Goal: Information Seeking & Learning: Learn about a topic

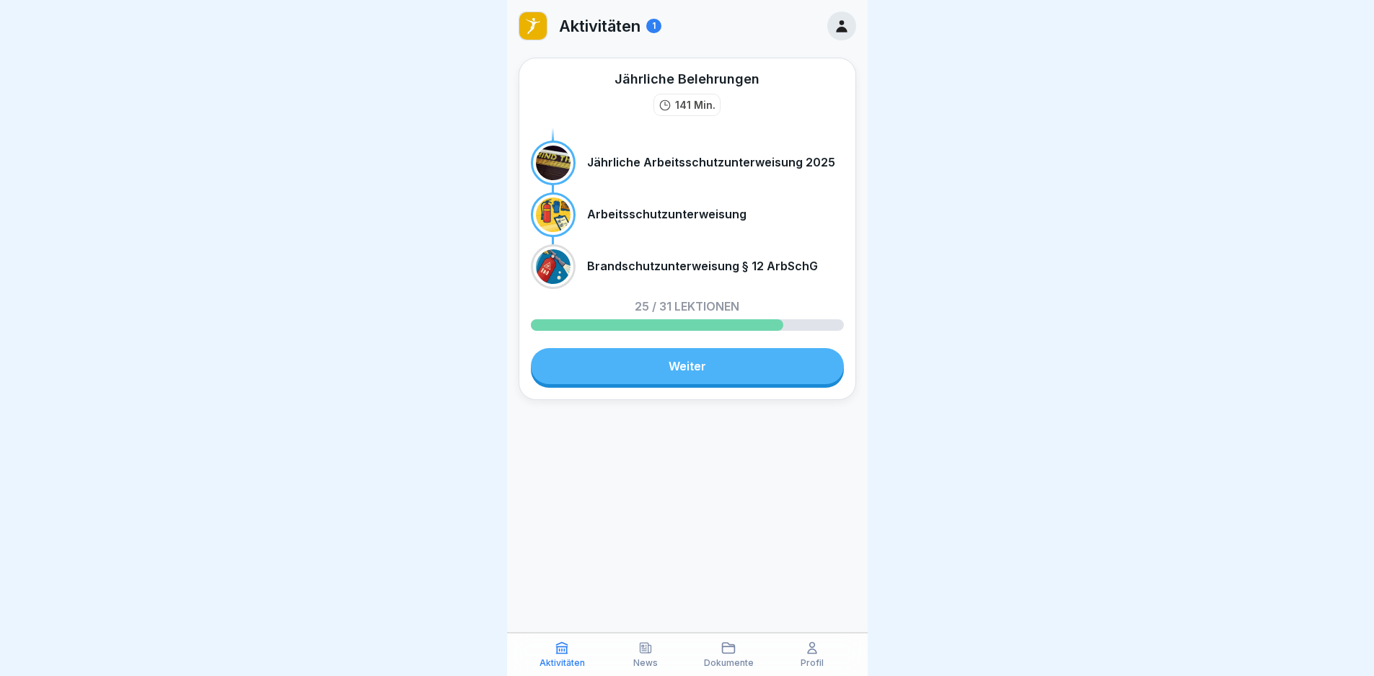
click at [650, 376] on link "Weiter" at bounding box center [687, 366] width 313 height 36
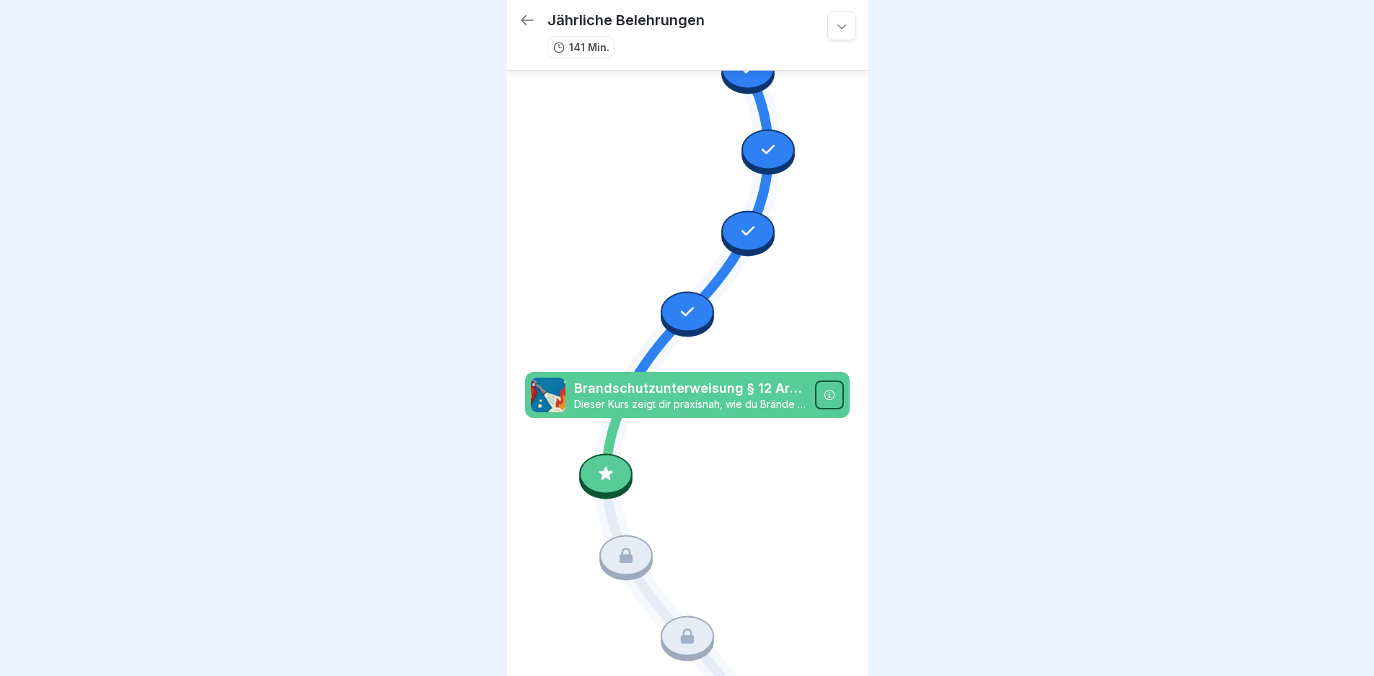
scroll to position [2698, 0]
click at [621, 454] on div at bounding box center [605, 474] width 53 height 40
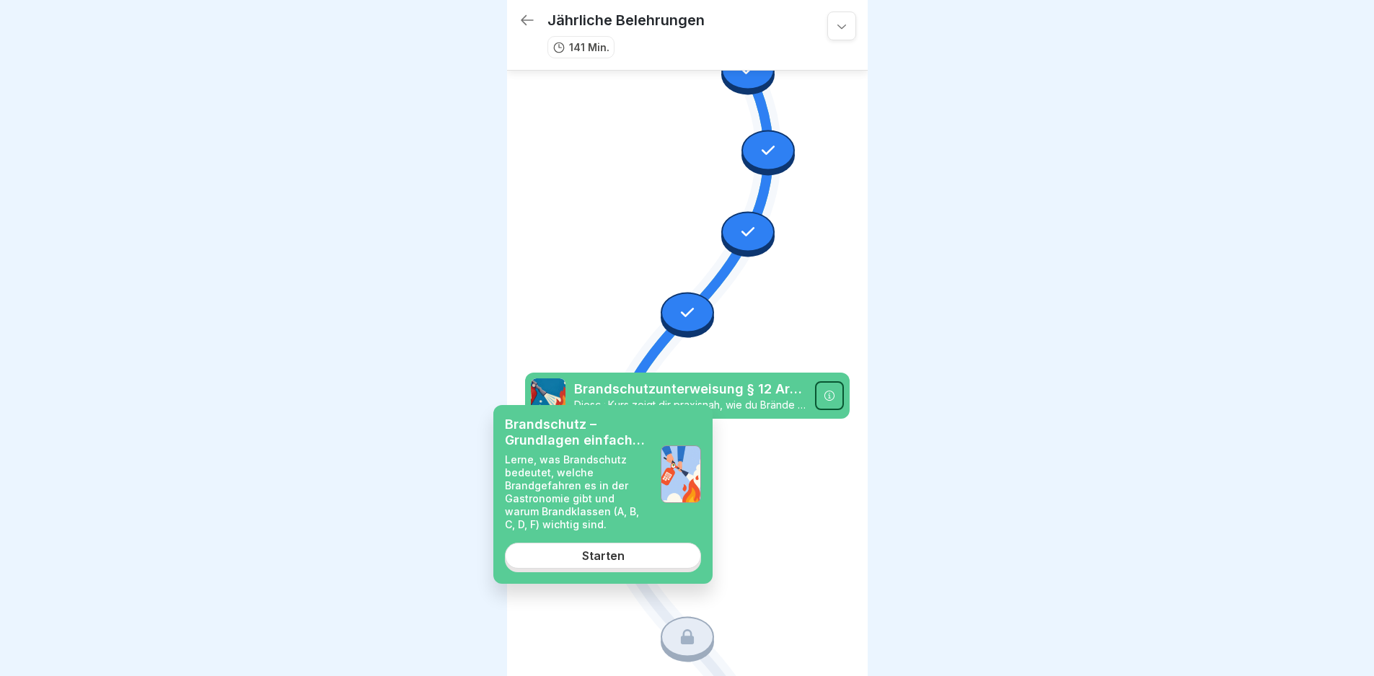
click at [626, 555] on link "Starten" at bounding box center [603, 556] width 196 height 26
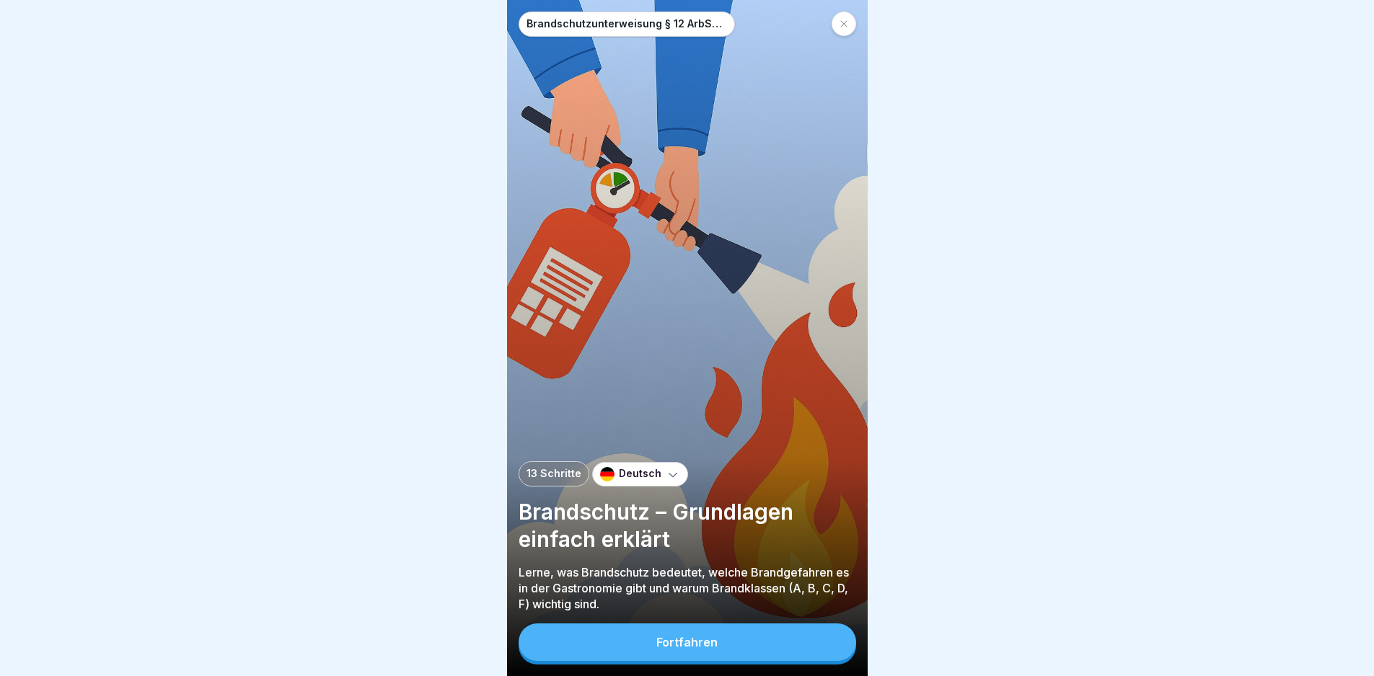
click at [710, 638] on button "Fortfahren" at bounding box center [688, 643] width 338 height 38
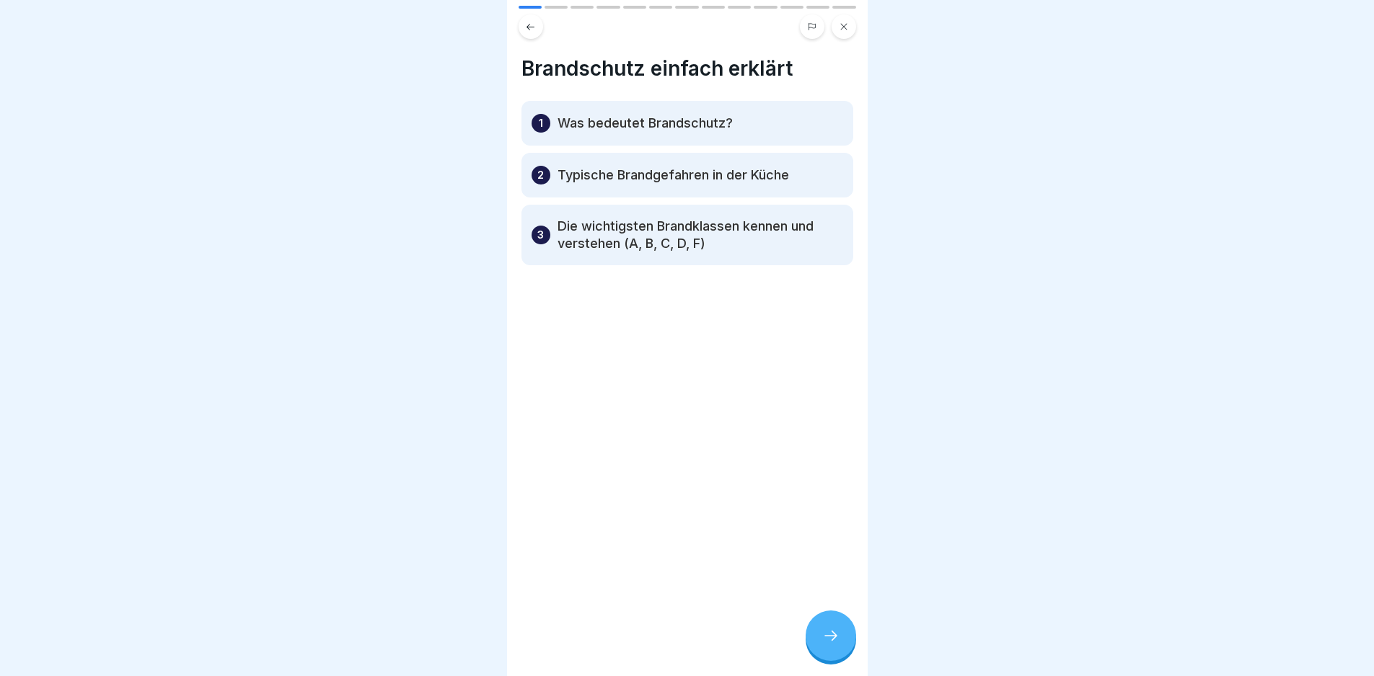
click at [815, 636] on div at bounding box center [831, 636] width 50 height 50
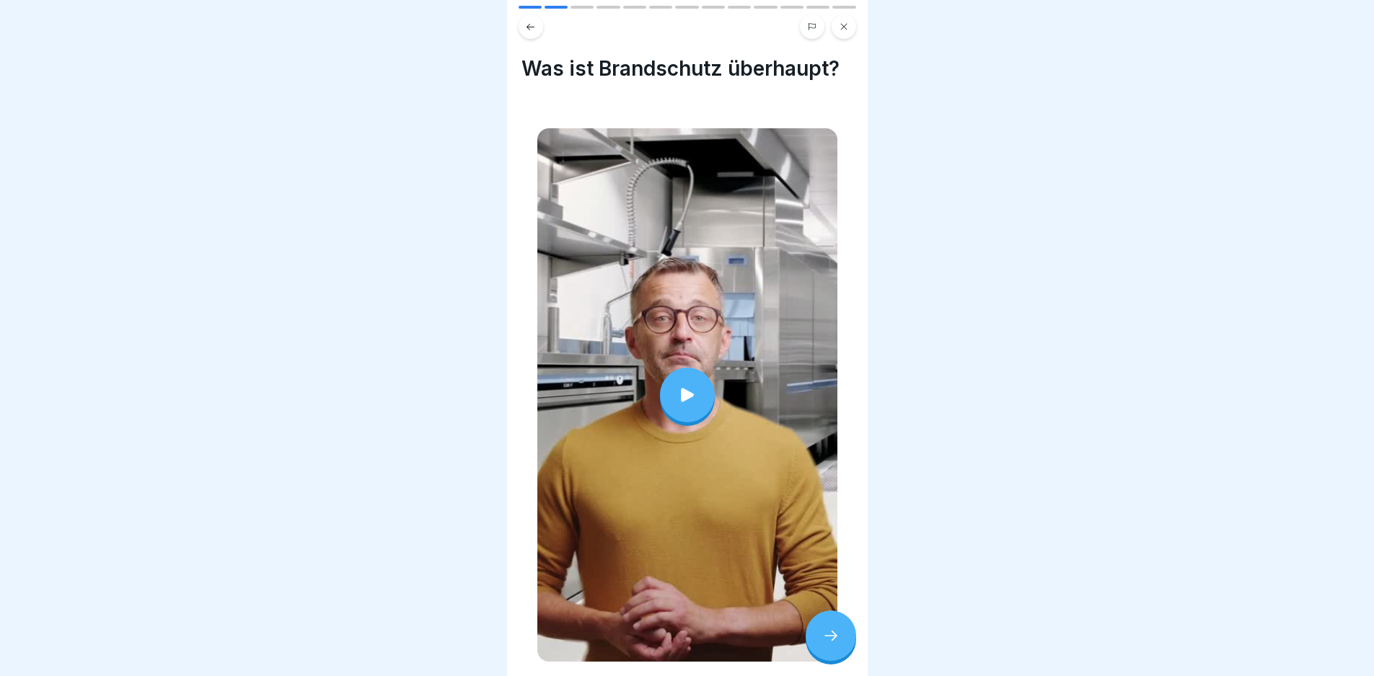
click at [771, 437] on div at bounding box center [687, 395] width 300 height 534
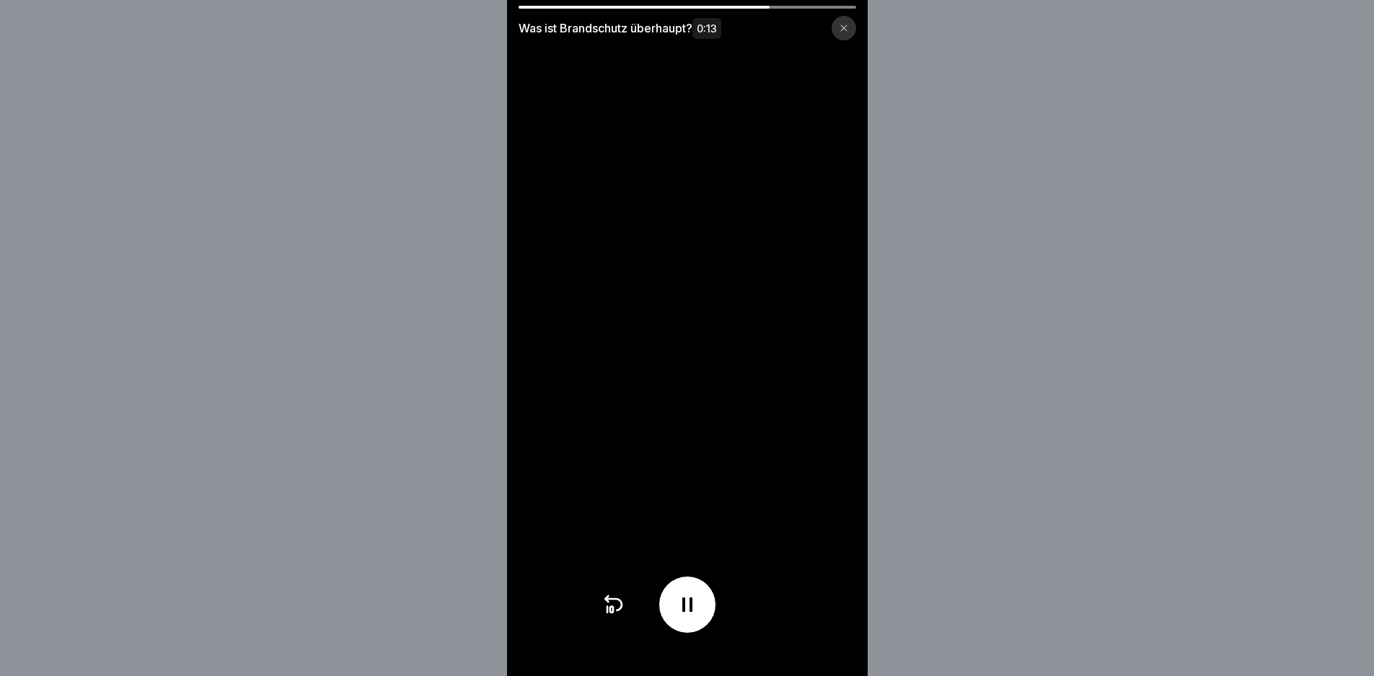
click at [1249, 513] on div "Was ist Brandschutz überhaupt? 0:13" at bounding box center [687, 338] width 1374 height 676
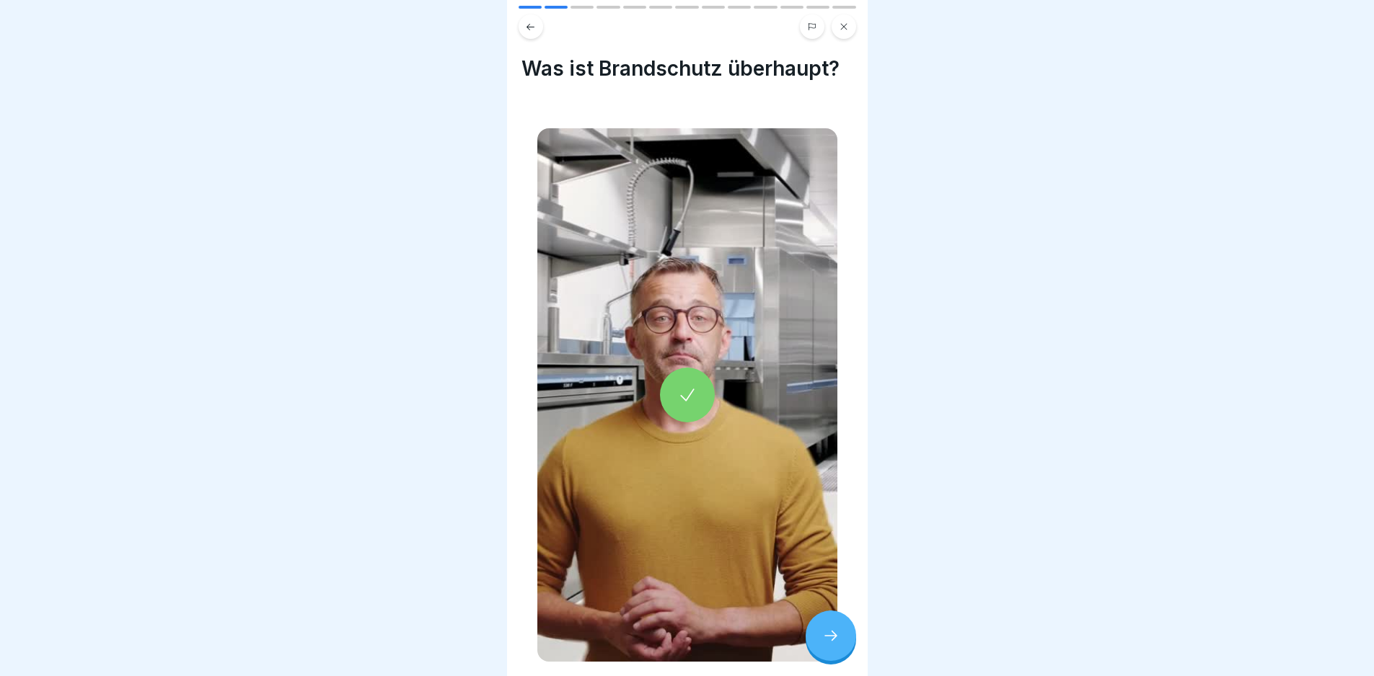
click at [812, 644] on div at bounding box center [831, 636] width 50 height 50
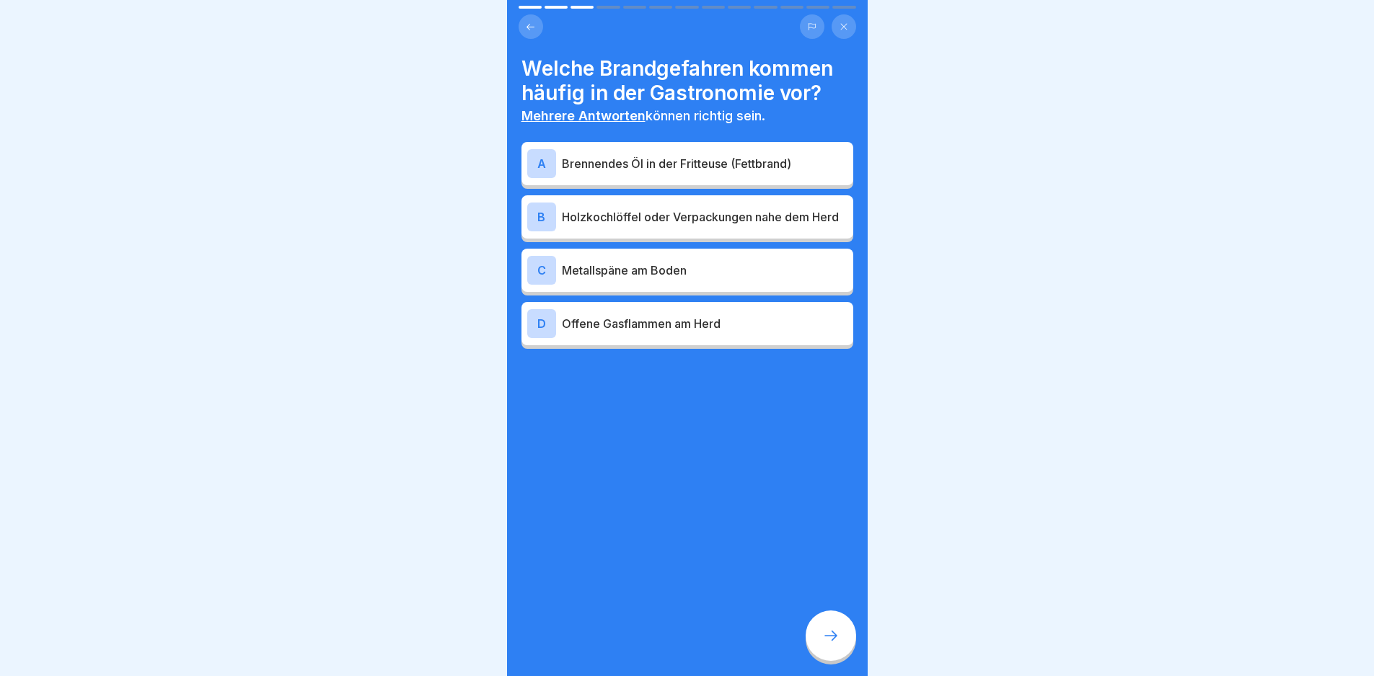
click at [718, 325] on p "Offene Gasflammen am Herd" at bounding box center [705, 323] width 286 height 17
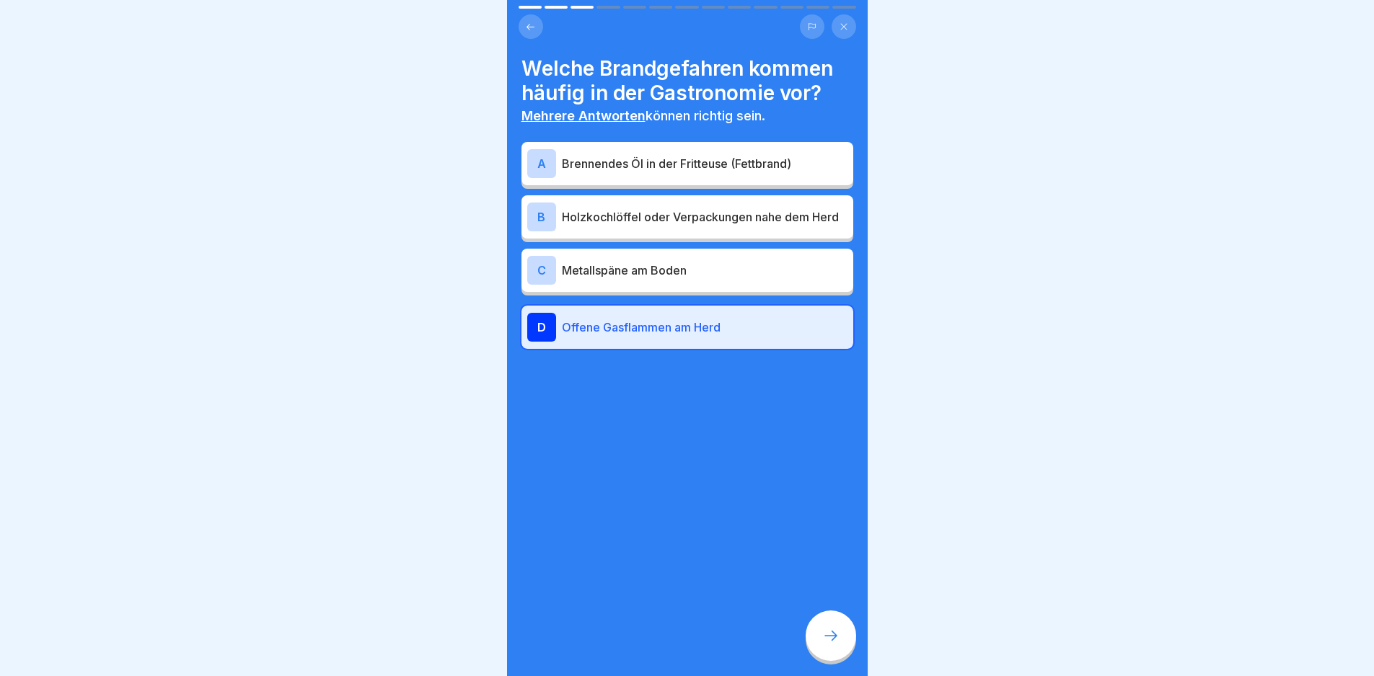
click at [697, 159] on p "Brennendes Öl in der Fritteuse (Fettbrand)" at bounding box center [705, 163] width 286 height 17
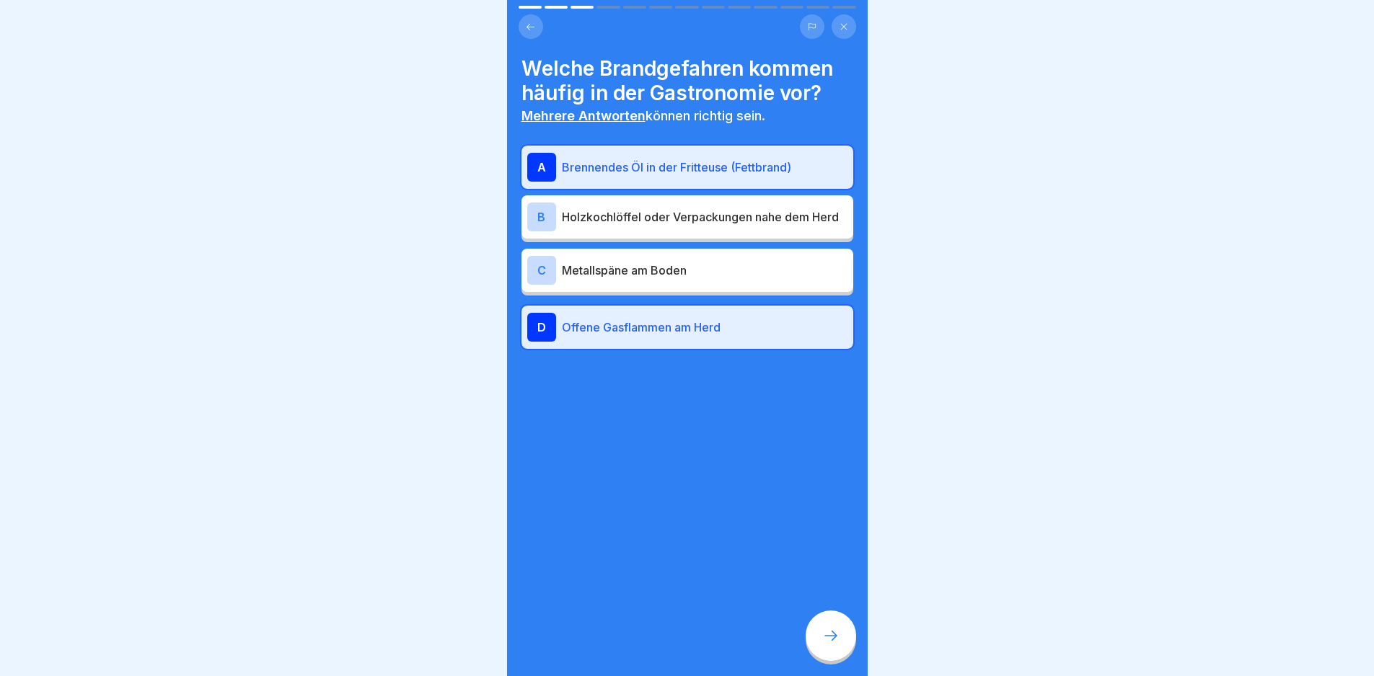
click at [726, 333] on p "Offene Gasflammen am Herd" at bounding box center [705, 327] width 286 height 17
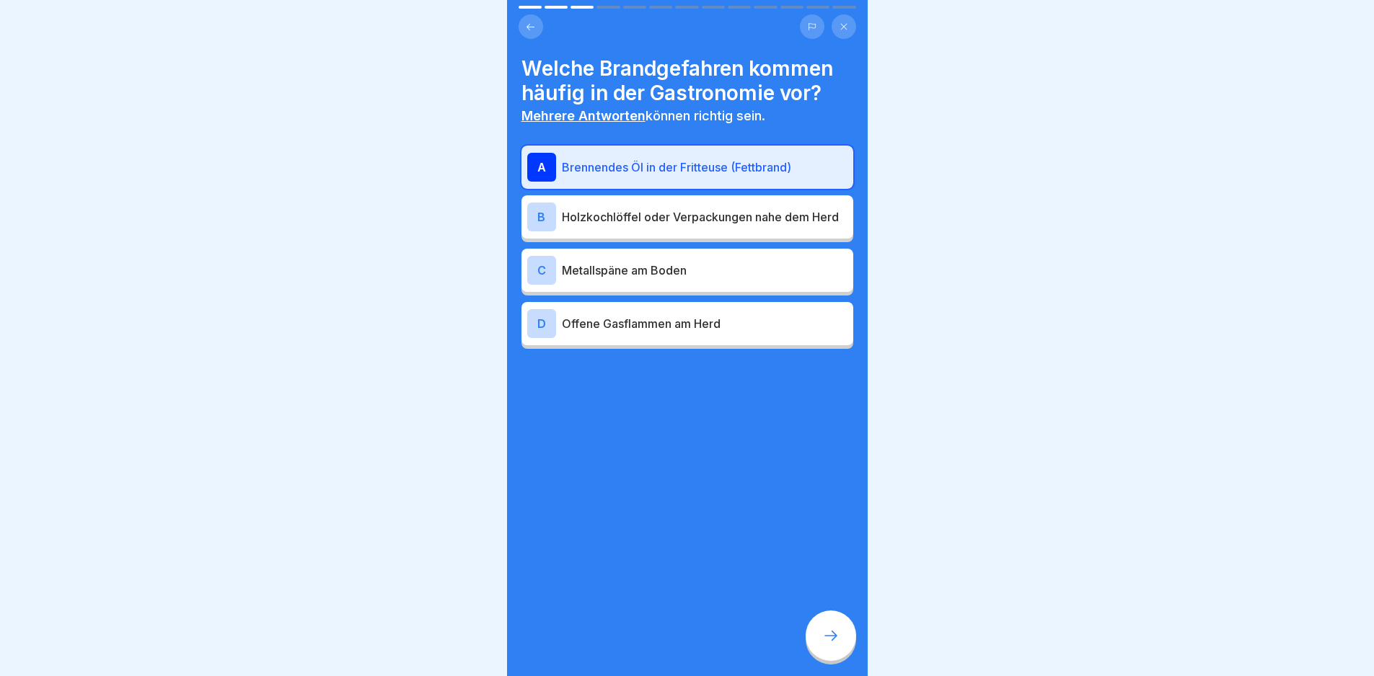
click at [683, 219] on p "Holzkochlöffel oder Verpackungen nahe dem Herd" at bounding box center [705, 216] width 286 height 17
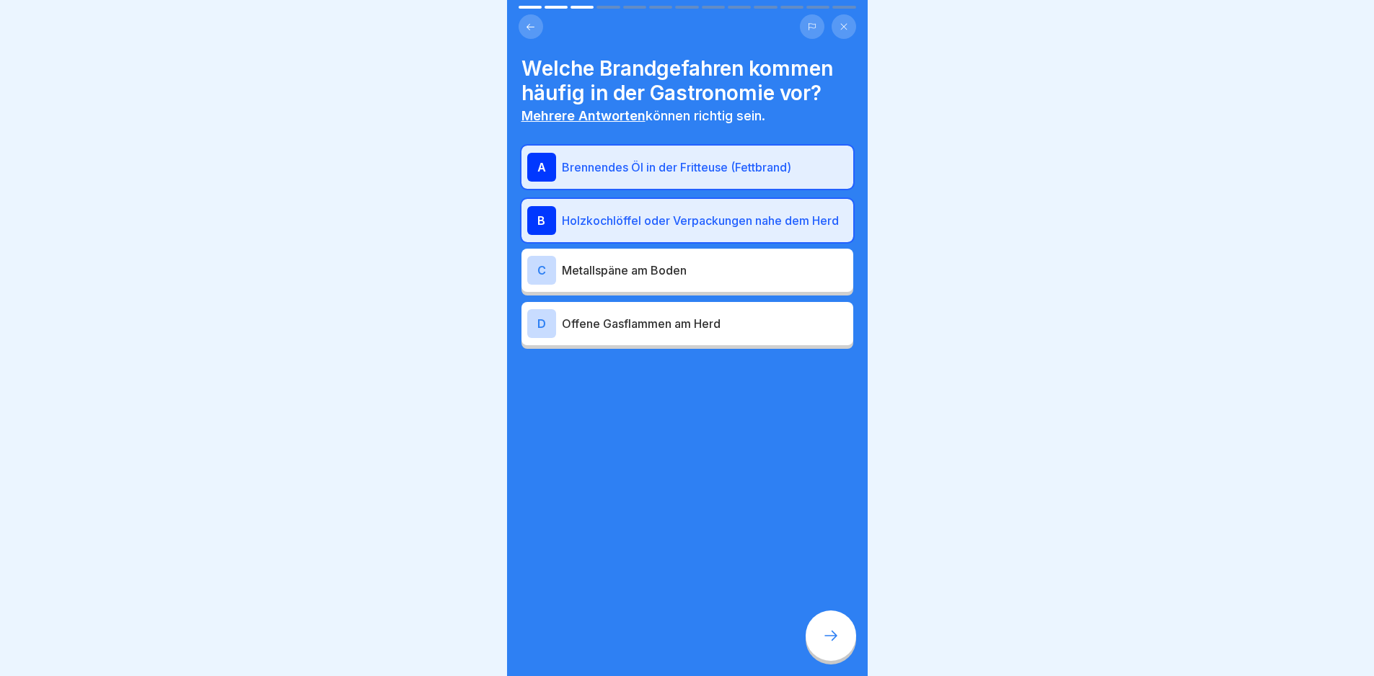
click at [830, 638] on icon at bounding box center [830, 635] width 17 height 17
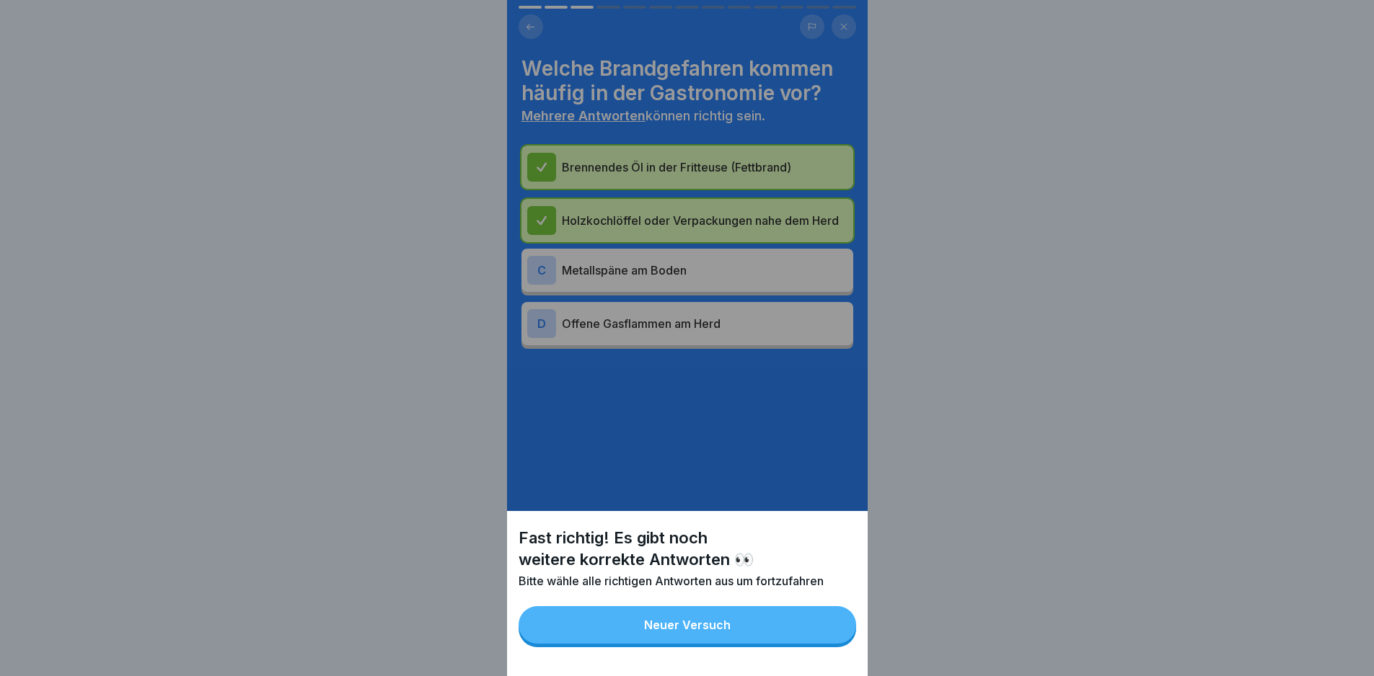
click at [830, 638] on button "Neuer Versuch" at bounding box center [688, 625] width 338 height 38
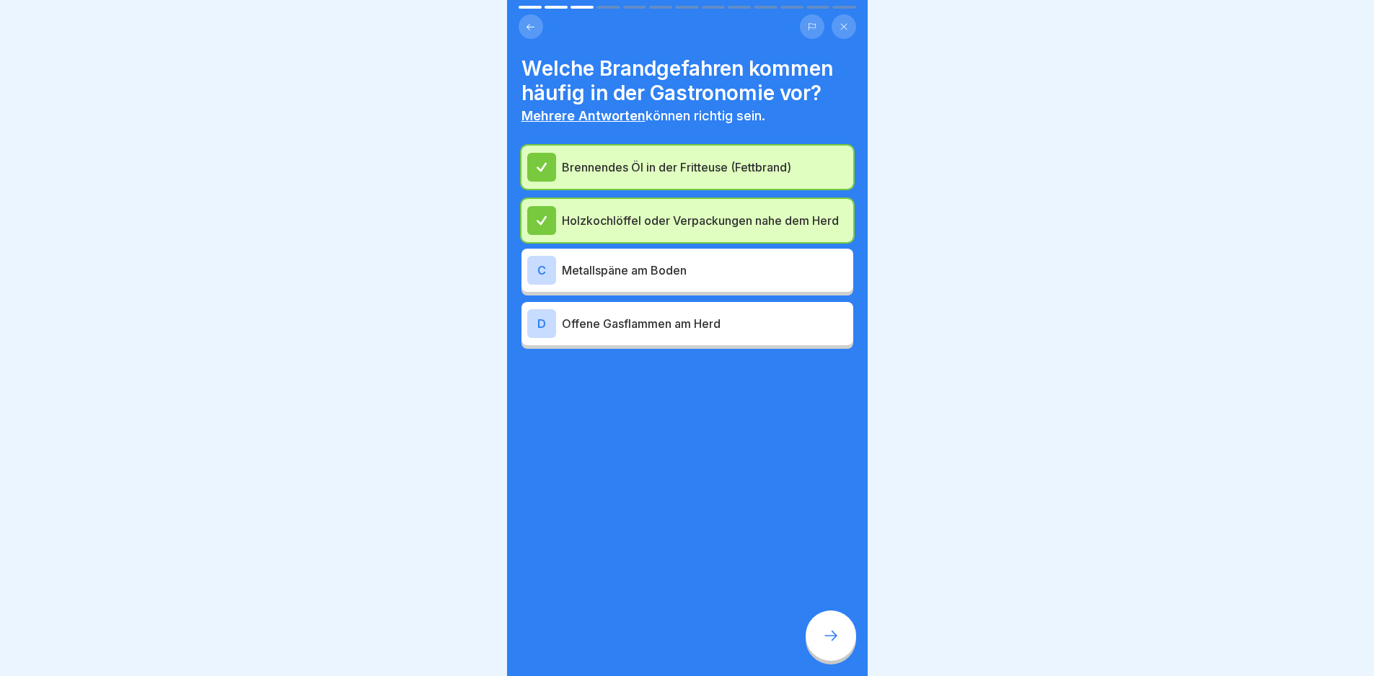
click at [830, 638] on icon at bounding box center [830, 635] width 17 height 17
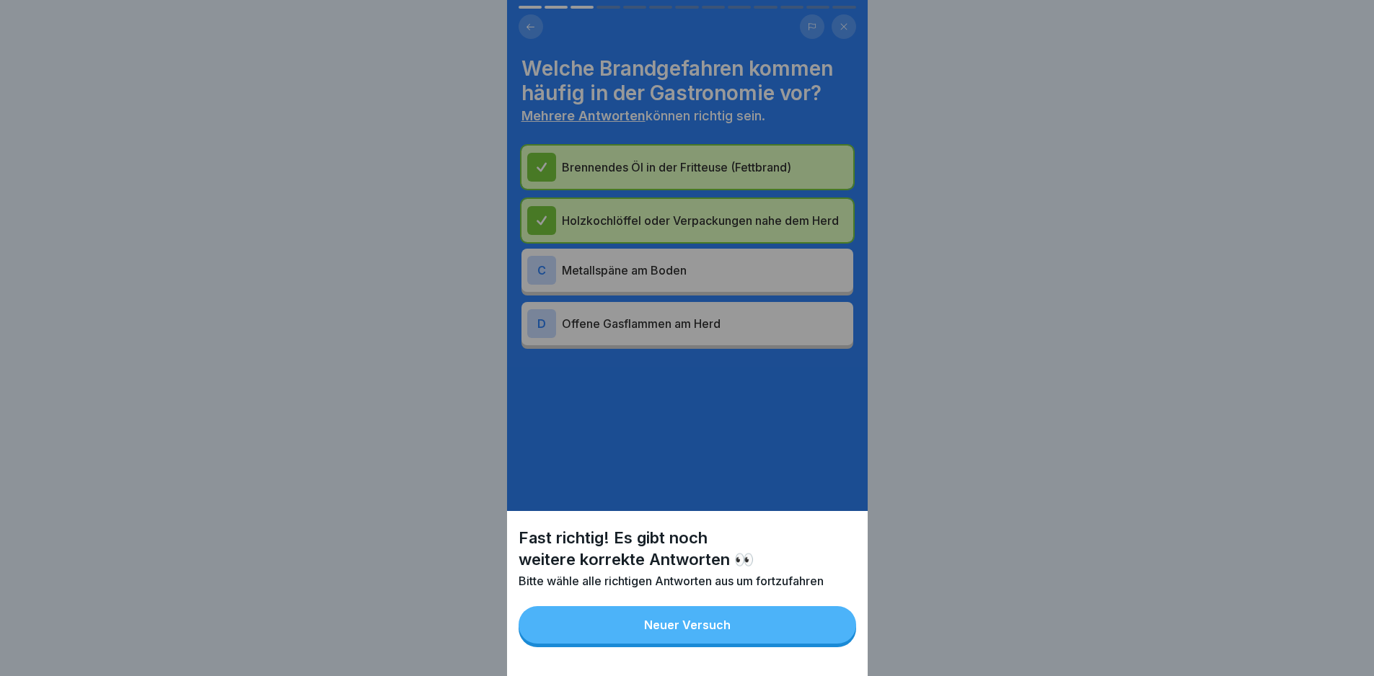
click at [830, 638] on button "Neuer Versuch" at bounding box center [688, 625] width 338 height 38
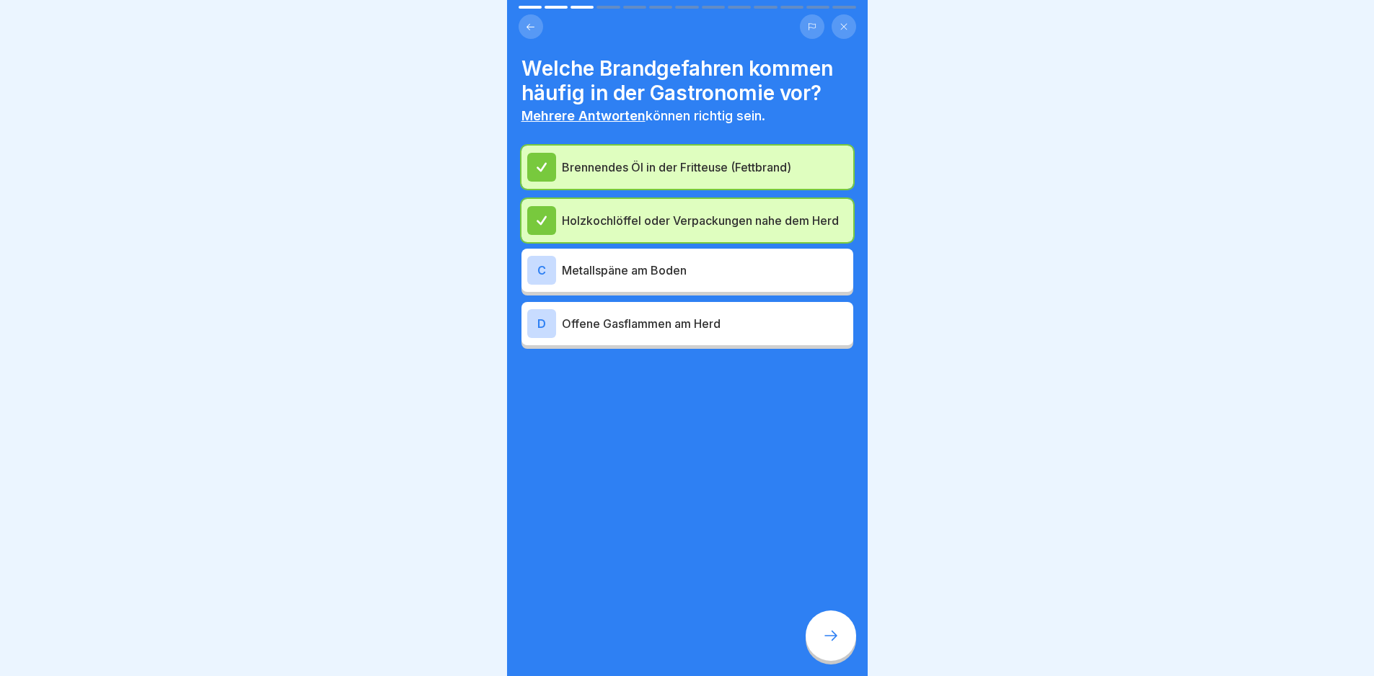
click at [728, 326] on p "Offene Gasflammen am Herd" at bounding box center [705, 323] width 286 height 17
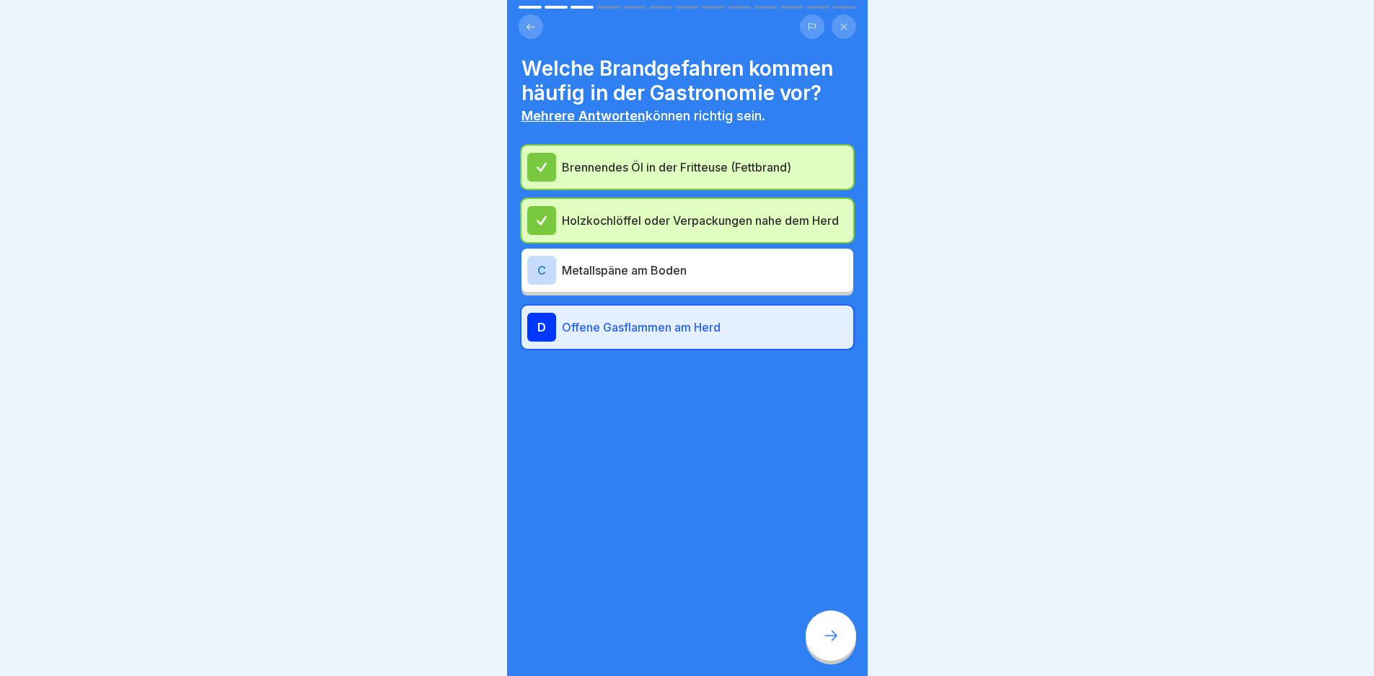
click at [809, 601] on div "Welche Brandgefahren kommen häufig in der Gastronomie vor? Mehrere Antworten kö…" at bounding box center [687, 338] width 361 height 676
click at [819, 623] on div at bounding box center [831, 636] width 50 height 50
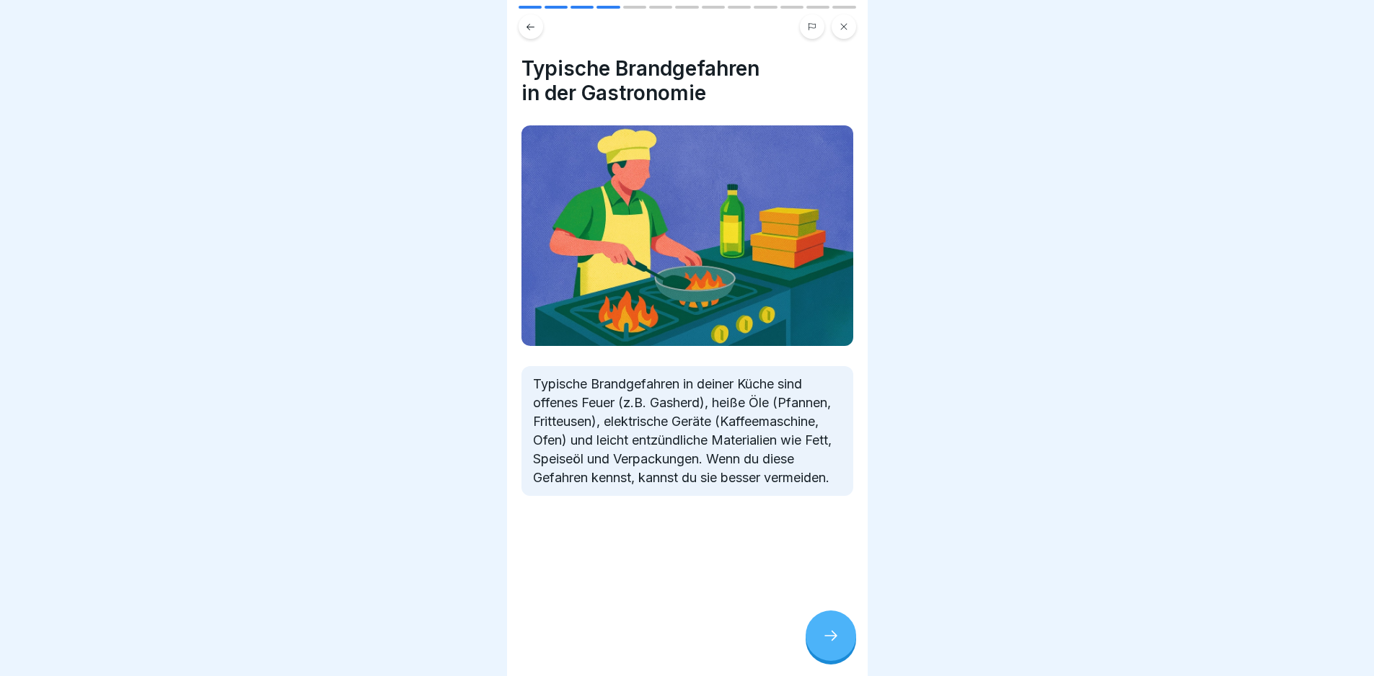
click at [819, 623] on div at bounding box center [831, 636] width 50 height 50
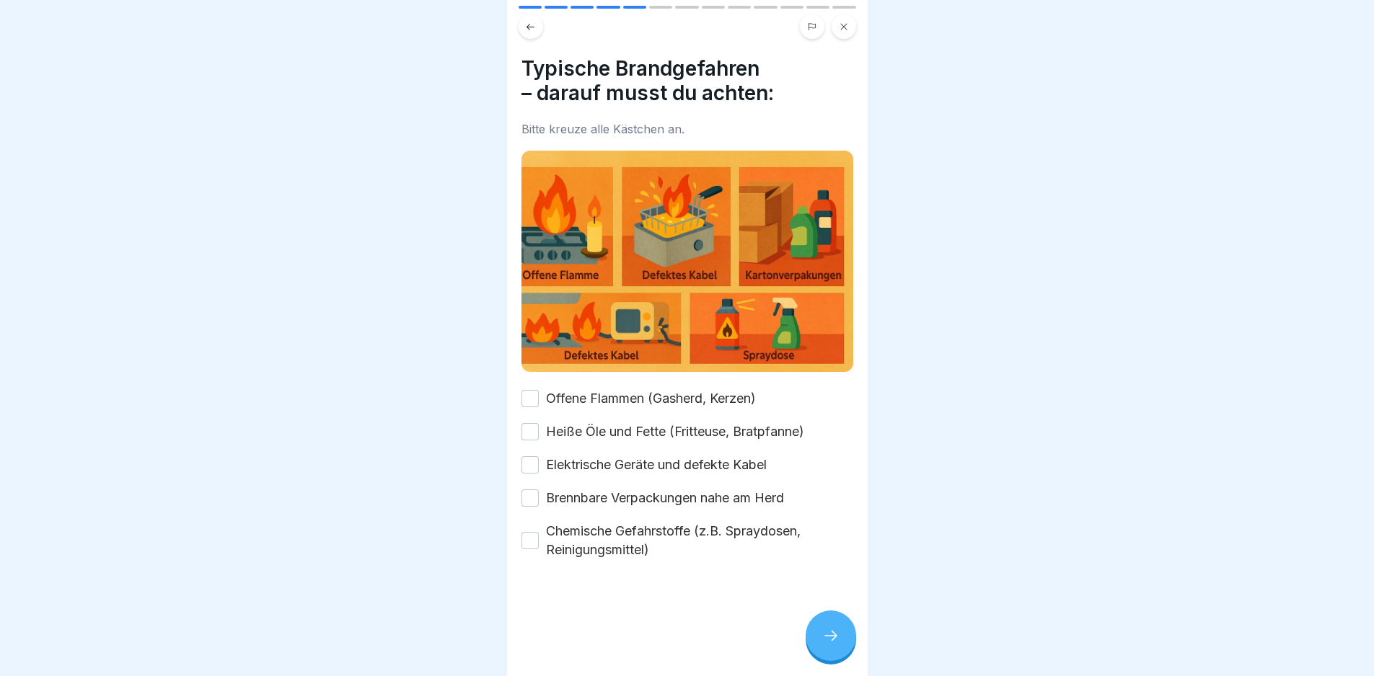
click at [819, 623] on div at bounding box center [831, 636] width 50 height 50
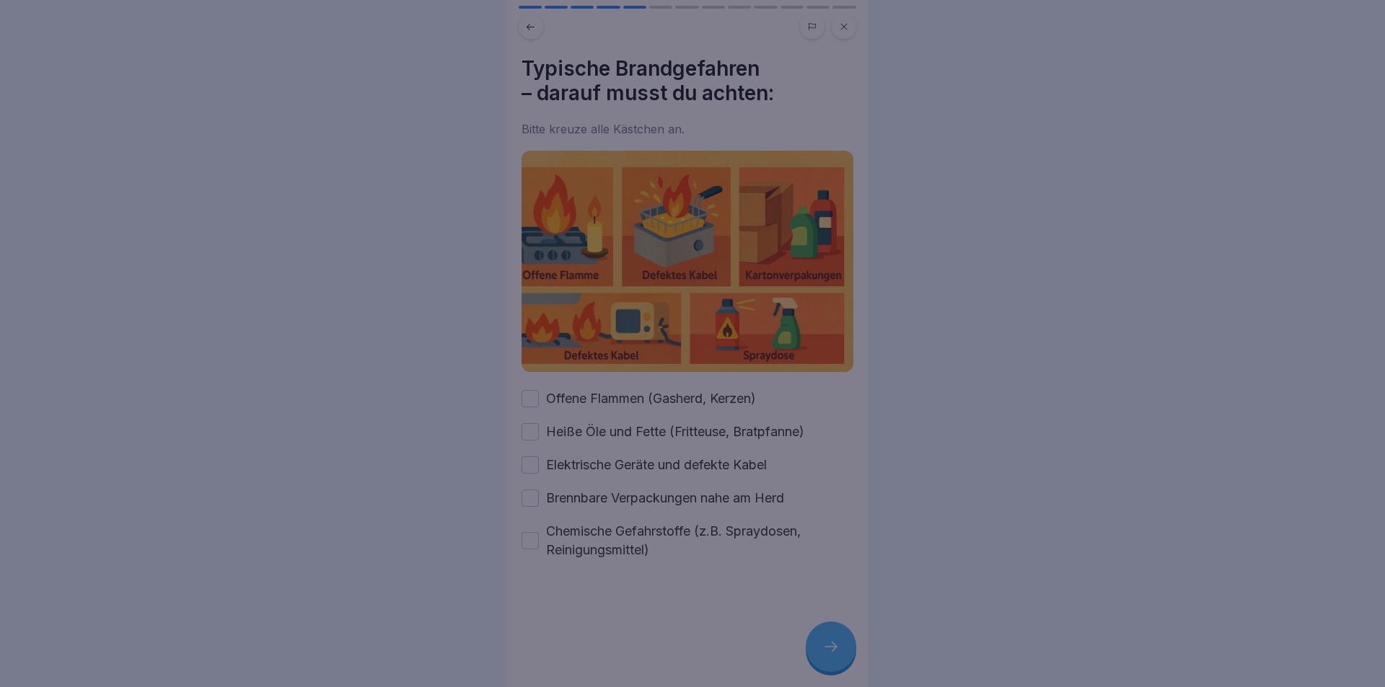
click at [819, 623] on div at bounding box center [692, 343] width 1385 height 687
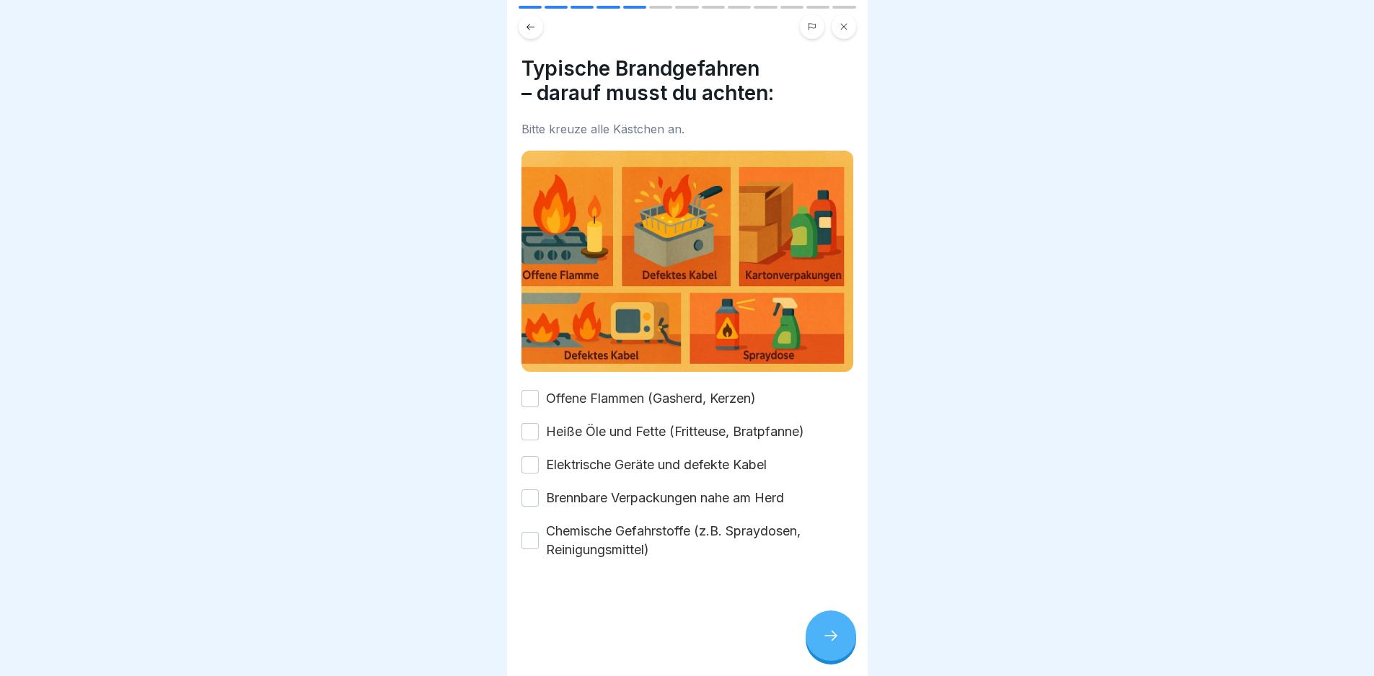
click at [686, 389] on label "Offene Flammen (Gasherd, Kerzen)" at bounding box center [651, 398] width 210 height 19
click at [539, 390] on button "Offene Flammen (Gasherd, Kerzen)" at bounding box center [529, 398] width 17 height 17
click at [698, 423] on label "Heiße Öle und Fette (Fritteuse, Bratpfanne)" at bounding box center [675, 432] width 258 height 19
click at [539, 423] on button "Heiße Öle und Fette (Fritteuse, Bratpfanne)" at bounding box center [529, 431] width 17 height 17
click at [702, 456] on label "Elektrische Geräte und defekte Kabel" at bounding box center [656, 465] width 221 height 19
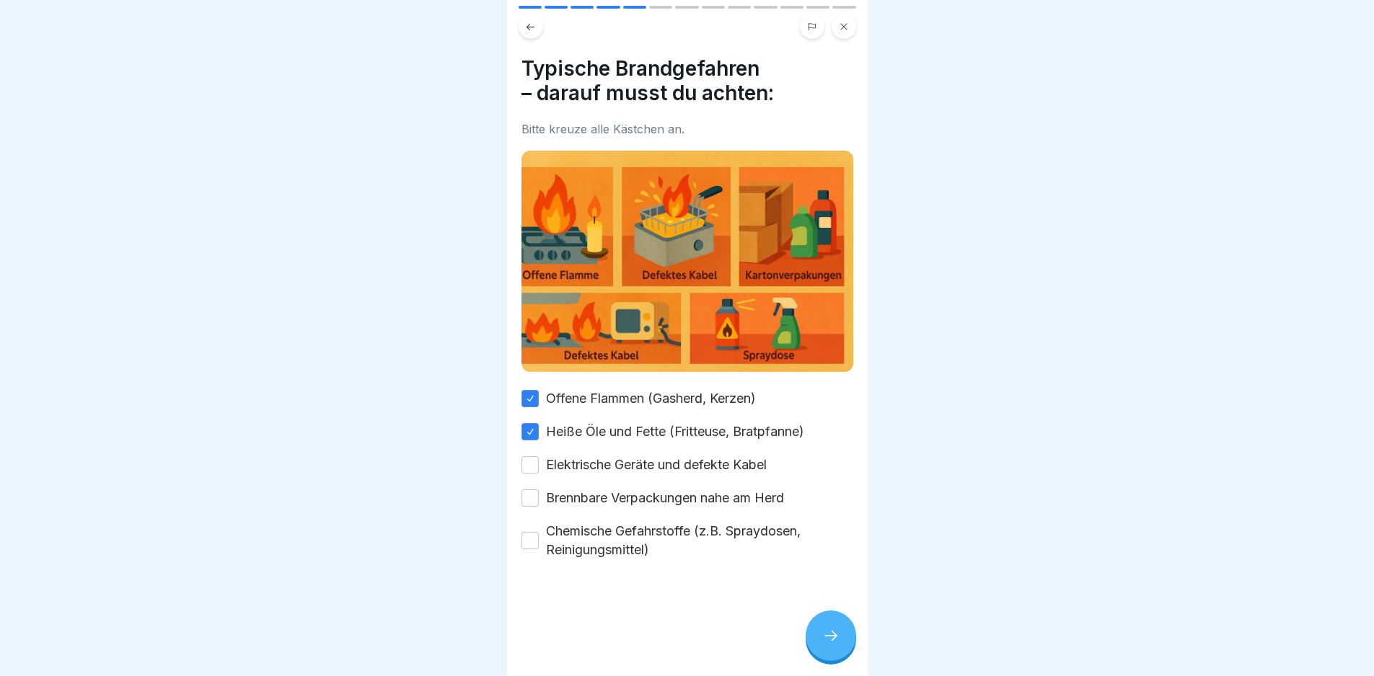
click at [539, 456] on button "Elektrische Geräte und defekte Kabel" at bounding box center [529, 464] width 17 height 17
click at [713, 489] on label "Brennbare Verpackungen nahe am Herd" at bounding box center [665, 498] width 238 height 19
click at [539, 490] on button "Brennbare Verpackungen nahe am Herd" at bounding box center [529, 498] width 17 height 17
click at [726, 513] on div "Offene Flammen (Gasherd, Kerzen) Heiße Öle und Fette (Fritteuse, Bratpfanne) El…" at bounding box center [687, 474] width 332 height 170
click at [694, 522] on label "Chemische Gefahrstoffe (z.B. Spraydosen, Reinigungsmittel)" at bounding box center [699, 541] width 307 height 38
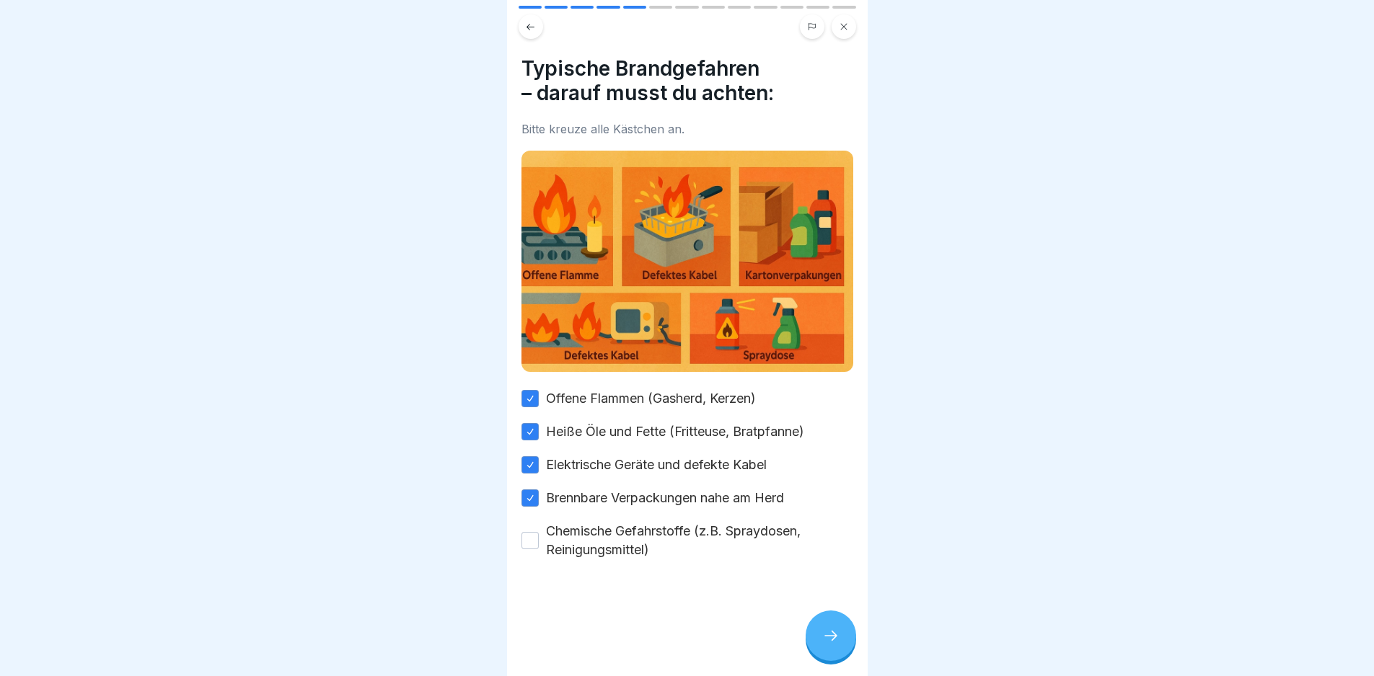
click at [539, 532] on button "Chemische Gefahrstoffe (z.B. Spraydosen, Reinigungsmittel)" at bounding box center [529, 540] width 17 height 17
click at [839, 661] on div at bounding box center [831, 636] width 50 height 50
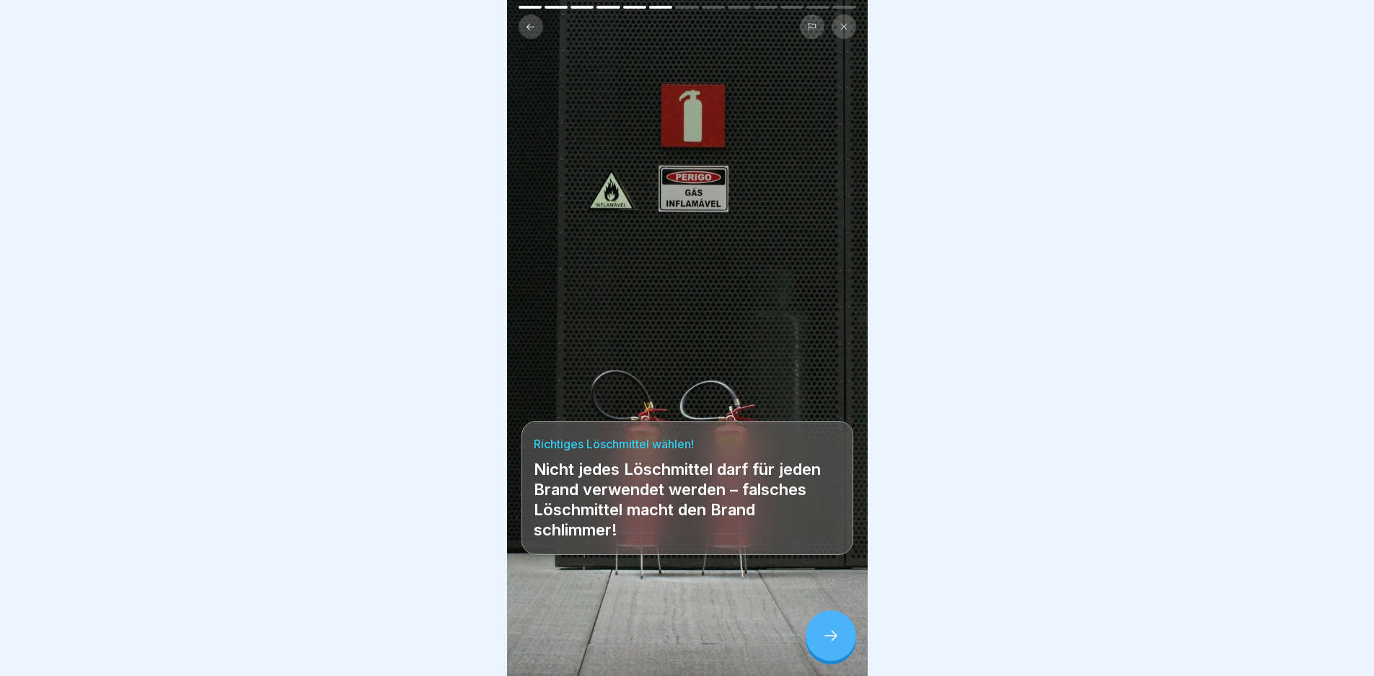
click at [834, 638] on icon at bounding box center [830, 635] width 17 height 17
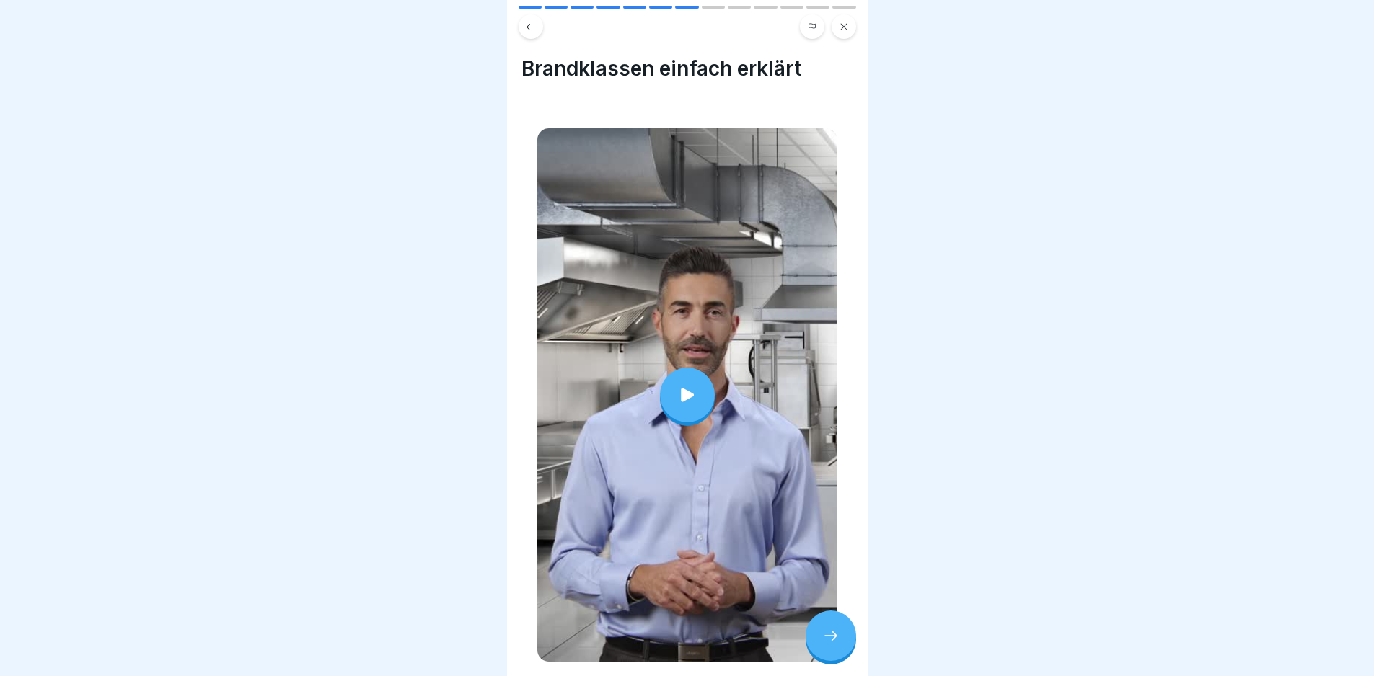
click at [733, 425] on div at bounding box center [687, 395] width 300 height 534
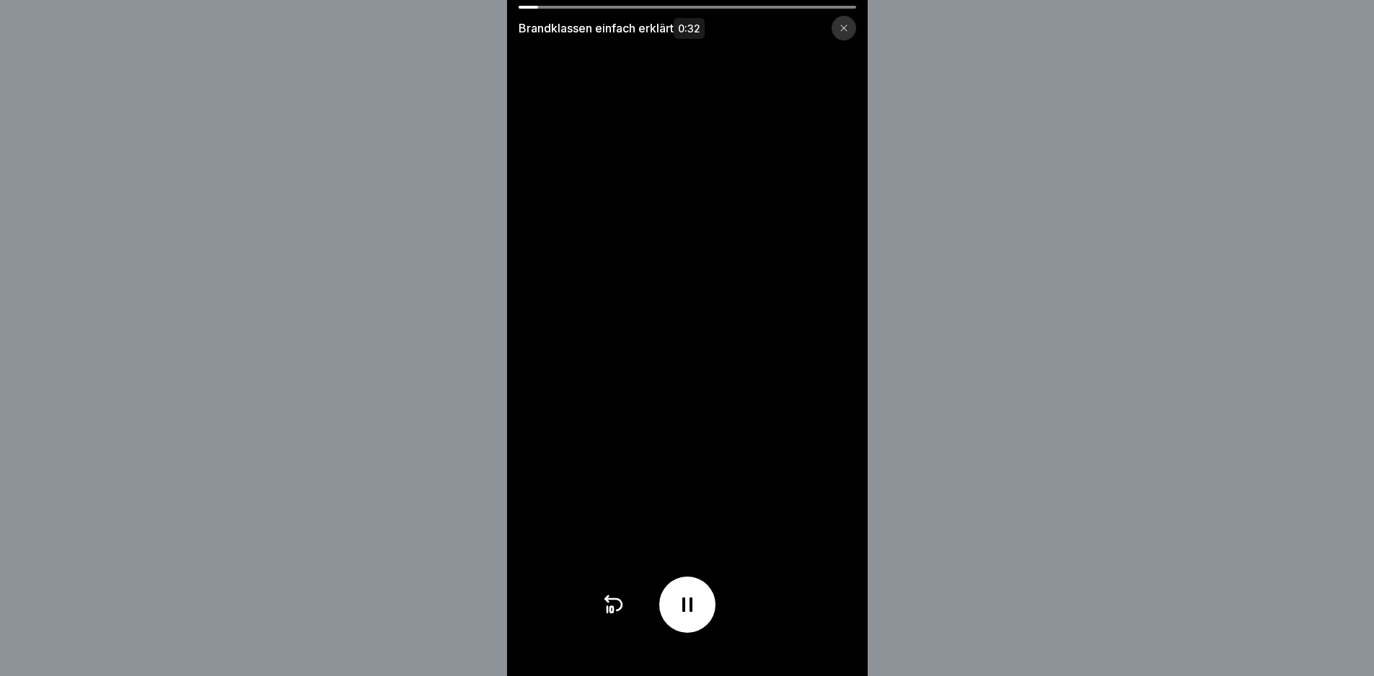
click at [746, 407] on video at bounding box center [687, 338] width 361 height 676
click at [697, 608] on icon at bounding box center [687, 605] width 23 height 23
click at [1015, 417] on div "Brandklassen einfach erklärt 0:32" at bounding box center [687, 338] width 1374 height 676
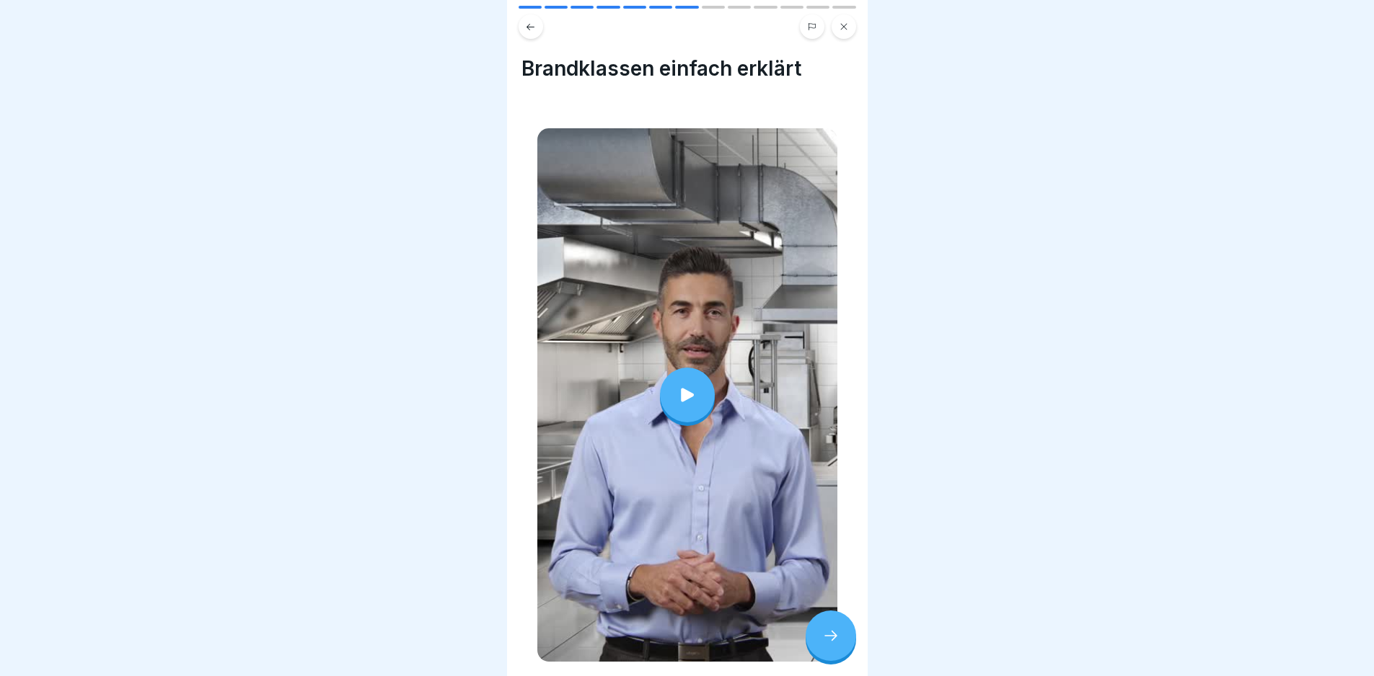
click at [829, 645] on icon at bounding box center [830, 635] width 17 height 17
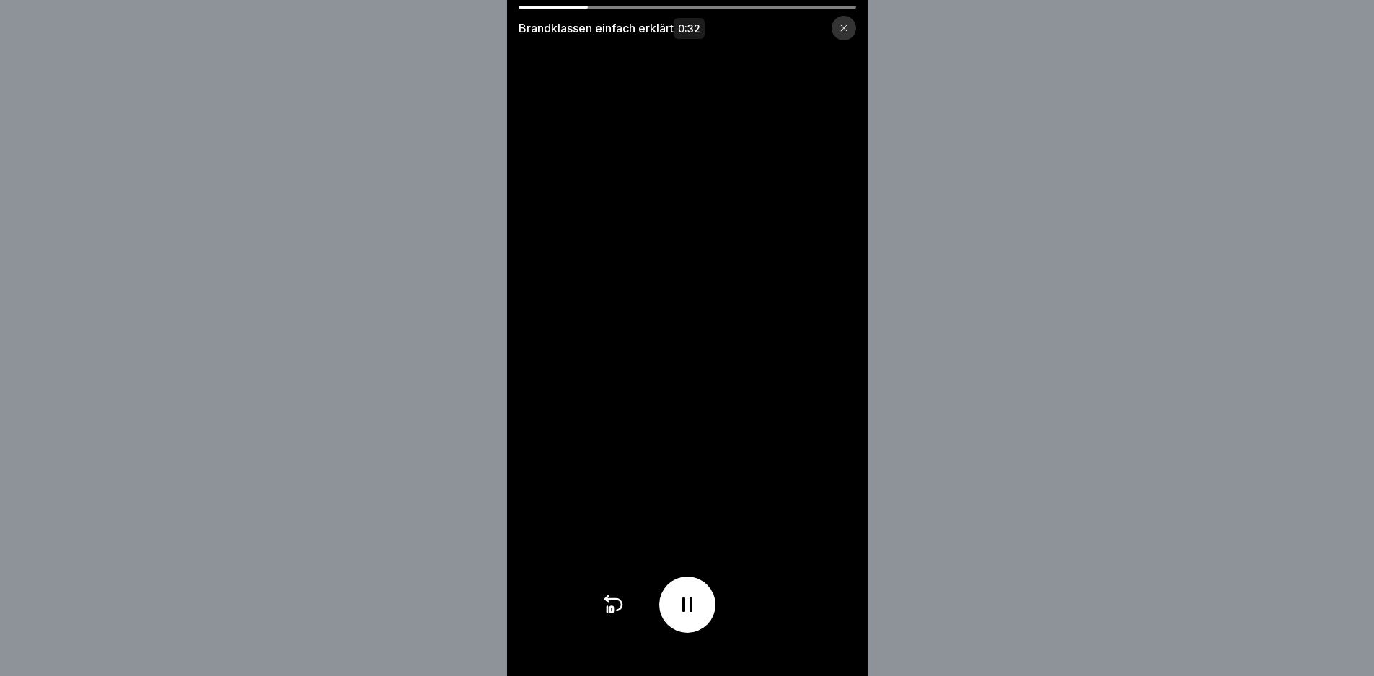
click at [1038, 532] on div "Brandklassen einfach erklärt 0:32" at bounding box center [687, 338] width 1374 height 676
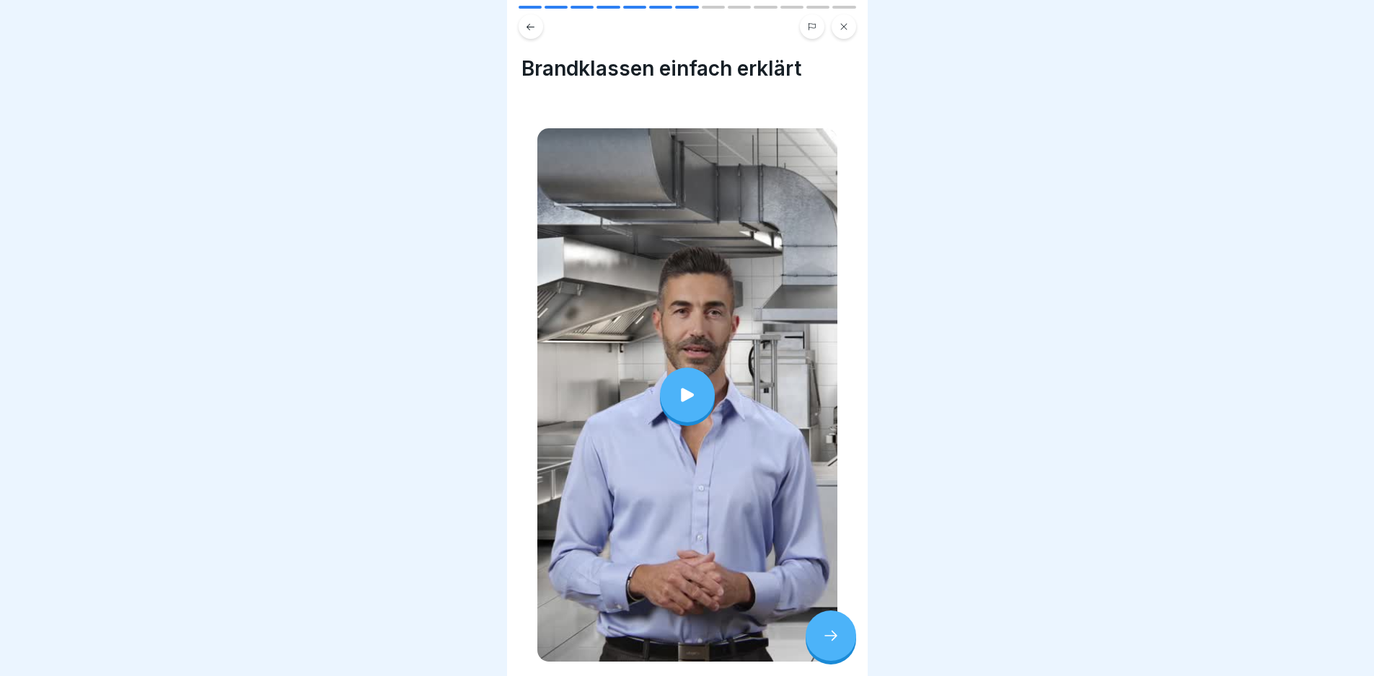
click at [663, 392] on div at bounding box center [687, 395] width 55 height 55
click at [808, 647] on div at bounding box center [831, 636] width 50 height 50
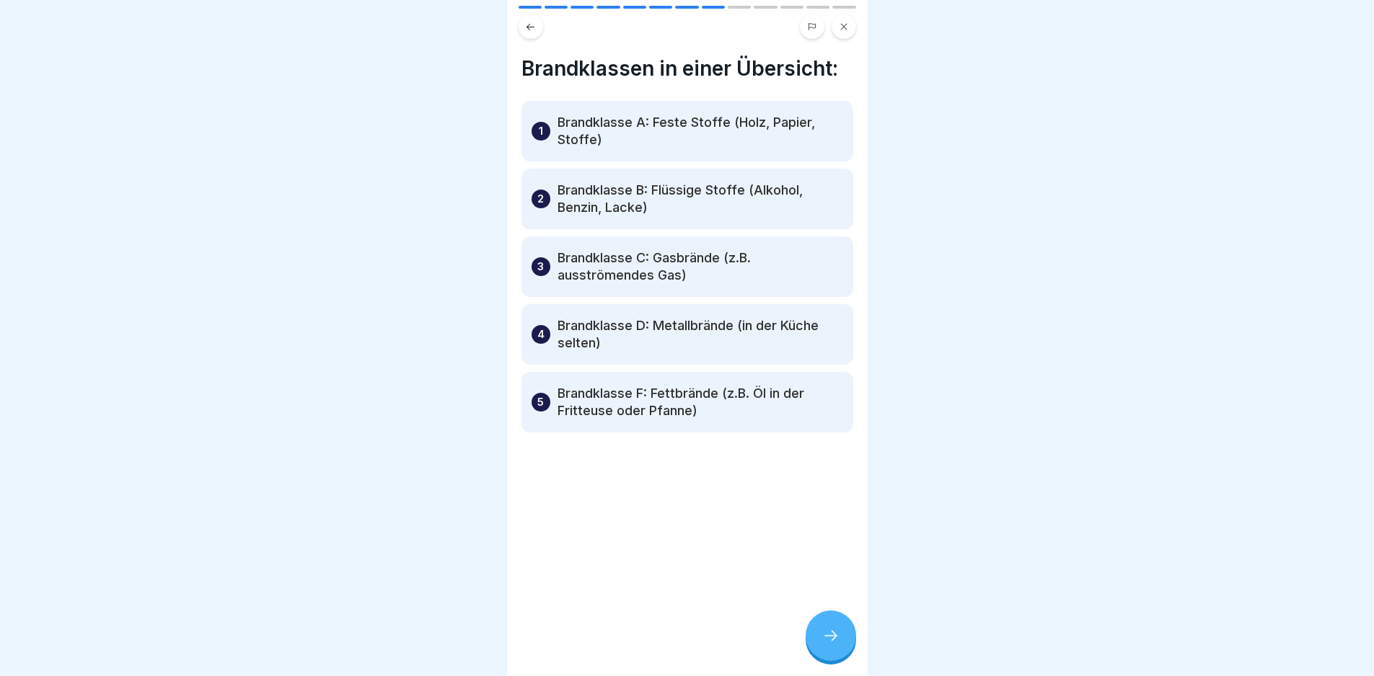
click at [830, 641] on icon at bounding box center [830, 635] width 17 height 17
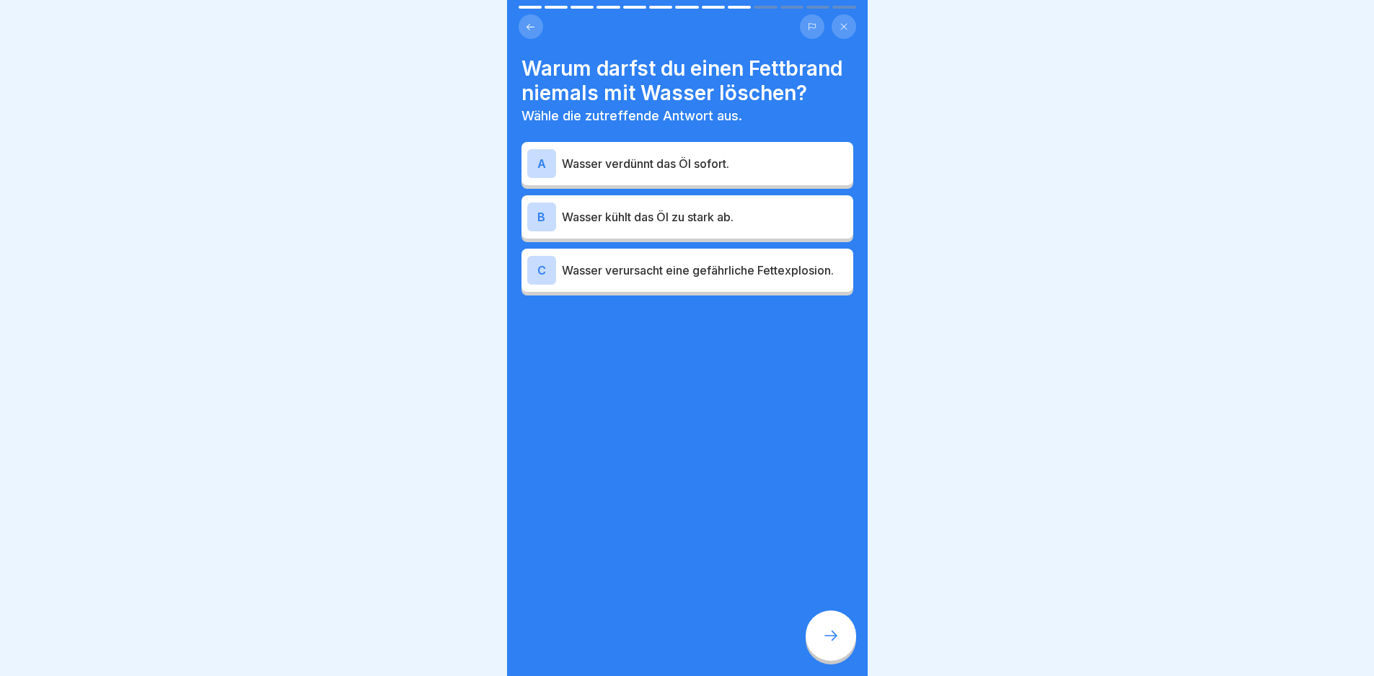
click at [759, 279] on p "Wasser verursacht eine gefährliche Fettexplosion." at bounding box center [705, 270] width 286 height 17
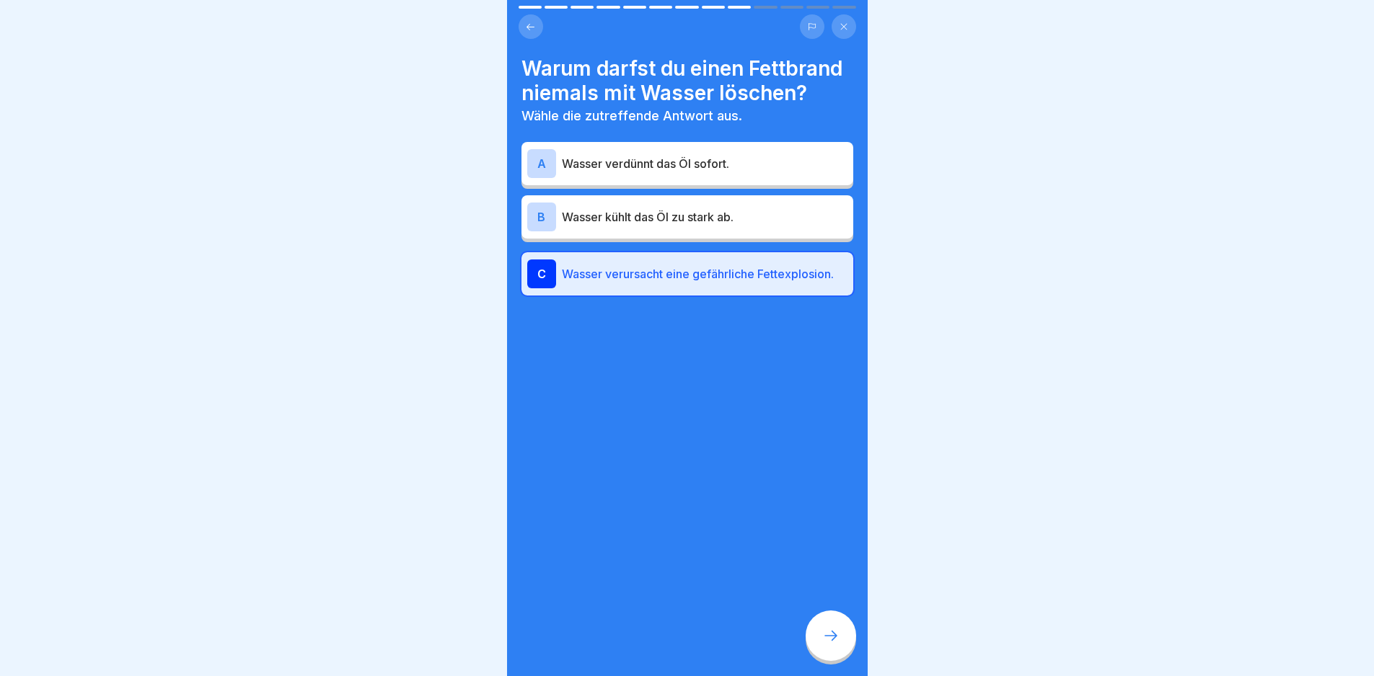
click at [824, 632] on div at bounding box center [831, 636] width 50 height 50
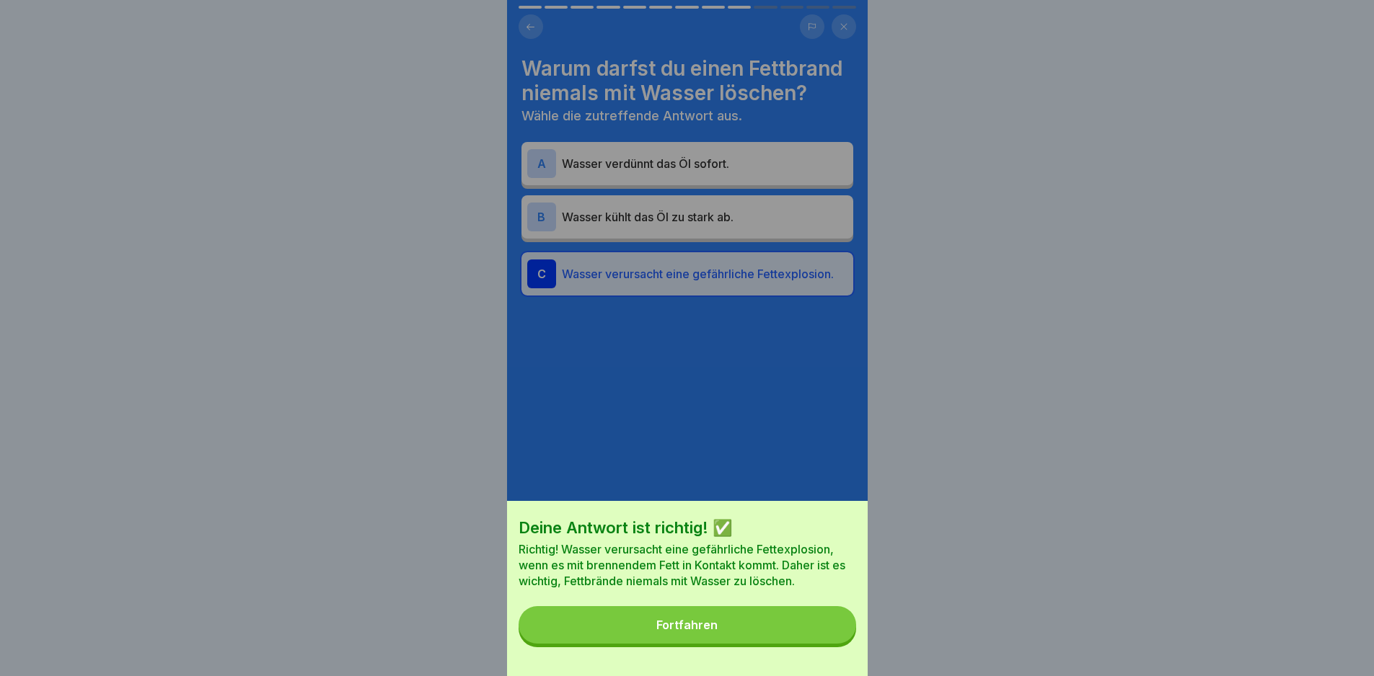
click at [827, 633] on button "Fortfahren" at bounding box center [688, 625] width 338 height 38
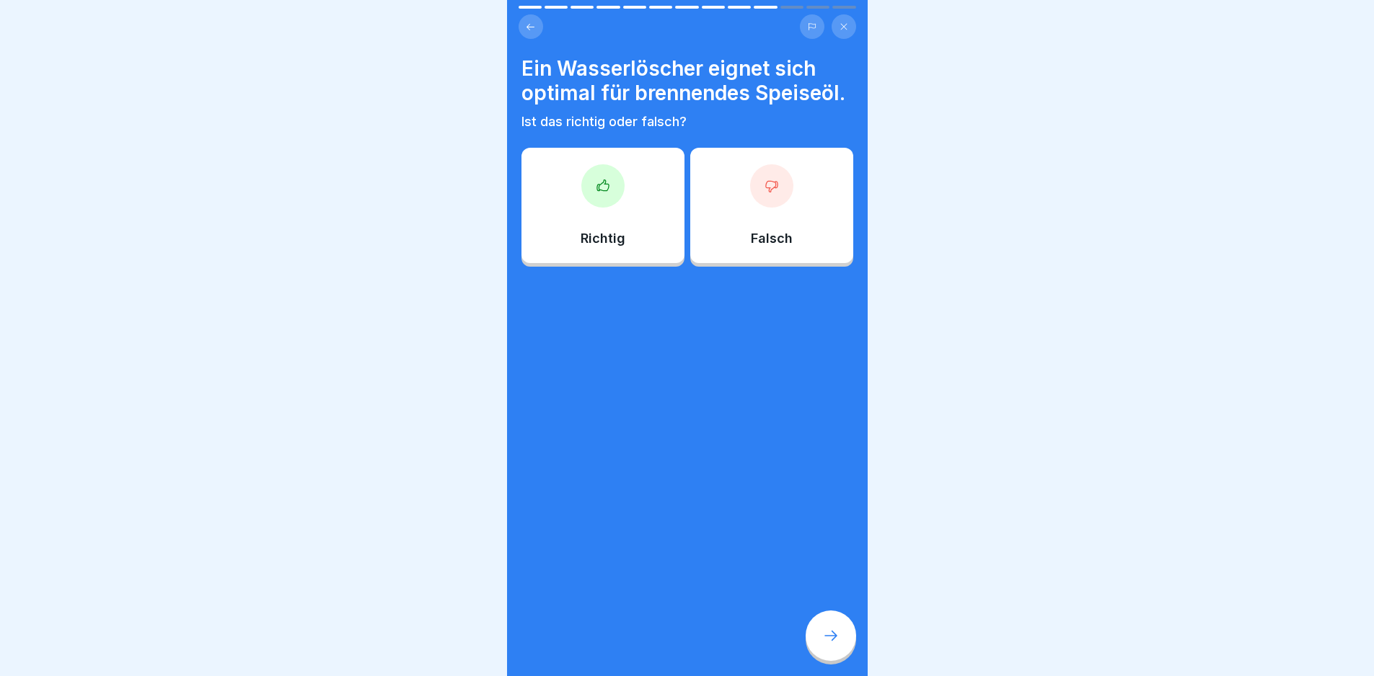
click at [767, 239] on div "Falsch" at bounding box center [771, 205] width 163 height 115
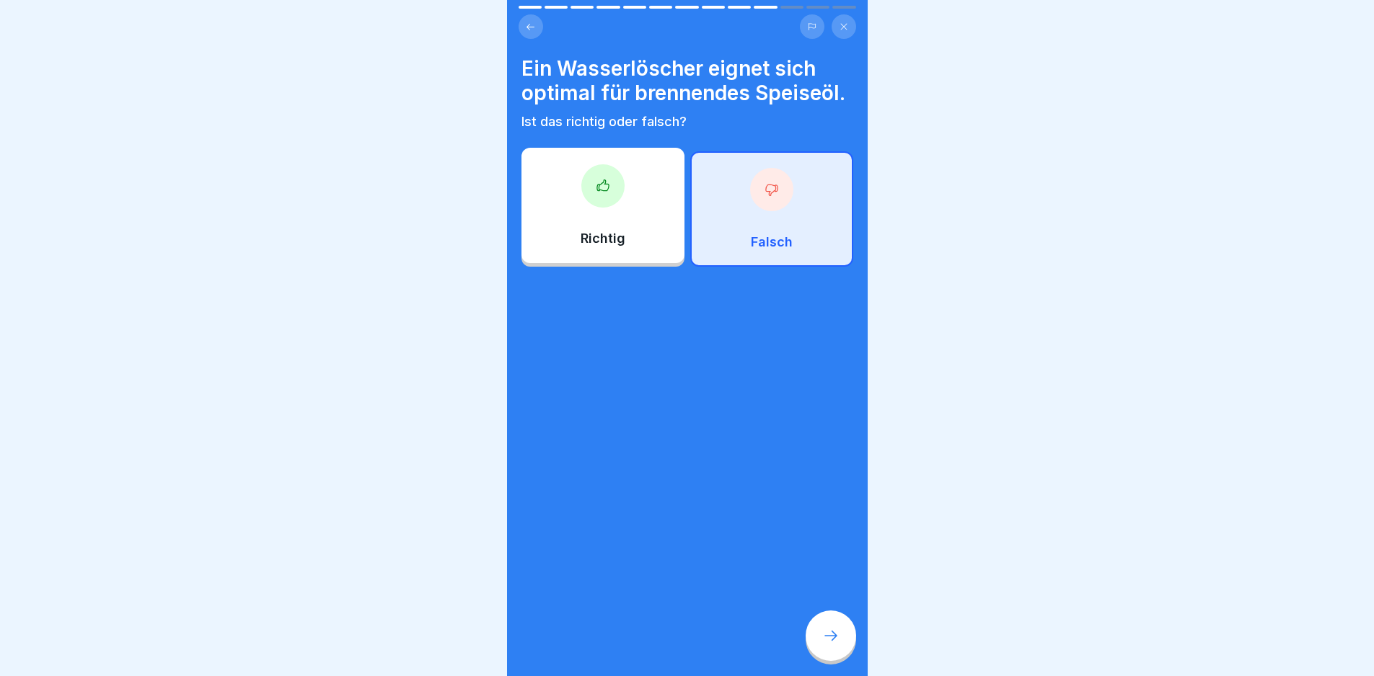
click at [821, 654] on div at bounding box center [831, 636] width 50 height 50
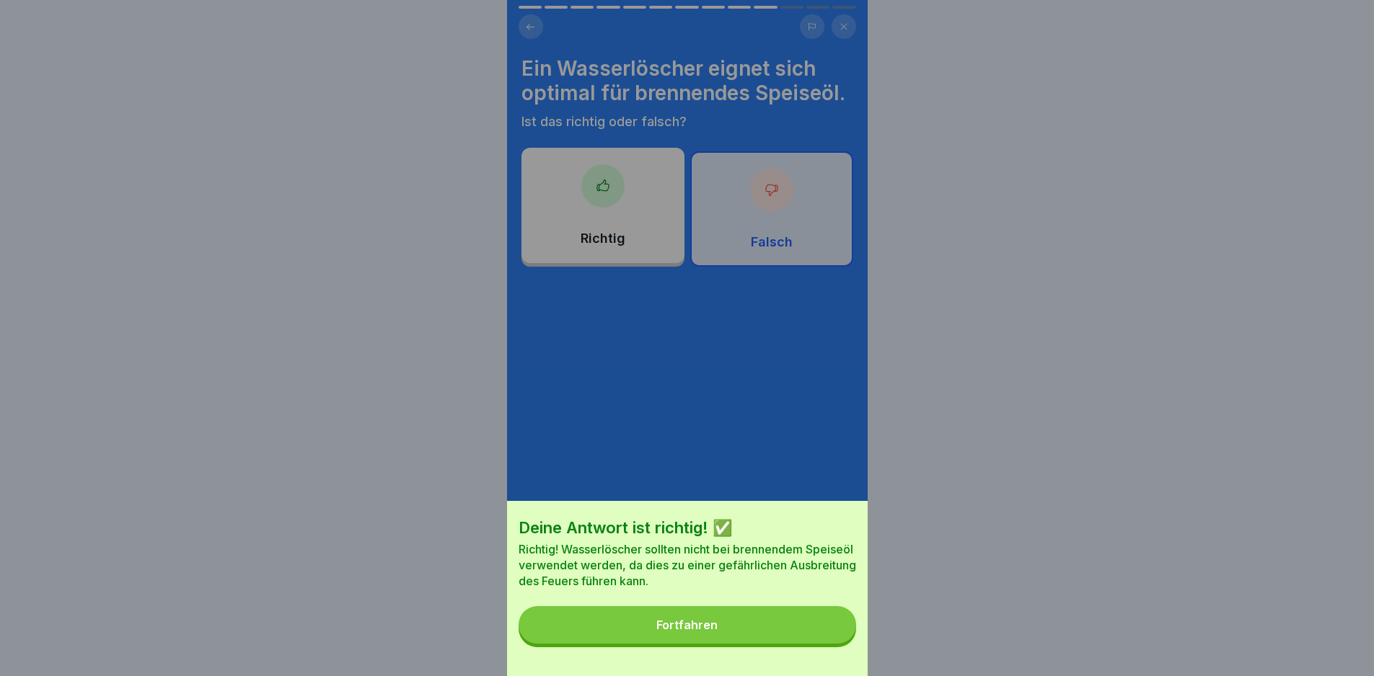
click at [821, 644] on button "Fortfahren" at bounding box center [688, 625] width 338 height 38
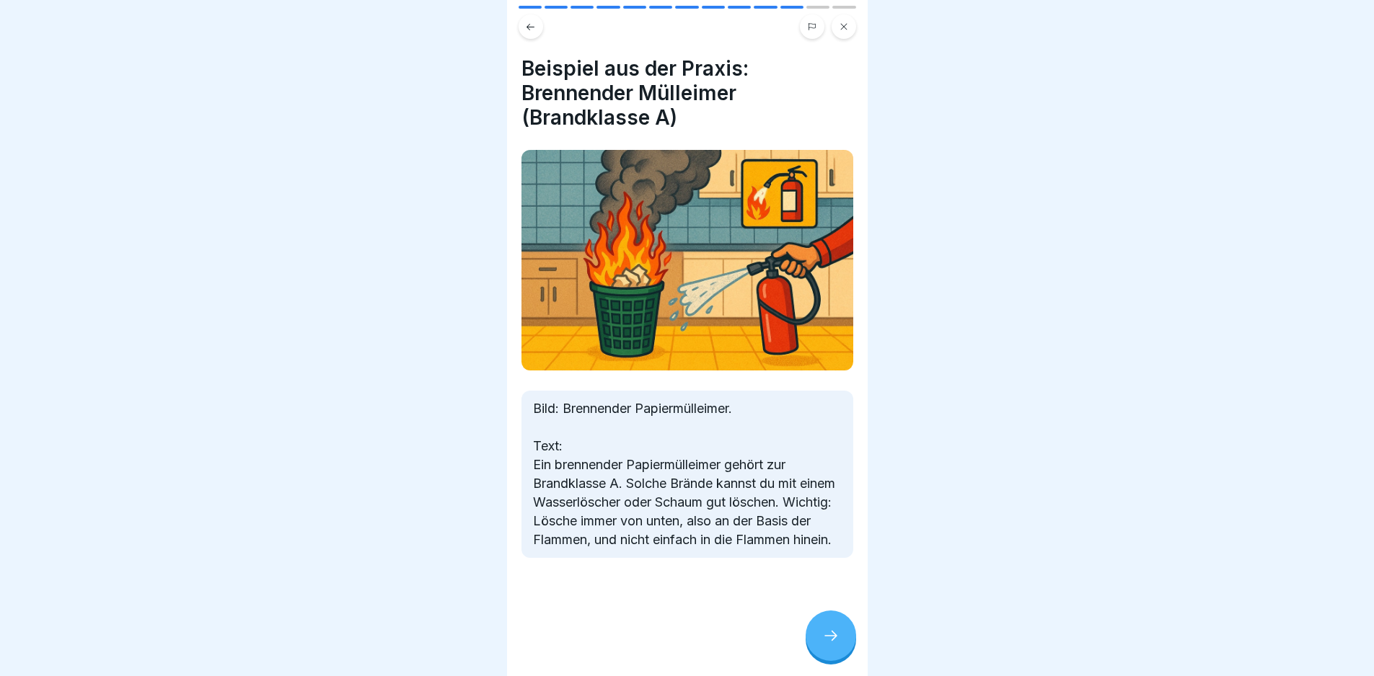
click at [821, 654] on div at bounding box center [831, 636] width 50 height 50
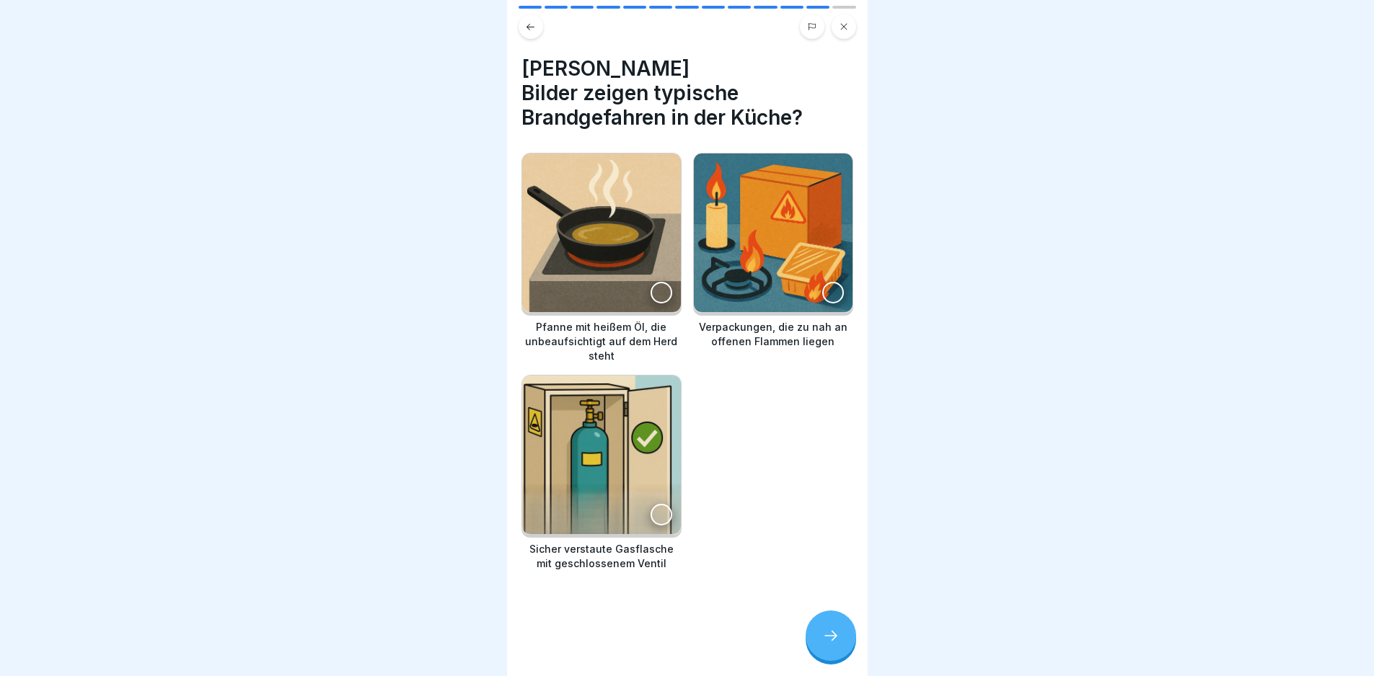
click at [796, 249] on img at bounding box center [773, 233] width 159 height 159
click at [660, 282] on div at bounding box center [661, 293] width 22 height 22
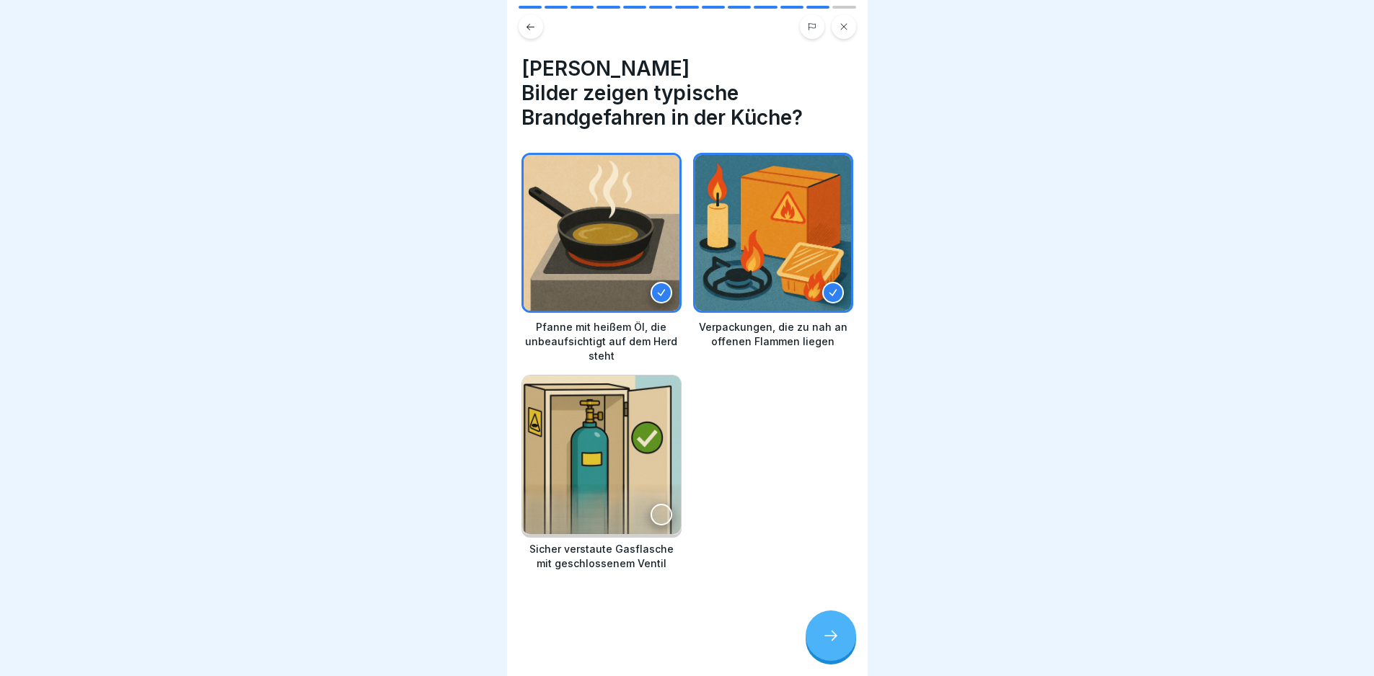
click at [830, 631] on div at bounding box center [831, 636] width 50 height 50
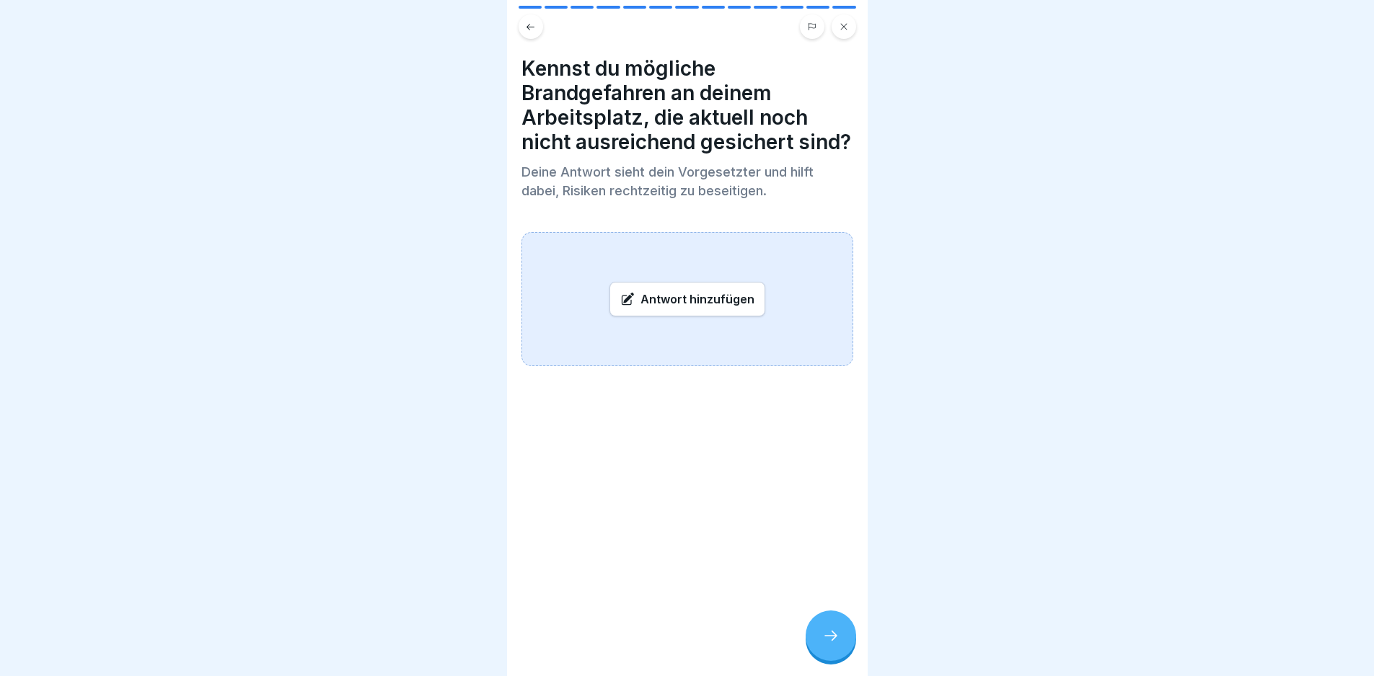
click at [834, 634] on div at bounding box center [831, 636] width 50 height 50
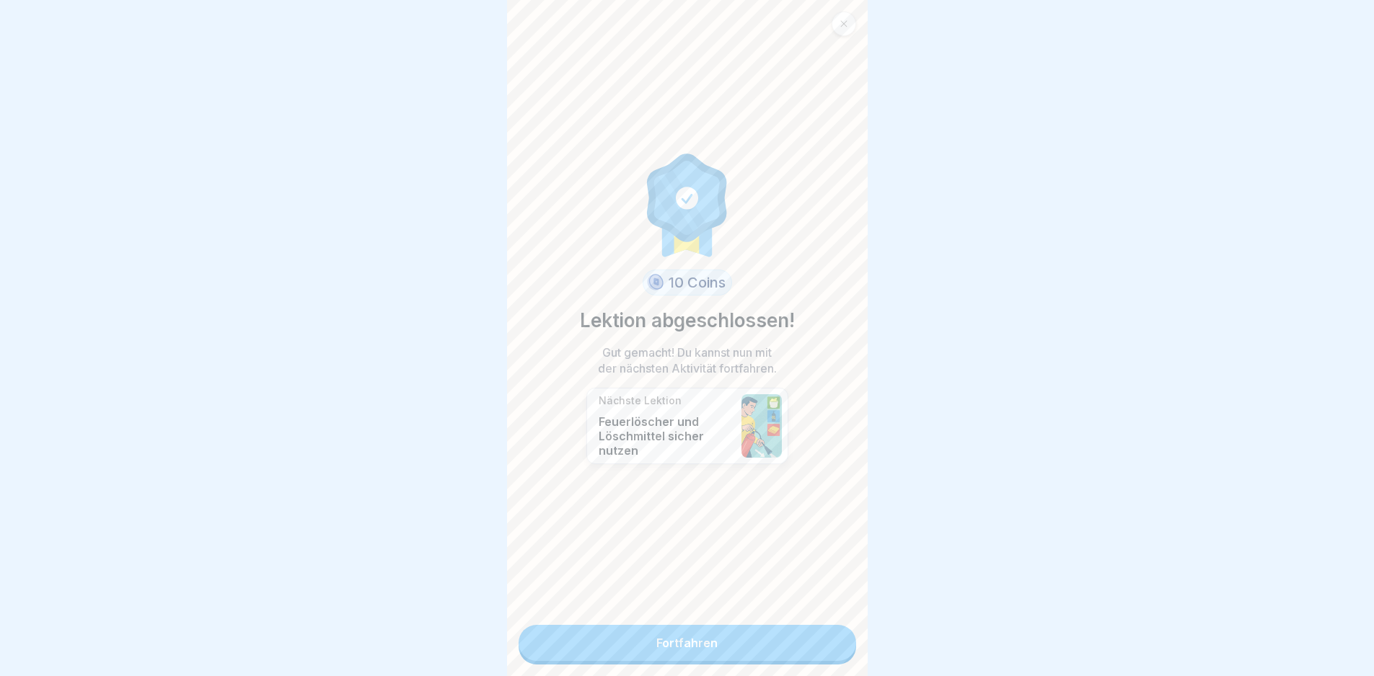
click at [834, 634] on link "Fortfahren" at bounding box center [688, 643] width 338 height 36
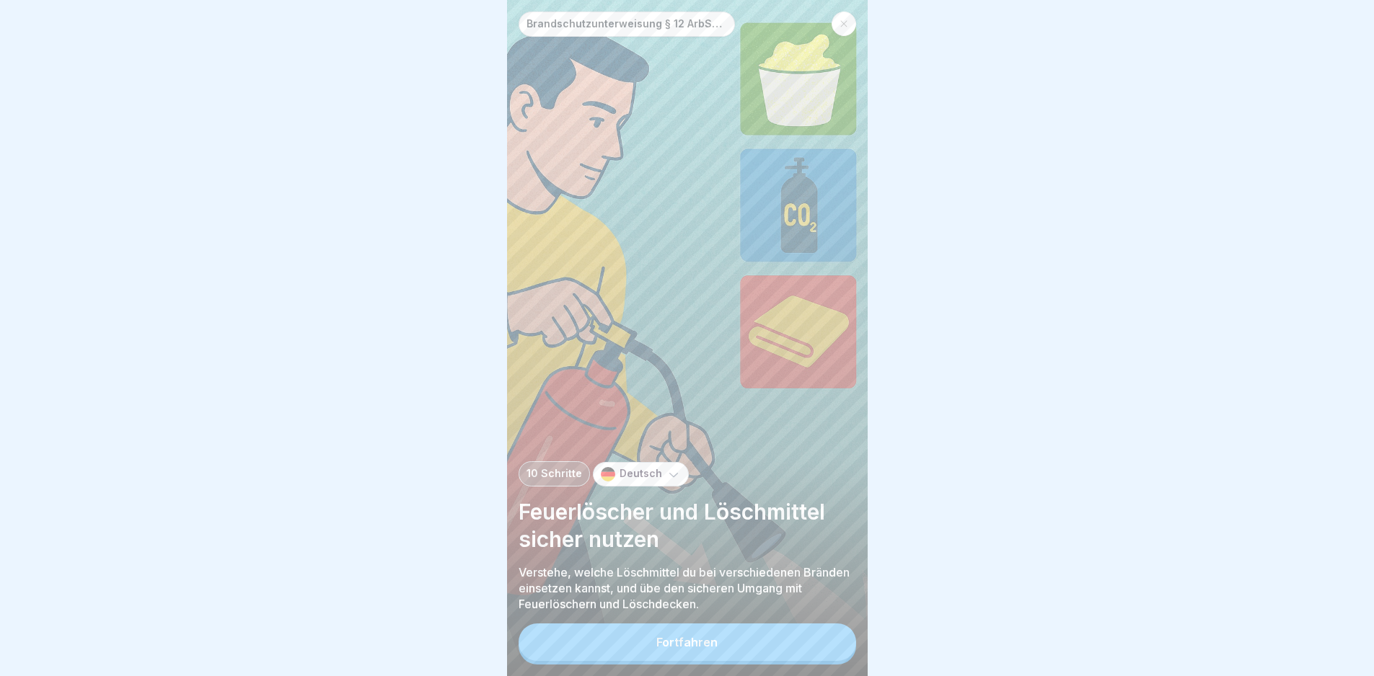
click at [808, 647] on button "Fortfahren" at bounding box center [688, 643] width 338 height 38
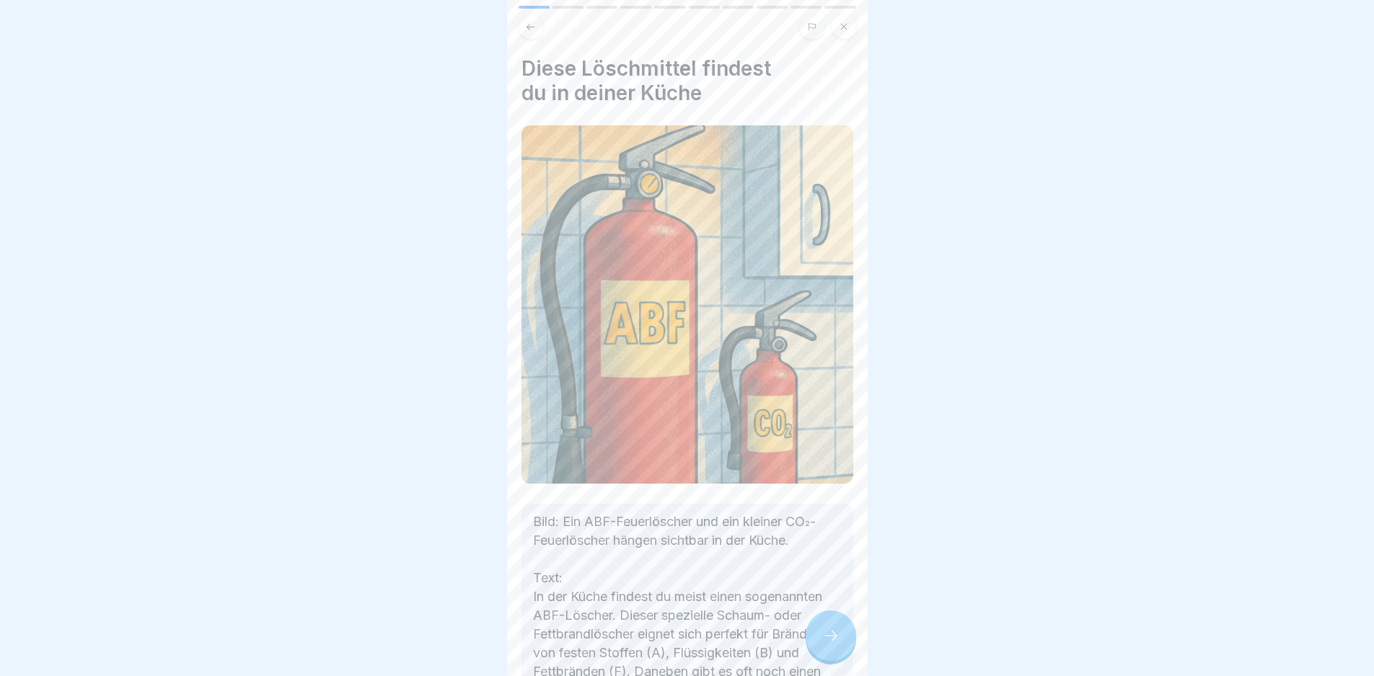
click at [808, 647] on div at bounding box center [831, 636] width 50 height 50
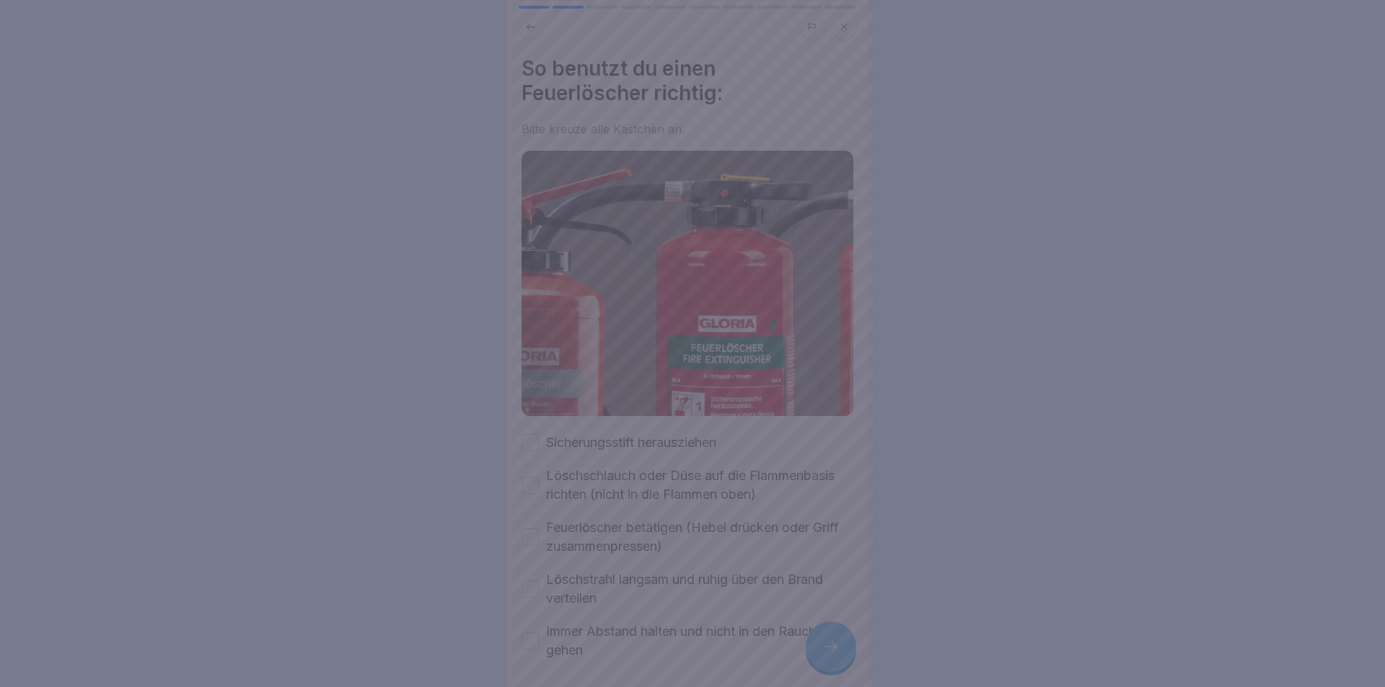
click at [811, 647] on div at bounding box center [692, 343] width 1385 height 687
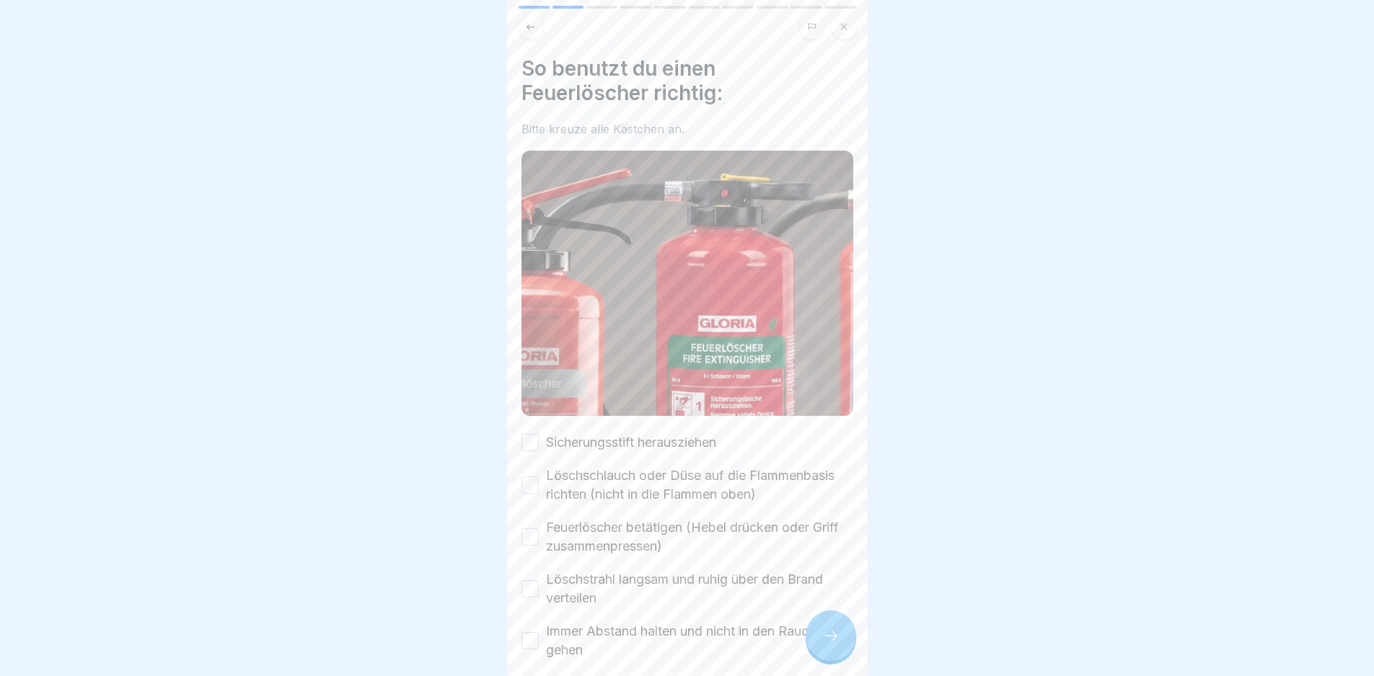
click at [655, 443] on label "Sicherungsstift herausziehen" at bounding box center [631, 442] width 170 height 19
click at [539, 443] on button "Sicherungsstift herausziehen" at bounding box center [529, 442] width 17 height 17
drag, startPoint x: 661, startPoint y: 474, endPoint x: 676, endPoint y: 533, distance: 61.0
click at [663, 475] on label "Löschschlauch oder Düse auf die Flammenbasis richten (nicht in die Flammen oben)" at bounding box center [699, 486] width 307 height 38
click at [539, 477] on button "Löschschlauch oder Düse auf die Flammenbasis richten (nicht in die Flammen oben)" at bounding box center [529, 485] width 17 height 17
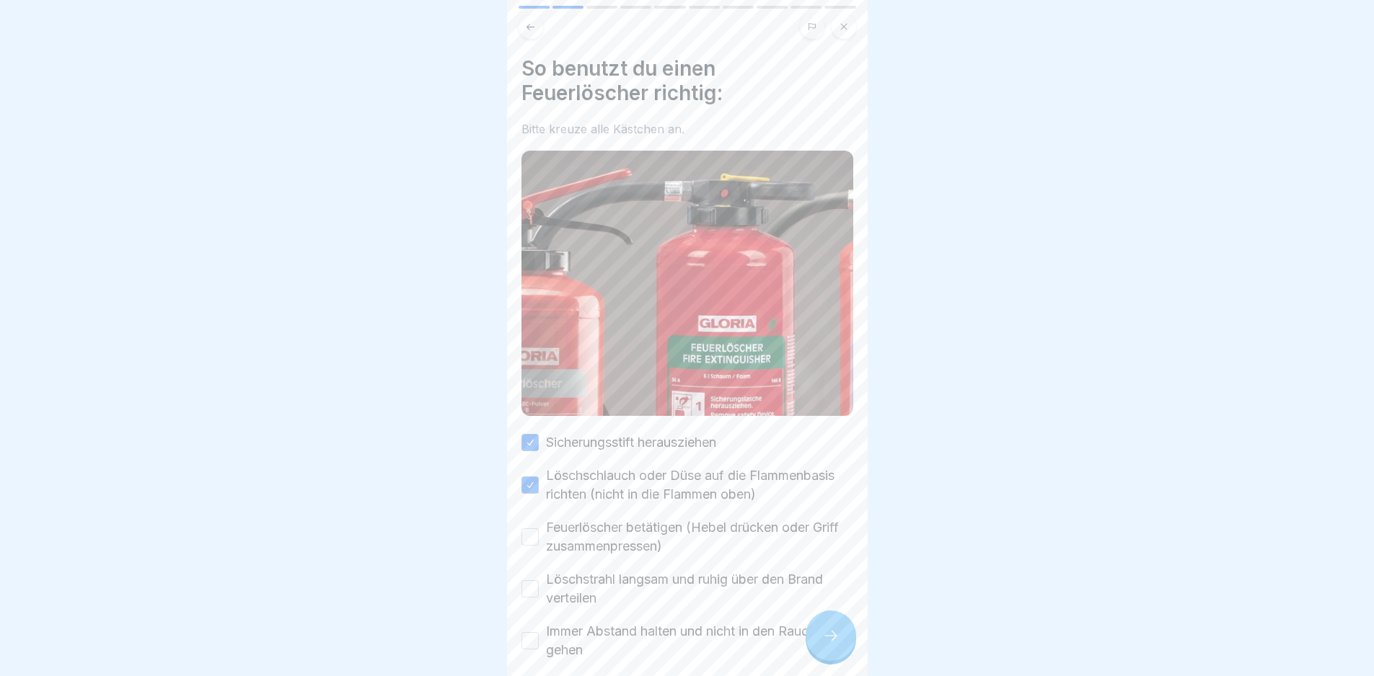
click at [670, 542] on label "Feuerlöscher betätigen (Hebel drücken oder Griff zusammenpressen)" at bounding box center [699, 538] width 307 height 38
click at [539, 542] on button "Feuerlöscher betätigen (Hebel drücken oder Griff zusammenpressen)" at bounding box center [529, 537] width 17 height 17
drag, startPoint x: 676, startPoint y: 596, endPoint x: 718, endPoint y: 630, distance: 54.4
click at [680, 597] on label "Löschstrahl langsam und ruhig über den Brand verteilen" at bounding box center [699, 589] width 307 height 38
click at [539, 597] on button "Löschstrahl langsam und ruhig über den Brand verteilen" at bounding box center [529, 589] width 17 height 17
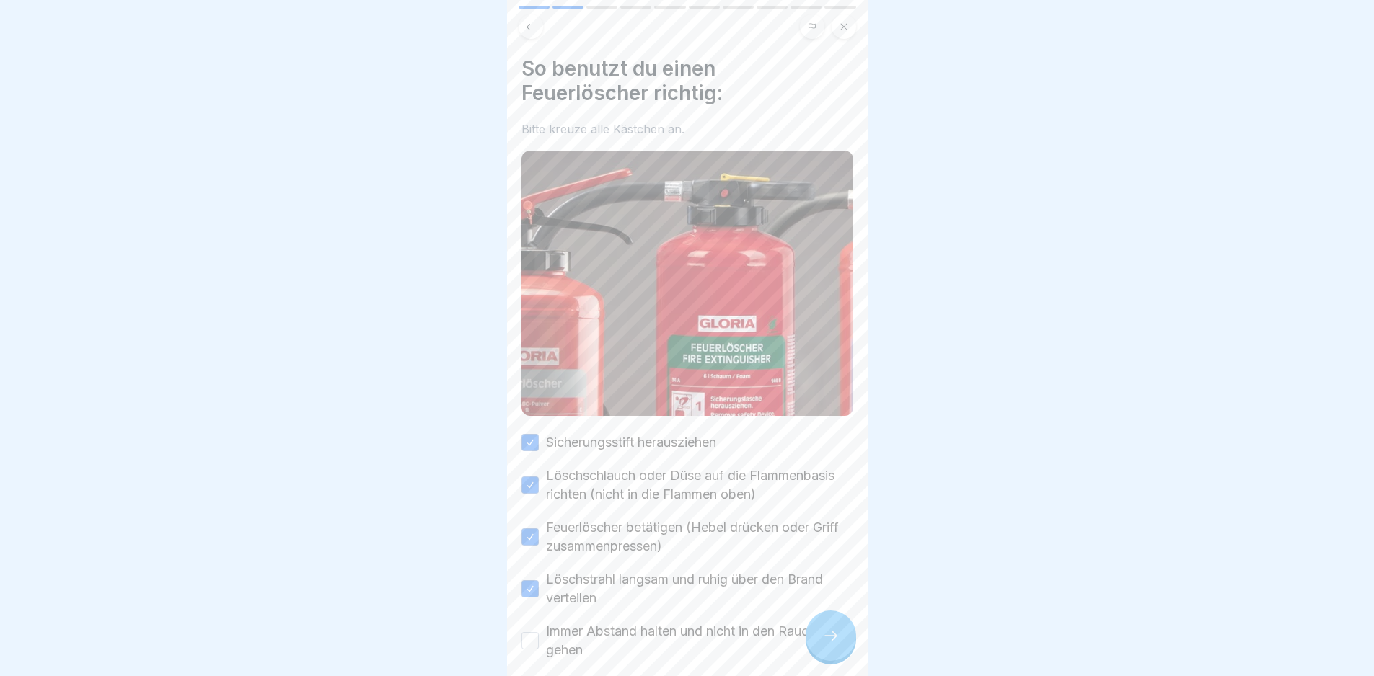
click at [721, 644] on label "Immer Abstand halten und nicht in den Rauch gehen" at bounding box center [699, 641] width 307 height 38
click at [539, 644] on button "Immer Abstand halten und nicht in den Rauch gehen" at bounding box center [529, 640] width 17 height 17
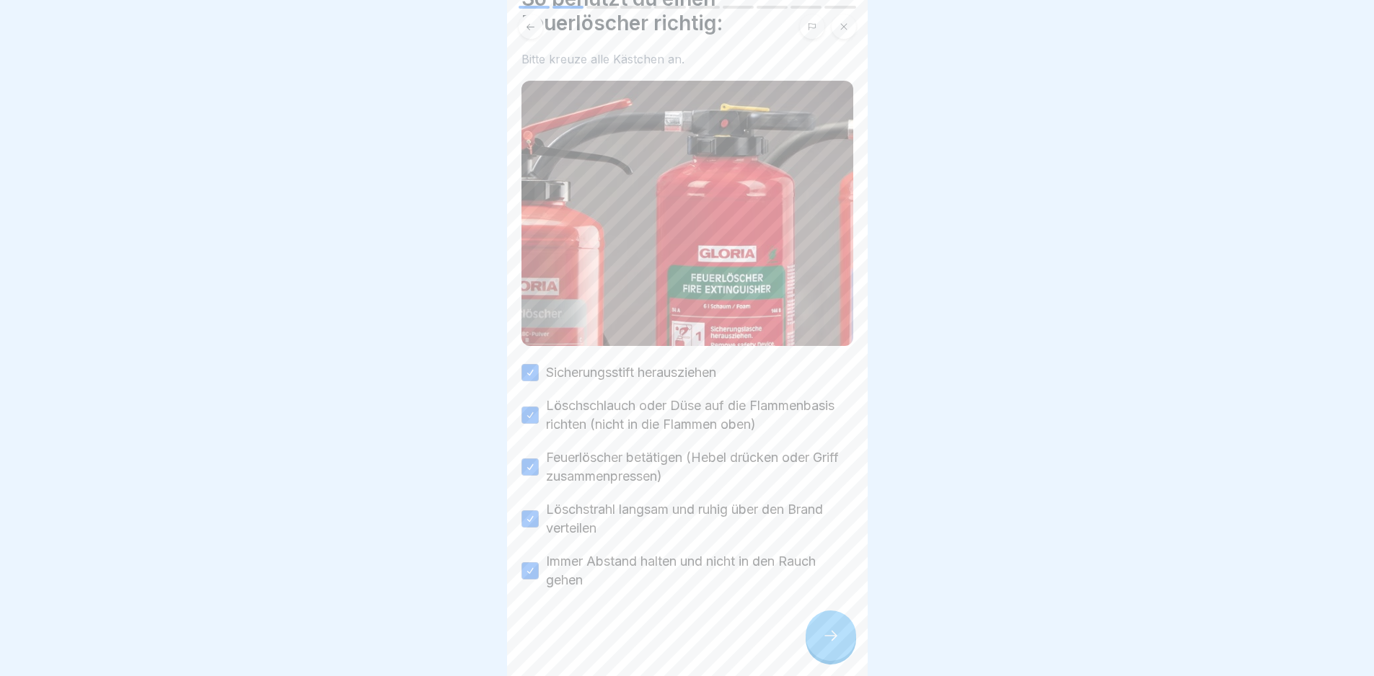
click at [829, 645] on icon at bounding box center [830, 635] width 17 height 17
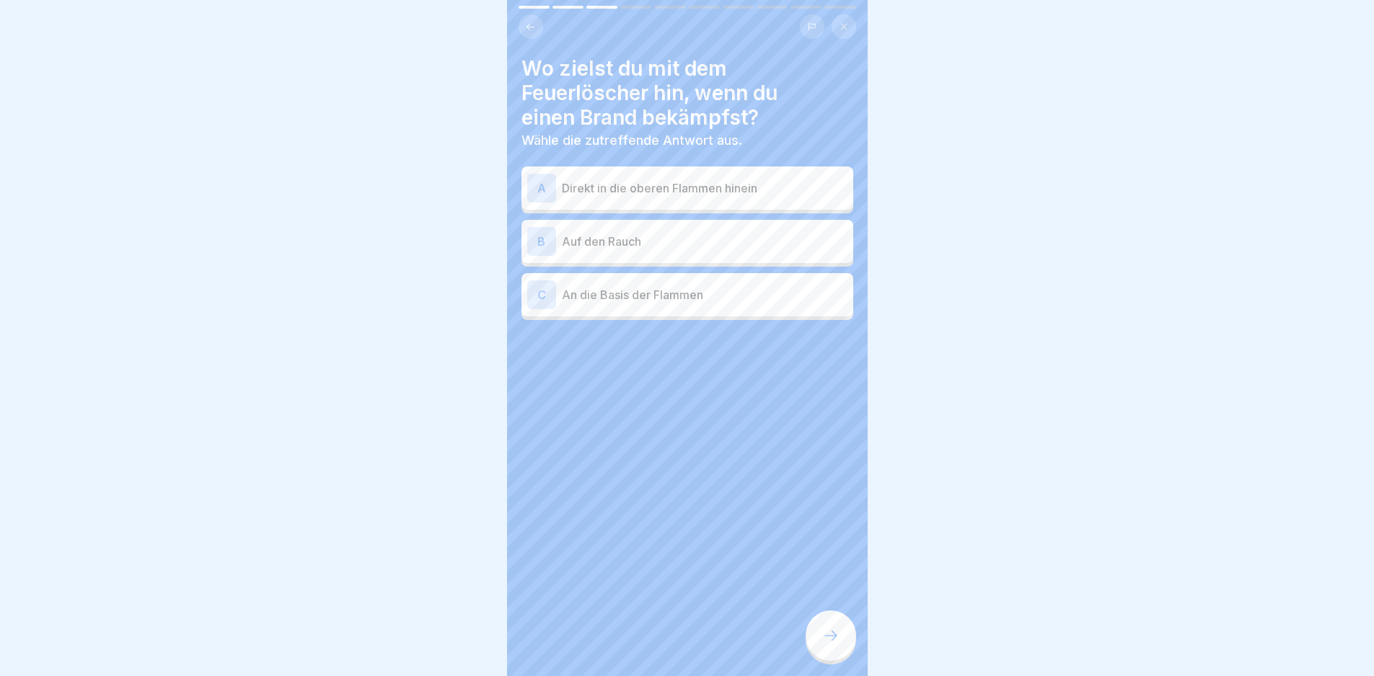
click at [679, 303] on p "An die Basis der Flammen" at bounding box center [705, 294] width 286 height 17
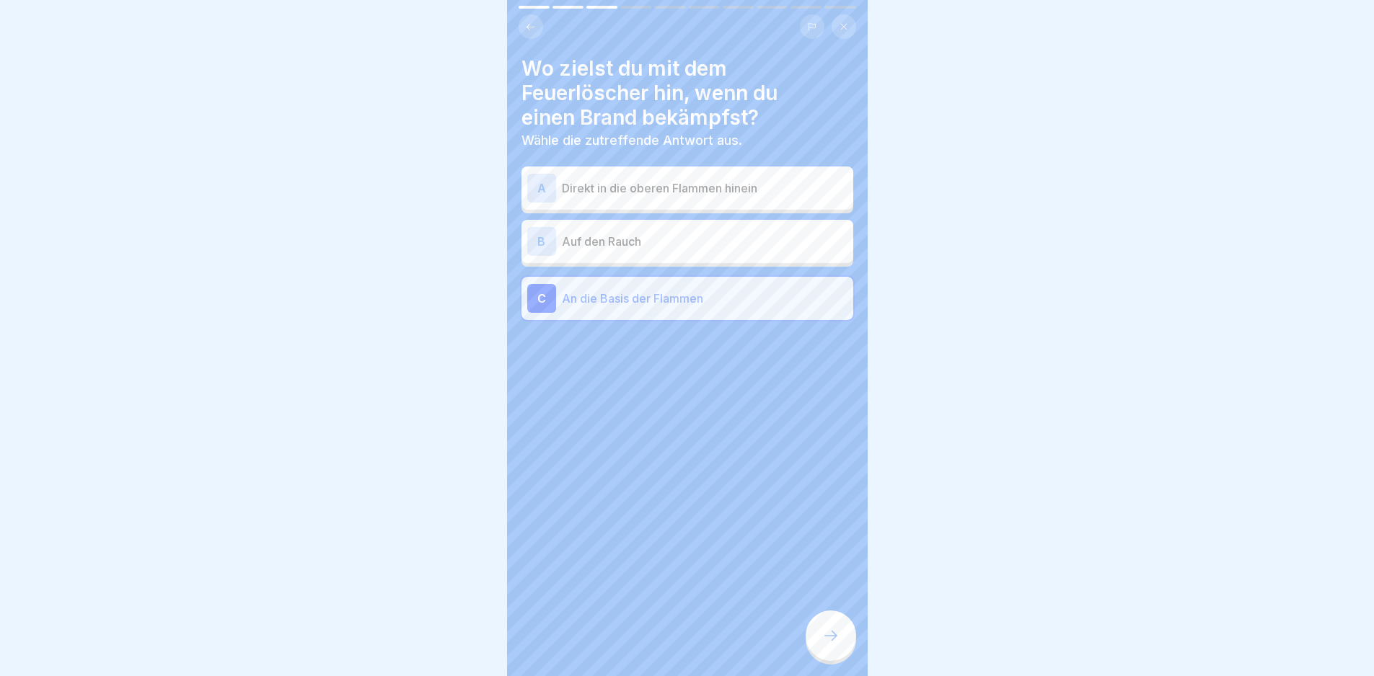
click at [824, 645] on icon at bounding box center [830, 635] width 17 height 17
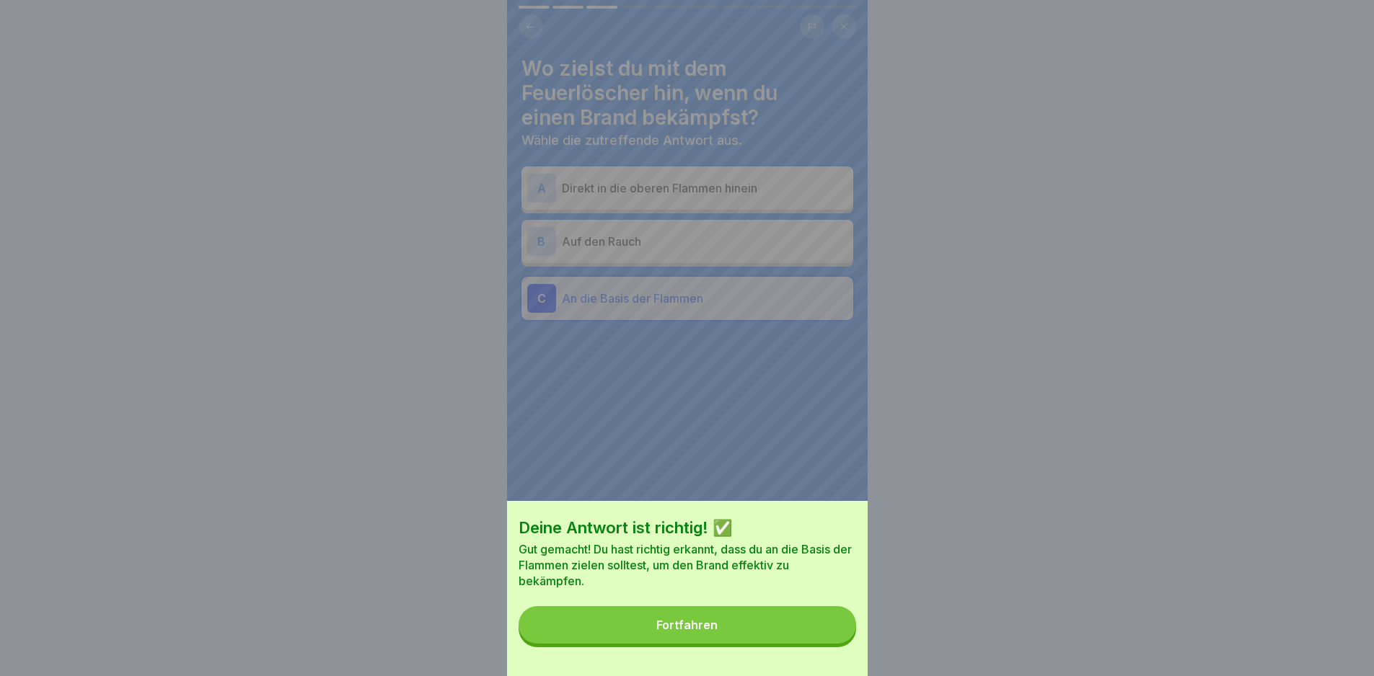
click at [824, 644] on button "Fortfahren" at bounding box center [688, 625] width 338 height 38
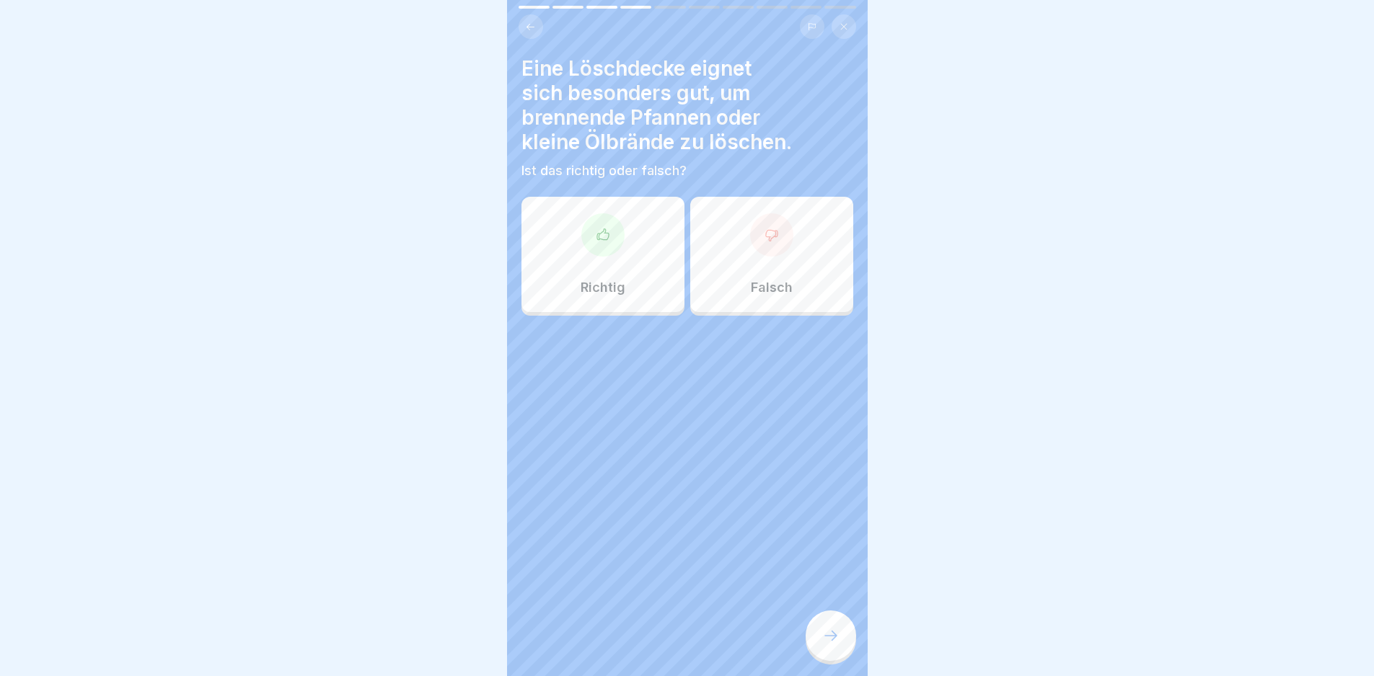
click at [616, 270] on div "Richtig" at bounding box center [602, 254] width 163 height 115
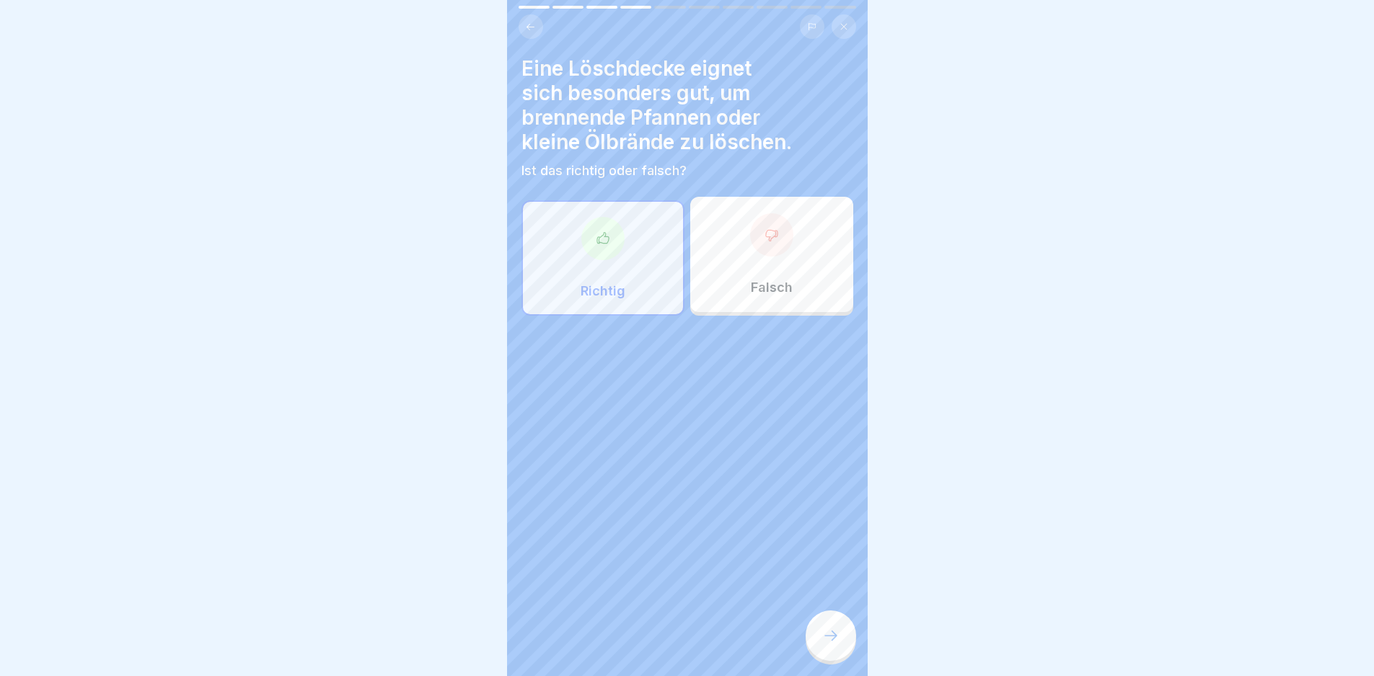
click at [839, 638] on div at bounding box center [831, 636] width 50 height 50
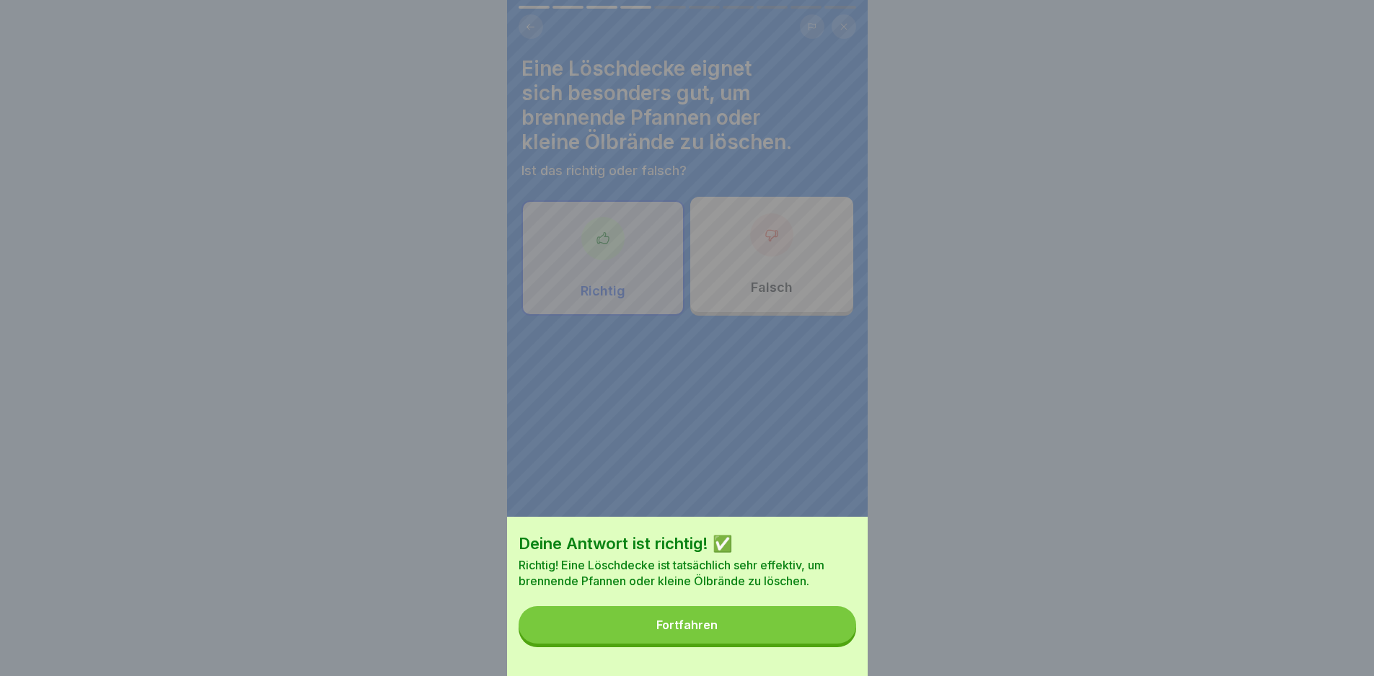
click at [839, 638] on button "Fortfahren" at bounding box center [688, 625] width 338 height 38
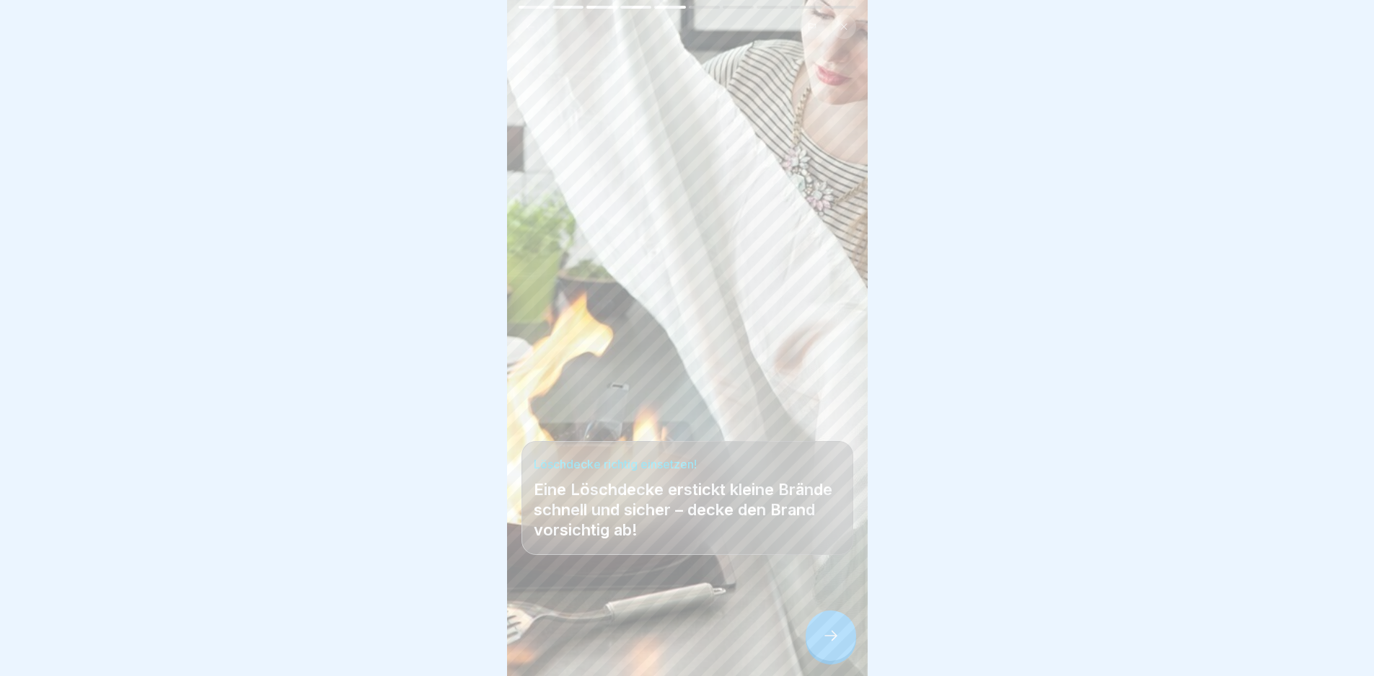
click at [839, 638] on div at bounding box center [831, 636] width 50 height 50
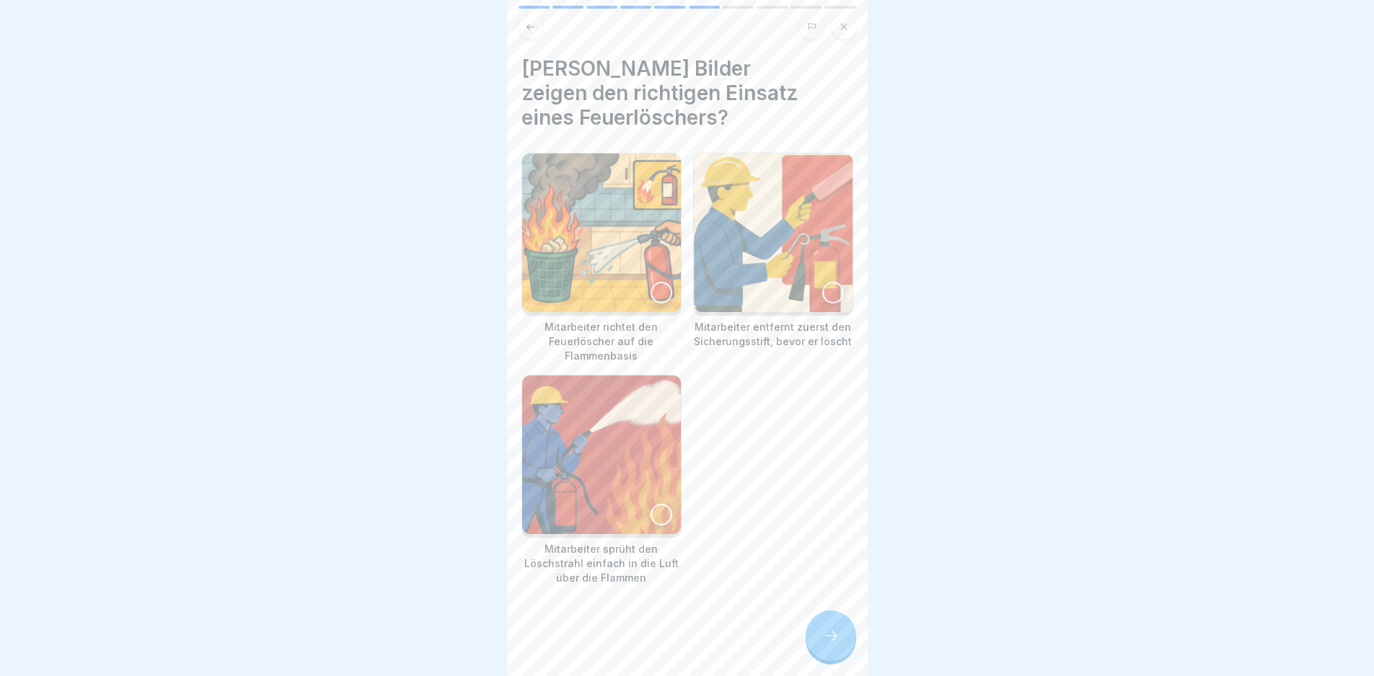
click at [641, 265] on img at bounding box center [601, 233] width 159 height 159
click at [806, 258] on img at bounding box center [773, 233] width 159 height 159
click at [821, 656] on div at bounding box center [831, 636] width 50 height 50
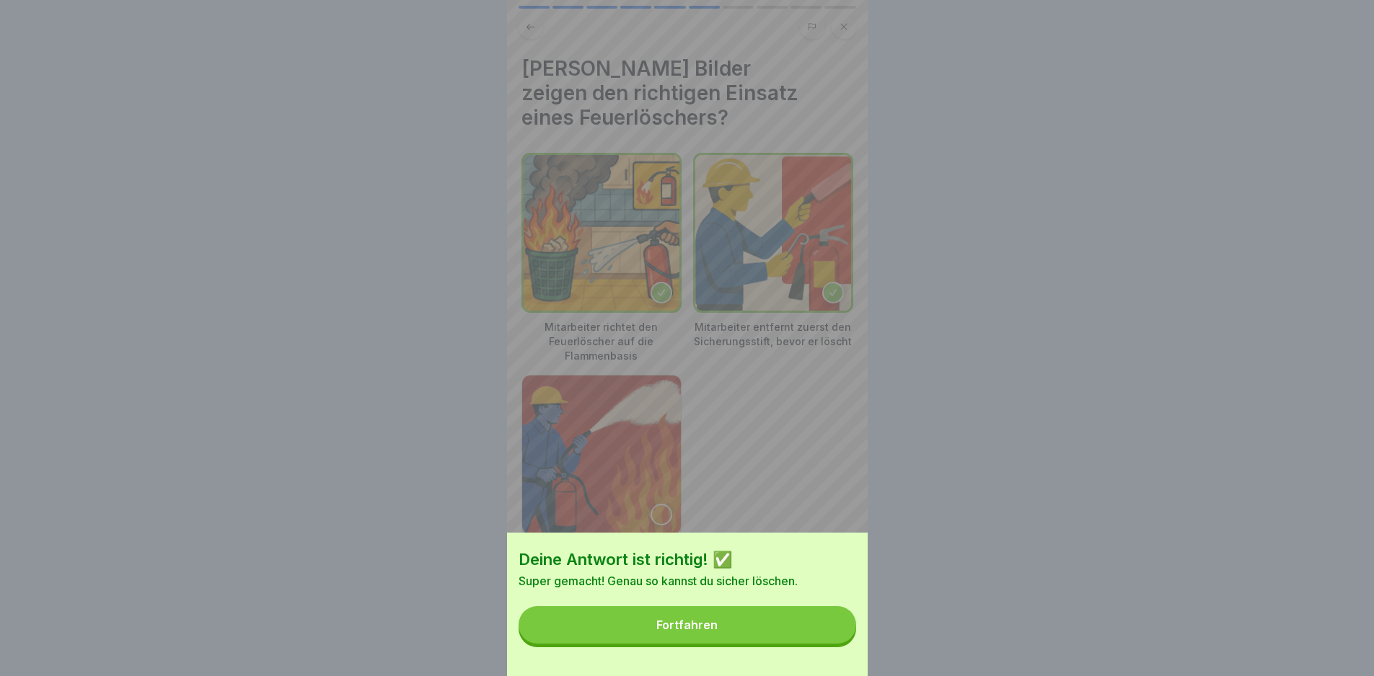
click at [820, 644] on button "Fortfahren" at bounding box center [688, 625] width 338 height 38
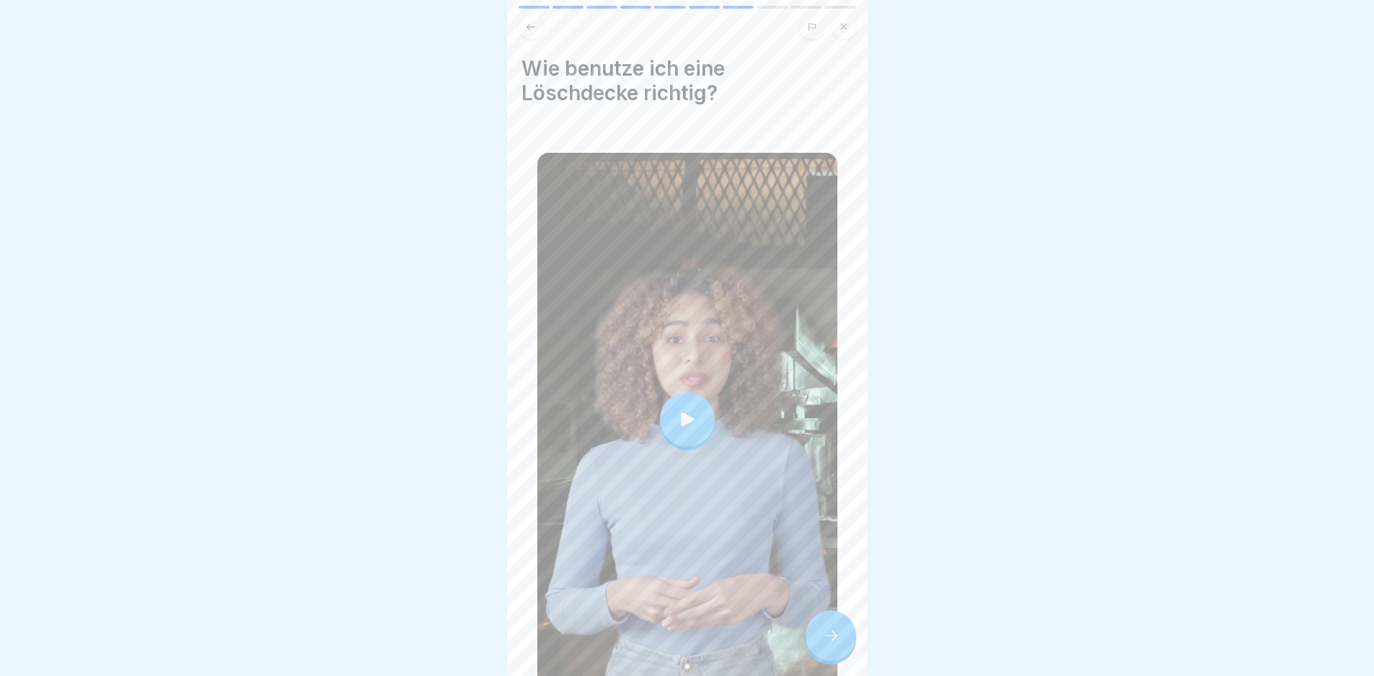
click at [764, 469] on div at bounding box center [687, 420] width 300 height 534
click at [842, 650] on div at bounding box center [831, 636] width 50 height 50
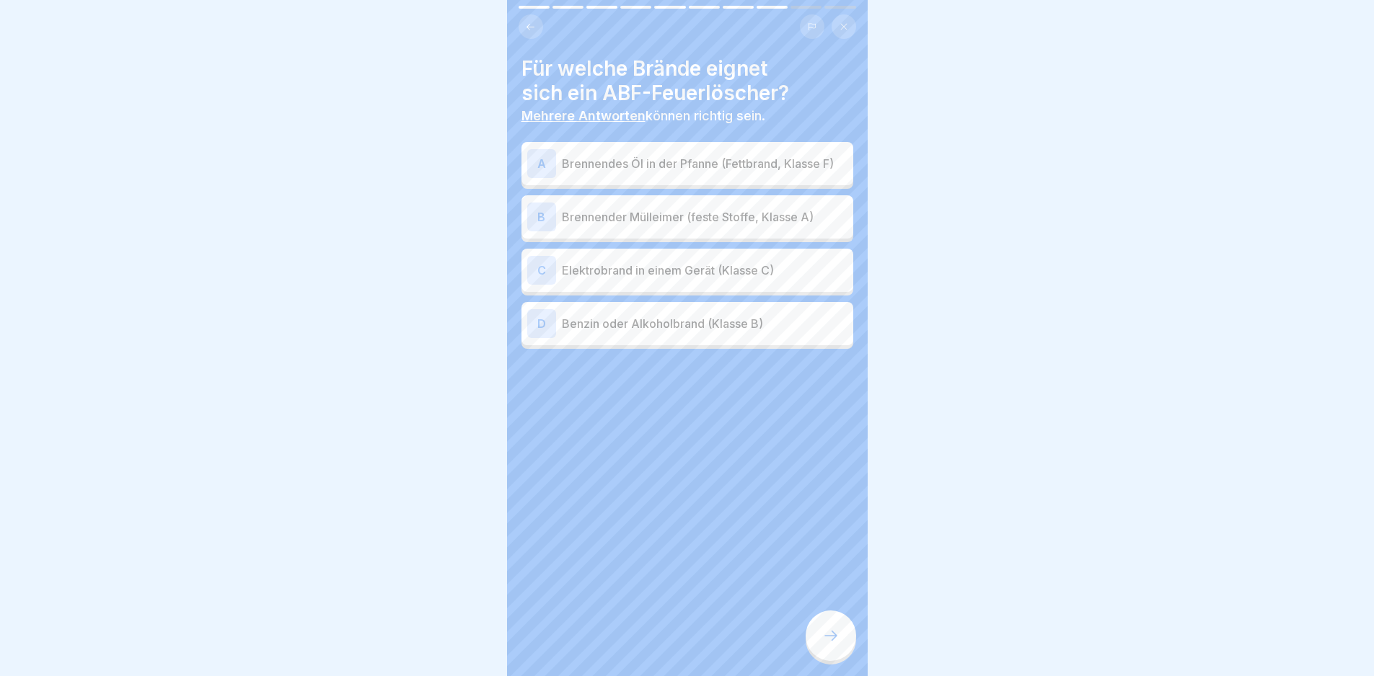
click at [842, 650] on div at bounding box center [831, 636] width 50 height 50
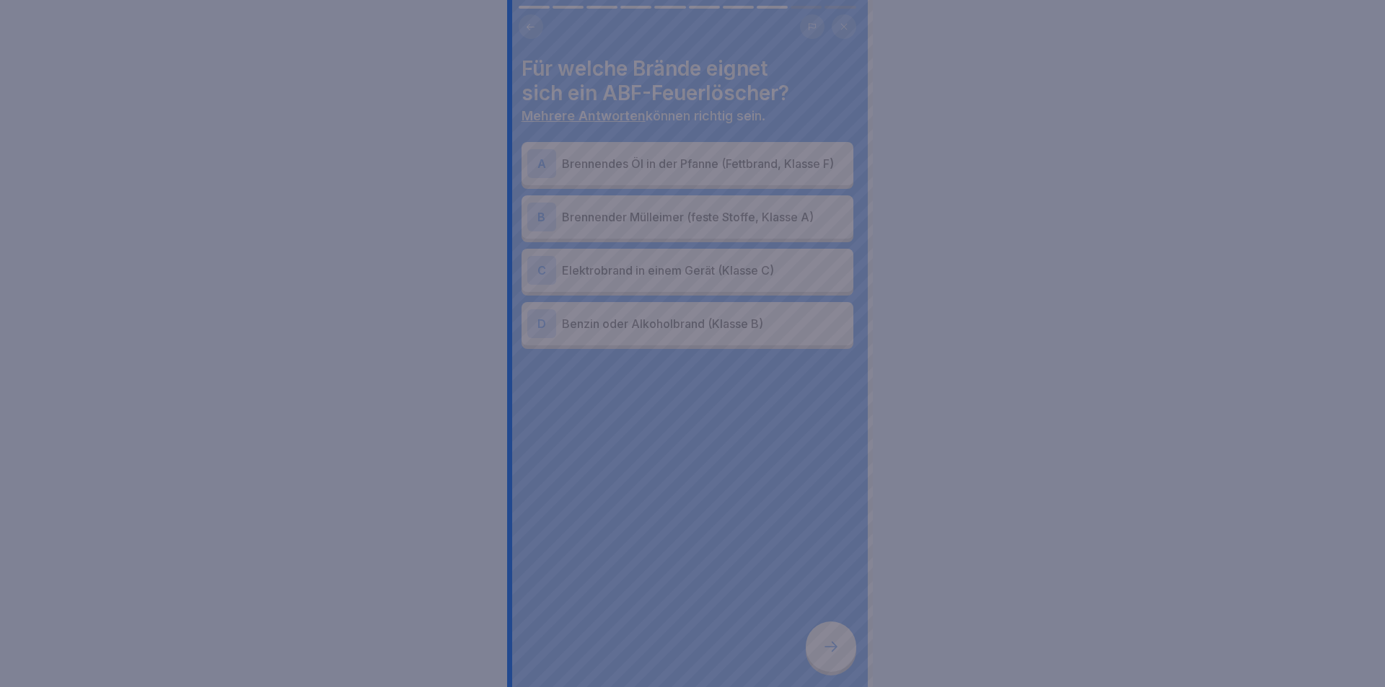
click at [842, 650] on div at bounding box center [692, 343] width 1385 height 687
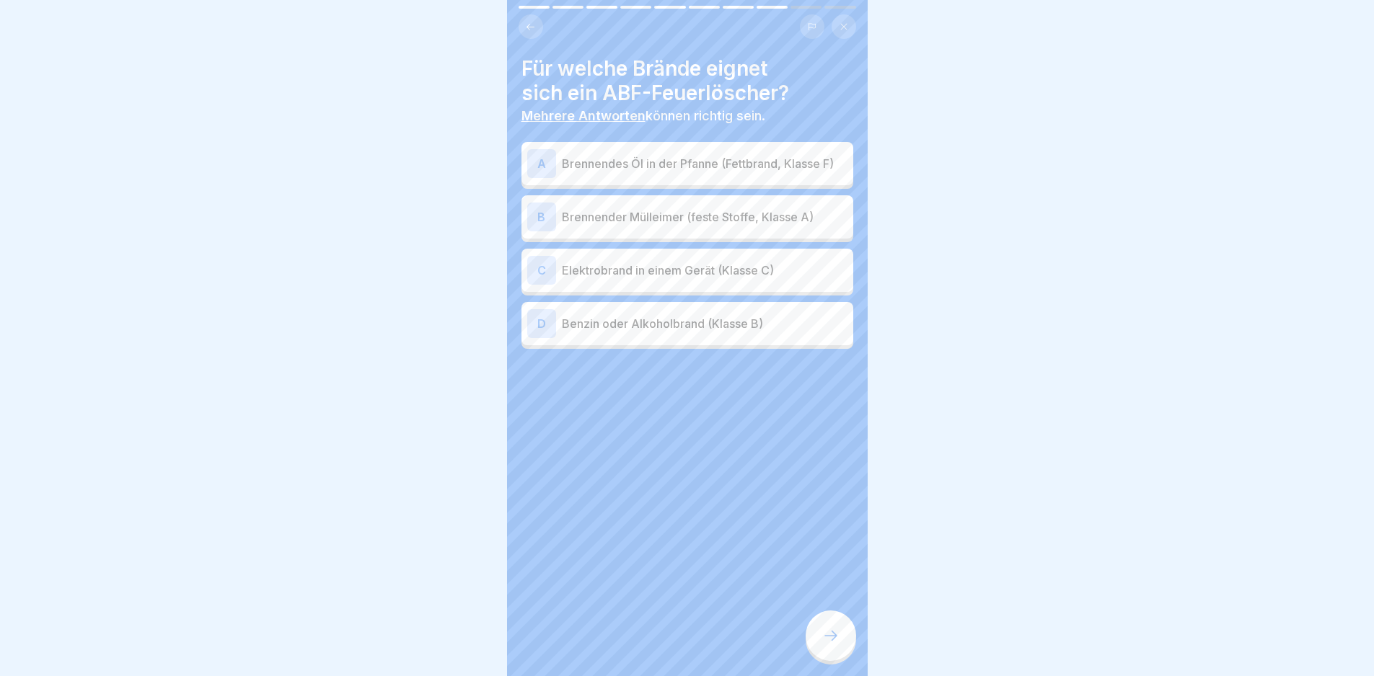
click at [702, 156] on p "Brennendes Öl in der Pfanne (Fettbrand, Klasse F)" at bounding box center [705, 163] width 286 height 17
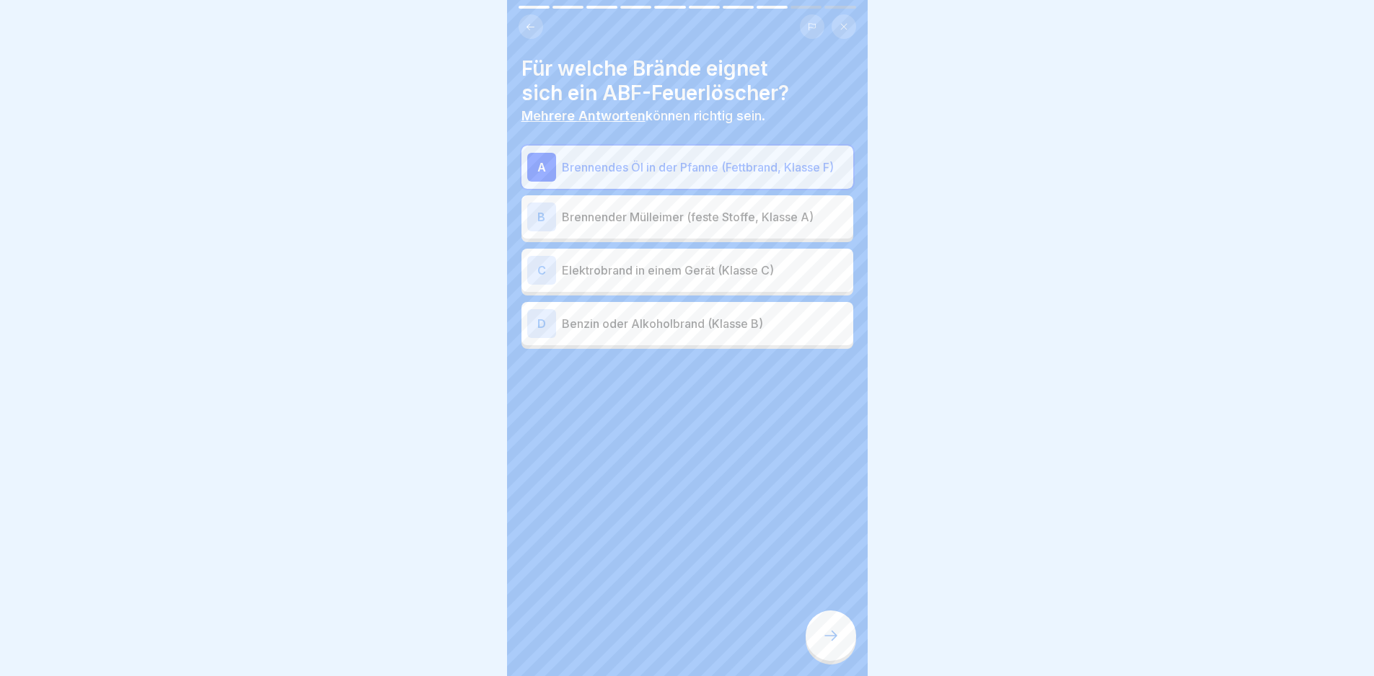
click at [711, 209] on div "B Brennender Mülleimer (feste Stoffe, Klasse A)" at bounding box center [687, 217] width 320 height 29
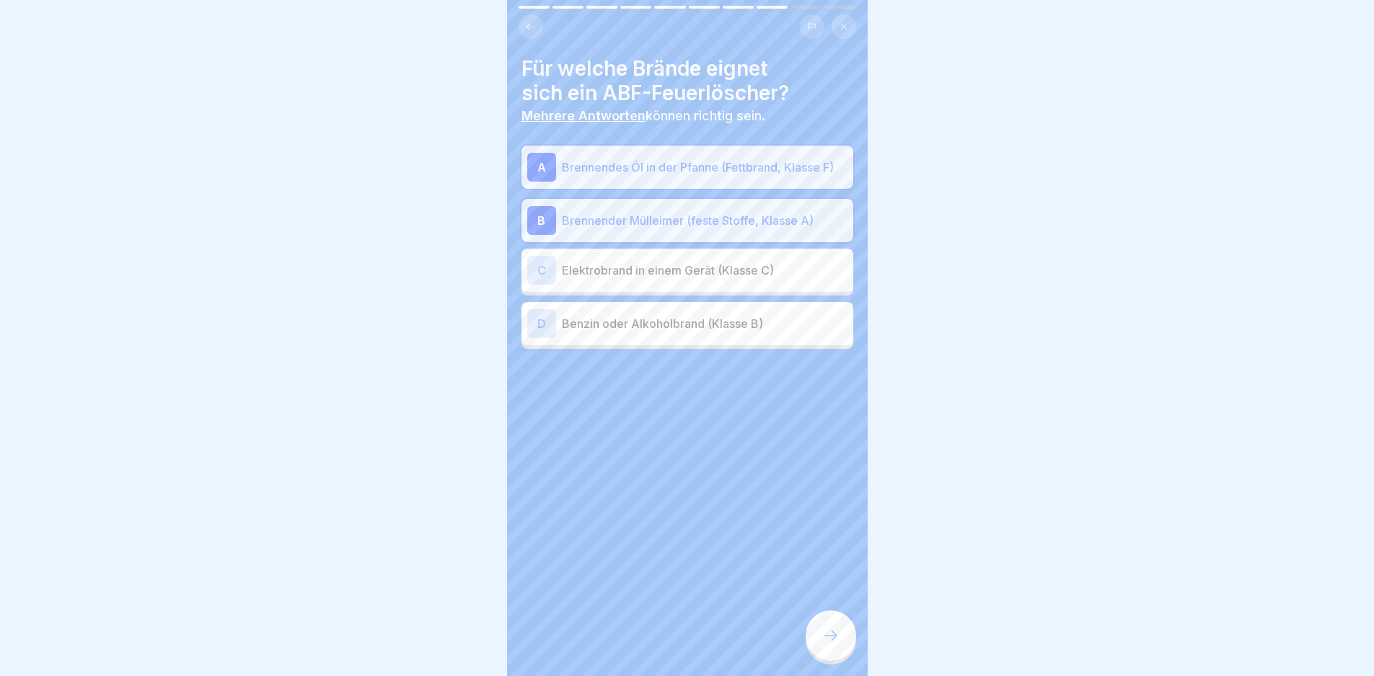
click at [746, 349] on div "A Brennendes Öl in der Pfanne (Fettbrand, Klasse F) B Brennender Mülleimer (fes…" at bounding box center [687, 247] width 332 height 203
click at [742, 338] on div "D Benzin oder Alkoholbrand (Klasse B)" at bounding box center [687, 323] width 320 height 29
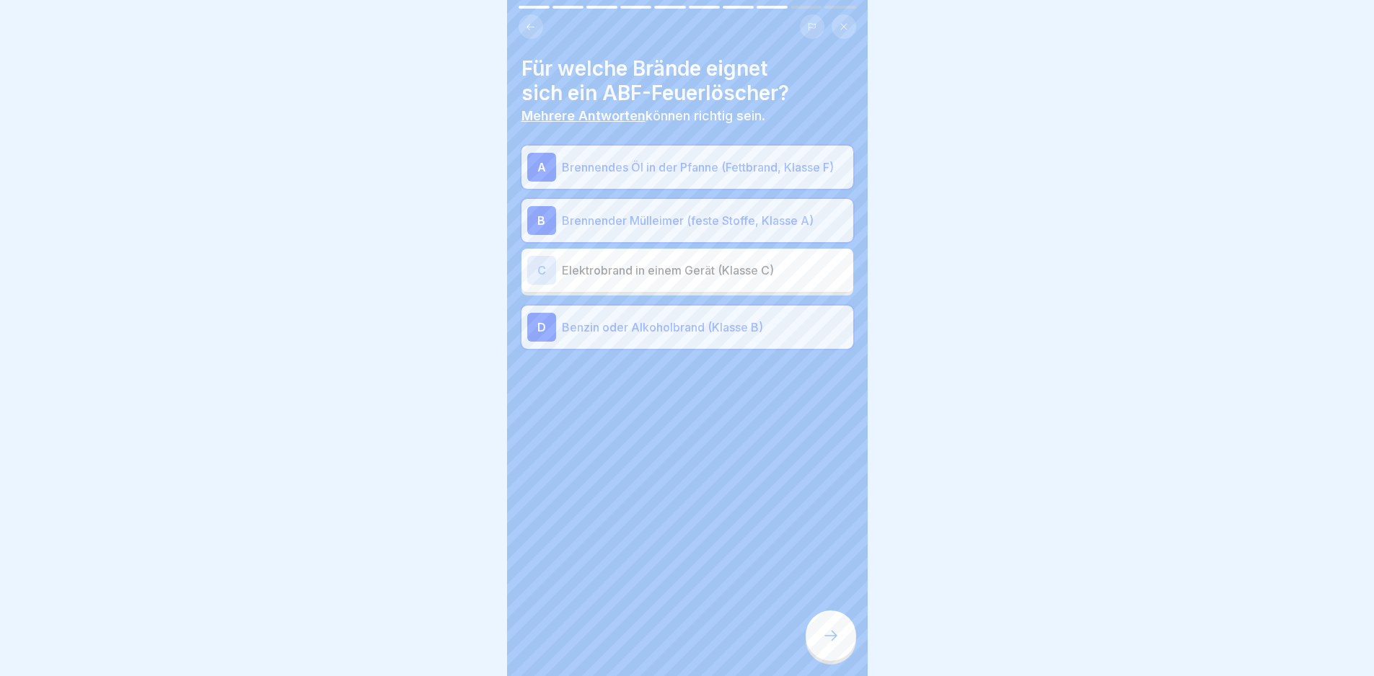
click at [826, 640] on icon at bounding box center [830, 635] width 17 height 17
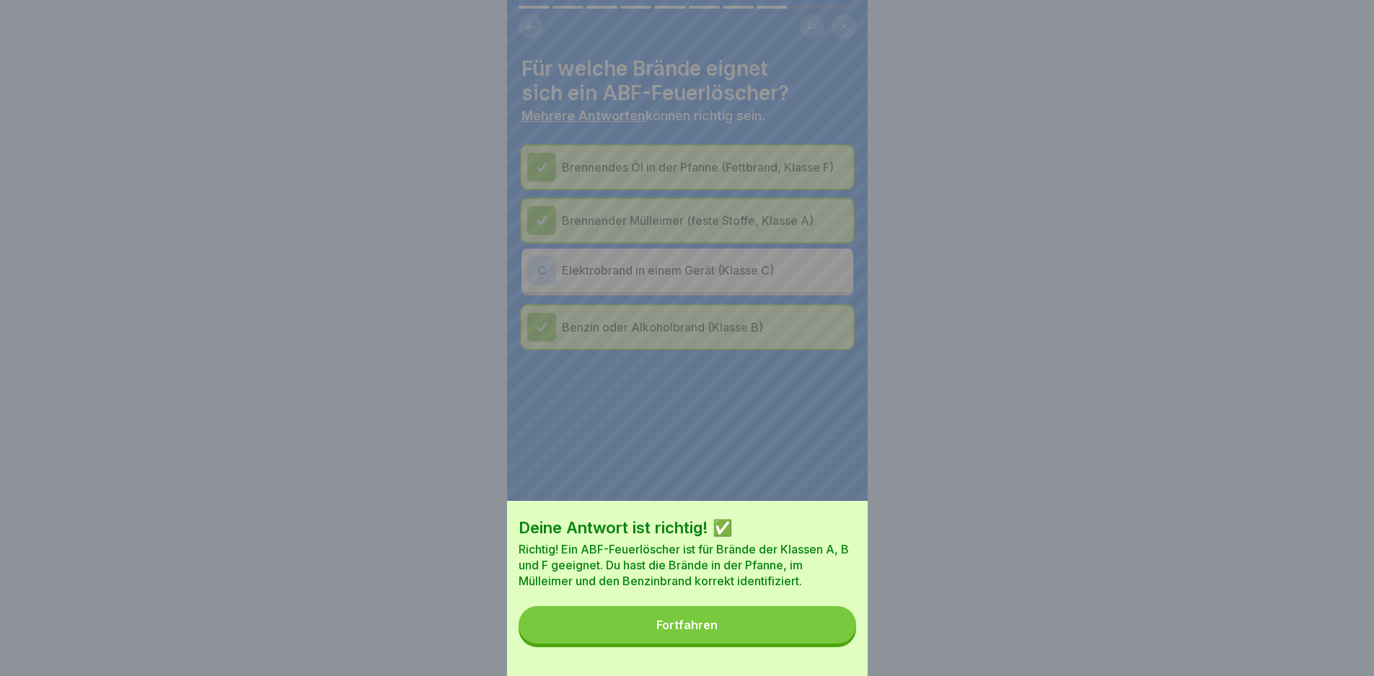
click at [826, 640] on button "Fortfahren" at bounding box center [688, 625] width 338 height 38
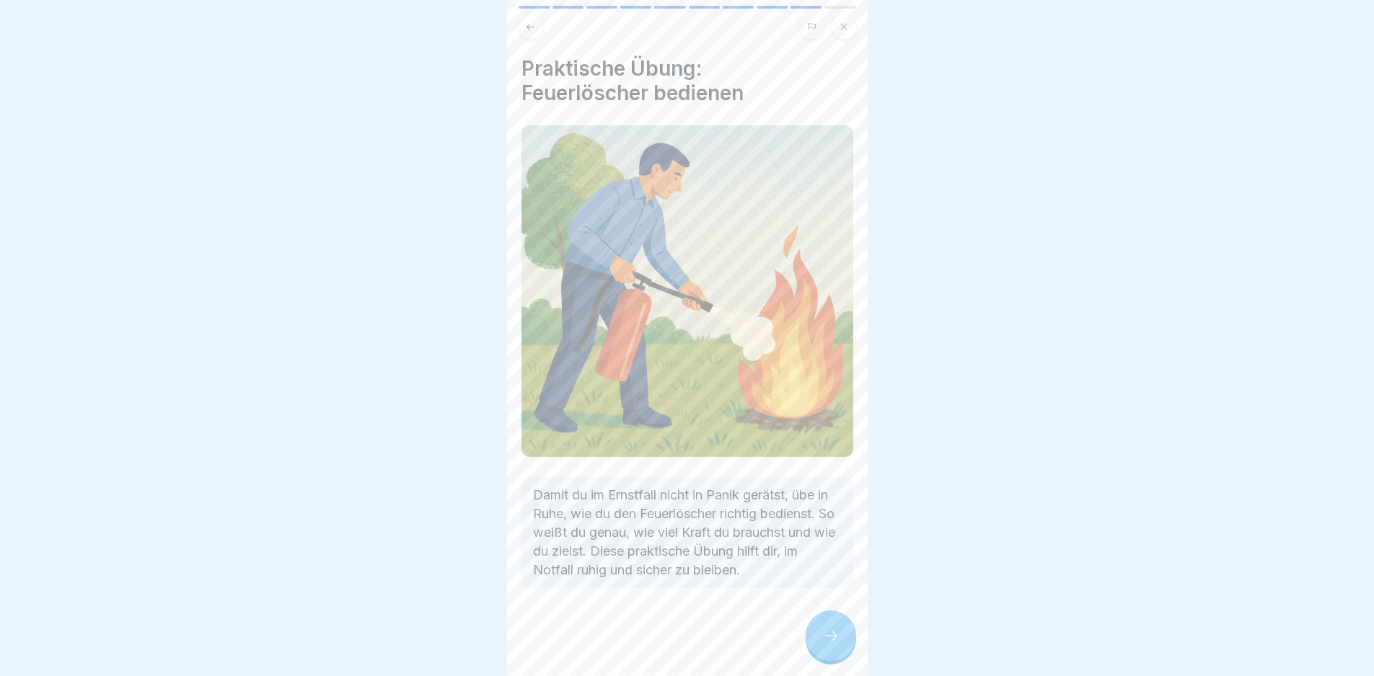
click at [826, 640] on icon at bounding box center [830, 635] width 17 height 17
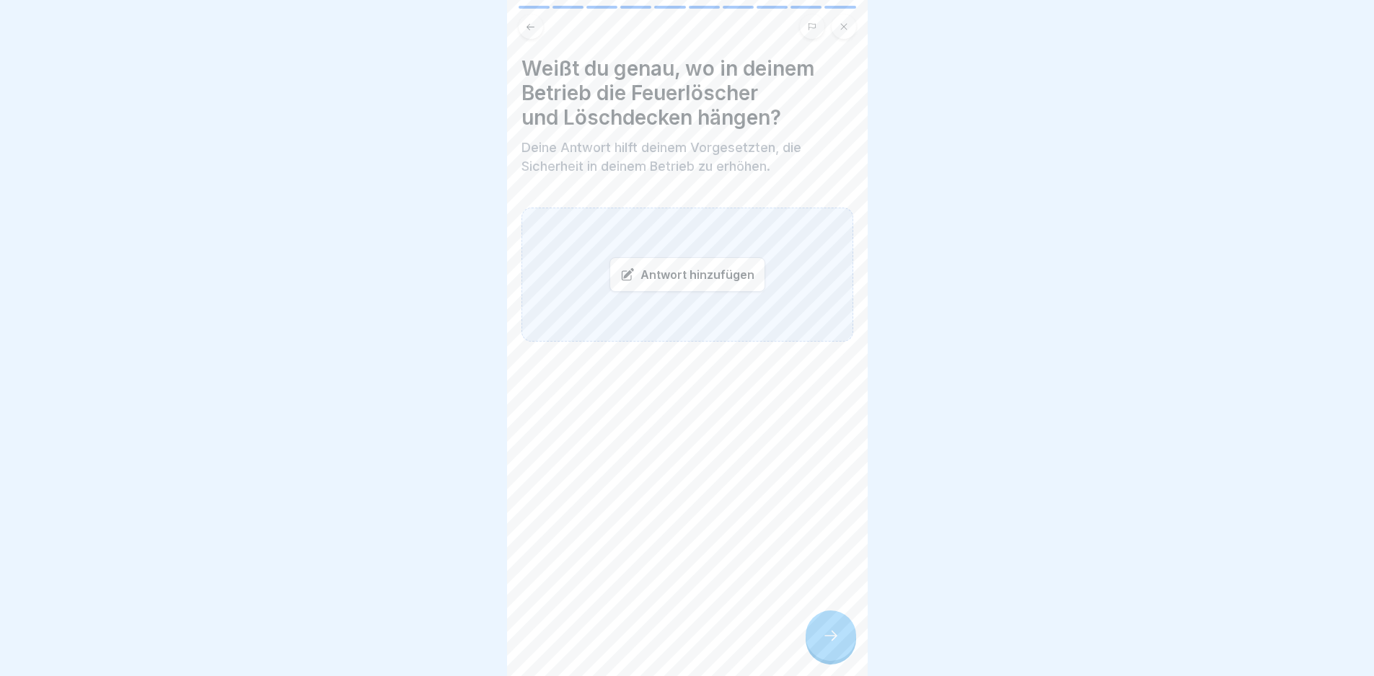
click at [823, 661] on div at bounding box center [831, 636] width 50 height 50
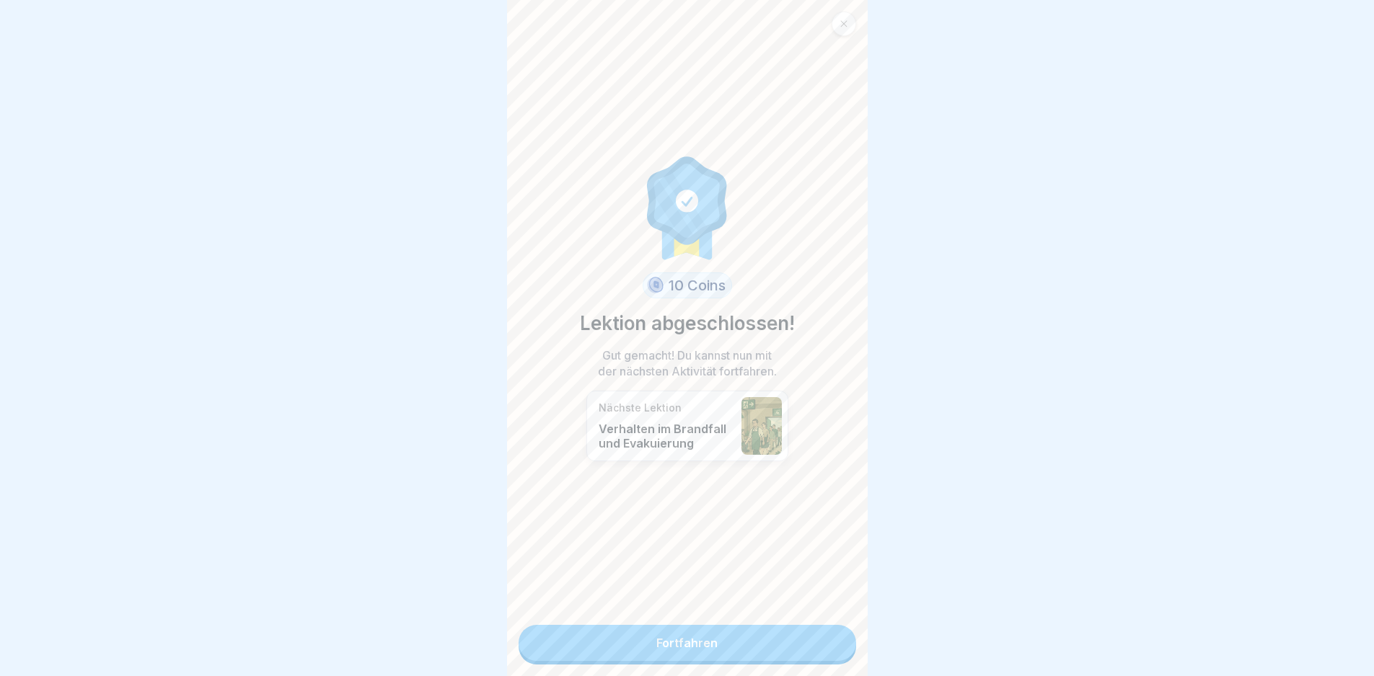
click at [823, 652] on link "Fortfahren" at bounding box center [688, 643] width 338 height 36
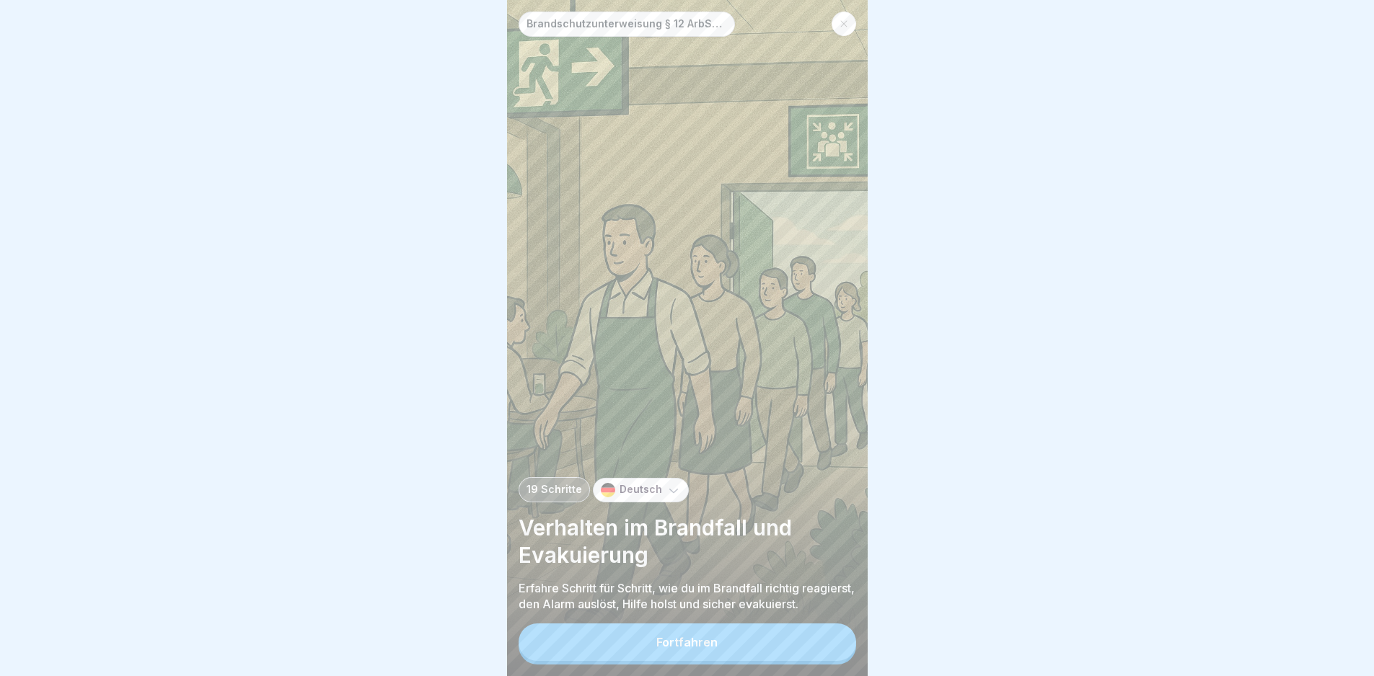
click at [823, 652] on button "Fortfahren" at bounding box center [688, 643] width 338 height 38
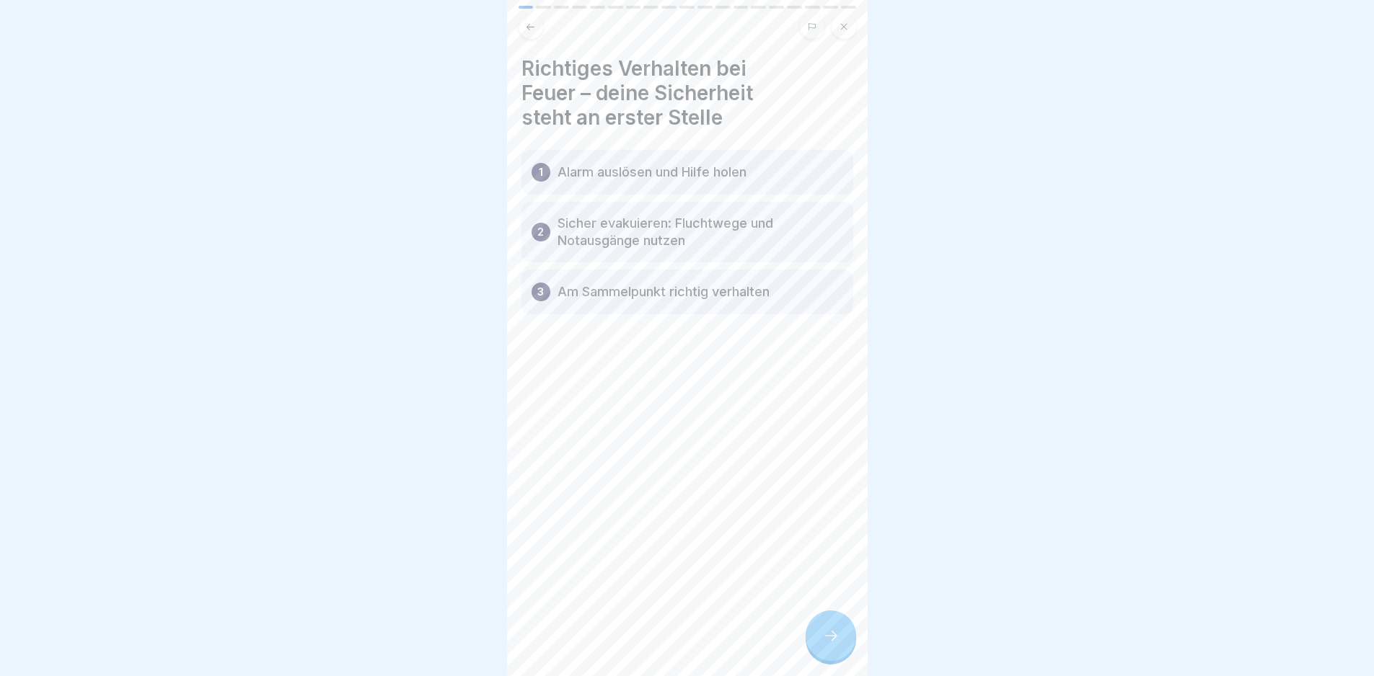
click at [823, 645] on icon at bounding box center [830, 635] width 17 height 17
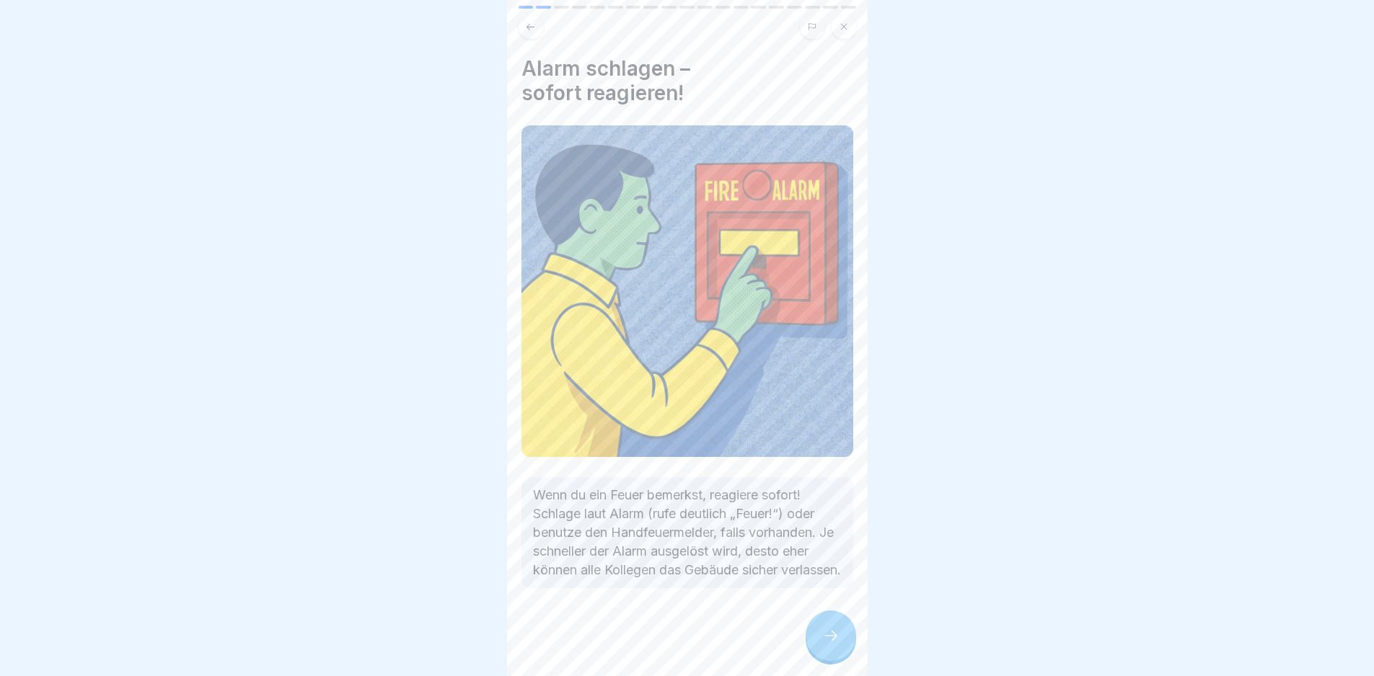
click at [823, 645] on icon at bounding box center [830, 635] width 17 height 17
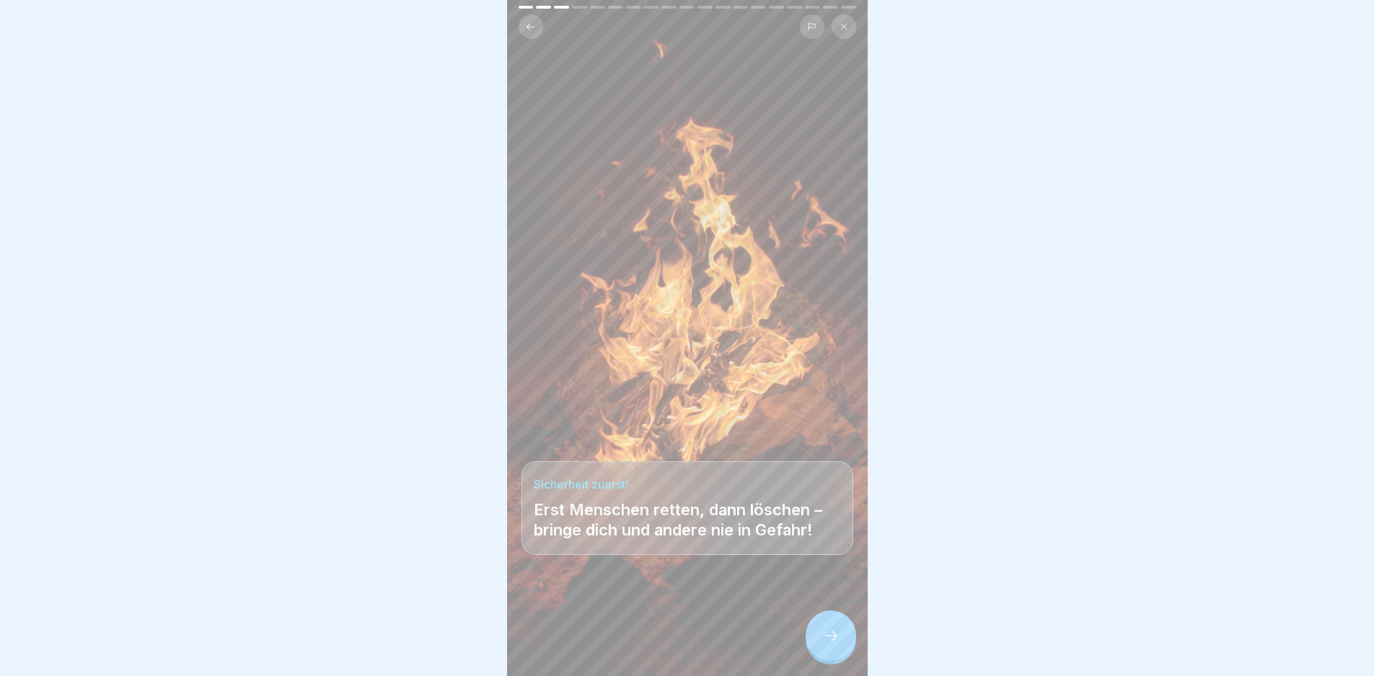
click at [823, 645] on icon at bounding box center [830, 635] width 17 height 17
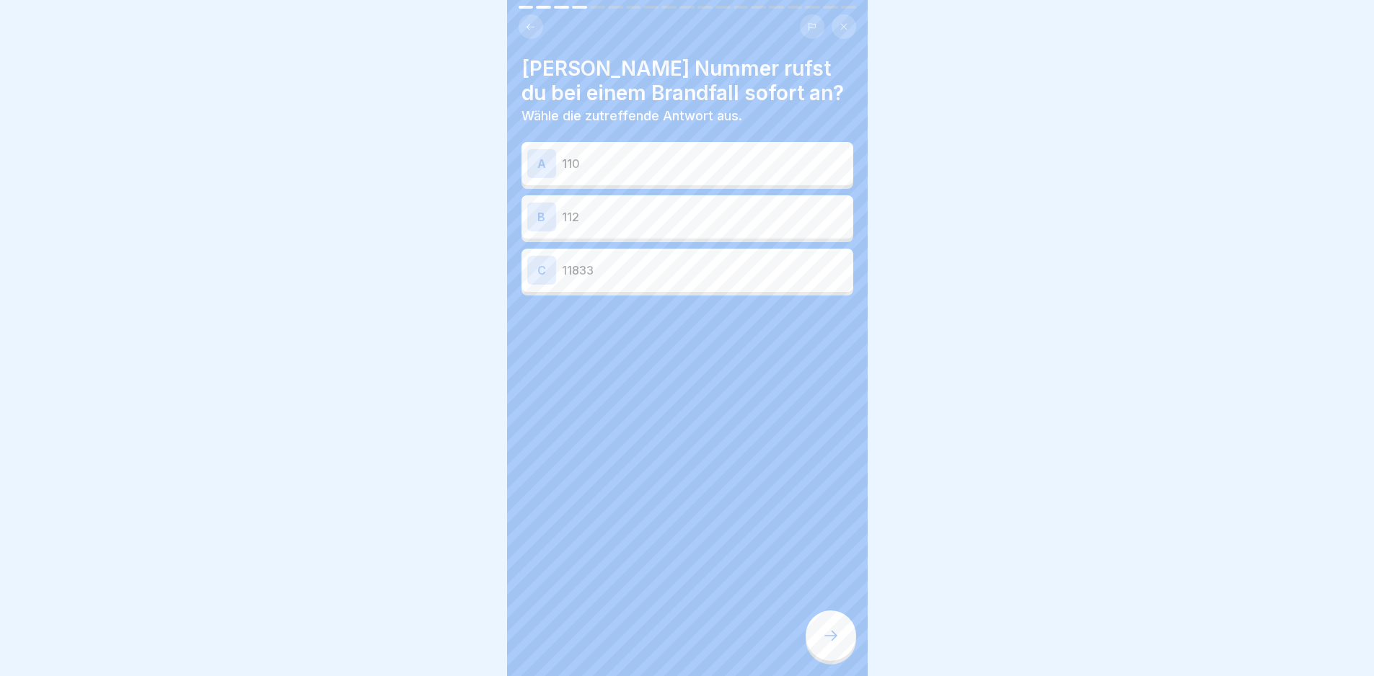
click at [658, 217] on p "112" at bounding box center [705, 216] width 286 height 17
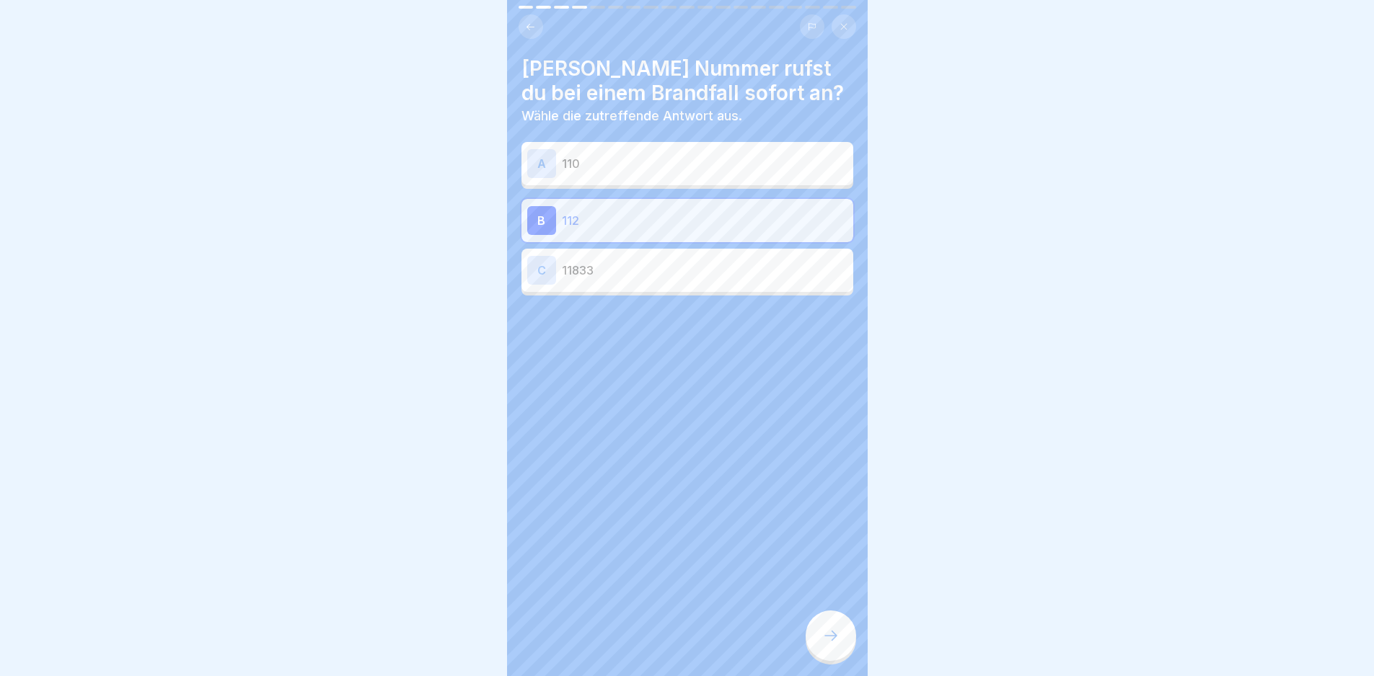
click at [792, 625] on div "[PERSON_NAME] Nummer rufst du bei einem Brandfall sofort an? Wähle die zutreffe…" at bounding box center [687, 338] width 361 height 676
click at [825, 635] on div at bounding box center [831, 636] width 50 height 50
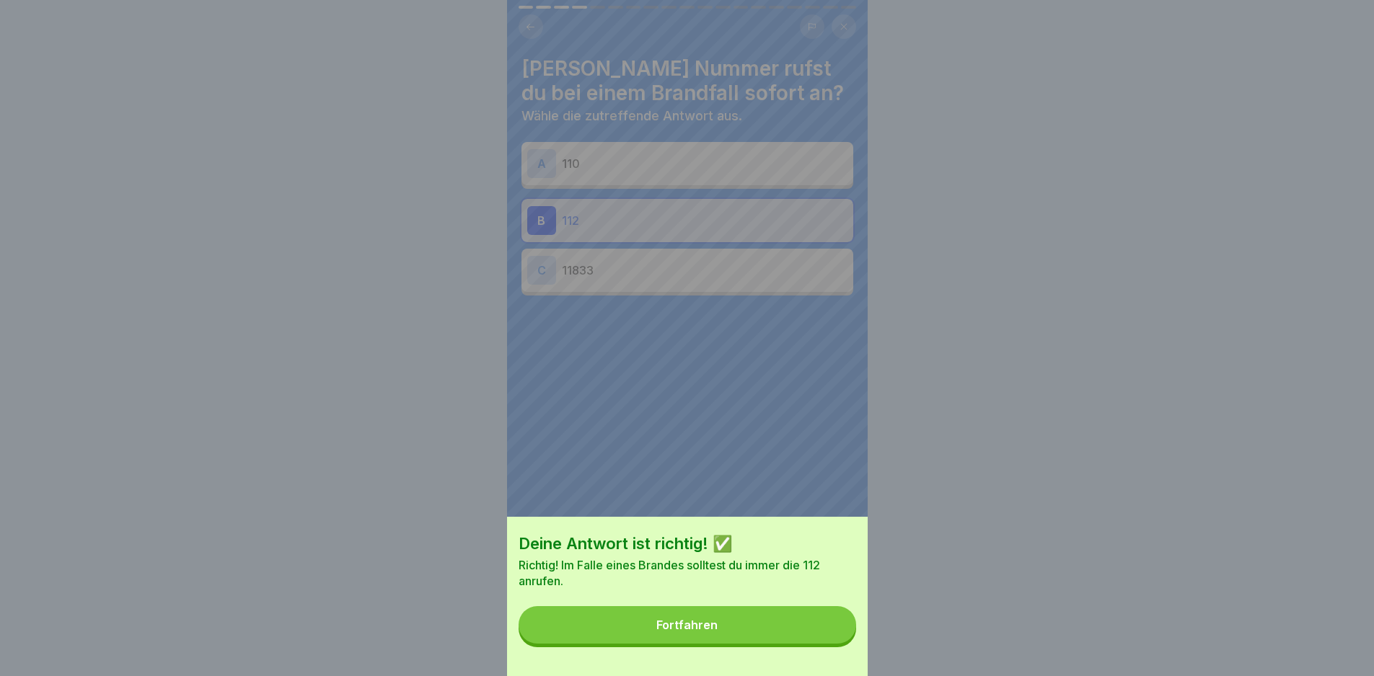
click at [824, 638] on button "Fortfahren" at bounding box center [688, 625] width 338 height 38
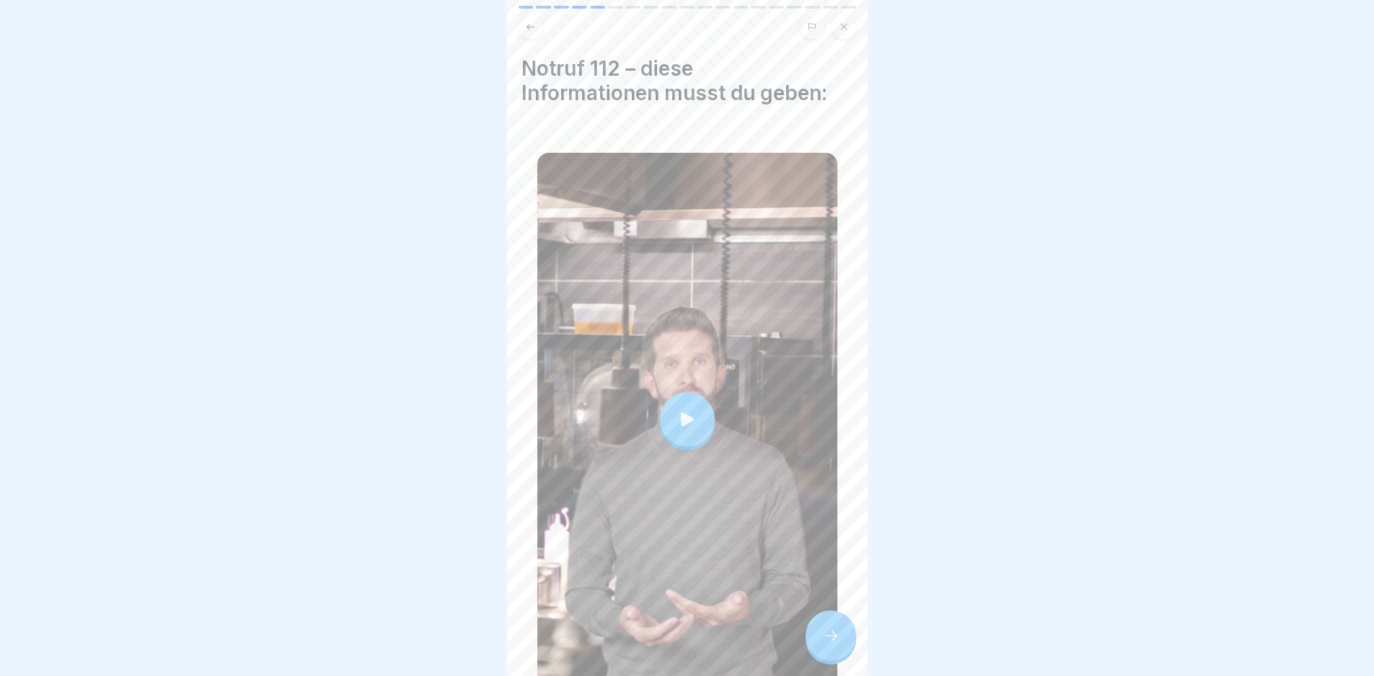
click at [797, 386] on div at bounding box center [687, 420] width 300 height 534
click at [830, 656] on div at bounding box center [831, 636] width 50 height 50
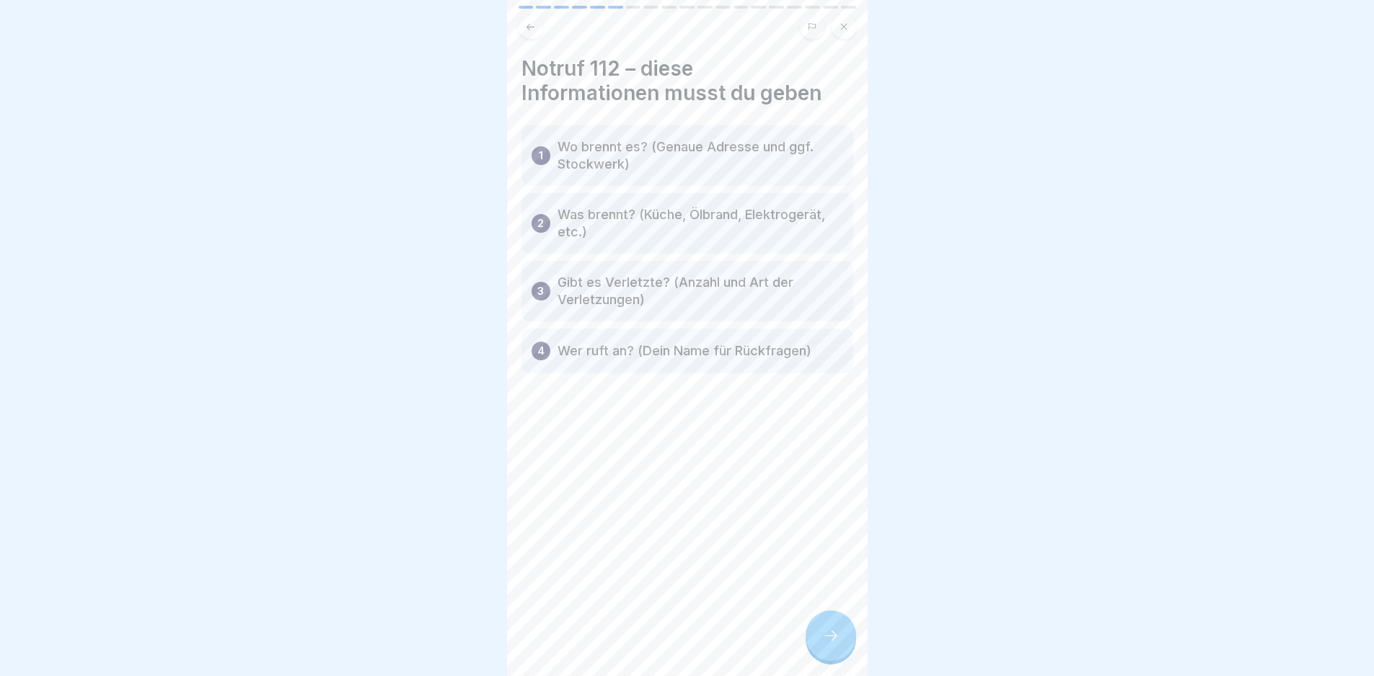
click at [830, 656] on div at bounding box center [831, 636] width 50 height 50
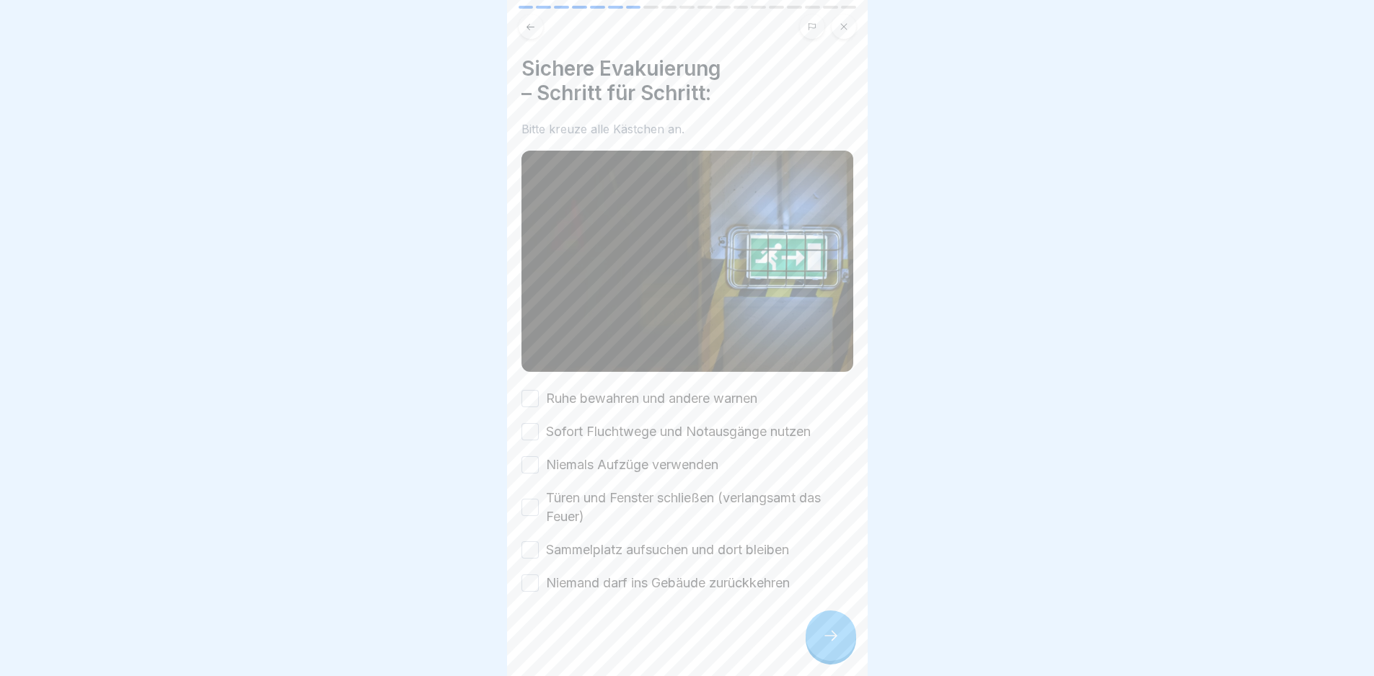
click at [618, 394] on label "Ruhe bewahren und andere warnen" at bounding box center [651, 398] width 211 height 19
click at [539, 394] on button "Ruhe bewahren und andere warnen" at bounding box center [529, 398] width 17 height 17
click at [624, 414] on div "Ruhe bewahren und andere warnen [PERSON_NAME] Fluchtwege und Notausgänge nutzen…" at bounding box center [687, 490] width 332 height 203
click at [635, 439] on div "Ruhe bewahren und andere warnen [PERSON_NAME] Fluchtwege und Notausgänge nutzen…" at bounding box center [687, 490] width 332 height 203
click at [630, 423] on label "Sofort Fluchtwege und Notausgänge nutzen" at bounding box center [678, 432] width 265 height 19
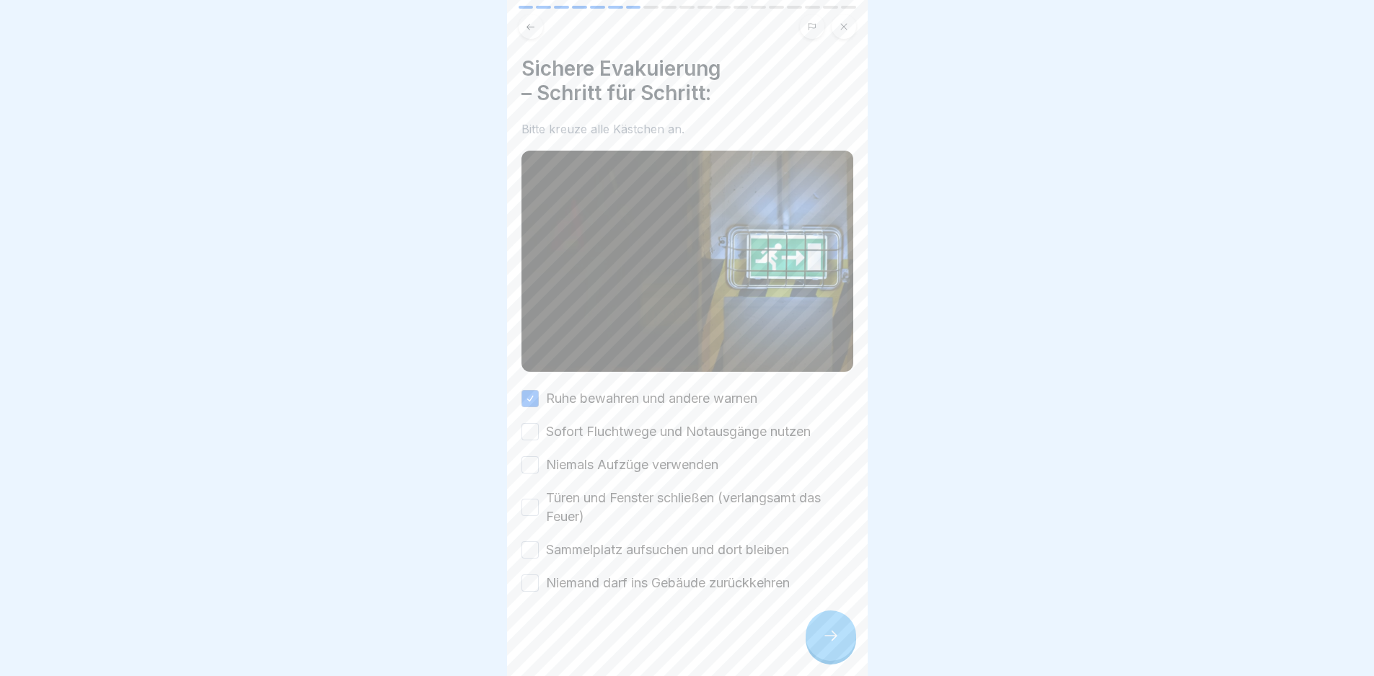
click at [539, 423] on button "Sofort Fluchtwege und Notausgänge nutzen" at bounding box center [529, 431] width 17 height 17
click at [640, 456] on label "Niemals Aufzüge verwenden" at bounding box center [632, 465] width 172 height 19
click at [539, 456] on button "Niemals Aufzüge verwenden" at bounding box center [529, 464] width 17 height 17
click at [666, 492] on label "Türen und Fenster schließen (verlangsamt das Feuer)" at bounding box center [699, 508] width 307 height 38
click at [539, 499] on button "Türen und Fenster schließen (verlangsamt das Feuer)" at bounding box center [529, 507] width 17 height 17
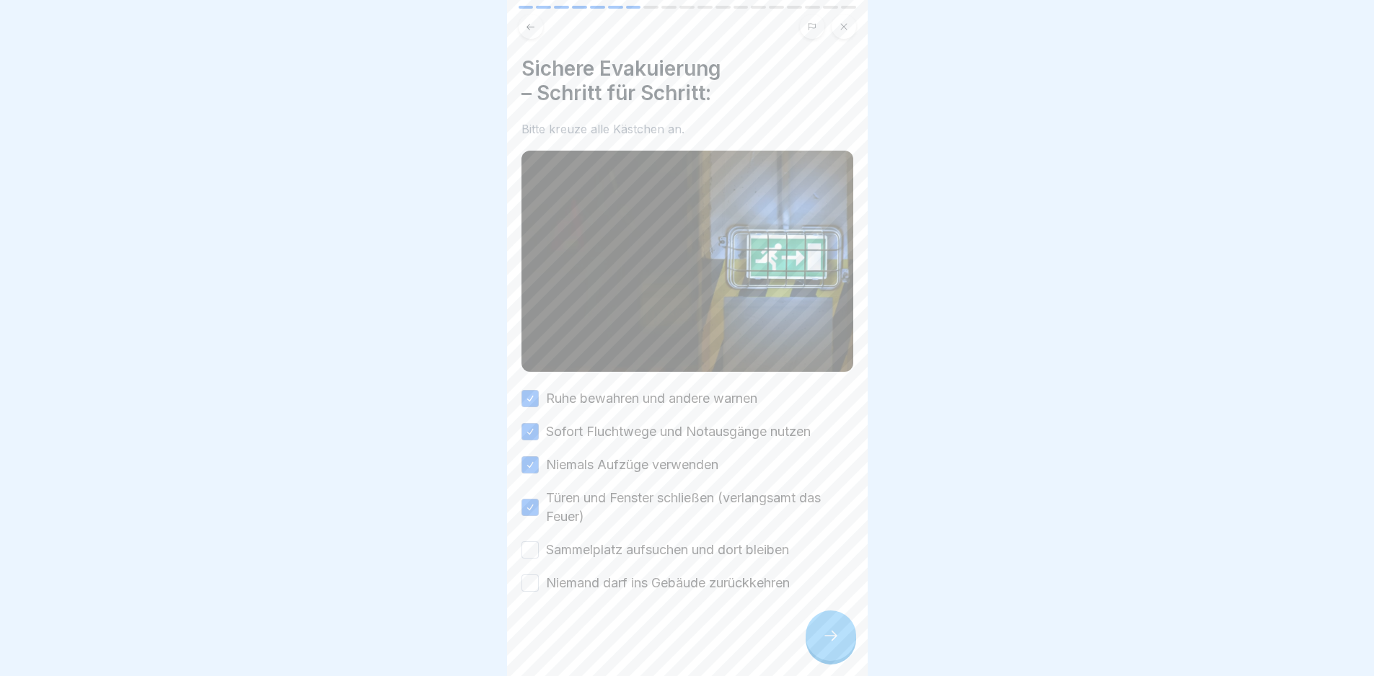
click at [682, 541] on label "Sammelplatz aufsuchen und dort bleiben" at bounding box center [667, 550] width 243 height 19
click at [539, 542] on button "Sammelplatz aufsuchen und dort bleiben" at bounding box center [529, 550] width 17 height 17
click at [707, 583] on label "Niemand darf ins Gebäude zurückkehren" at bounding box center [668, 583] width 244 height 19
click at [539, 583] on button "Niemand darf ins Gebäude zurückkehren" at bounding box center [529, 583] width 17 height 17
click at [837, 645] on icon at bounding box center [830, 635] width 17 height 17
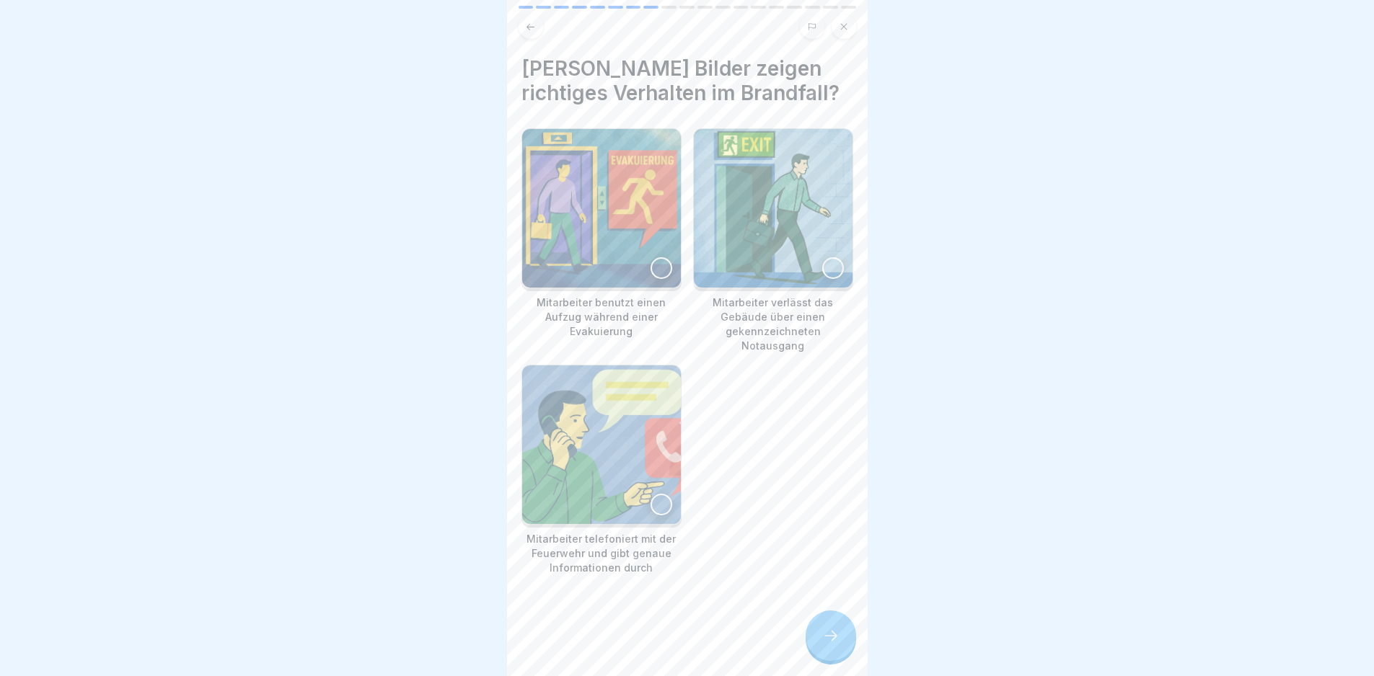
click at [635, 423] on img at bounding box center [601, 445] width 159 height 159
click at [749, 257] on img at bounding box center [773, 208] width 159 height 159
click at [824, 642] on icon at bounding box center [830, 635] width 17 height 17
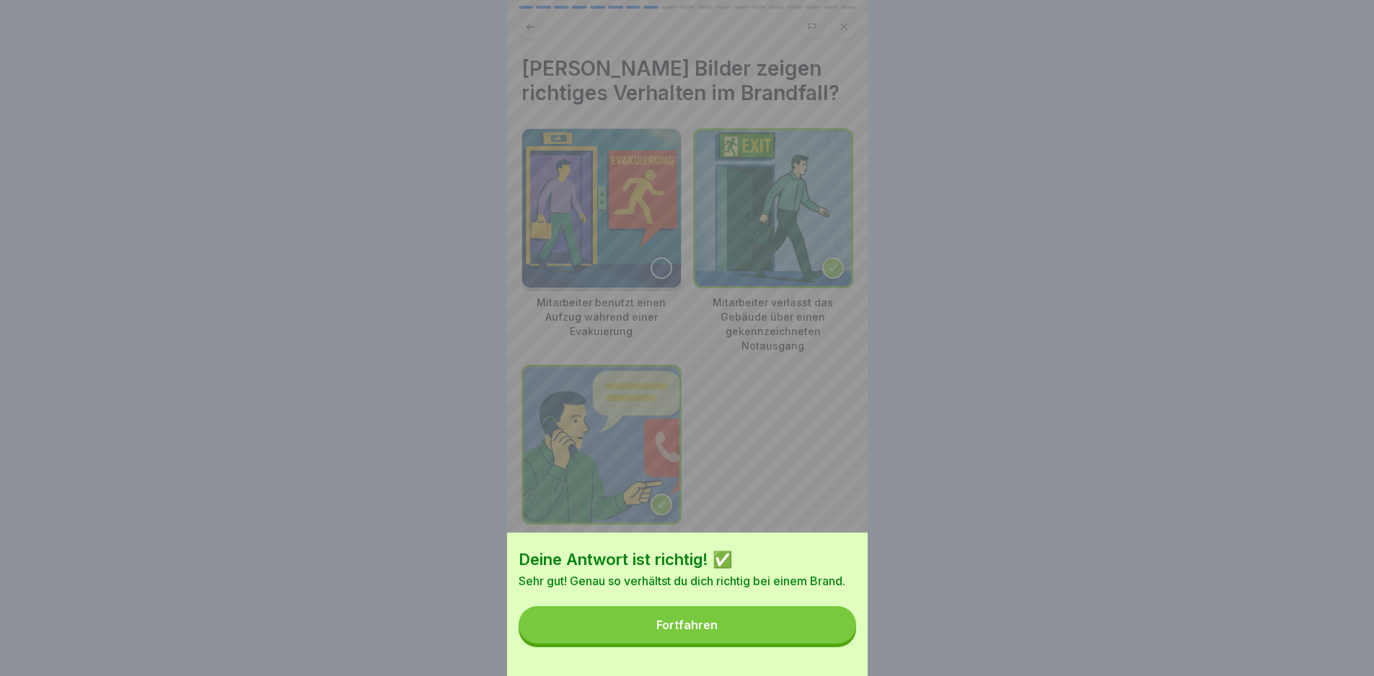
click at [824, 642] on button "Fortfahren" at bounding box center [688, 625] width 338 height 38
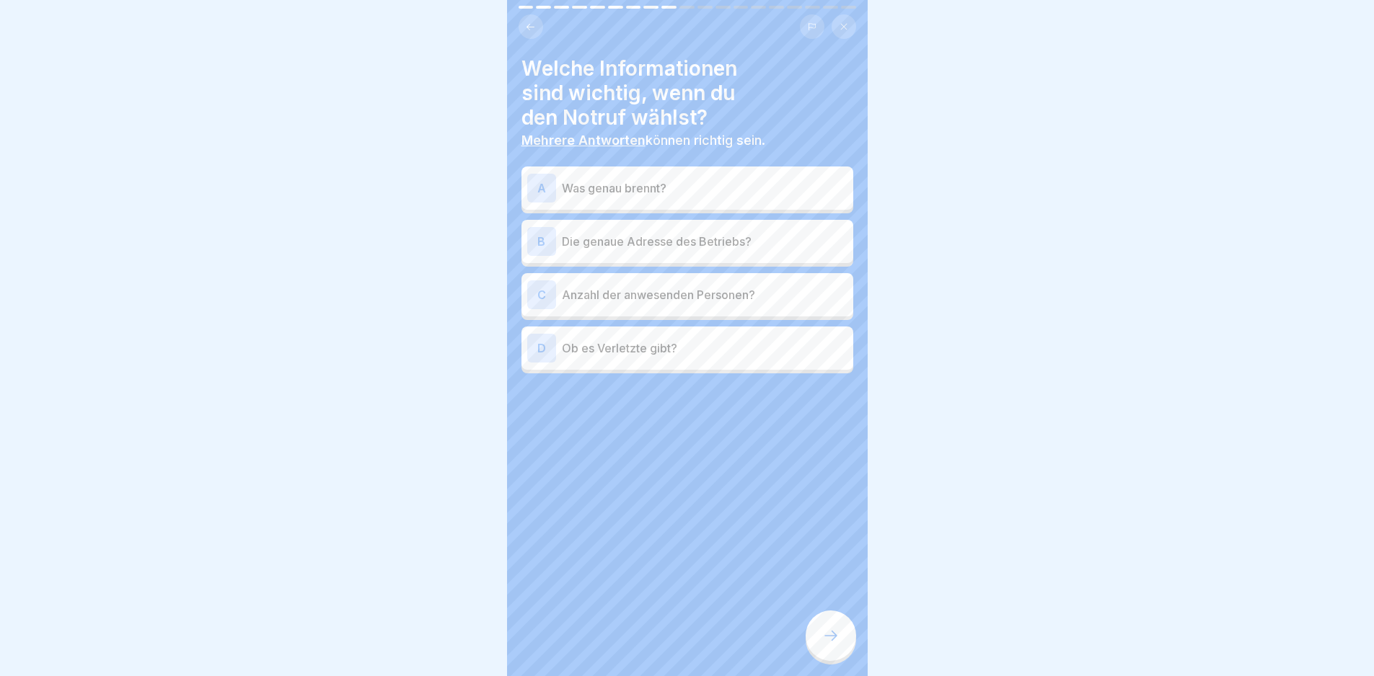
click at [700, 190] on p "Was genau brennt?" at bounding box center [705, 188] width 286 height 17
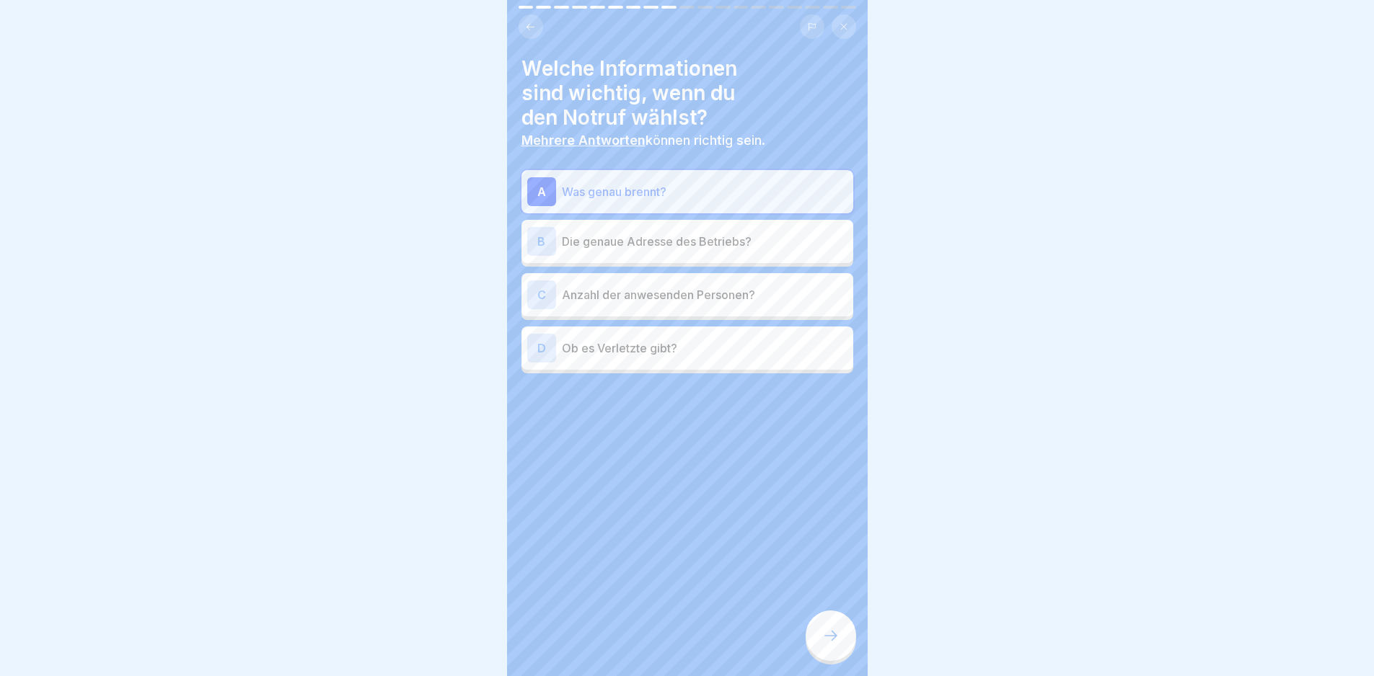
click at [700, 245] on p "Die genaue Adresse des Betriebs?" at bounding box center [705, 241] width 286 height 17
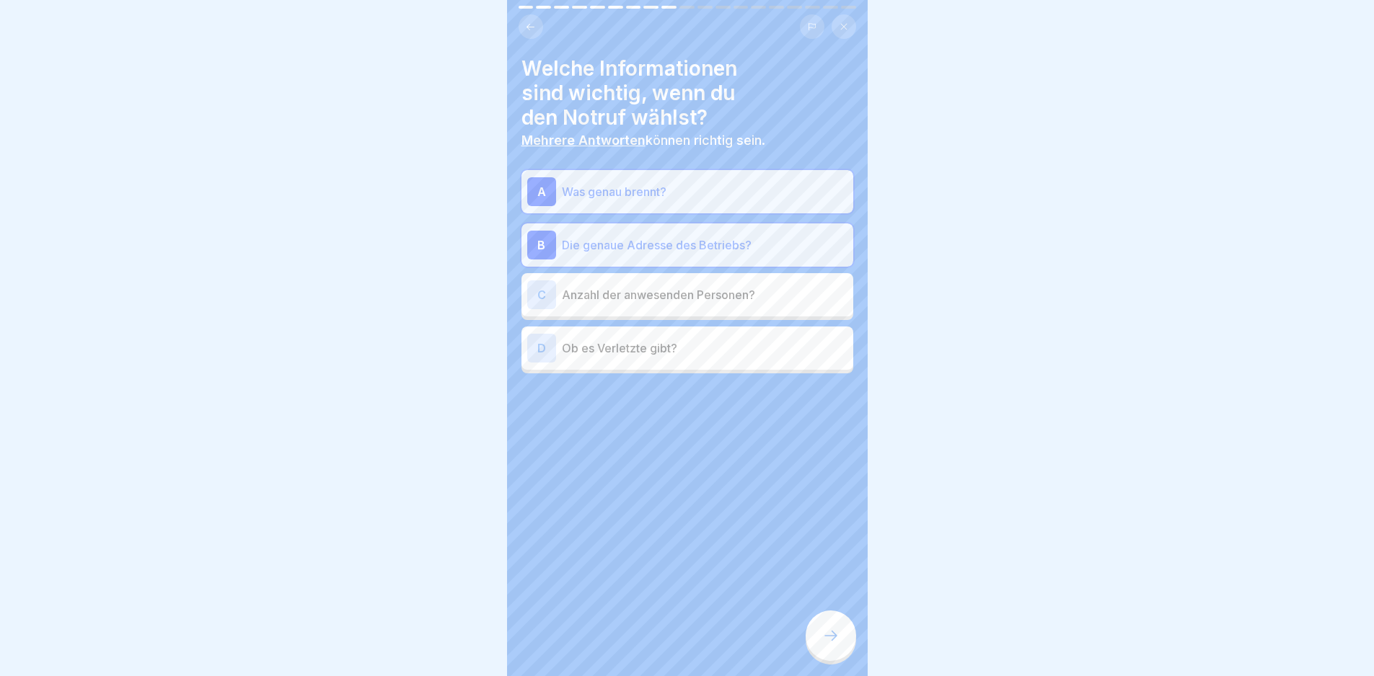
click at [727, 295] on p "Anzahl der anwesenden Personen?" at bounding box center [705, 294] width 286 height 17
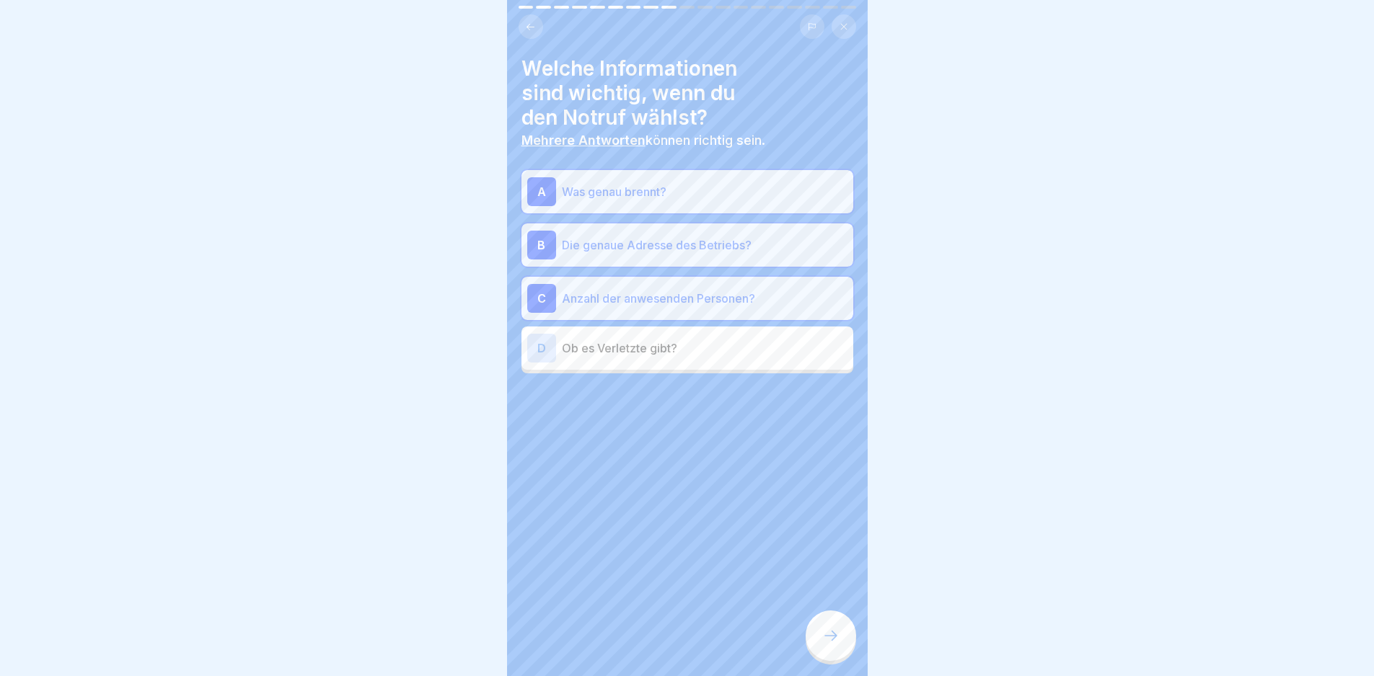
click at [837, 635] on div at bounding box center [831, 636] width 50 height 50
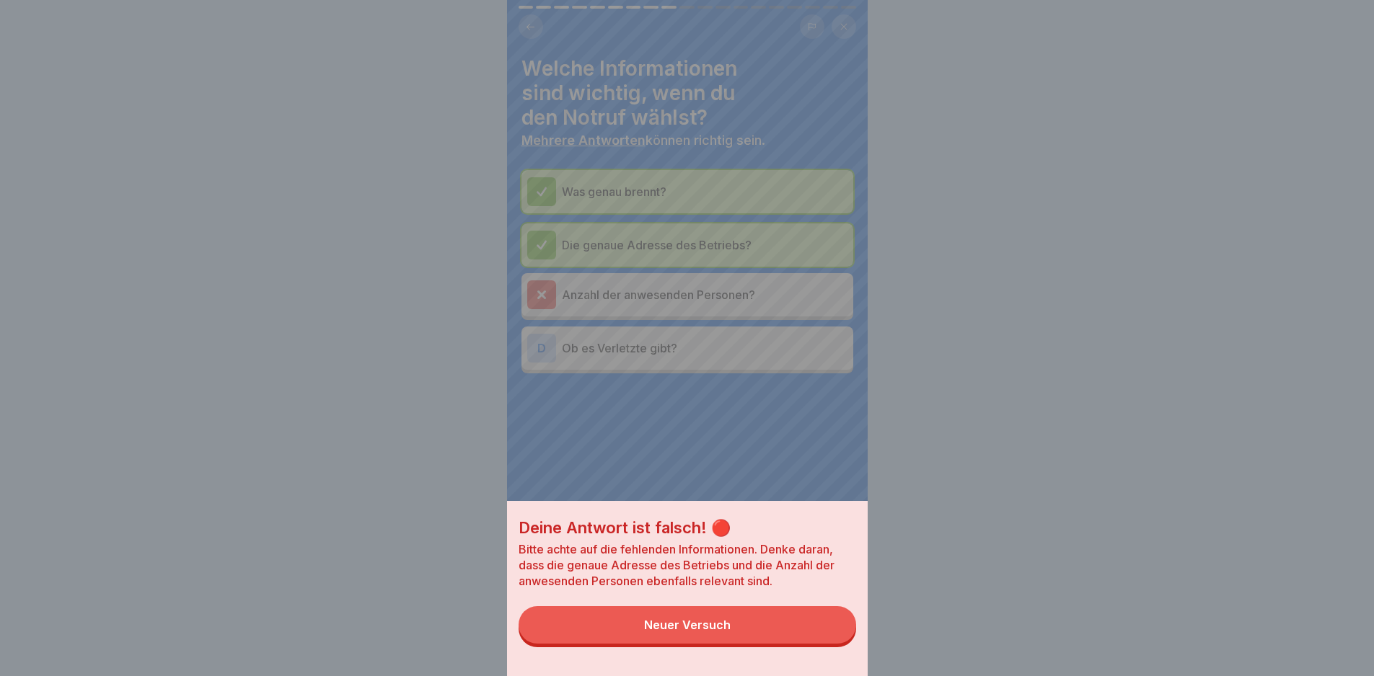
click at [832, 635] on button "Neuer Versuch" at bounding box center [688, 625] width 338 height 38
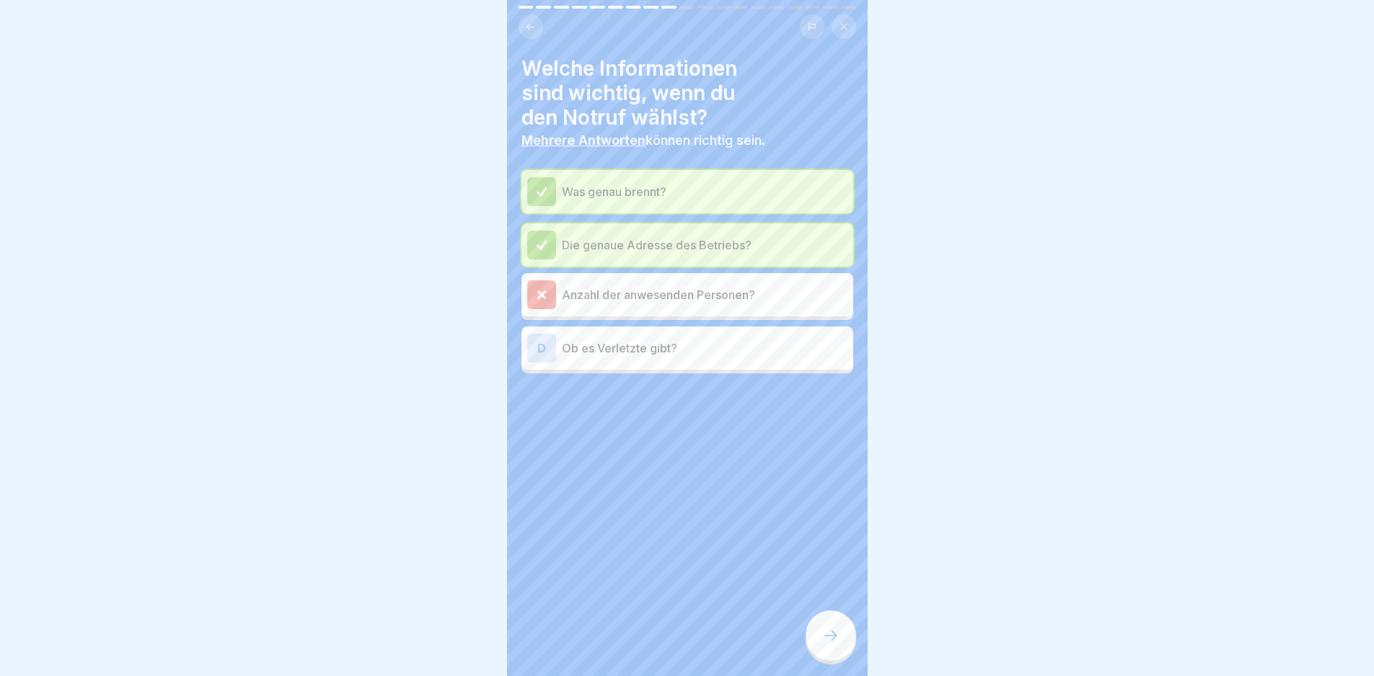
click at [671, 338] on div "D Ob es Verletzte gibt?" at bounding box center [687, 348] width 320 height 29
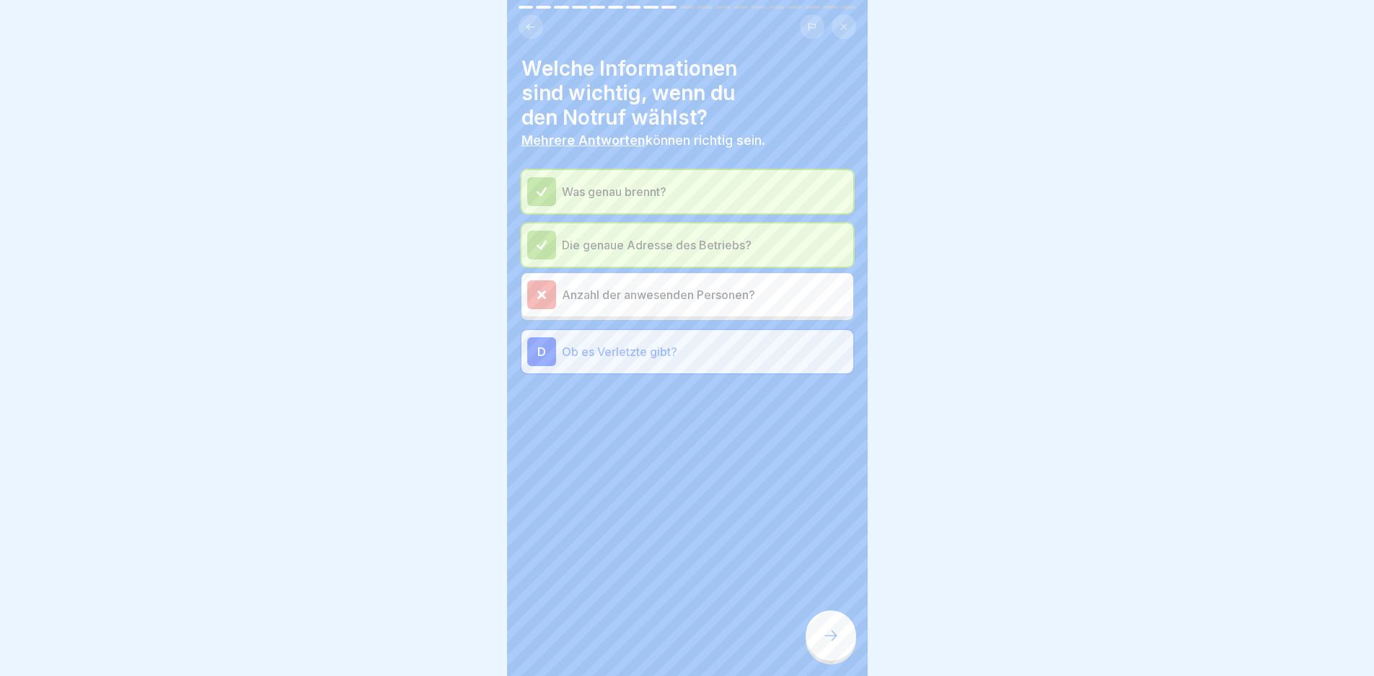
click at [837, 640] on icon at bounding box center [830, 635] width 17 height 17
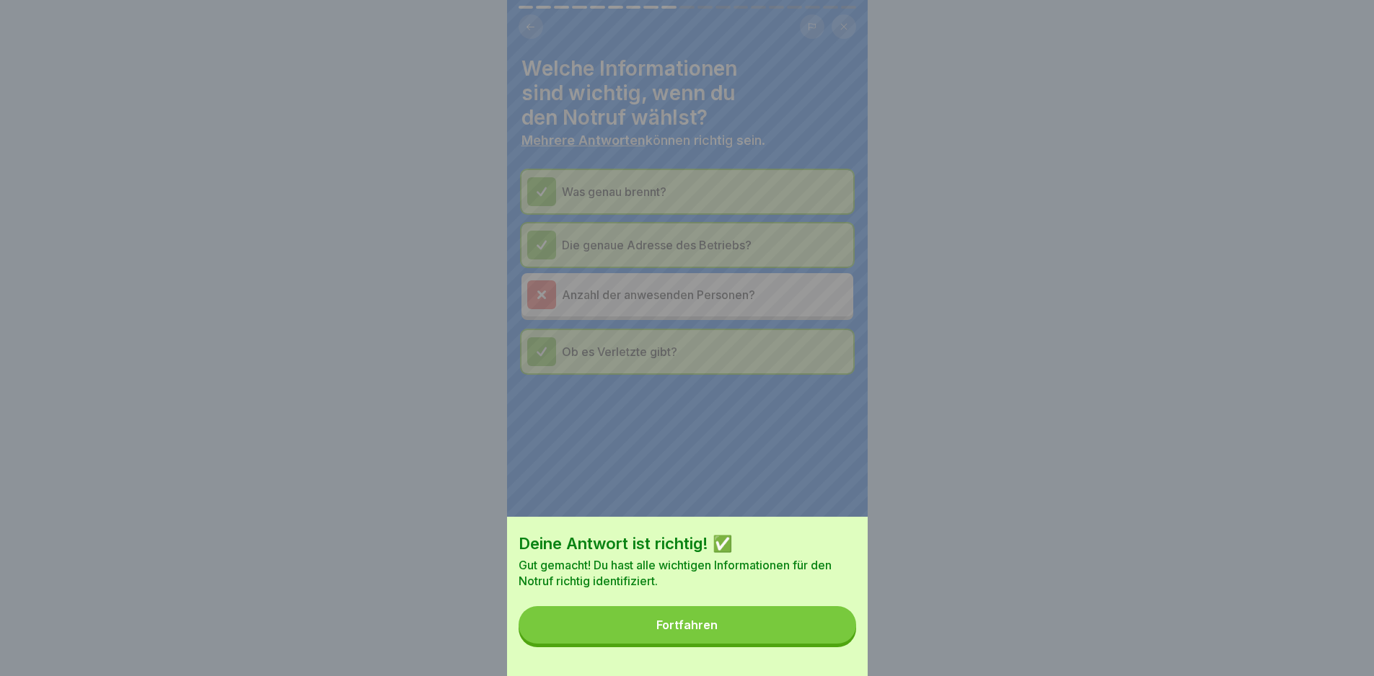
click at [837, 640] on button "Fortfahren" at bounding box center [688, 625] width 338 height 38
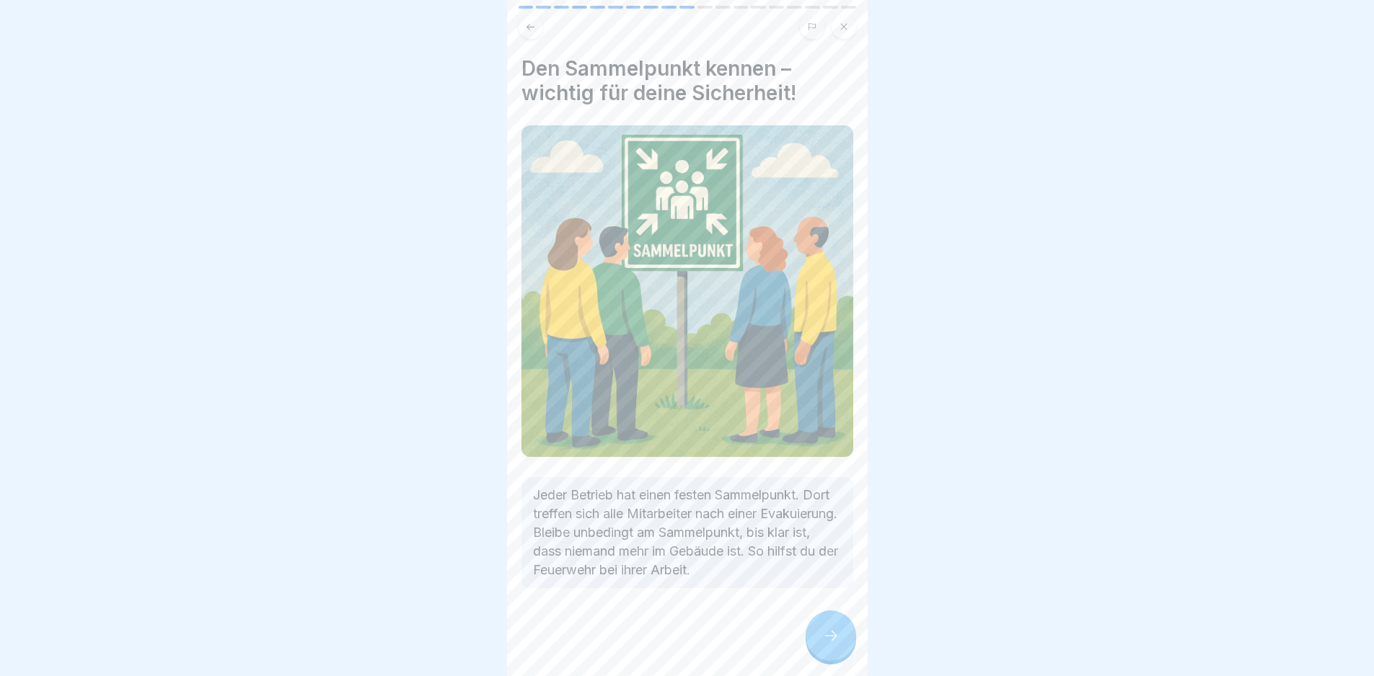
click at [819, 632] on div at bounding box center [831, 636] width 50 height 50
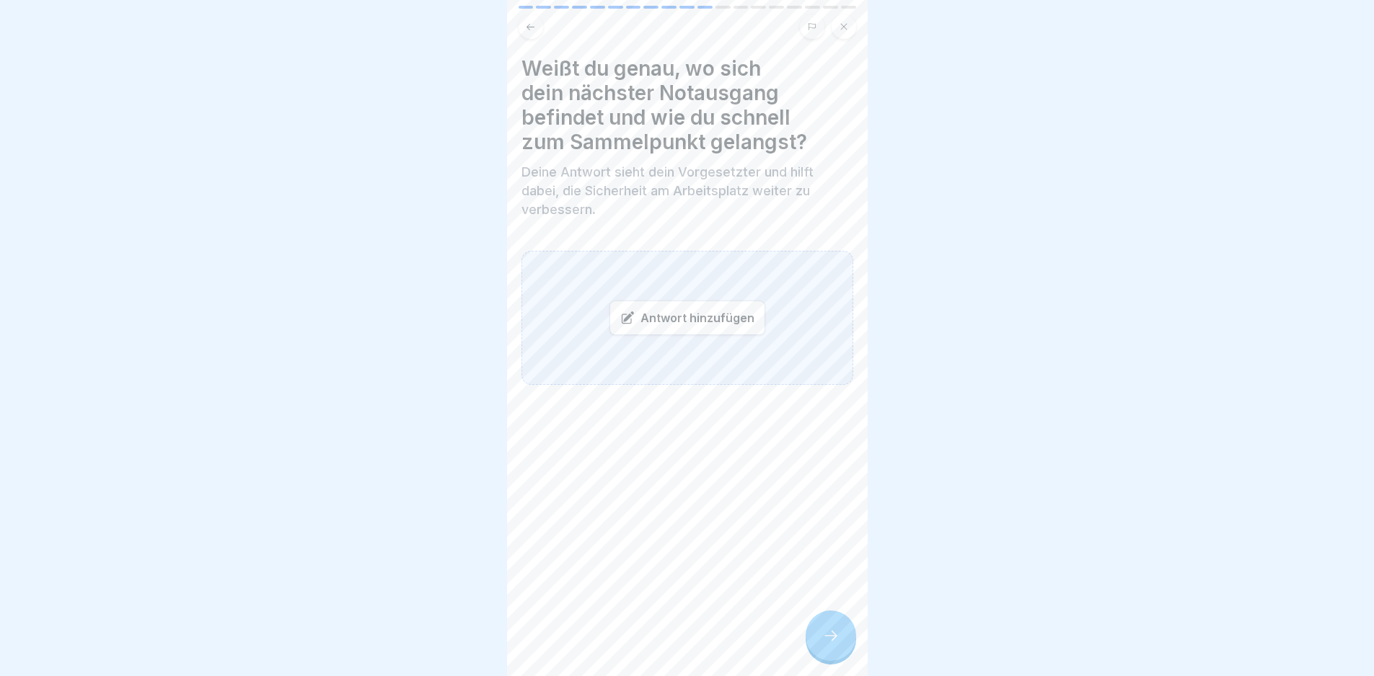
click at [832, 645] on icon at bounding box center [830, 635] width 17 height 17
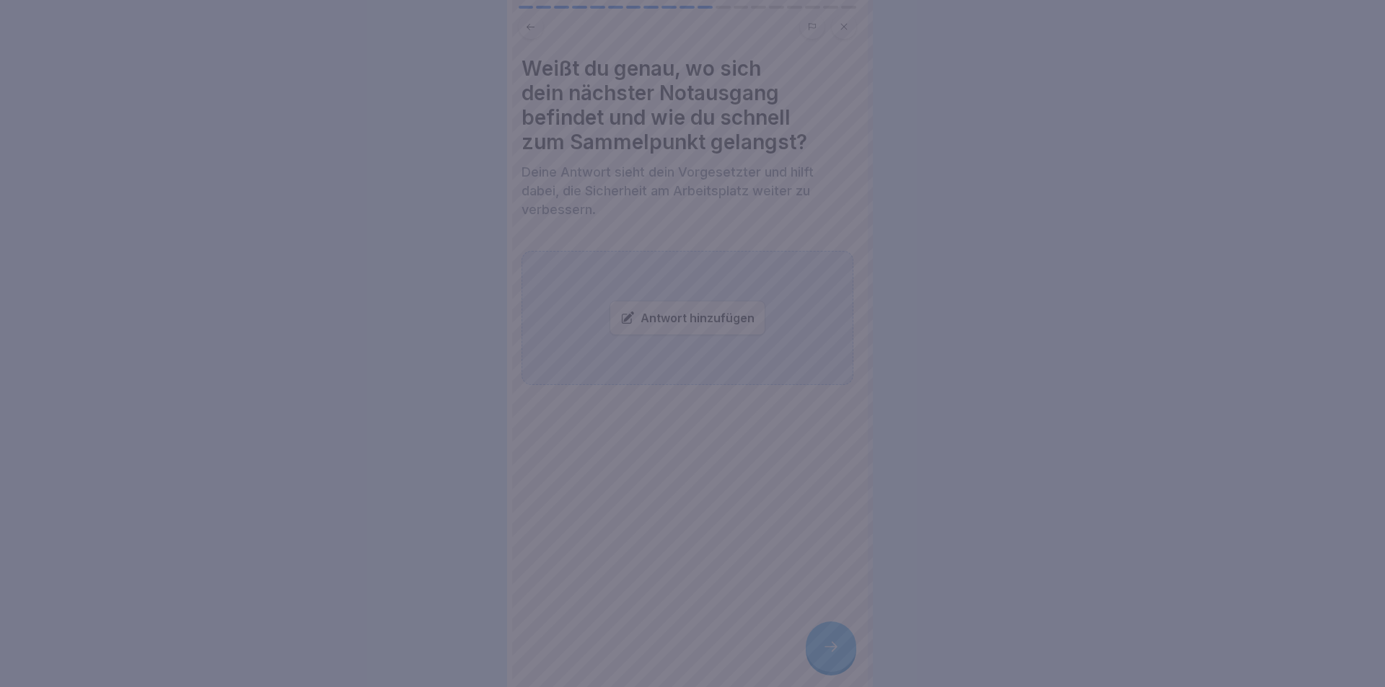
click at [832, 645] on div at bounding box center [692, 343] width 1385 height 687
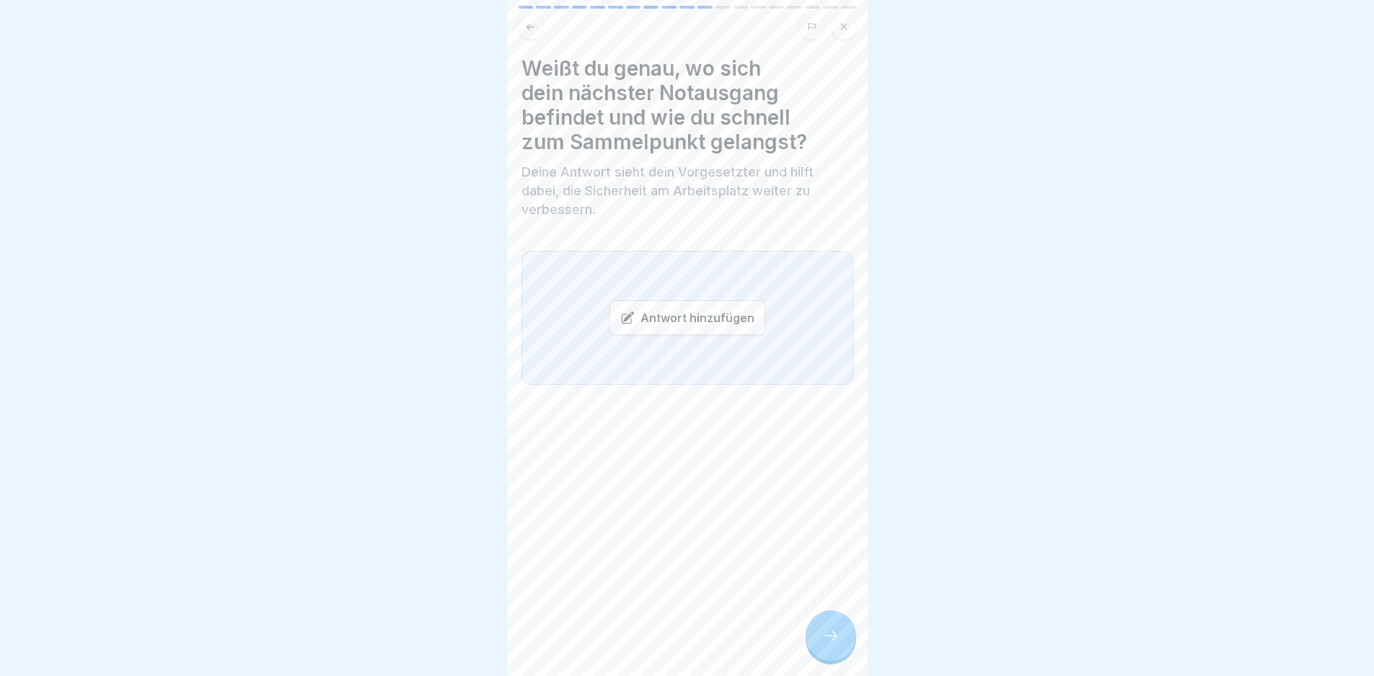
click at [690, 332] on div "Antwort hinzufügen" at bounding box center [687, 318] width 156 height 35
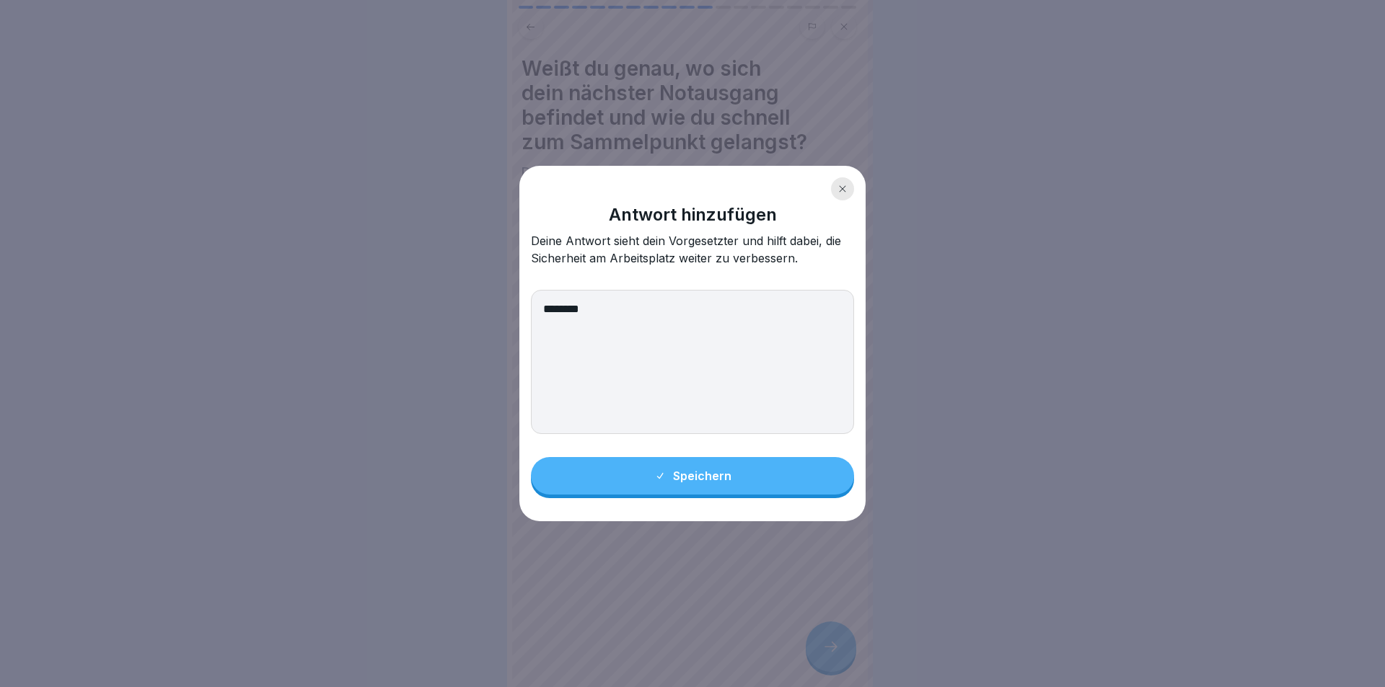
type textarea "********"
click at [736, 483] on button "Speichern" at bounding box center [692, 476] width 323 height 38
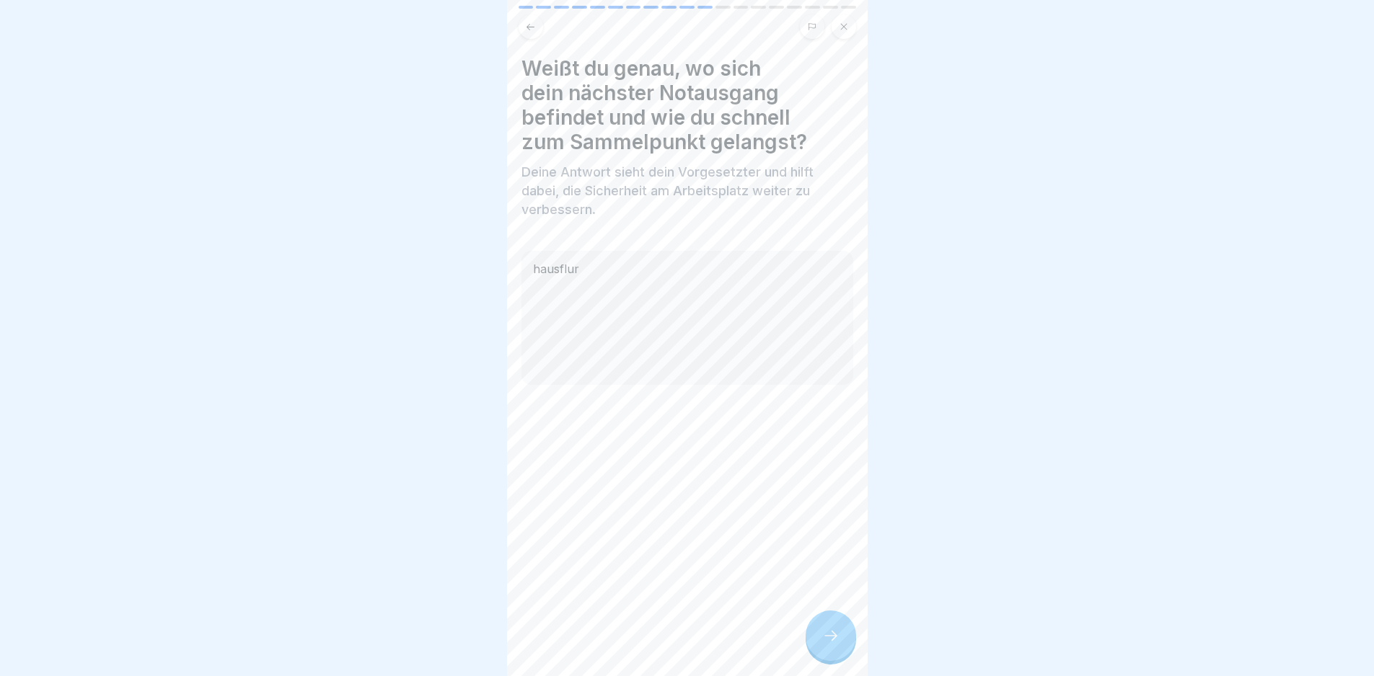
click at [836, 641] on icon at bounding box center [830, 636] width 13 height 10
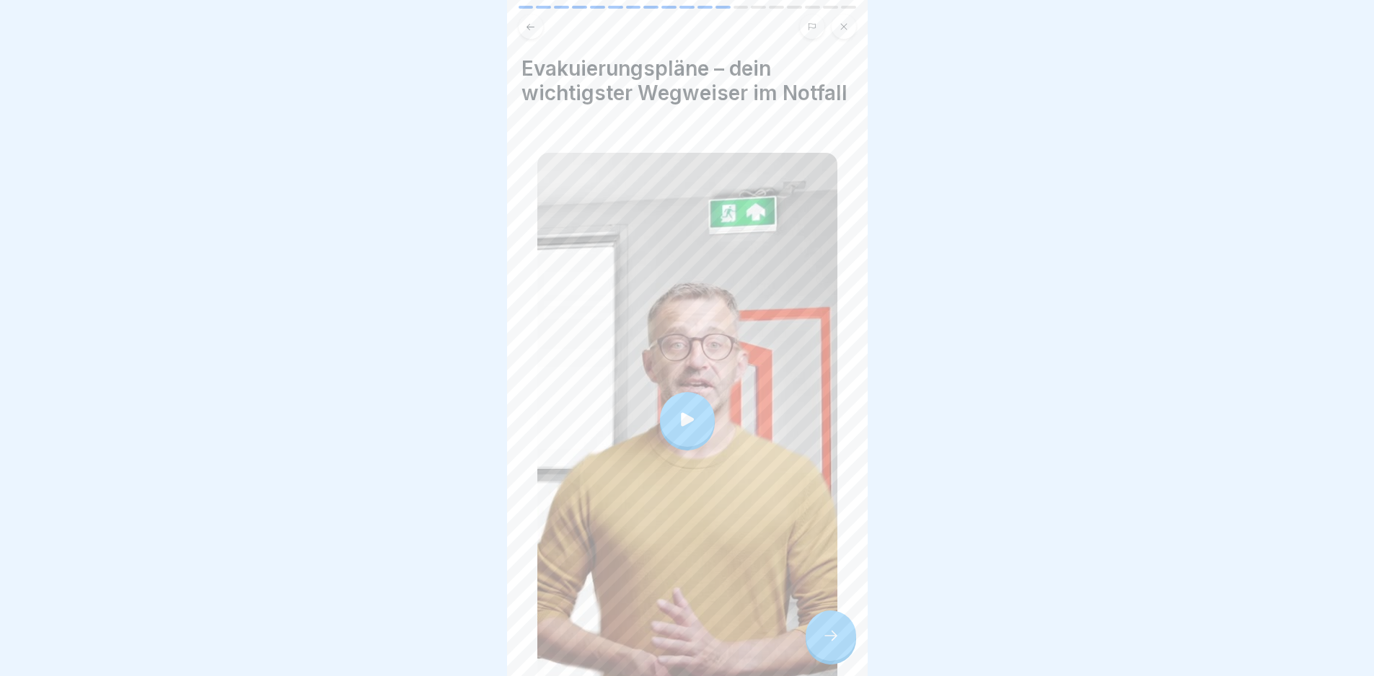
click at [714, 382] on div at bounding box center [687, 420] width 300 height 534
click at [852, 643] on div at bounding box center [831, 636] width 50 height 50
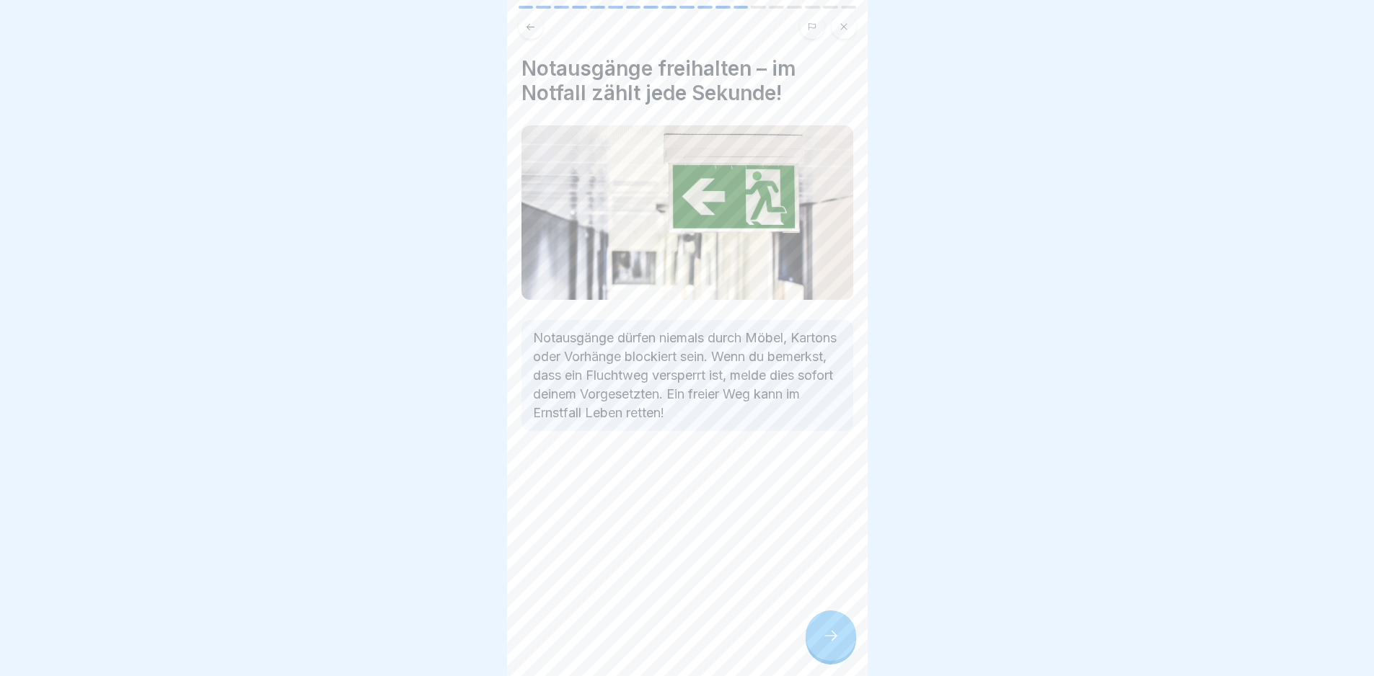
click at [838, 641] on icon at bounding box center [830, 635] width 17 height 17
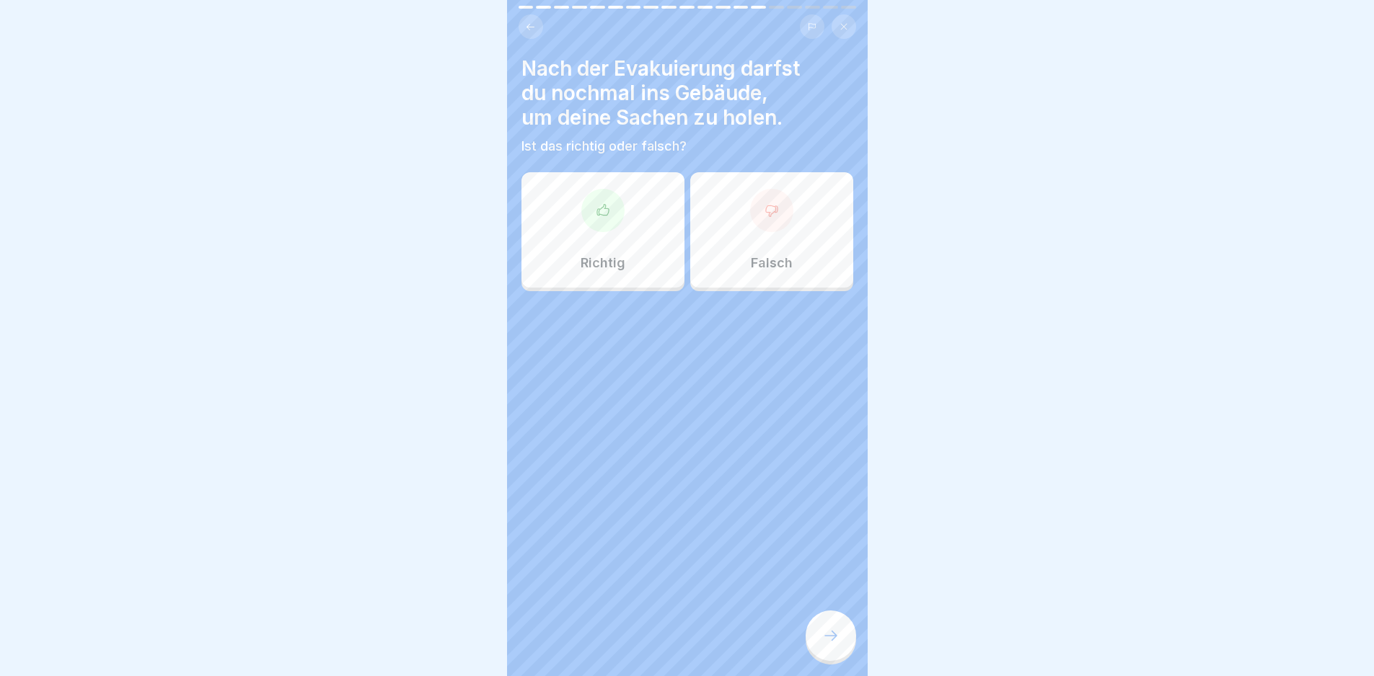
click at [762, 256] on p "Falsch" at bounding box center [772, 263] width 42 height 16
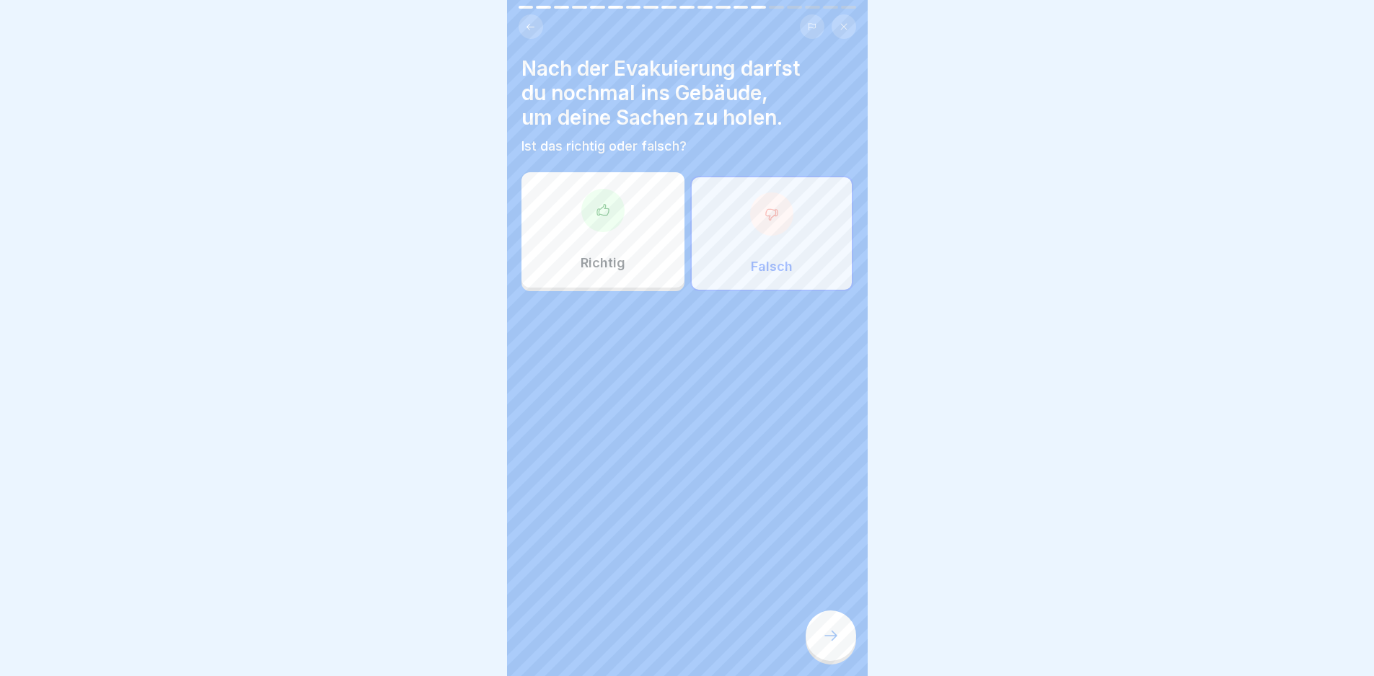
click at [820, 651] on div at bounding box center [831, 636] width 50 height 50
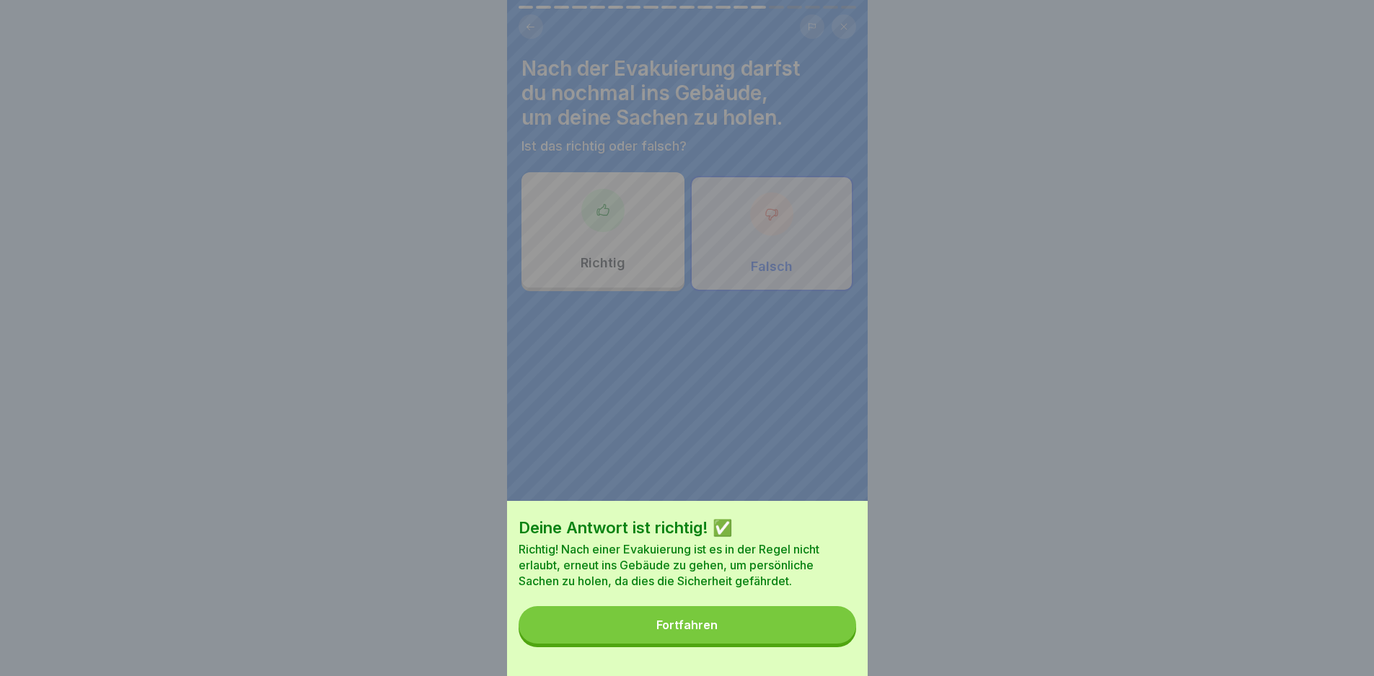
click at [820, 644] on button "Fortfahren" at bounding box center [688, 625] width 338 height 38
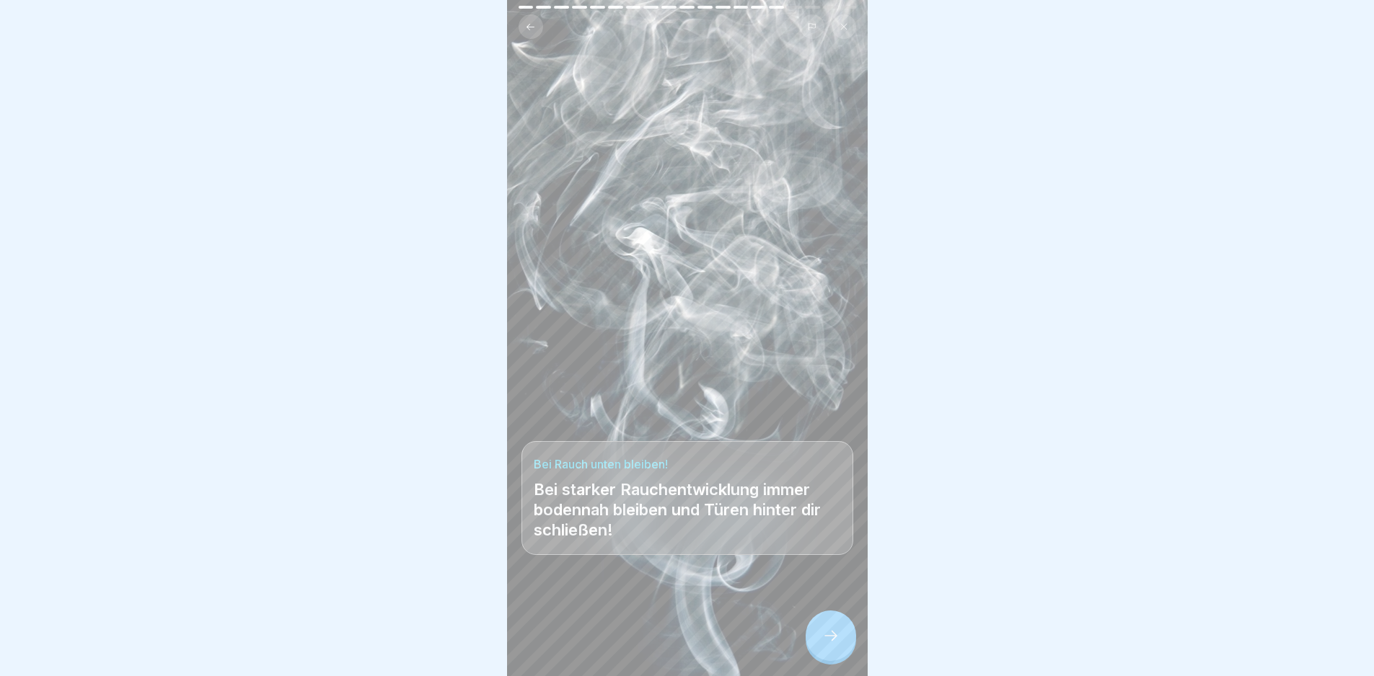
click at [820, 651] on div at bounding box center [831, 636] width 50 height 50
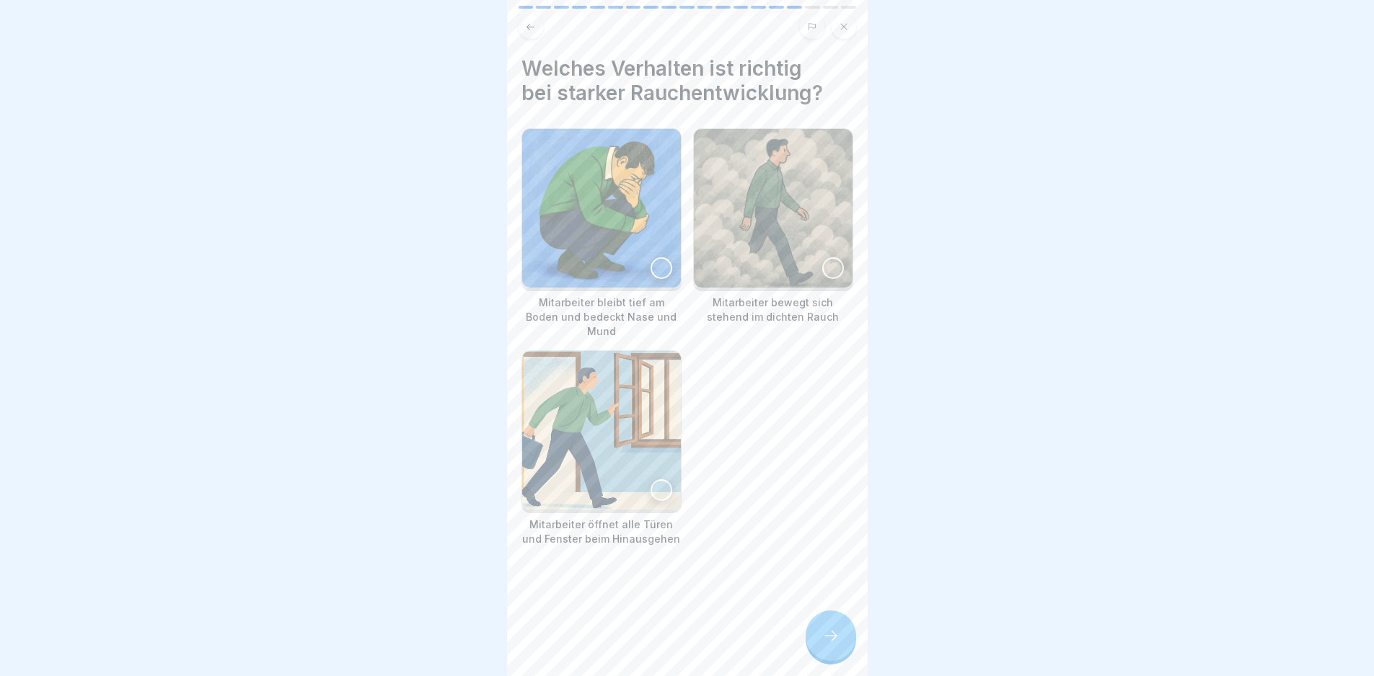
click at [640, 220] on img at bounding box center [601, 208] width 159 height 159
click at [823, 636] on div at bounding box center [831, 636] width 50 height 50
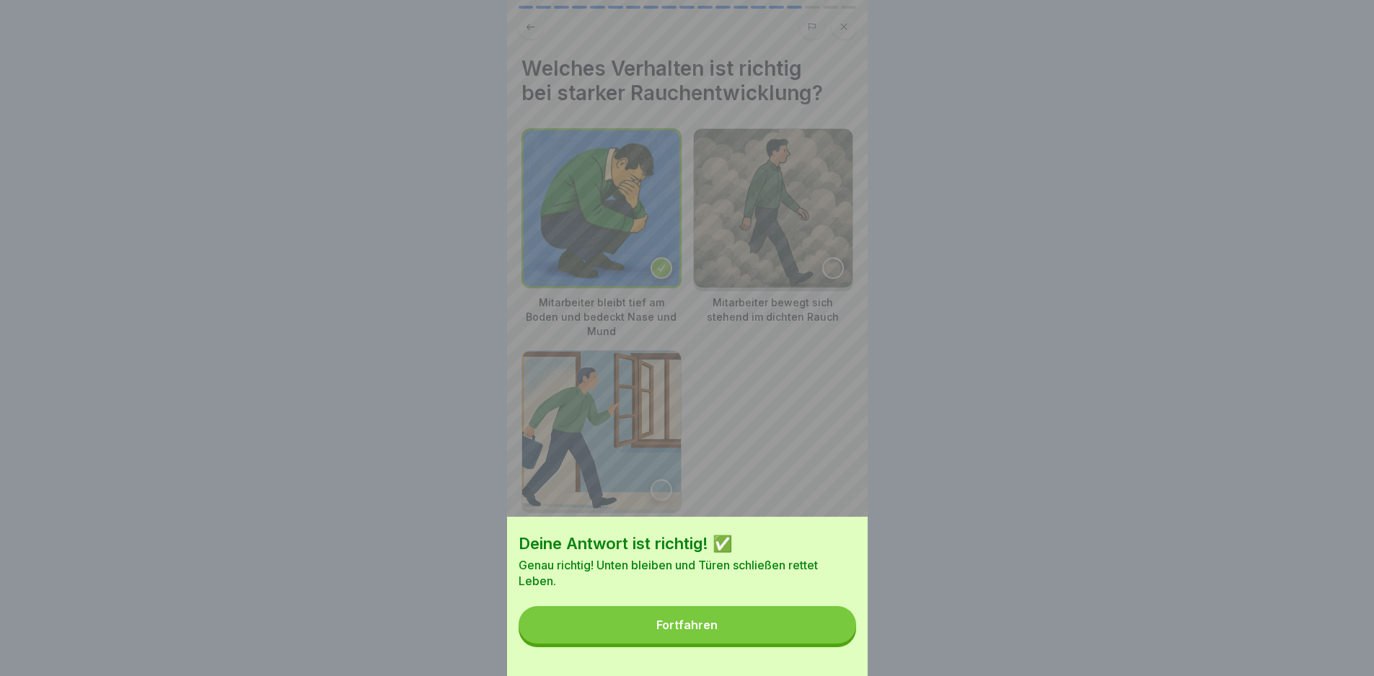
click at [823, 636] on button "Fortfahren" at bounding box center [688, 625] width 338 height 38
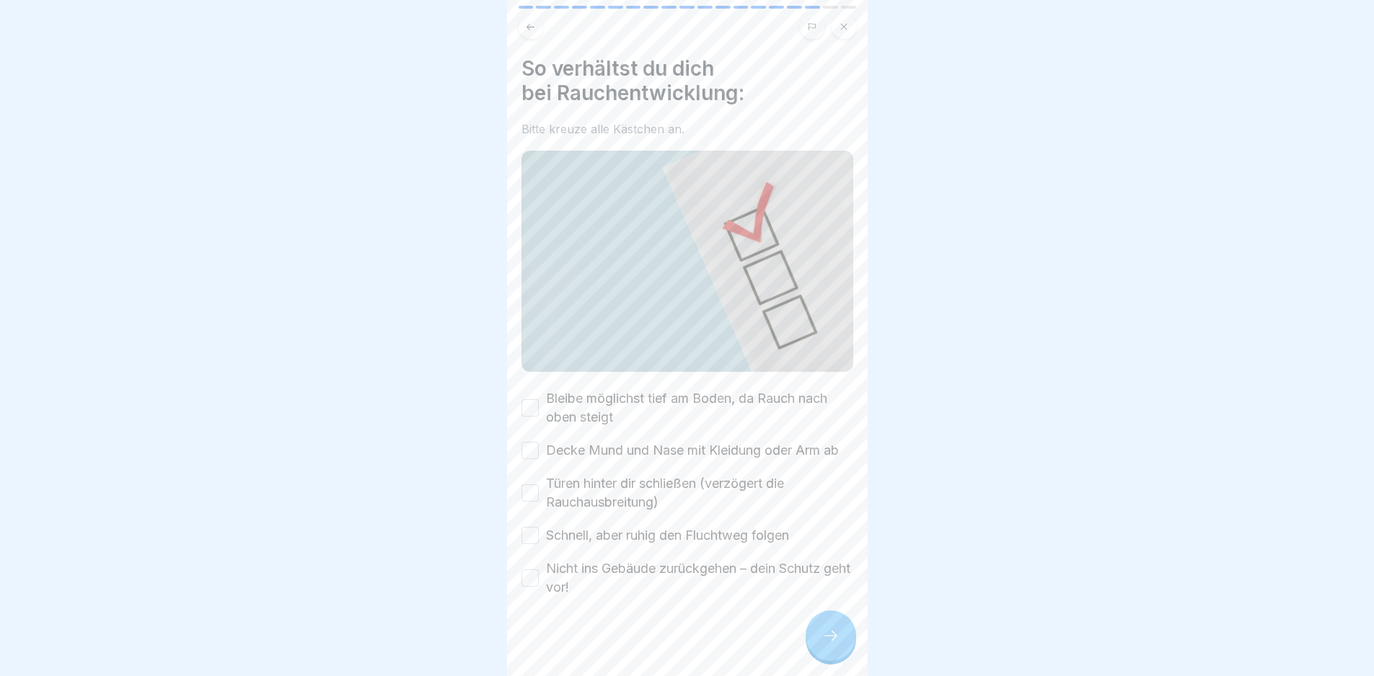
click at [659, 389] on label "Bleibe möglichst tief am Boden, da Rauch nach oben steigt" at bounding box center [699, 408] width 307 height 38
click at [539, 400] on button "Bleibe möglichst tief am Boden, da Rauch nach oben steigt" at bounding box center [529, 408] width 17 height 17
click at [674, 441] on label "Decke Mund und Nase mit Kleidung oder Arm ab" at bounding box center [692, 450] width 293 height 19
click at [539, 442] on button "Decke Mund und Nase mit Kleidung oder Arm ab" at bounding box center [529, 450] width 17 height 17
click at [695, 493] on label "Türen hinter dir schließen (verzögert die Rauchausbreitung)" at bounding box center [699, 494] width 307 height 38
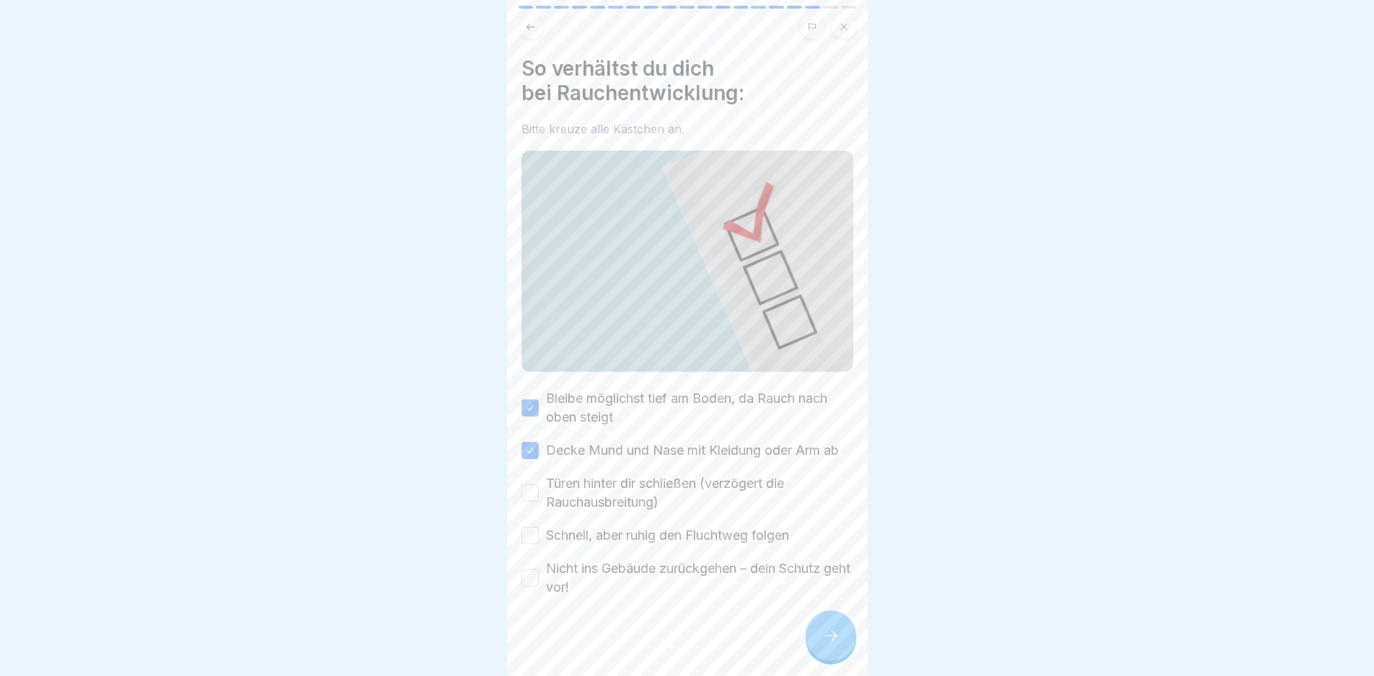
click at [539, 493] on button "Türen hinter dir schließen (verzögert die Rauchausbreitung)" at bounding box center [529, 493] width 17 height 17
drag, startPoint x: 719, startPoint y: 547, endPoint x: 732, endPoint y: 563, distance: 21.1
click at [724, 557] on div "Bleibe möglichst tief am Boden, da Rauch nach oben steigt Decke Mund und Nase m…" at bounding box center [687, 493] width 332 height 208
click at [744, 580] on label "Nicht ins Gebäude zurückgehen – dein Schutz geht vor!" at bounding box center [699, 579] width 307 height 38
click at [539, 580] on button "Nicht ins Gebäude zurückgehen – dein Schutz geht vor!" at bounding box center [529, 578] width 17 height 17
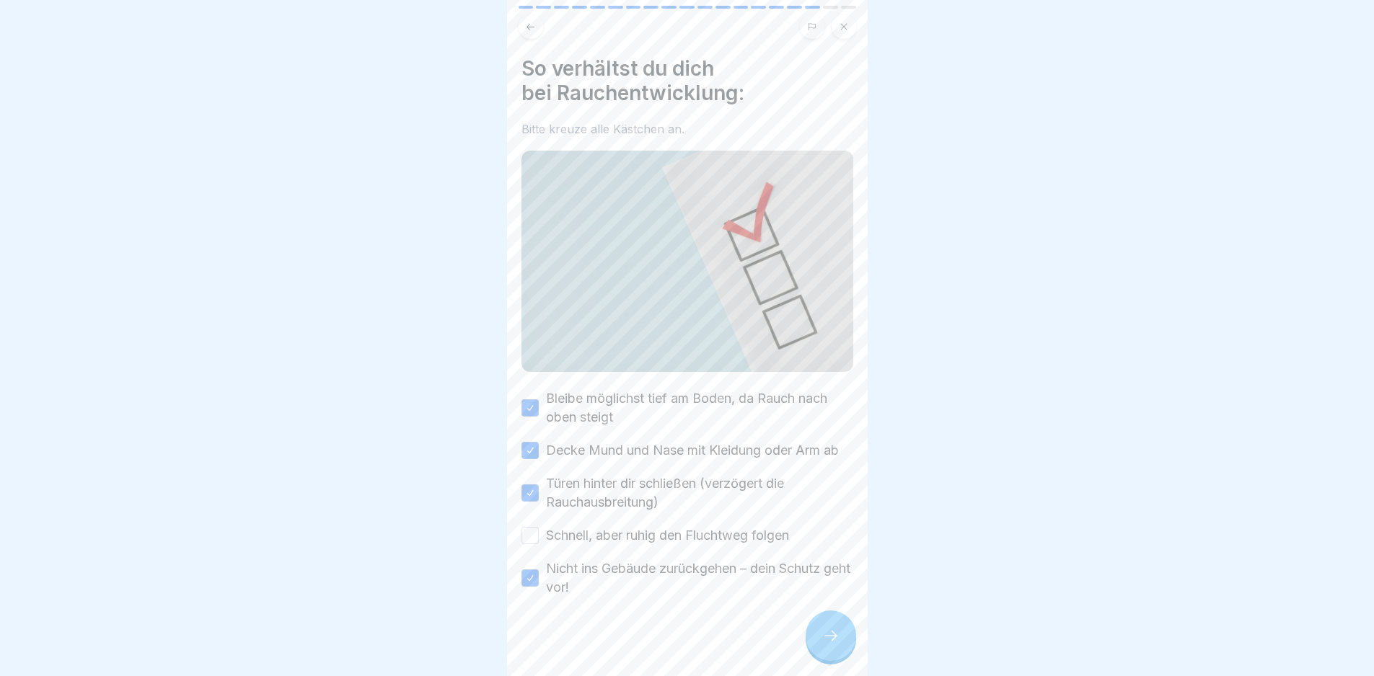
click at [728, 545] on label "Schnell, aber ruhig den Fluchtweg folgen" at bounding box center [667, 535] width 243 height 19
click at [539, 544] on button "Schnell, aber ruhig den Fluchtweg folgen" at bounding box center [529, 535] width 17 height 17
click at [795, 625] on div at bounding box center [687, 640] width 332 height 87
click at [818, 635] on div at bounding box center [831, 636] width 50 height 50
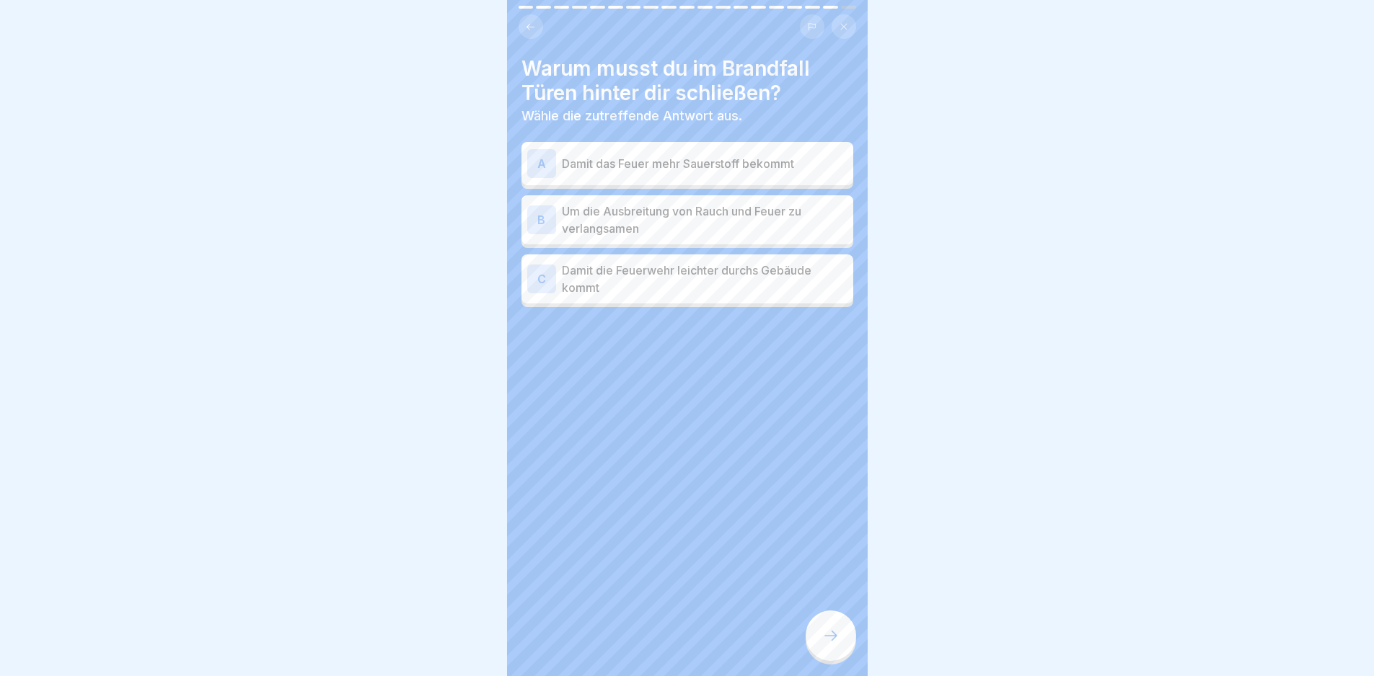
click at [818, 635] on div at bounding box center [831, 636] width 50 height 50
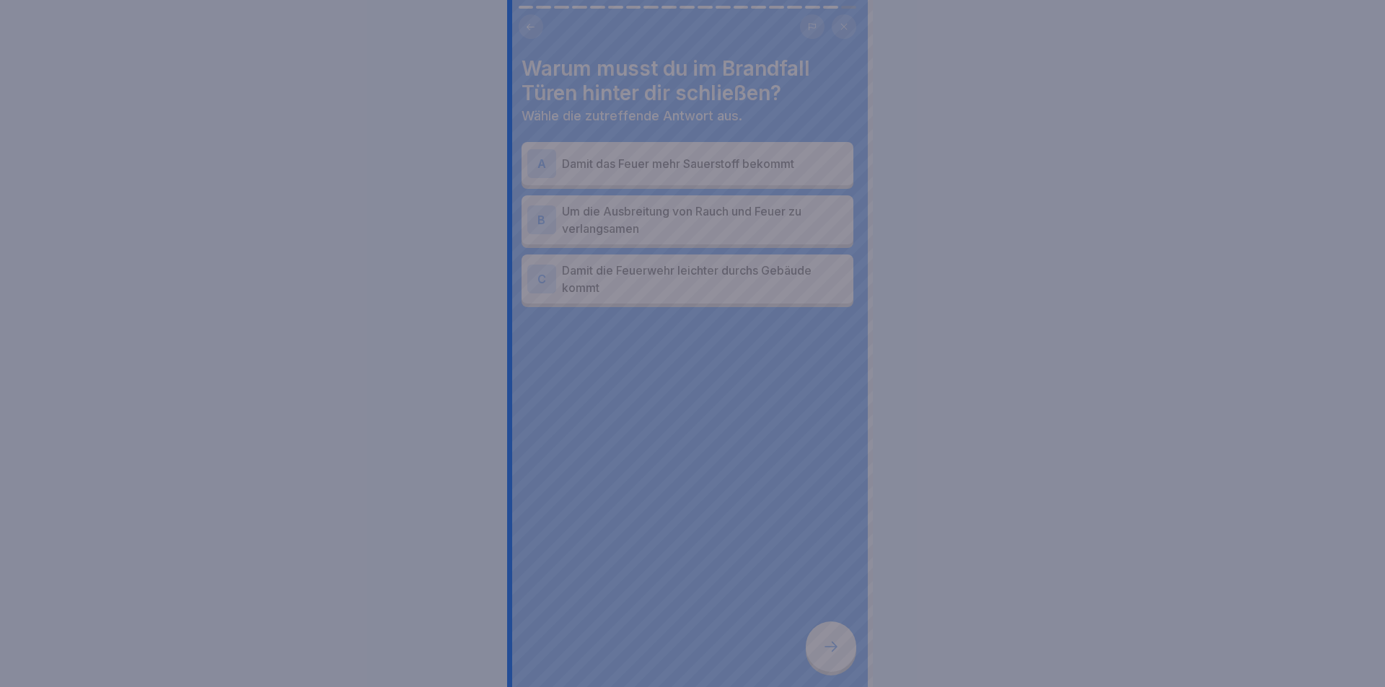
click at [818, 635] on div at bounding box center [692, 343] width 1385 height 687
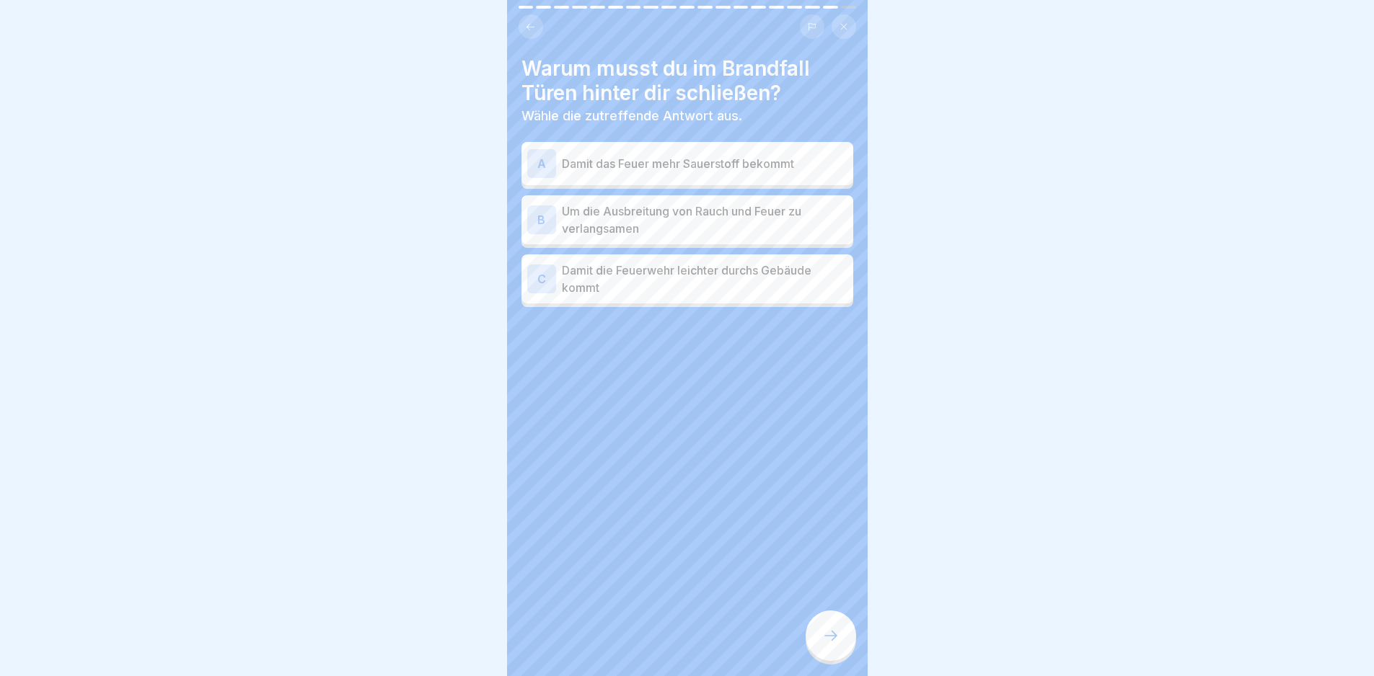
click at [775, 284] on p "Damit die Feuerwehr leichter durchs Gebäude kommt" at bounding box center [705, 279] width 286 height 35
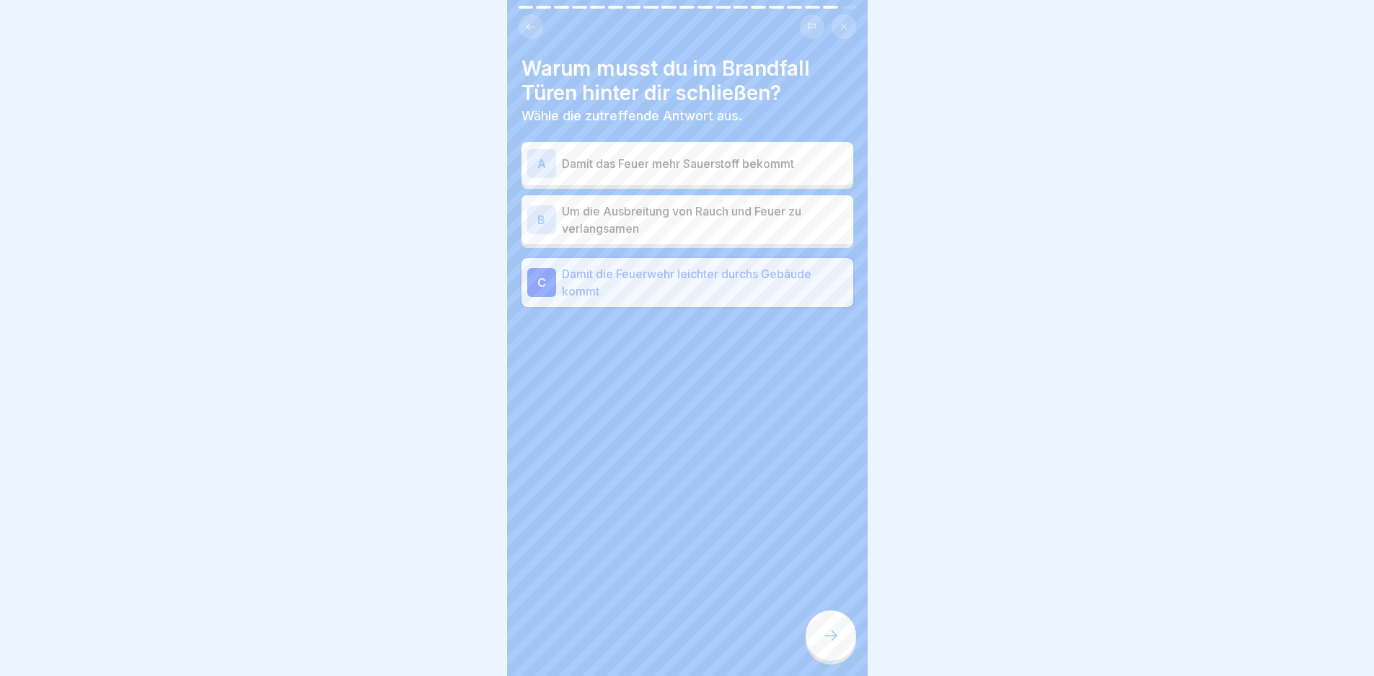
click at [775, 284] on p "Damit die Feuerwehr leichter durchs Gebäude kommt" at bounding box center [705, 282] width 286 height 35
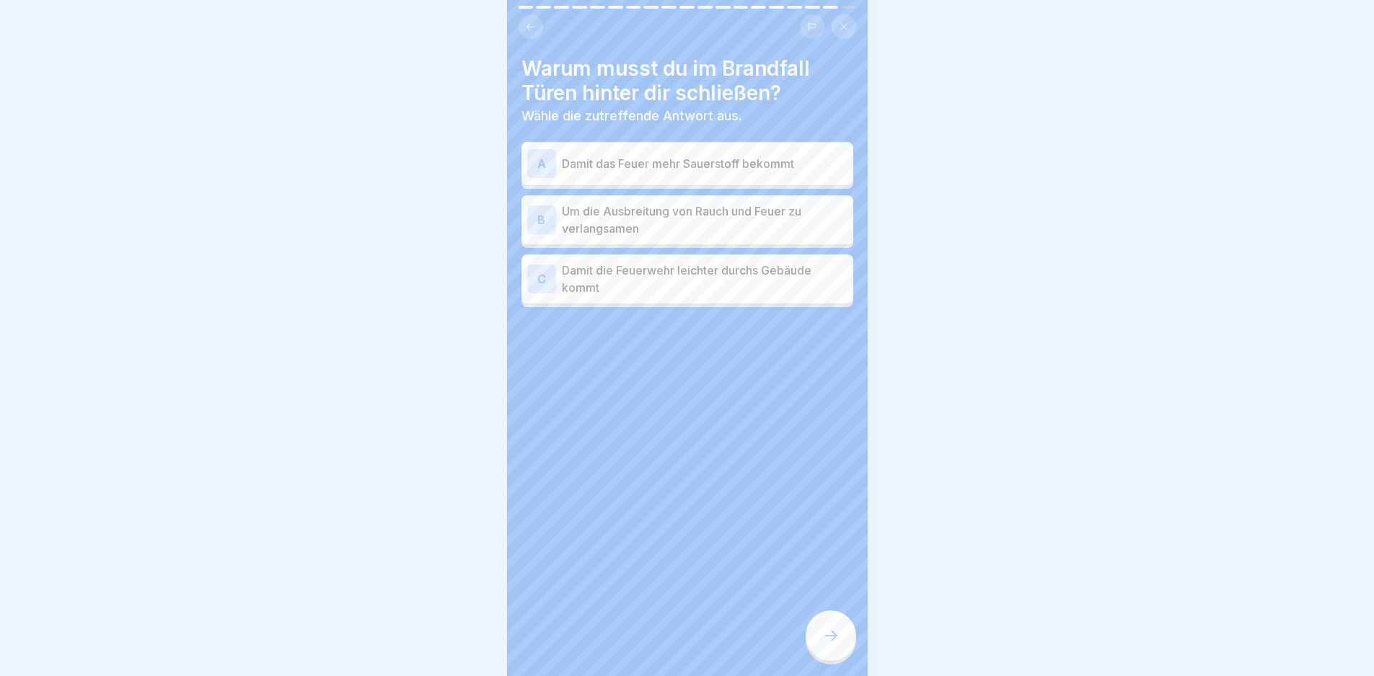
click at [761, 203] on p "Um die Ausbreitung von Rauch und Feuer zu verlangsamen" at bounding box center [705, 220] width 286 height 35
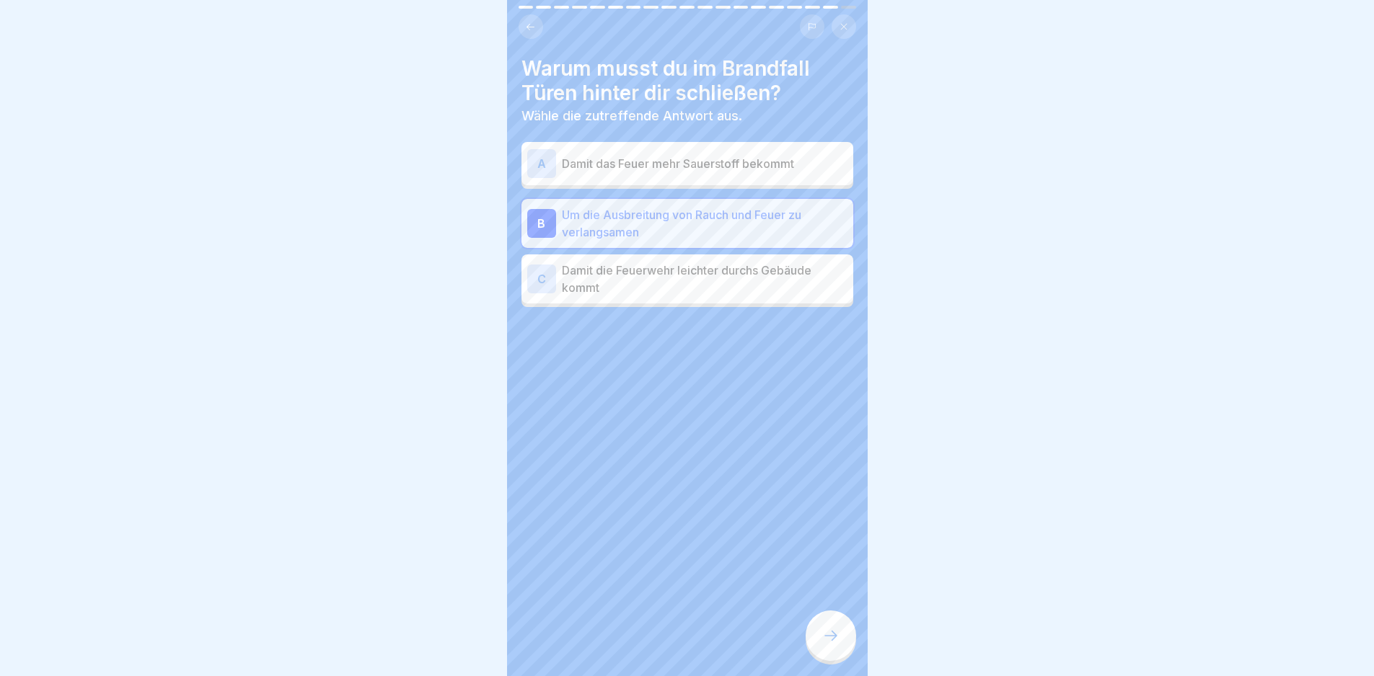
click at [826, 638] on div at bounding box center [831, 636] width 50 height 50
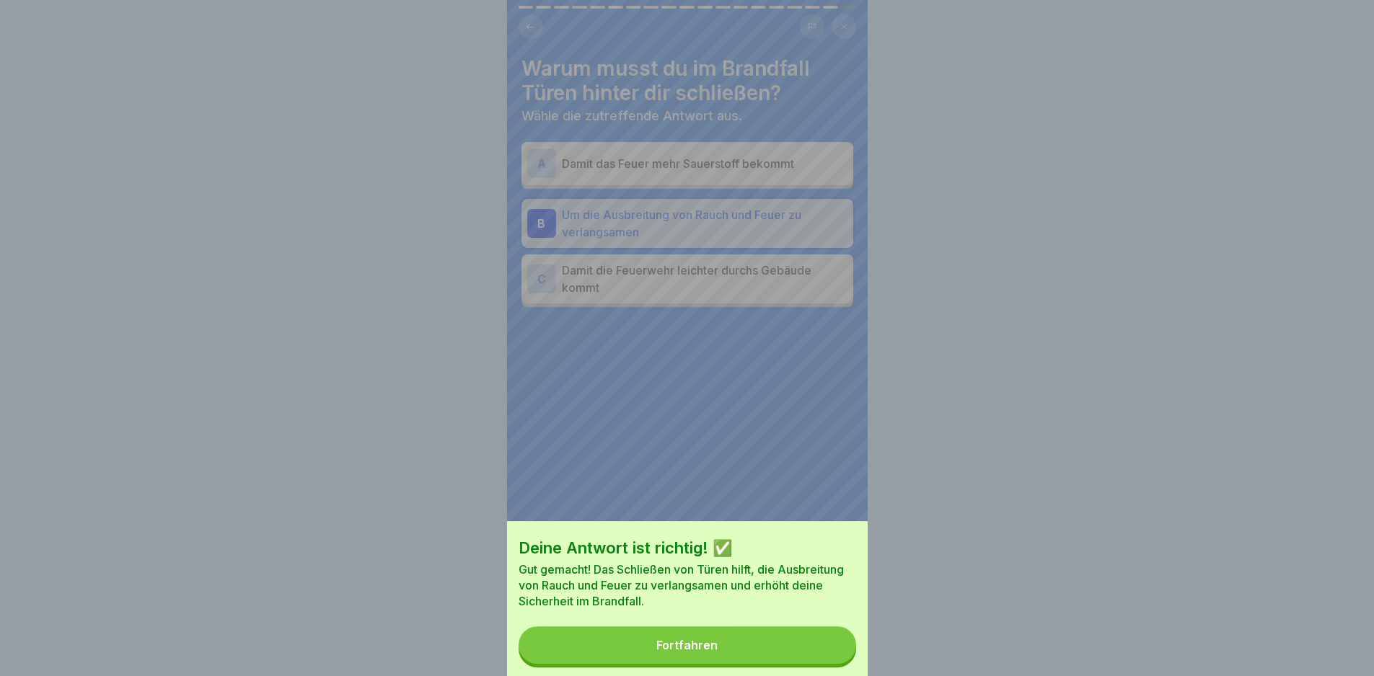
click at [826, 638] on button "Fortfahren" at bounding box center [688, 646] width 338 height 38
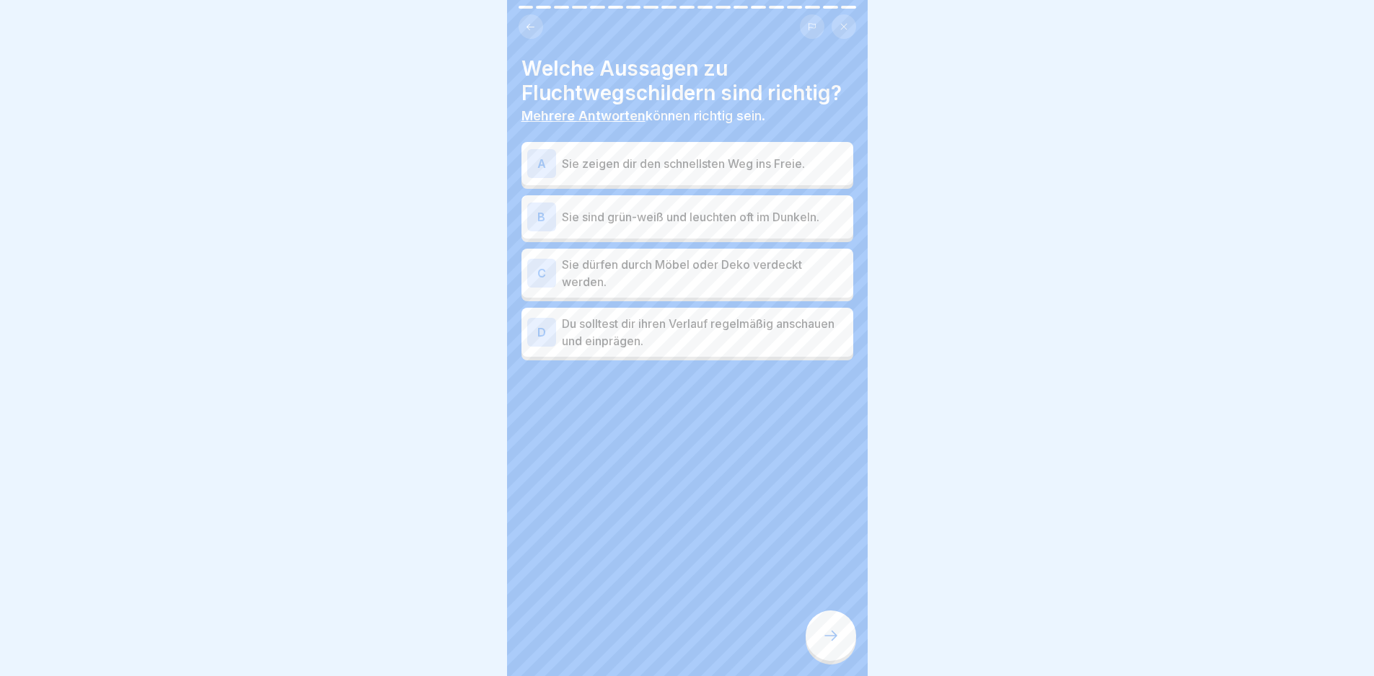
click at [707, 170] on p "Sie zeigen dir den schnellsten Weg ins Freie." at bounding box center [705, 163] width 286 height 17
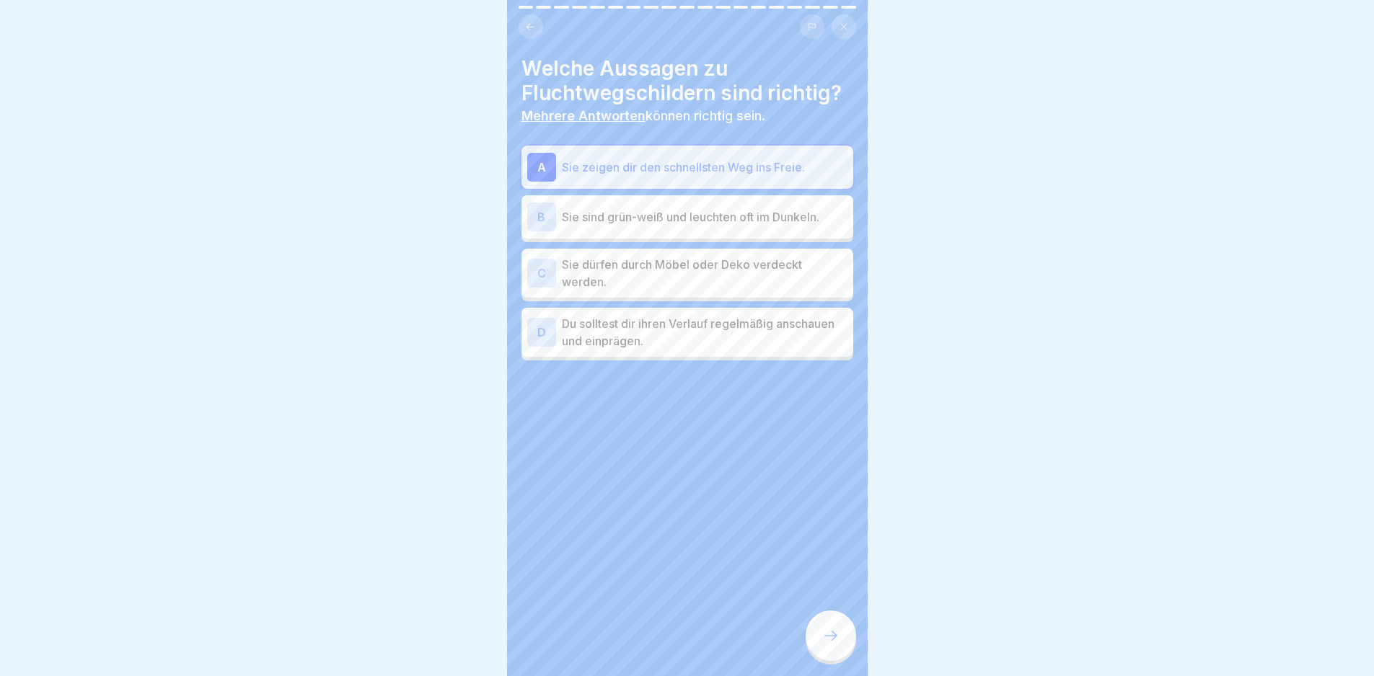
click at [687, 216] on p "Sie sind grün-weiß und leuchten oft im Dunkeln." at bounding box center [705, 216] width 286 height 17
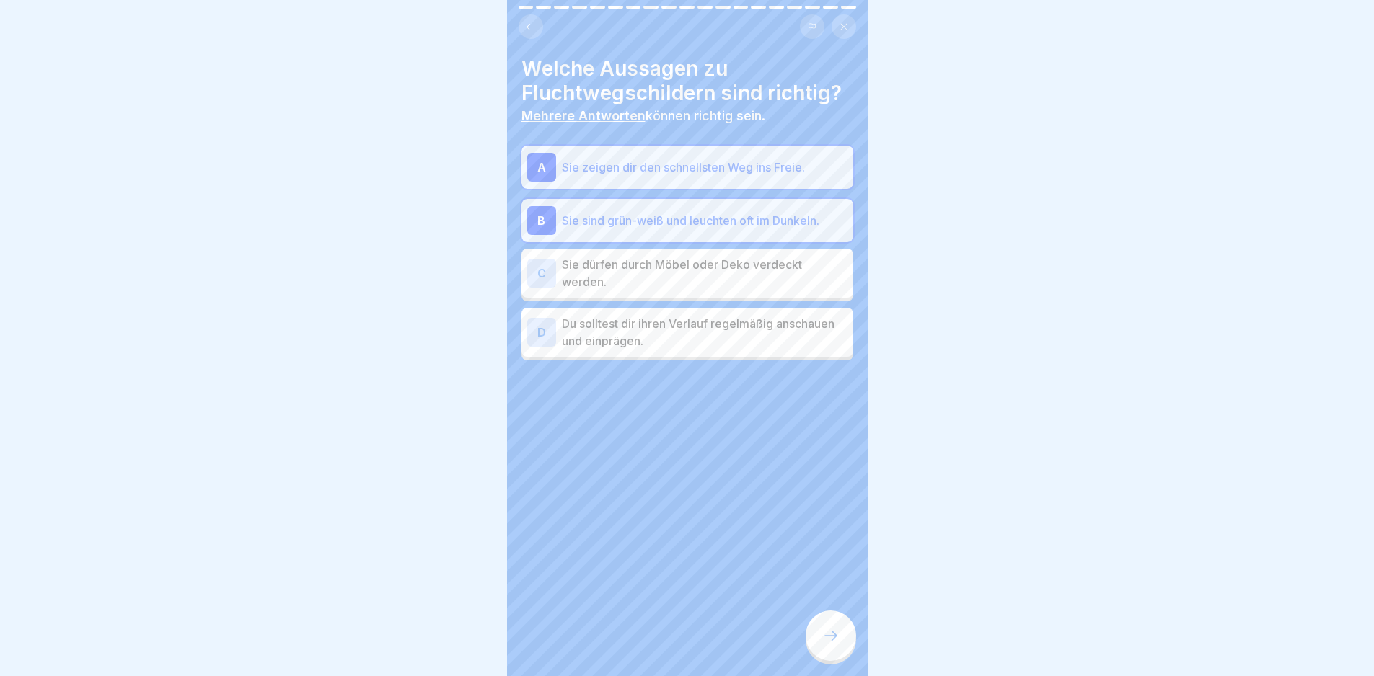
click at [711, 335] on p "Du solltest dir ihren Verlauf regelmäßig anschauen und einprägen." at bounding box center [705, 332] width 286 height 35
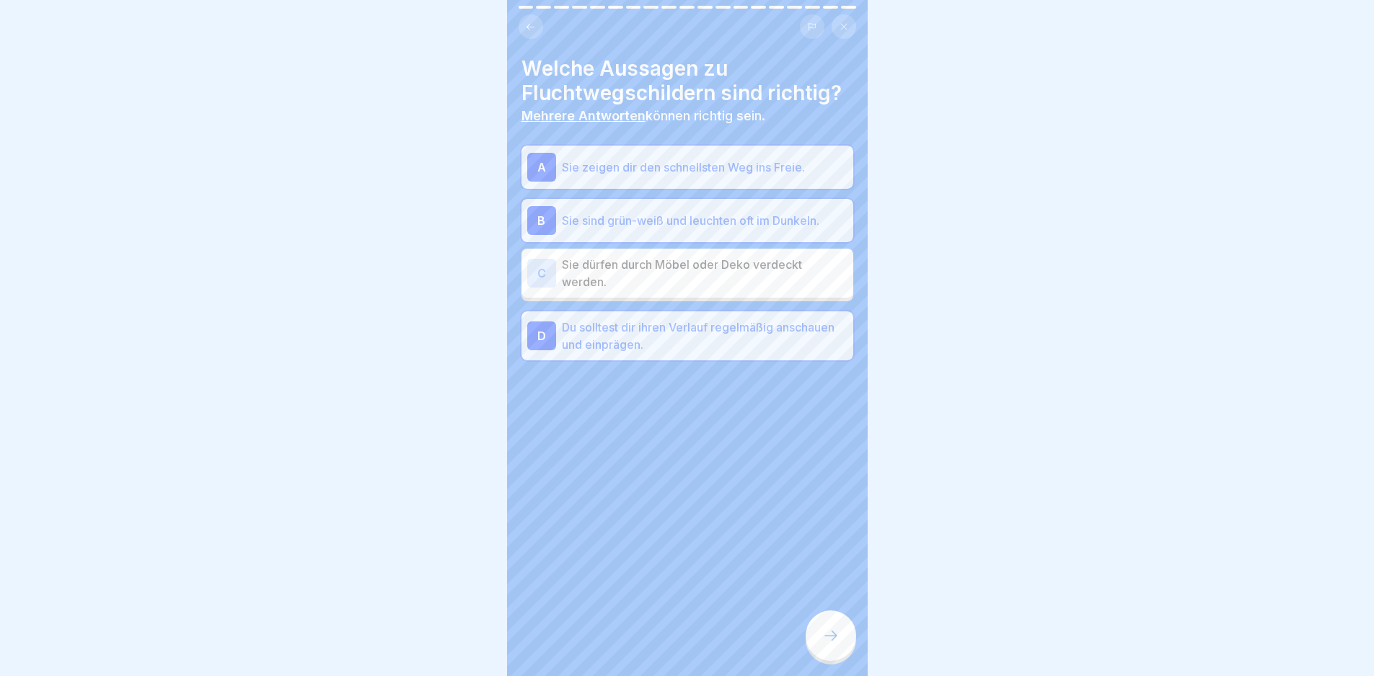
click at [828, 658] on div at bounding box center [831, 636] width 50 height 50
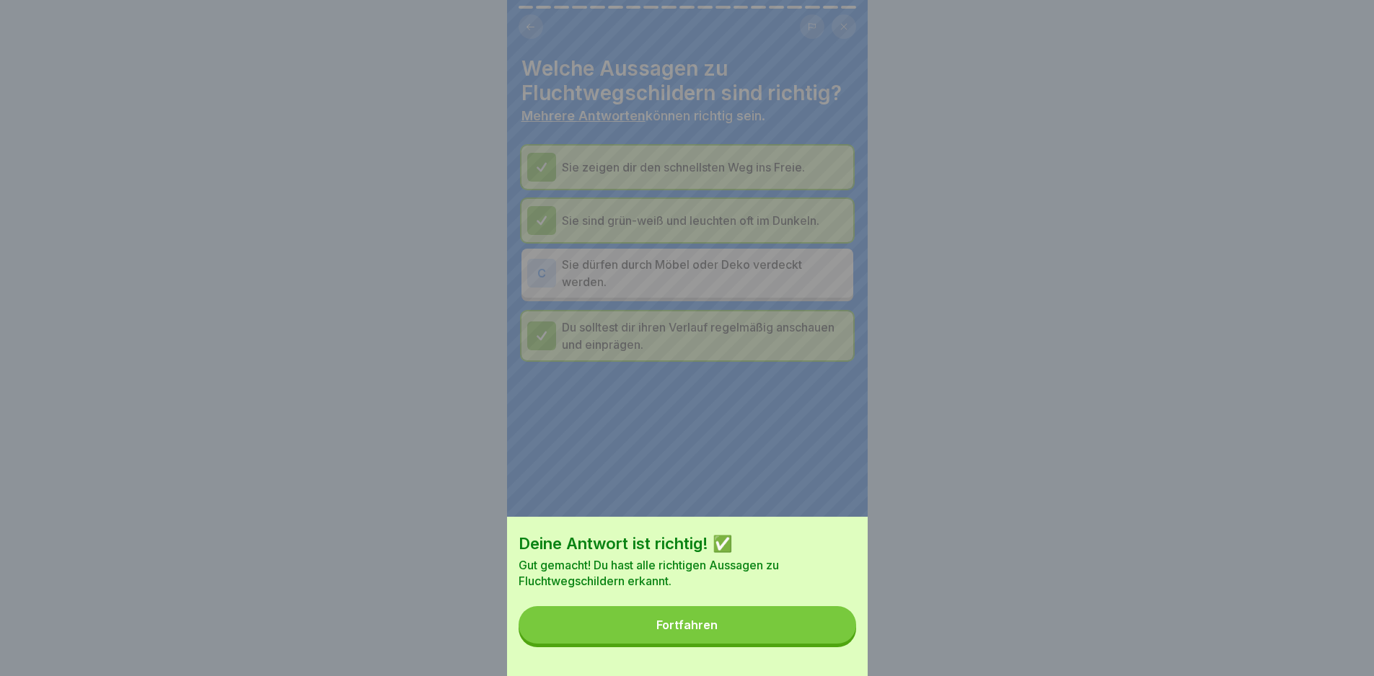
click at [828, 644] on button "Fortfahren" at bounding box center [688, 625] width 338 height 38
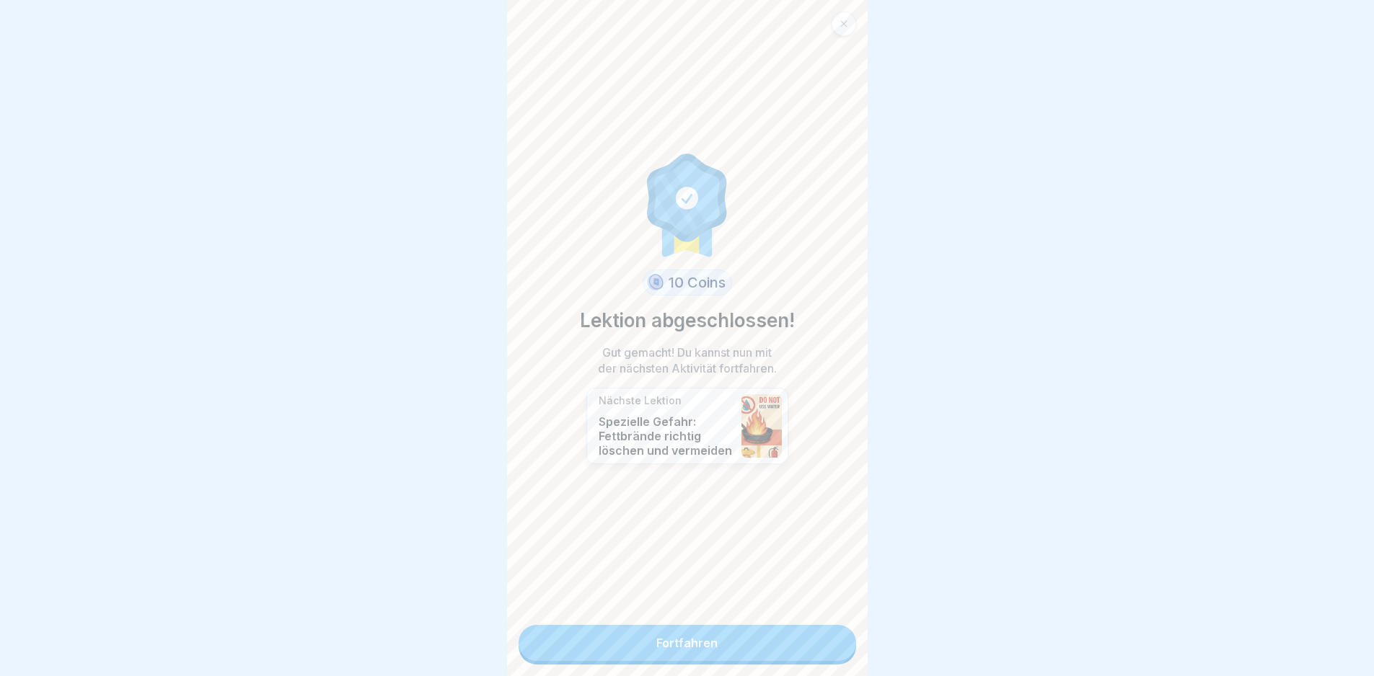
click at [816, 644] on link "Fortfahren" at bounding box center [688, 643] width 338 height 36
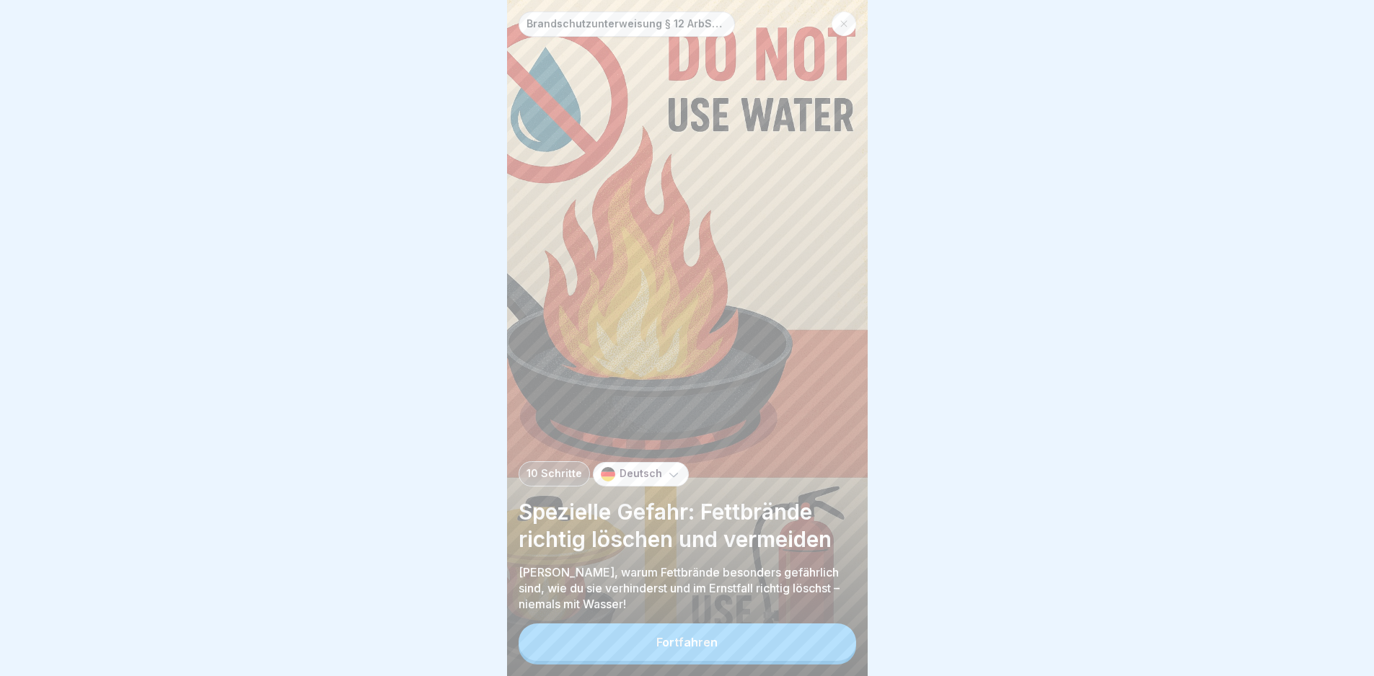
click at [816, 644] on button "Fortfahren" at bounding box center [688, 643] width 338 height 38
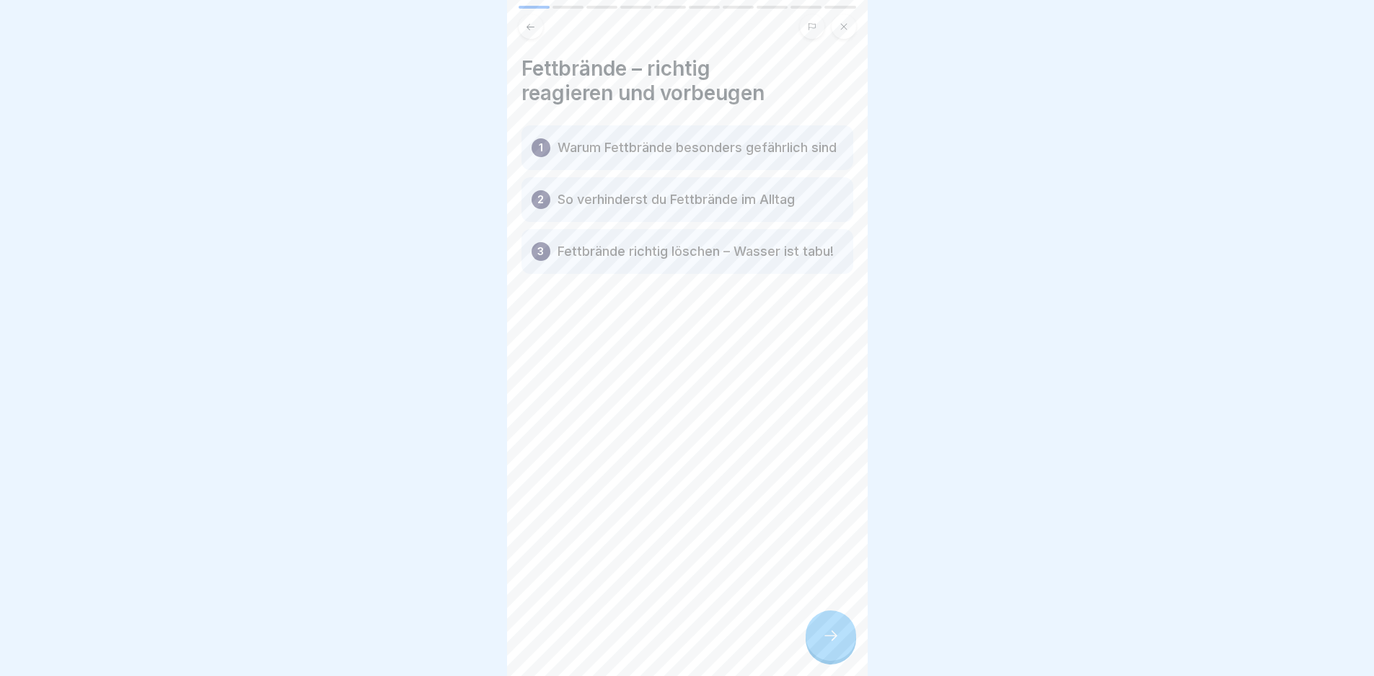
click at [816, 644] on div at bounding box center [831, 636] width 50 height 50
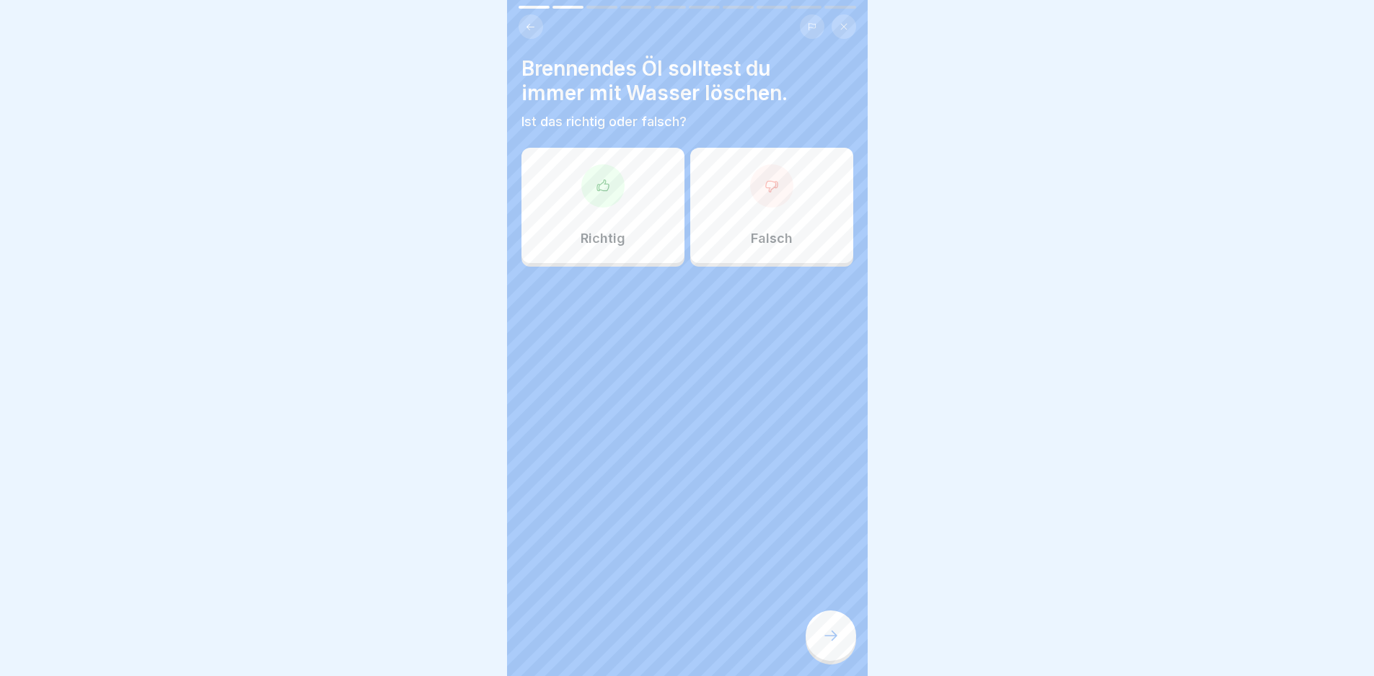
click at [772, 244] on p "Falsch" at bounding box center [772, 239] width 42 height 16
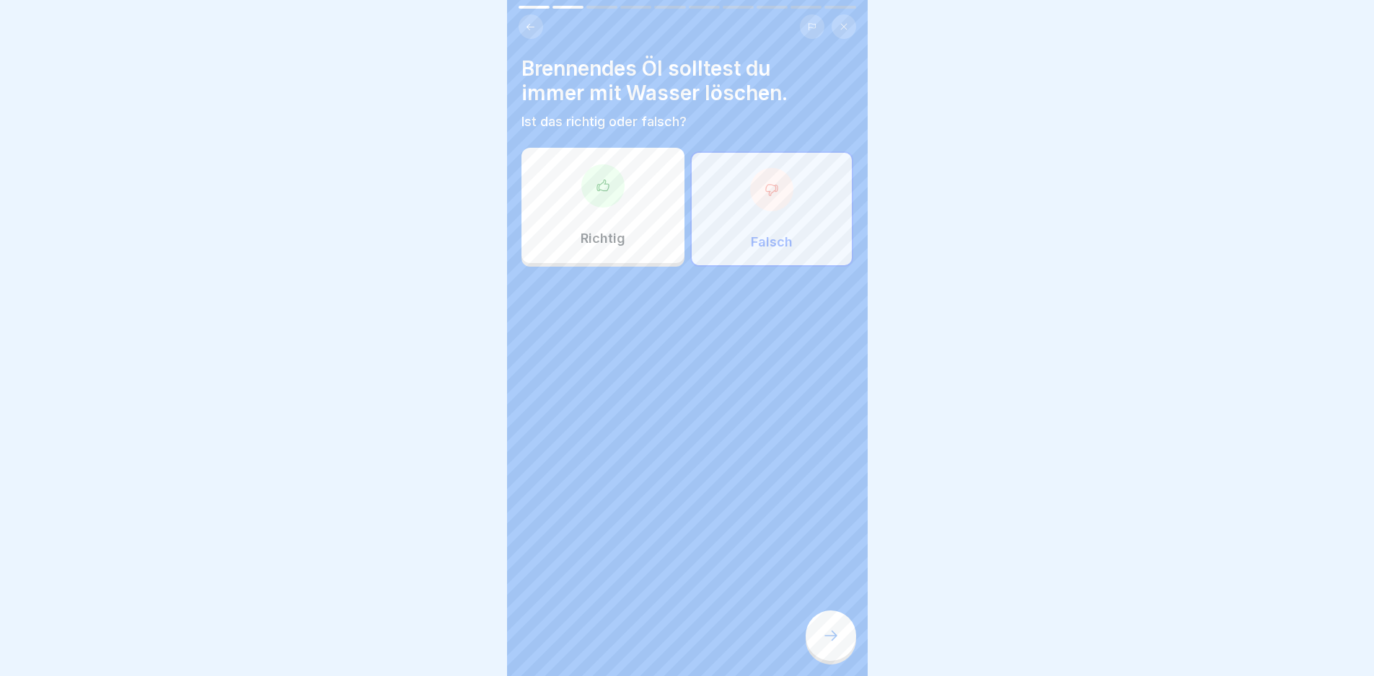
click at [810, 636] on div at bounding box center [831, 636] width 50 height 50
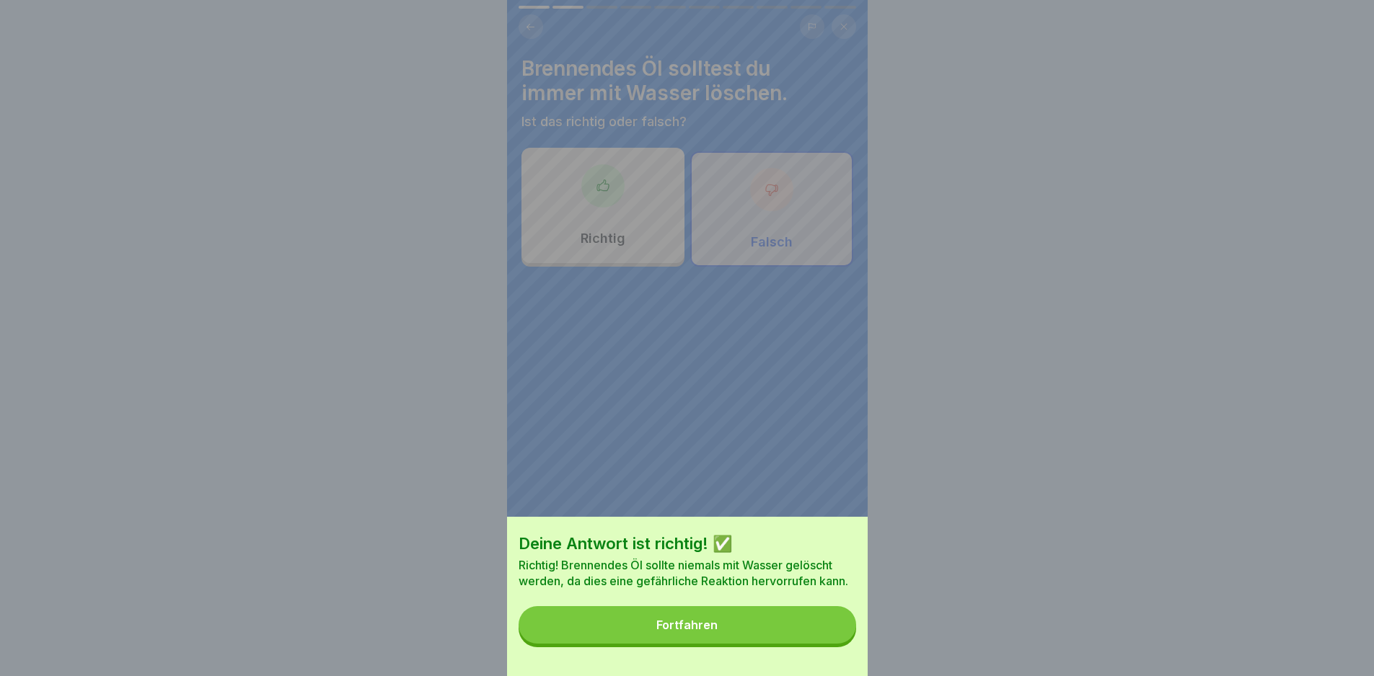
click at [819, 639] on button "Fortfahren" at bounding box center [688, 625] width 338 height 38
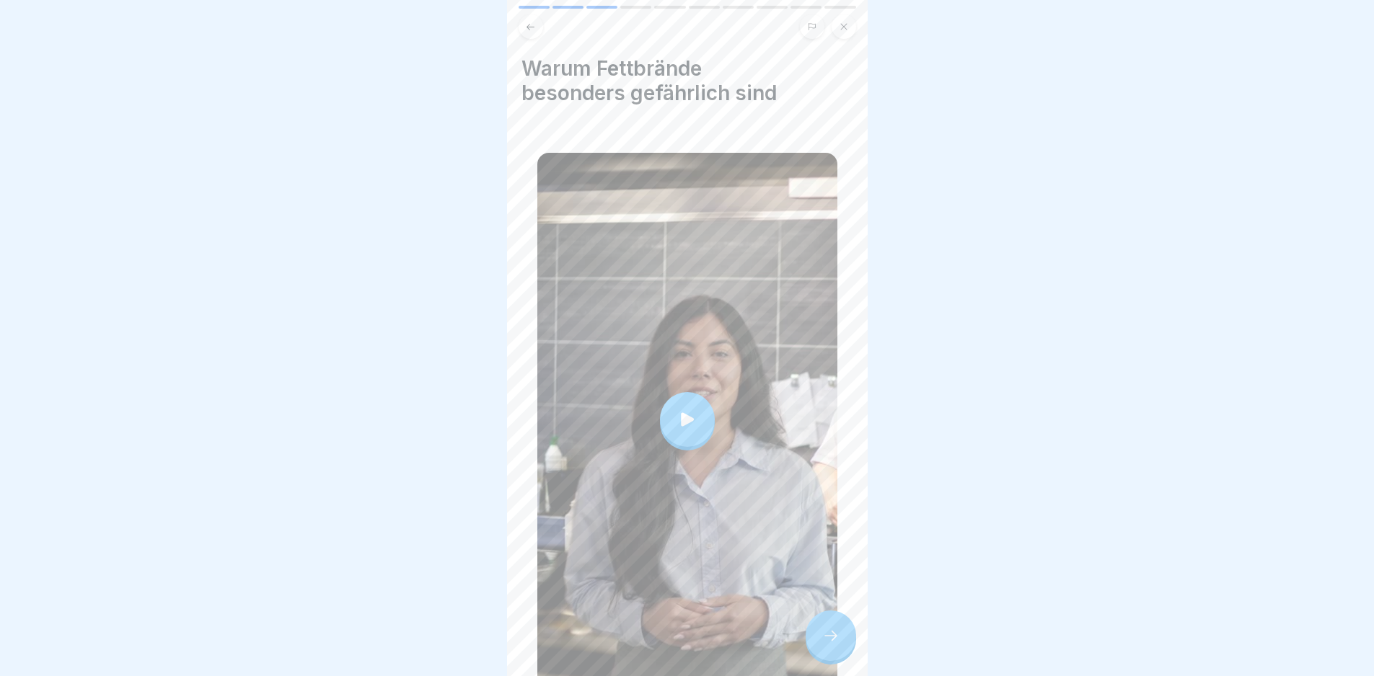
click at [726, 411] on div at bounding box center [687, 420] width 300 height 534
click at [836, 640] on icon at bounding box center [830, 635] width 17 height 17
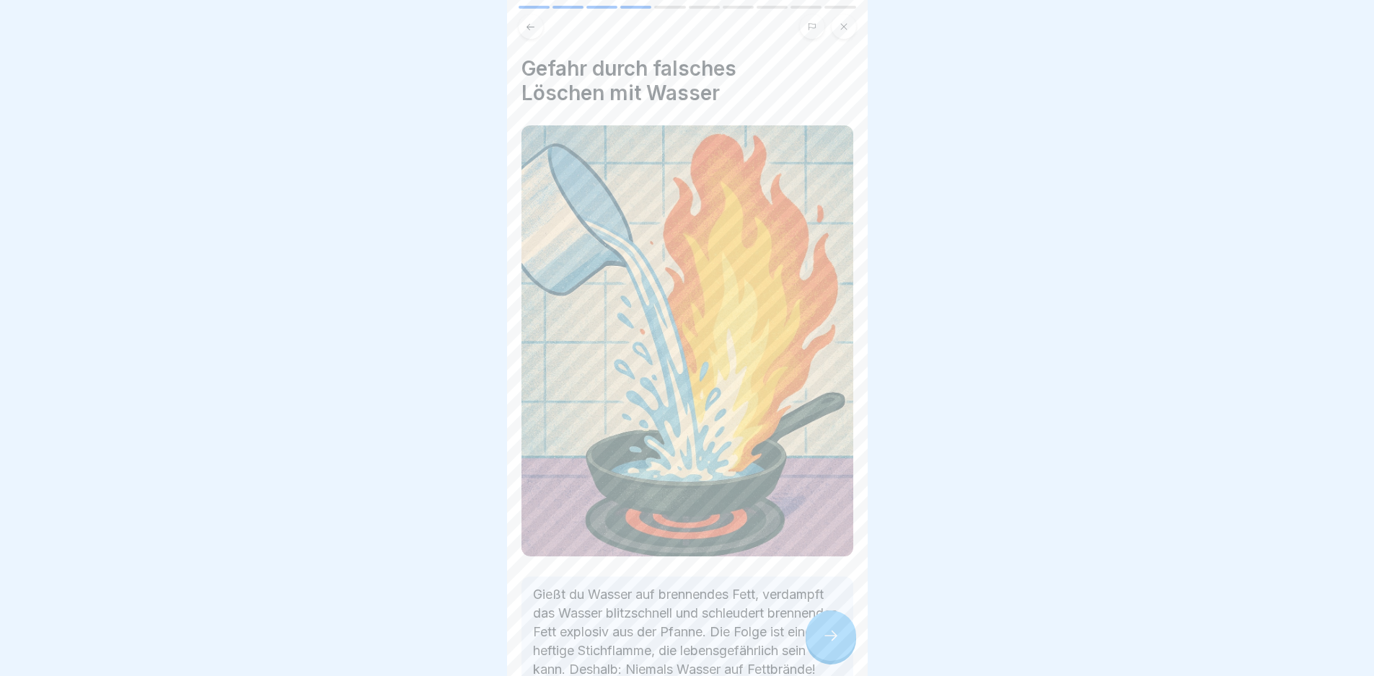
click at [836, 640] on icon at bounding box center [830, 635] width 17 height 17
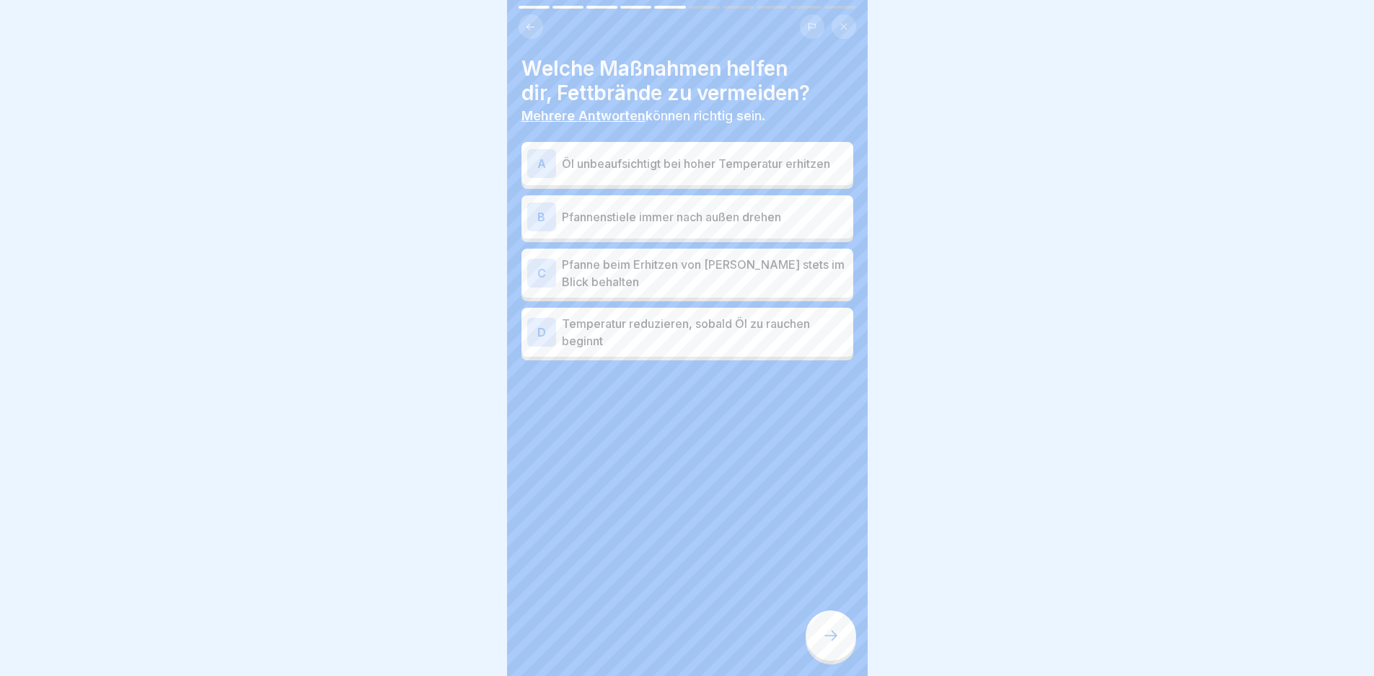
click at [730, 220] on p "Pfannenstiele immer nach außen drehen" at bounding box center [705, 216] width 286 height 17
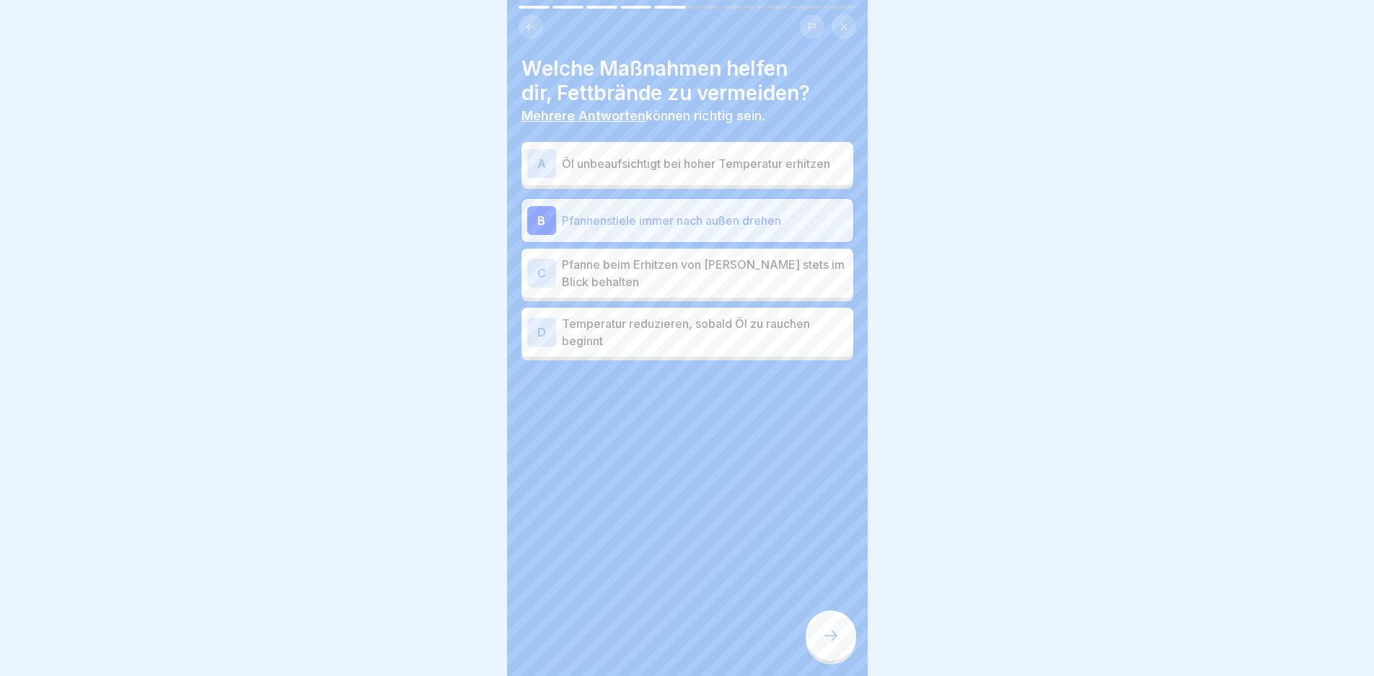
click at [737, 326] on p "Temperatur reduzieren, sobald Öl zu rauchen beginnt" at bounding box center [705, 332] width 286 height 35
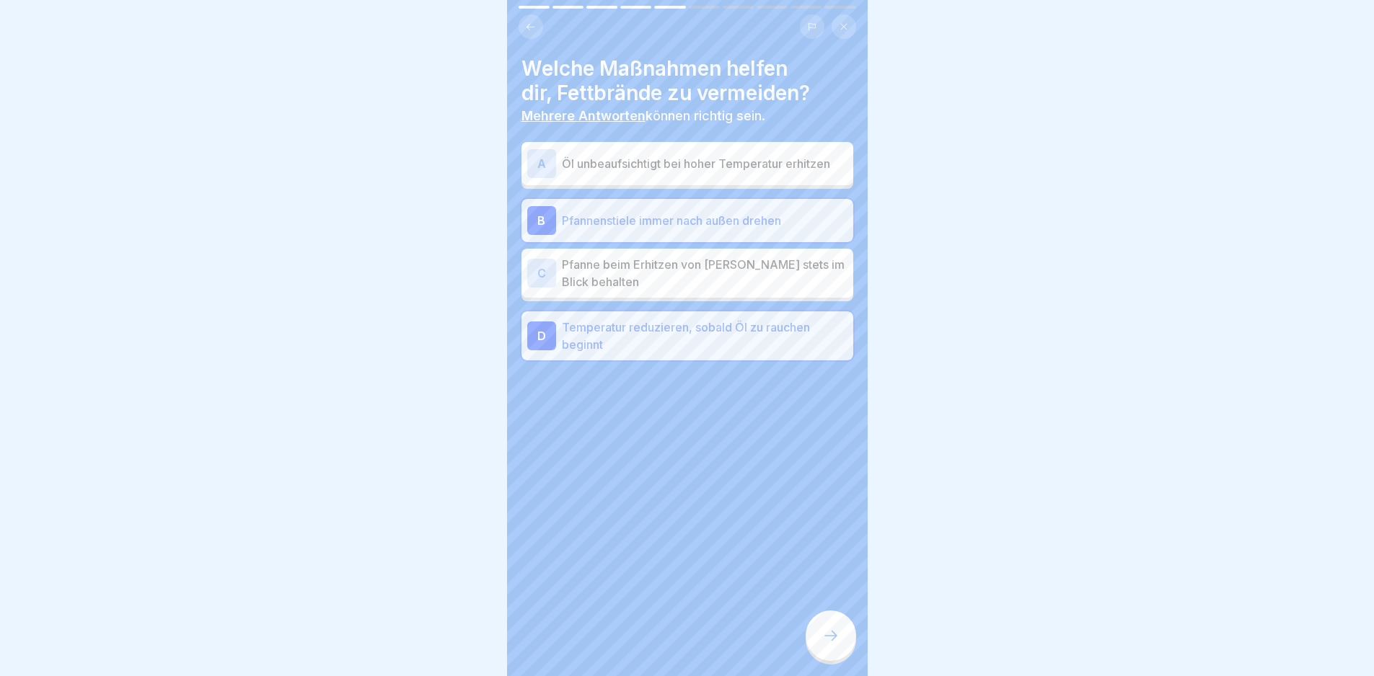
click at [832, 645] on icon at bounding box center [830, 635] width 17 height 17
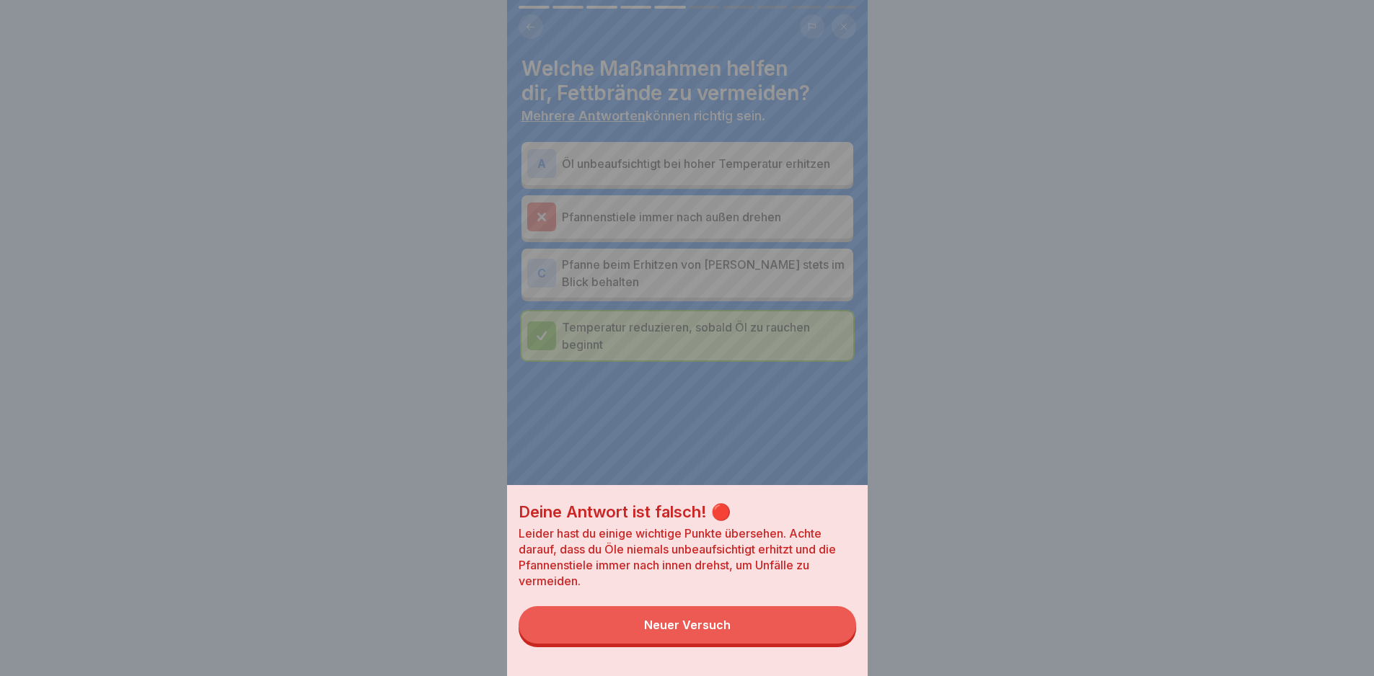
click at [832, 644] on button "Neuer Versuch" at bounding box center [688, 625] width 338 height 38
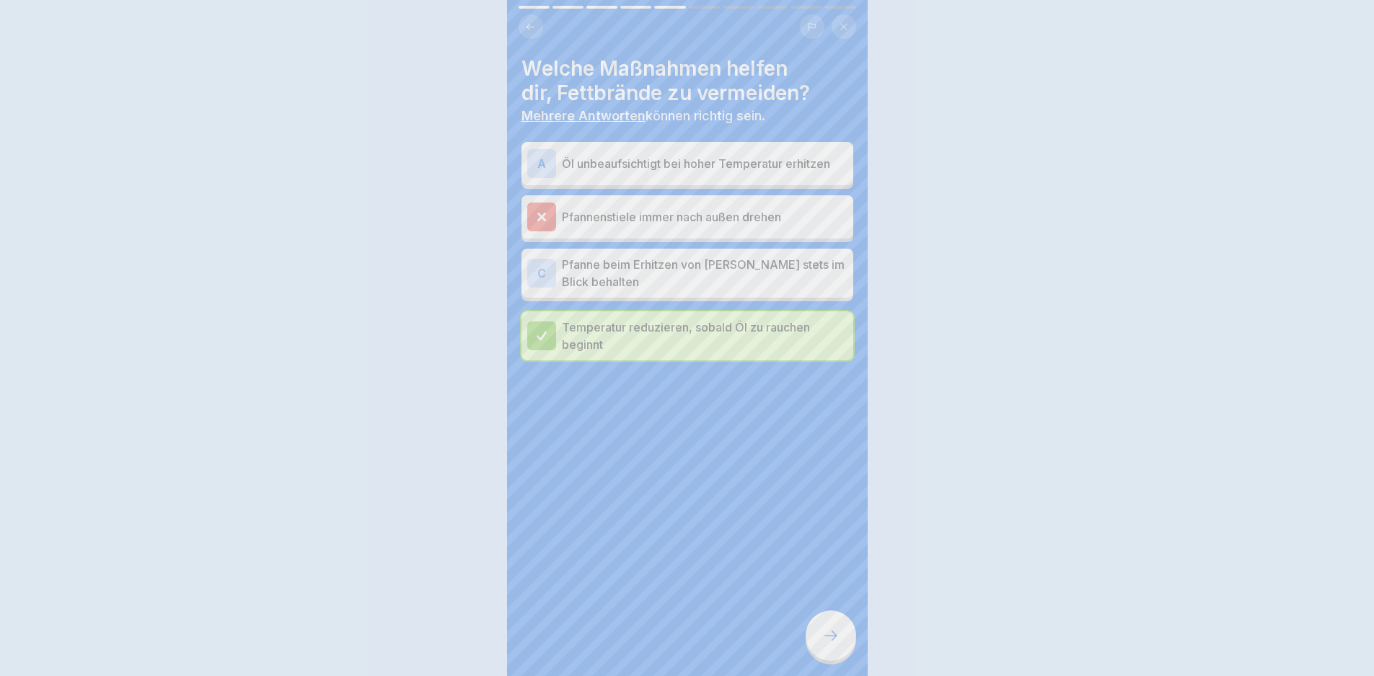
click at [832, 645] on icon at bounding box center [830, 635] width 17 height 17
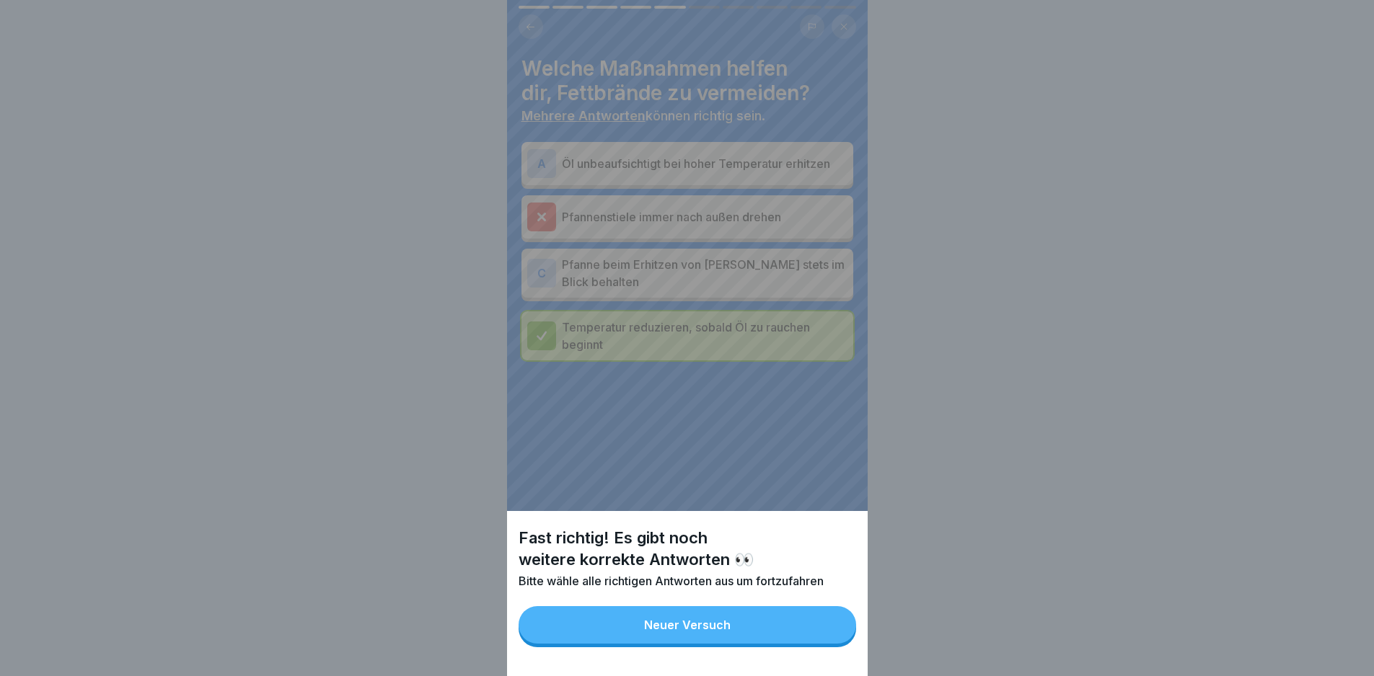
click at [832, 644] on button "Neuer Versuch" at bounding box center [688, 625] width 338 height 38
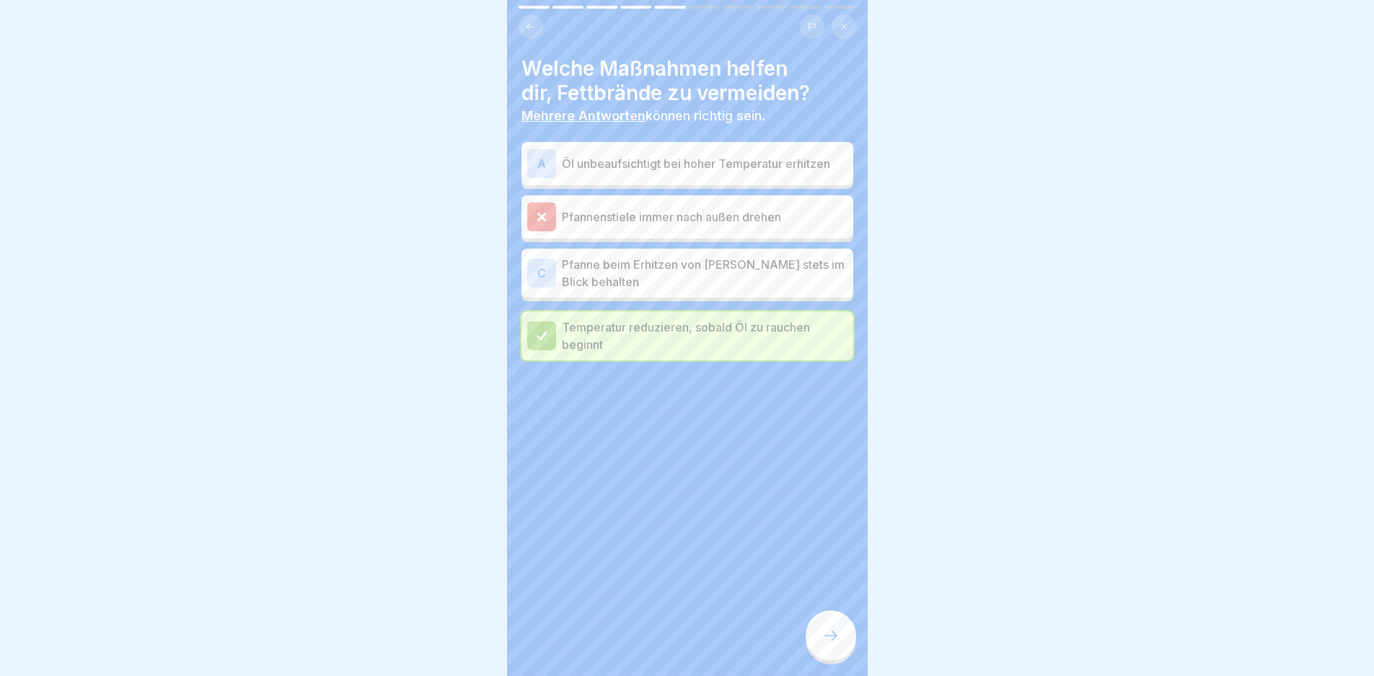
click at [832, 645] on icon at bounding box center [830, 635] width 17 height 17
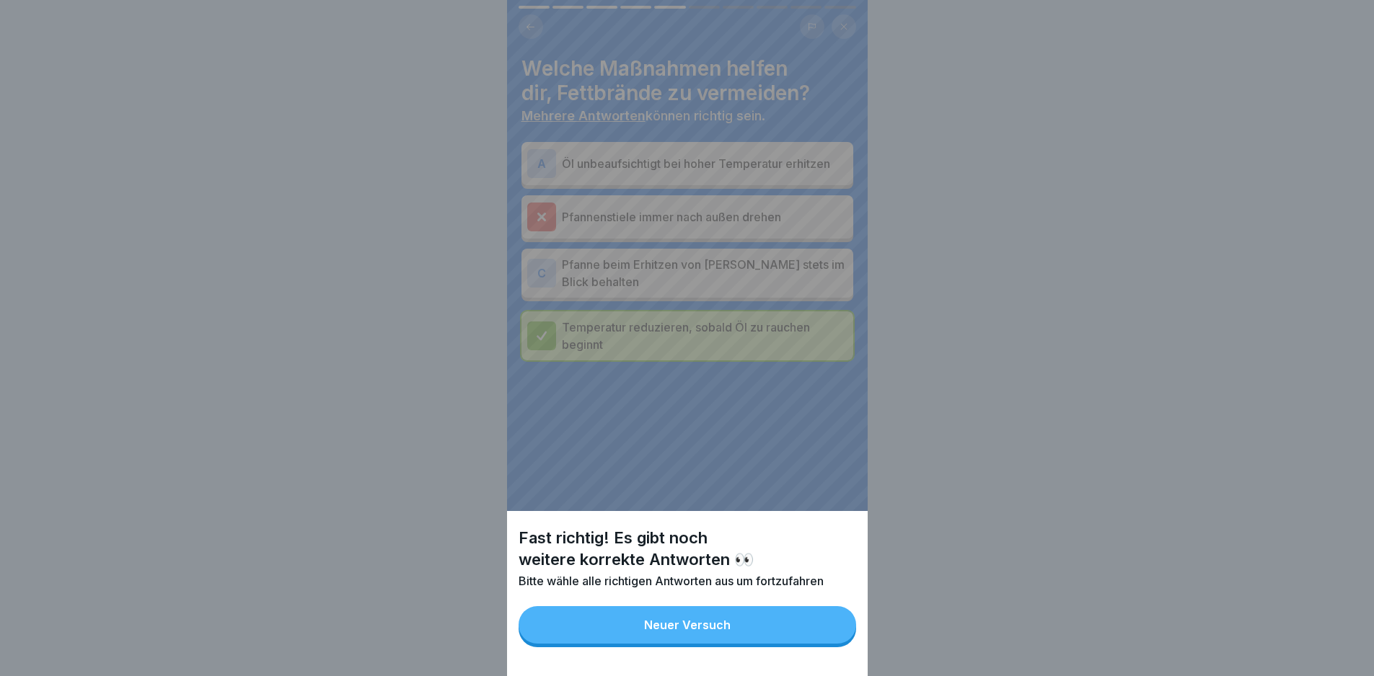
click at [832, 644] on button "Neuer Versuch" at bounding box center [688, 625] width 338 height 38
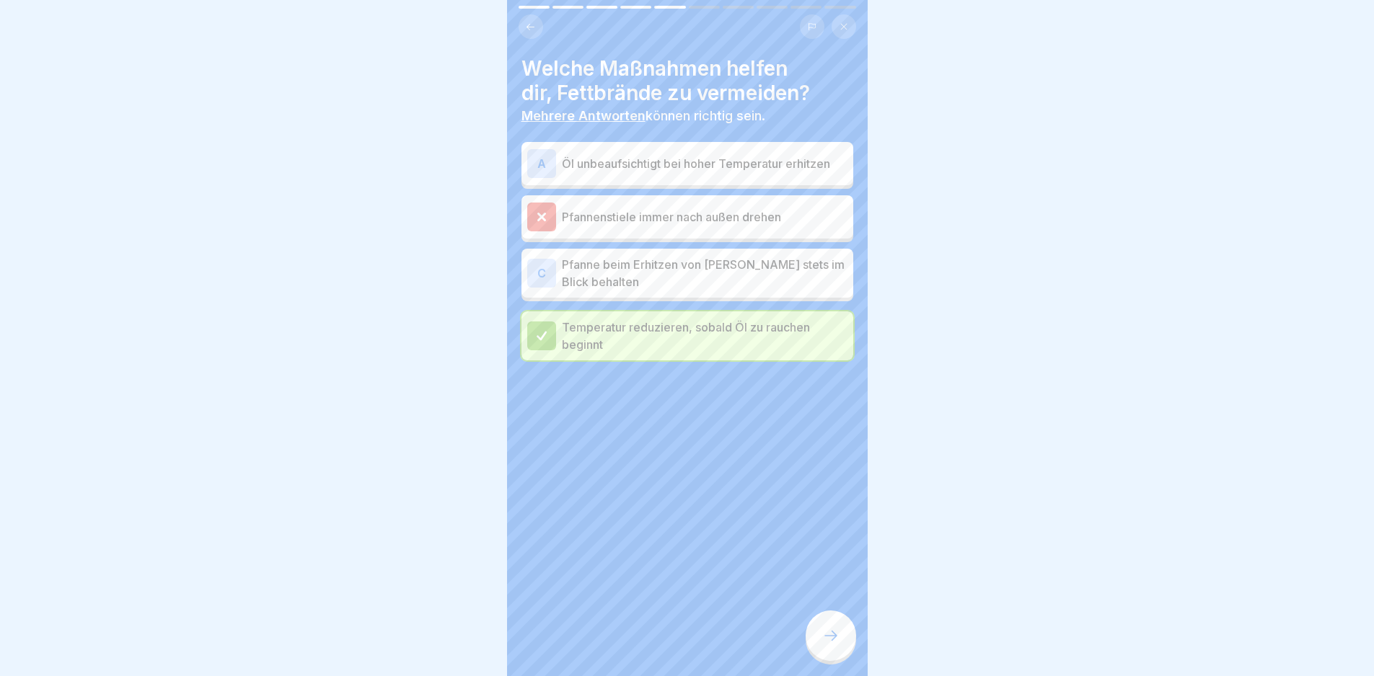
click at [719, 266] on p "Pfanne beim Erhitzen von [PERSON_NAME] stets im Blick behalten" at bounding box center [705, 273] width 286 height 35
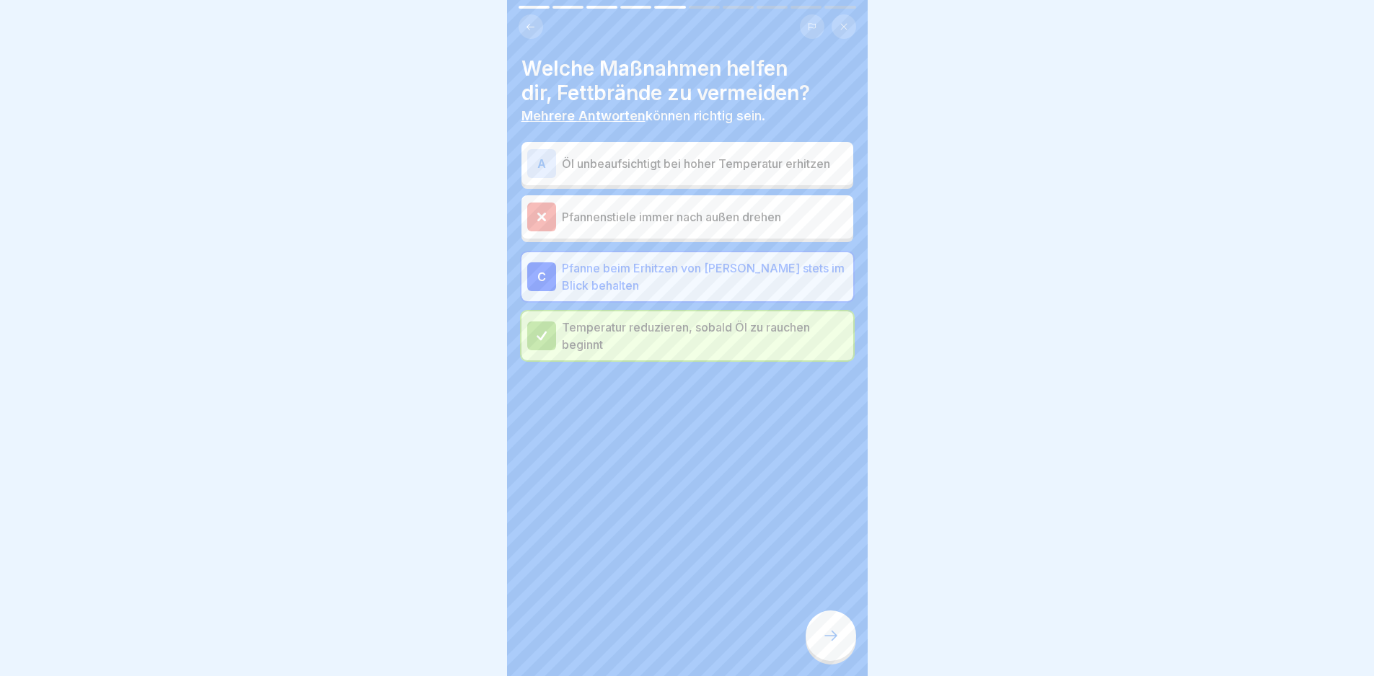
click at [825, 630] on div at bounding box center [831, 636] width 50 height 50
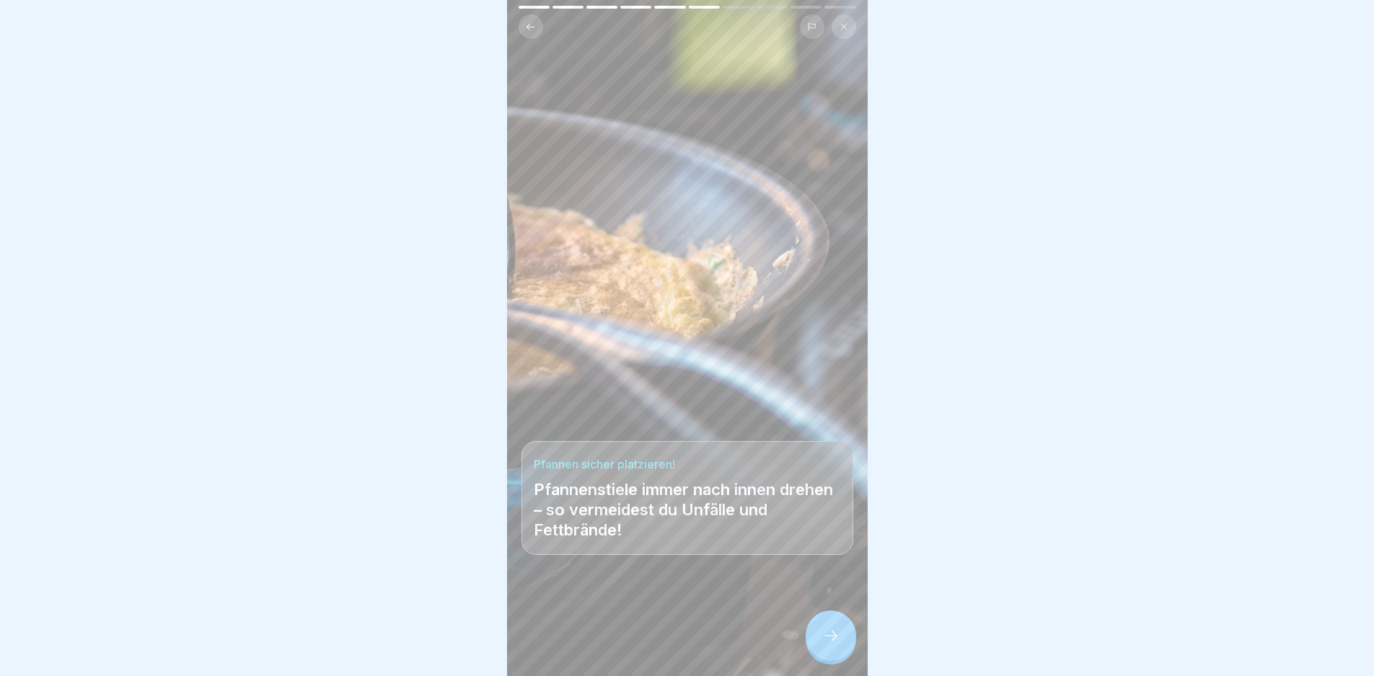
click at [825, 630] on div at bounding box center [831, 636] width 50 height 50
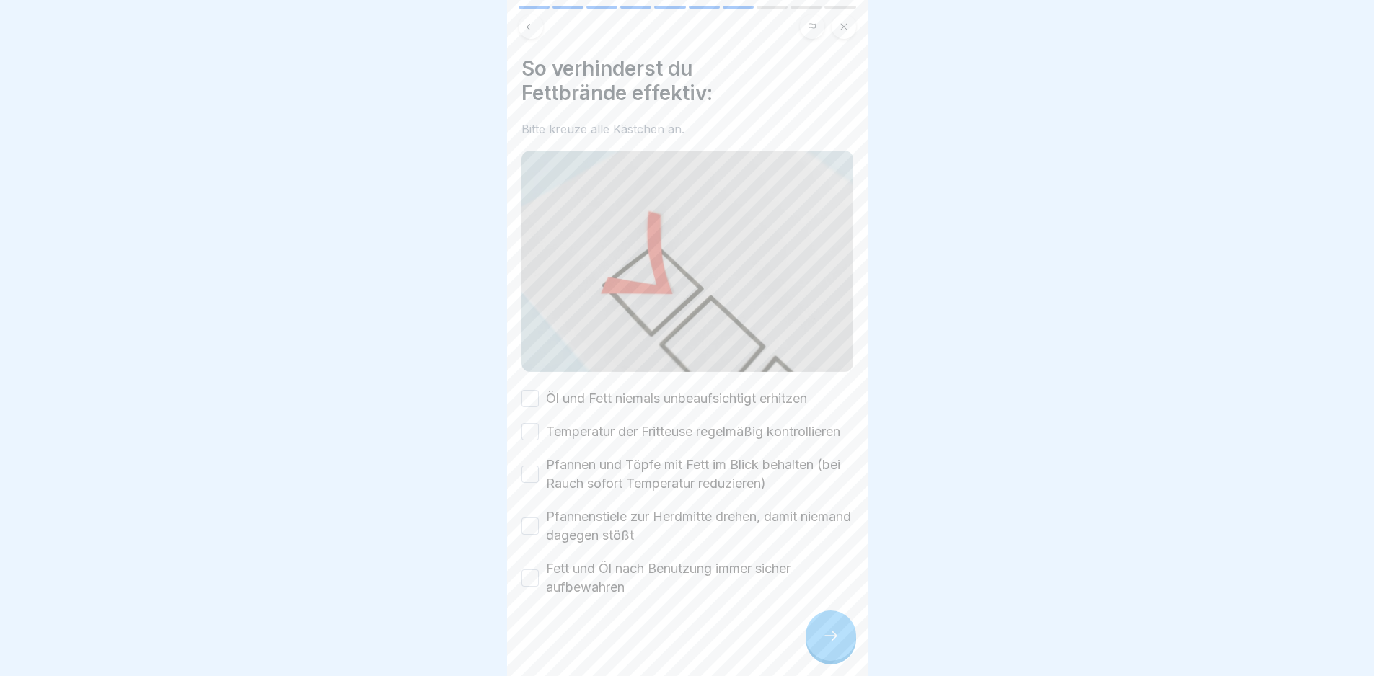
click at [622, 389] on label "Öl und Fett niemals unbeaufsichtigt erhitzen" at bounding box center [676, 398] width 261 height 19
click at [539, 390] on button "Öl und Fett niemals unbeaufsichtigt erhitzen" at bounding box center [529, 398] width 17 height 17
click at [627, 427] on label "Temperatur der Fritteuse regelmäßig kontrollieren" at bounding box center [693, 432] width 294 height 19
click at [539, 427] on button "Temperatur der Fritteuse regelmäßig kontrollieren" at bounding box center [529, 431] width 17 height 17
click at [649, 490] on label "Pfannen und Töpfe mit Fett im Blick behalten (bei Rauch sofort Temperatur reduz…" at bounding box center [699, 475] width 307 height 38
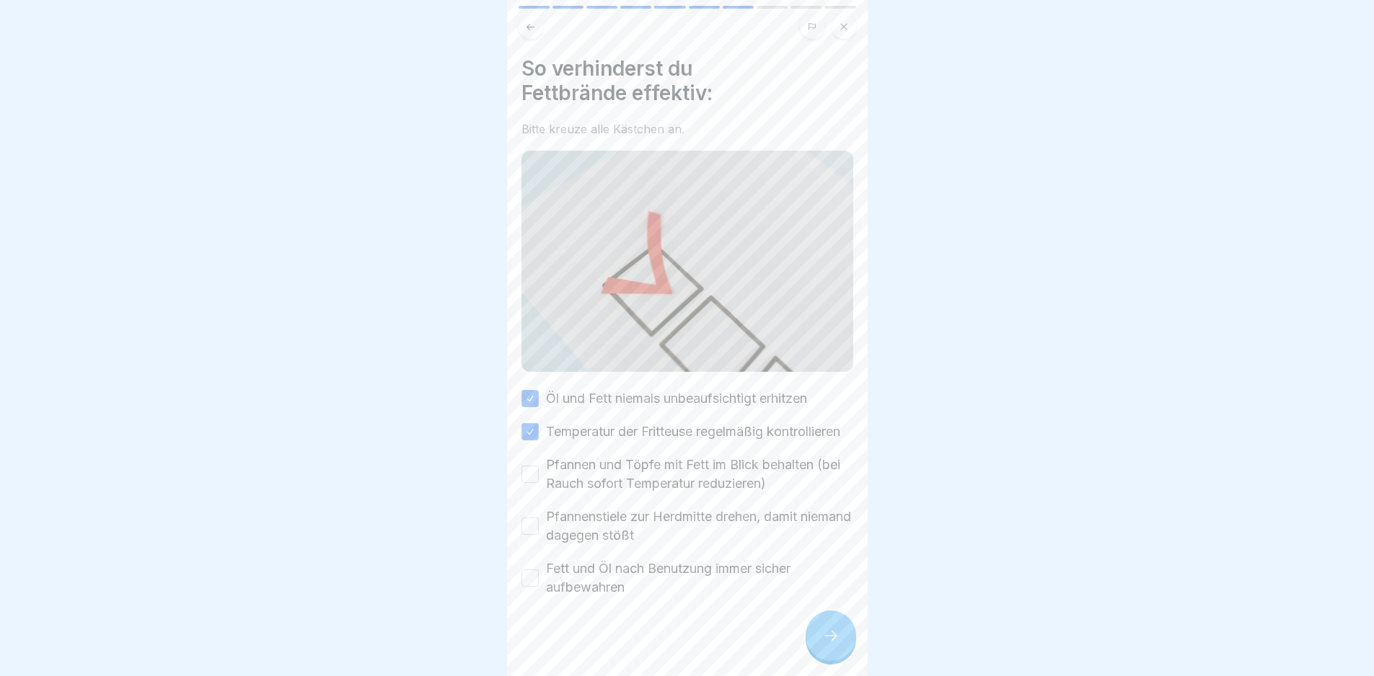
click at [539, 483] on button "Pfannen und Töpfe mit Fett im Blick behalten (bei Rauch sofort Temperatur reduz…" at bounding box center [529, 474] width 17 height 17
click at [665, 538] on label "Pfannenstiele zur Herdmitte drehen, damit niemand dagegen stößt" at bounding box center [699, 527] width 307 height 38
click at [539, 535] on button "Pfannenstiele zur Herdmitte drehen, damit niemand dagegen stößt" at bounding box center [529, 526] width 17 height 17
click at [679, 578] on label "Fett und Öl nach Benutzung immer sicher aufbewahren" at bounding box center [699, 579] width 307 height 38
click at [539, 578] on button "Fett und Öl nach Benutzung immer sicher aufbewahren" at bounding box center [529, 578] width 17 height 17
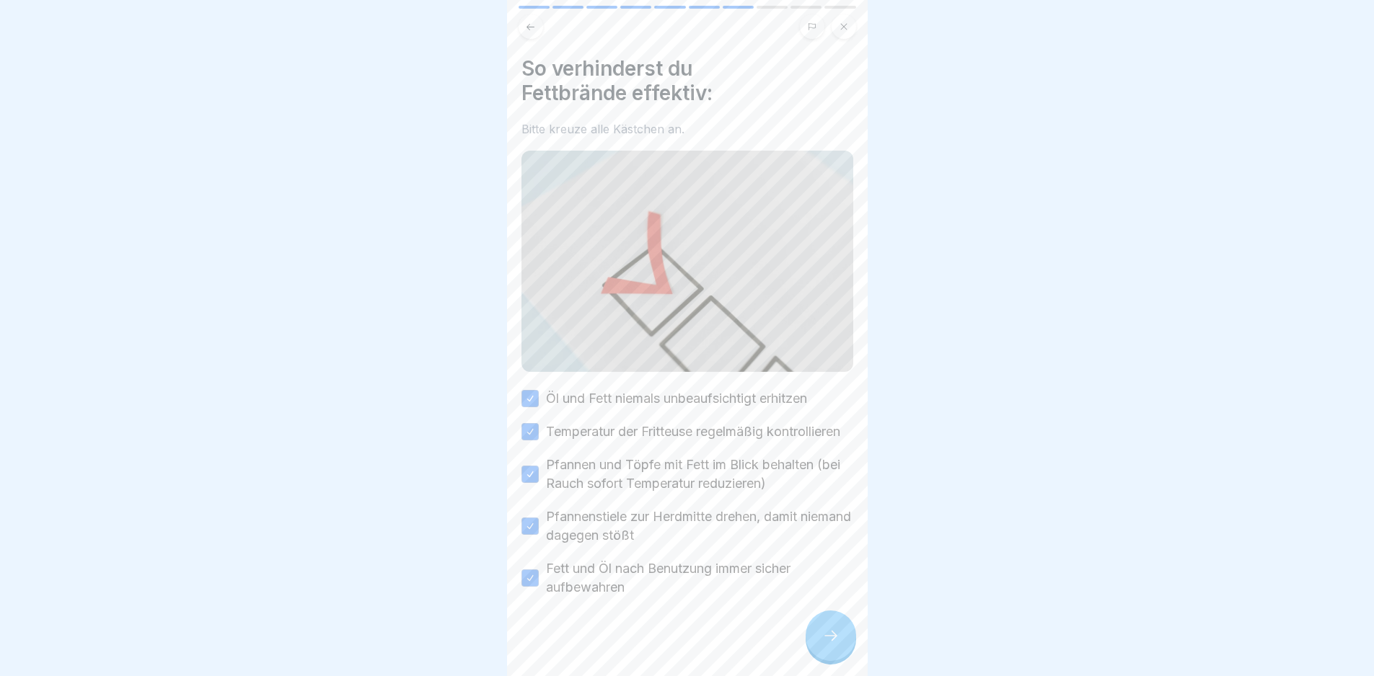
click at [842, 649] on div at bounding box center [831, 636] width 50 height 50
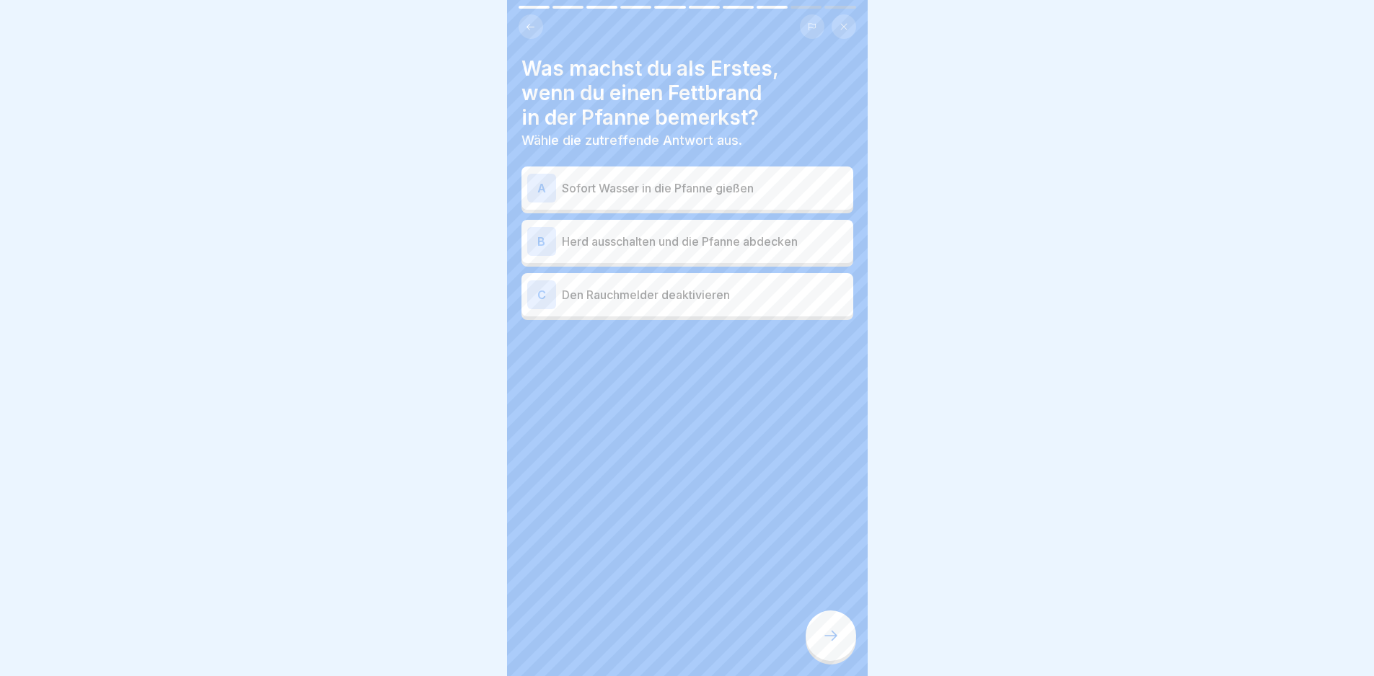
click at [761, 249] on p "Herd ausschalten und die Pfanne abdecken" at bounding box center [705, 241] width 286 height 17
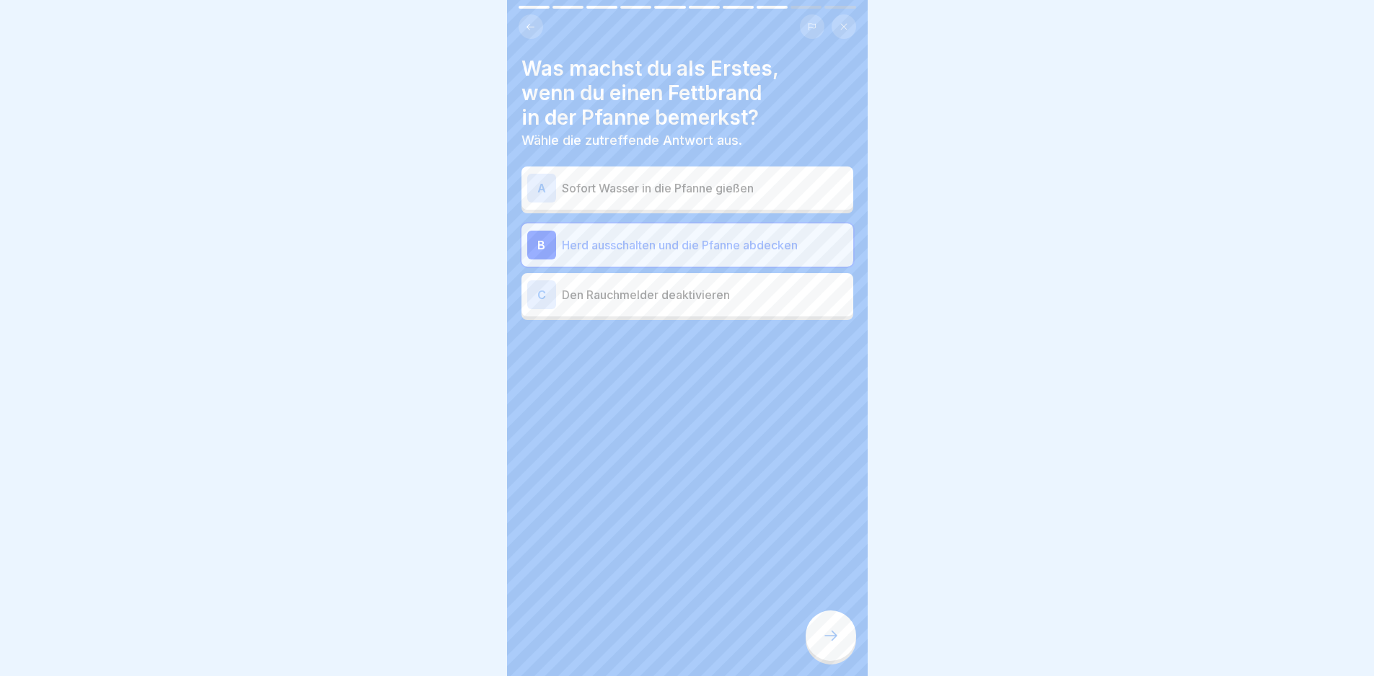
click at [831, 658] on div at bounding box center [831, 636] width 50 height 50
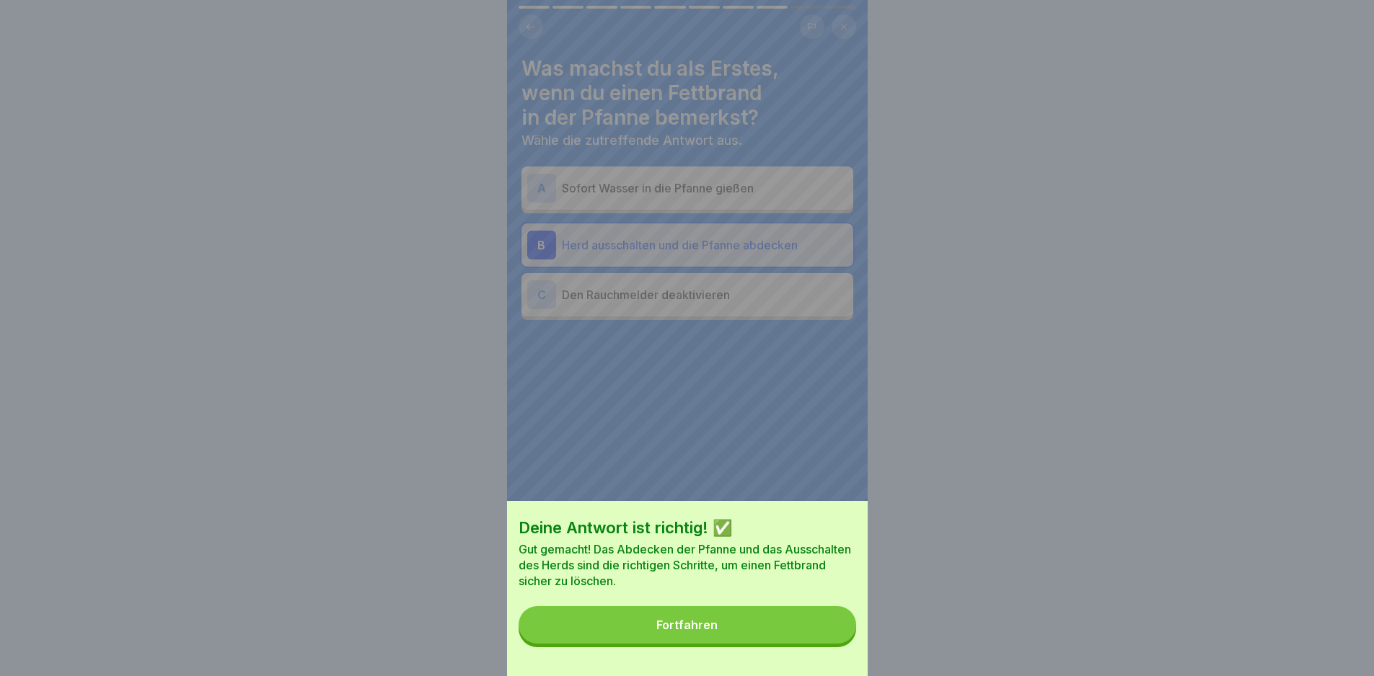
drag, startPoint x: 838, startPoint y: 643, endPoint x: 830, endPoint y: 630, distance: 15.2
click at [837, 642] on button "Fortfahren" at bounding box center [688, 625] width 338 height 38
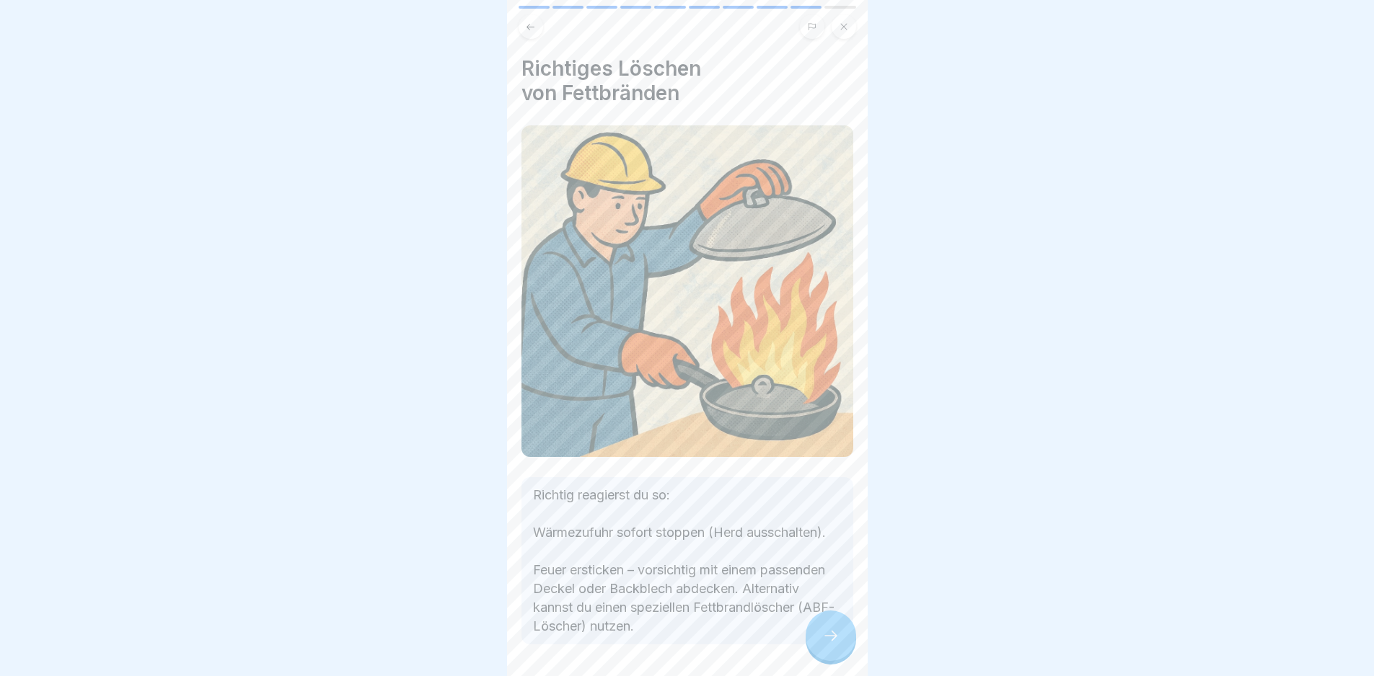
click at [837, 645] on icon at bounding box center [830, 635] width 17 height 17
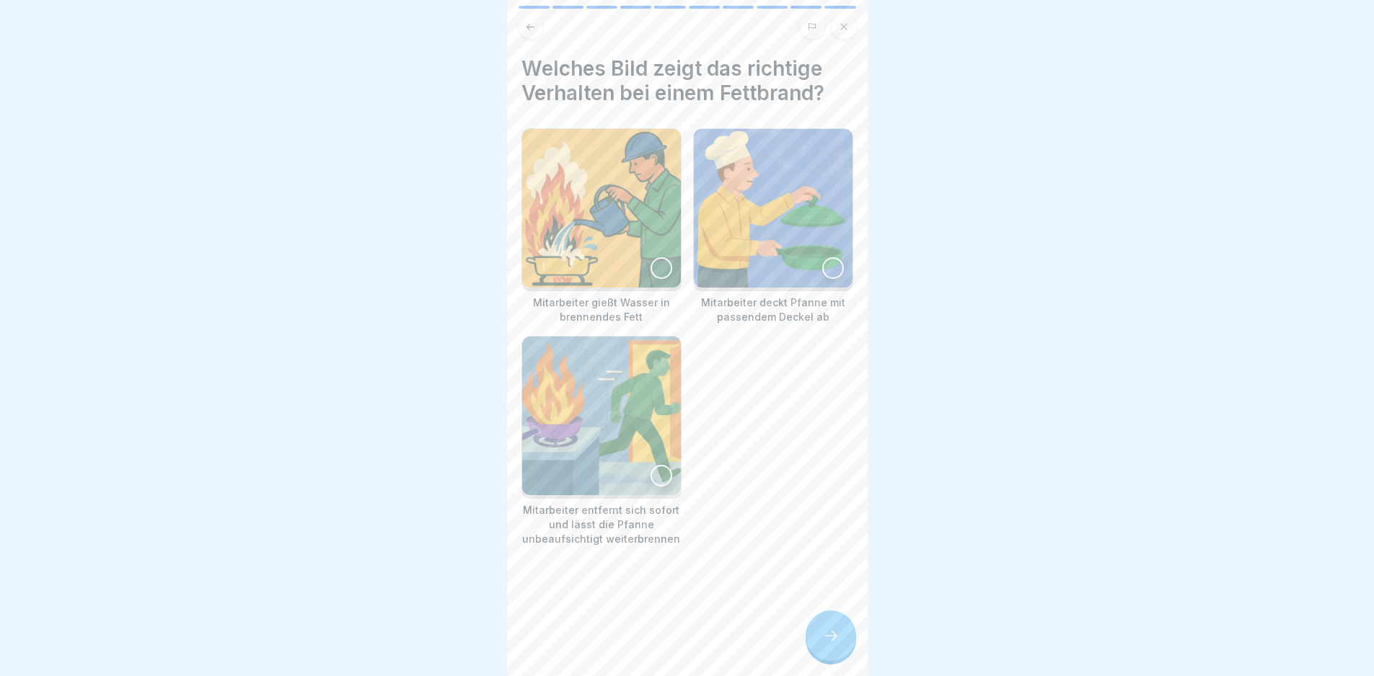
click at [785, 234] on img at bounding box center [773, 208] width 159 height 159
click at [834, 641] on icon at bounding box center [830, 636] width 13 height 10
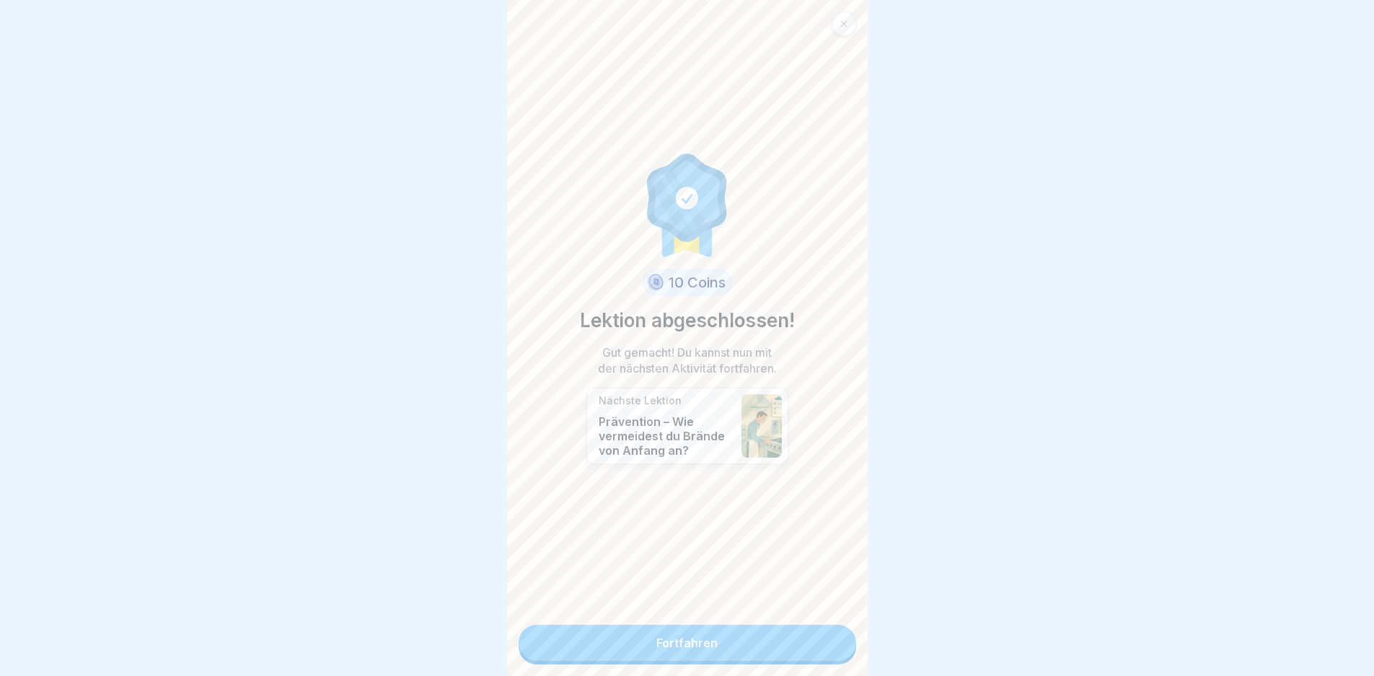
click at [810, 647] on link "Fortfahren" at bounding box center [688, 643] width 338 height 36
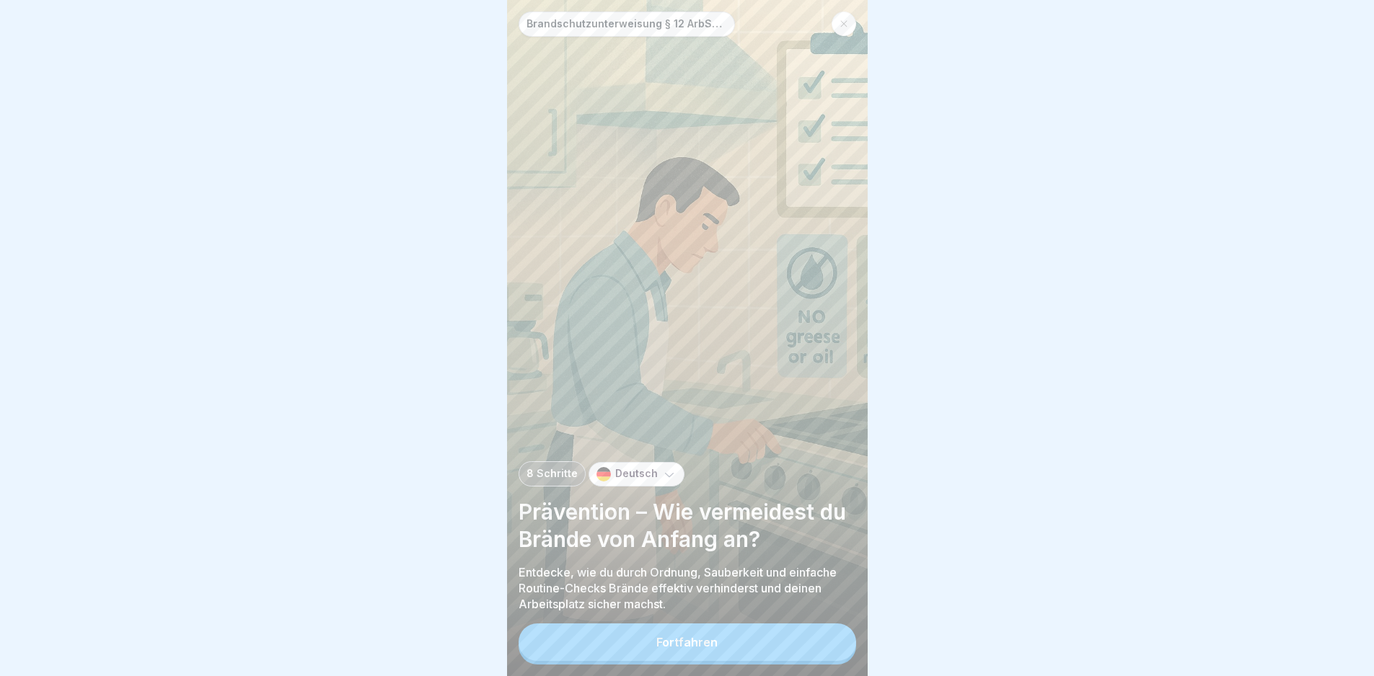
click at [806, 642] on button "Fortfahren" at bounding box center [688, 643] width 338 height 38
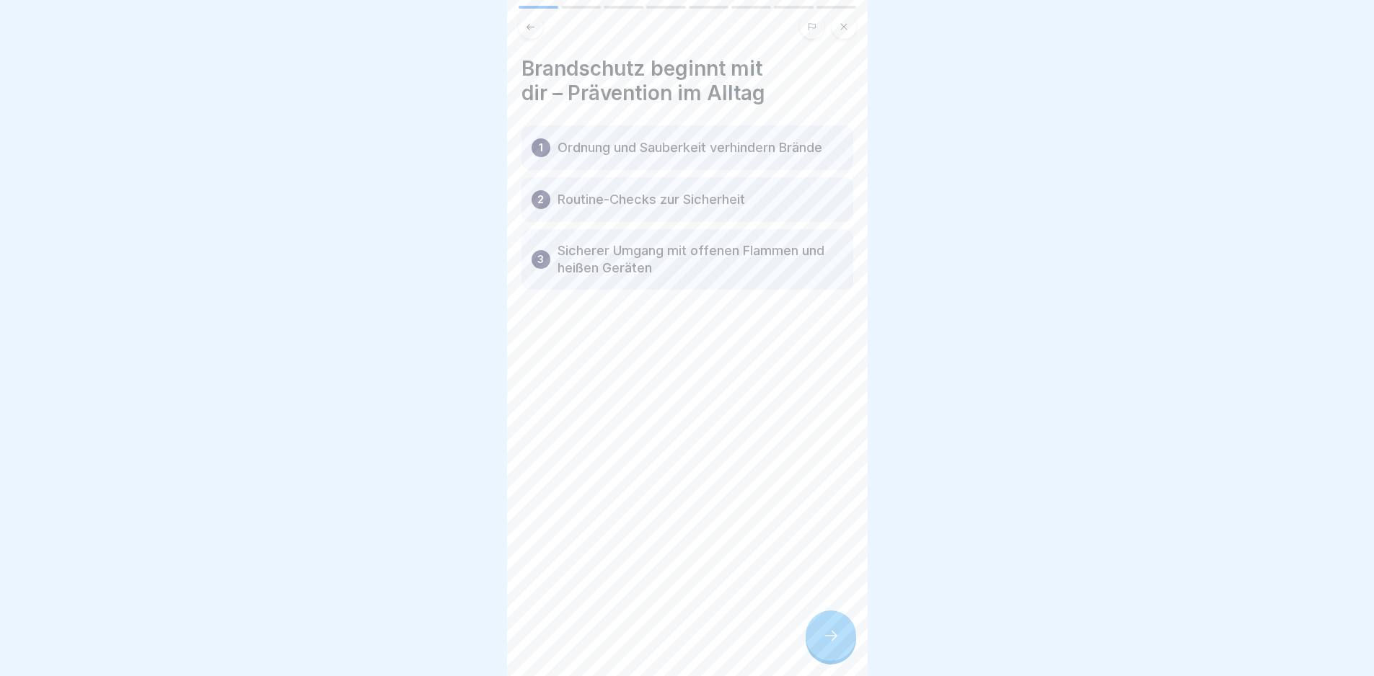
click at [828, 638] on icon at bounding box center [830, 635] width 17 height 17
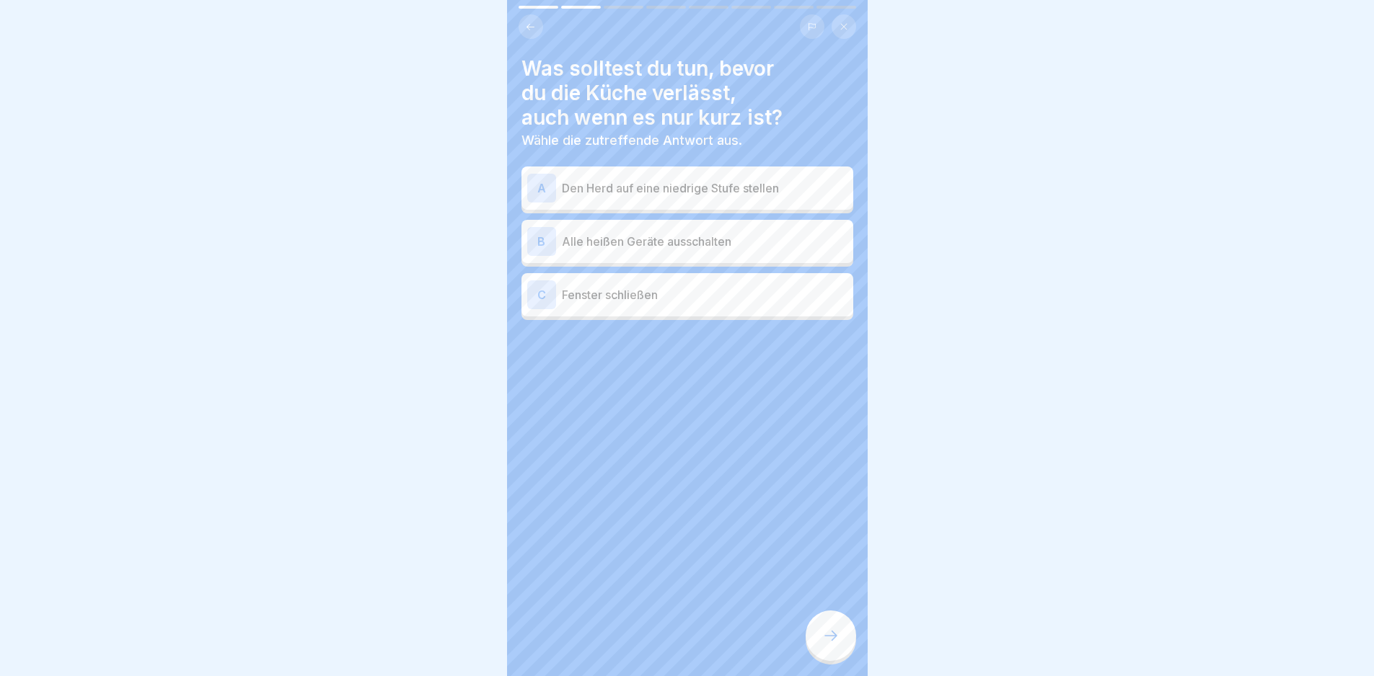
click at [682, 249] on p "Alle heißen Geräte ausschalten" at bounding box center [705, 241] width 286 height 17
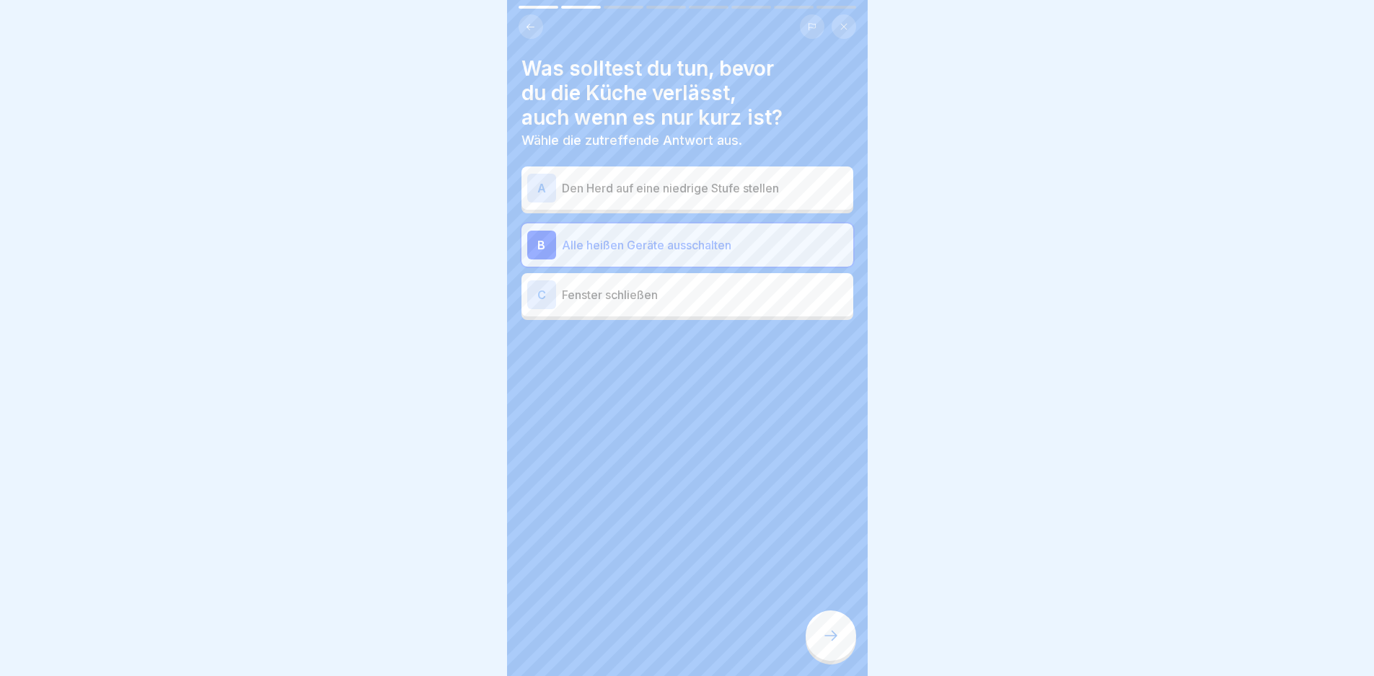
click at [827, 645] on icon at bounding box center [830, 635] width 17 height 17
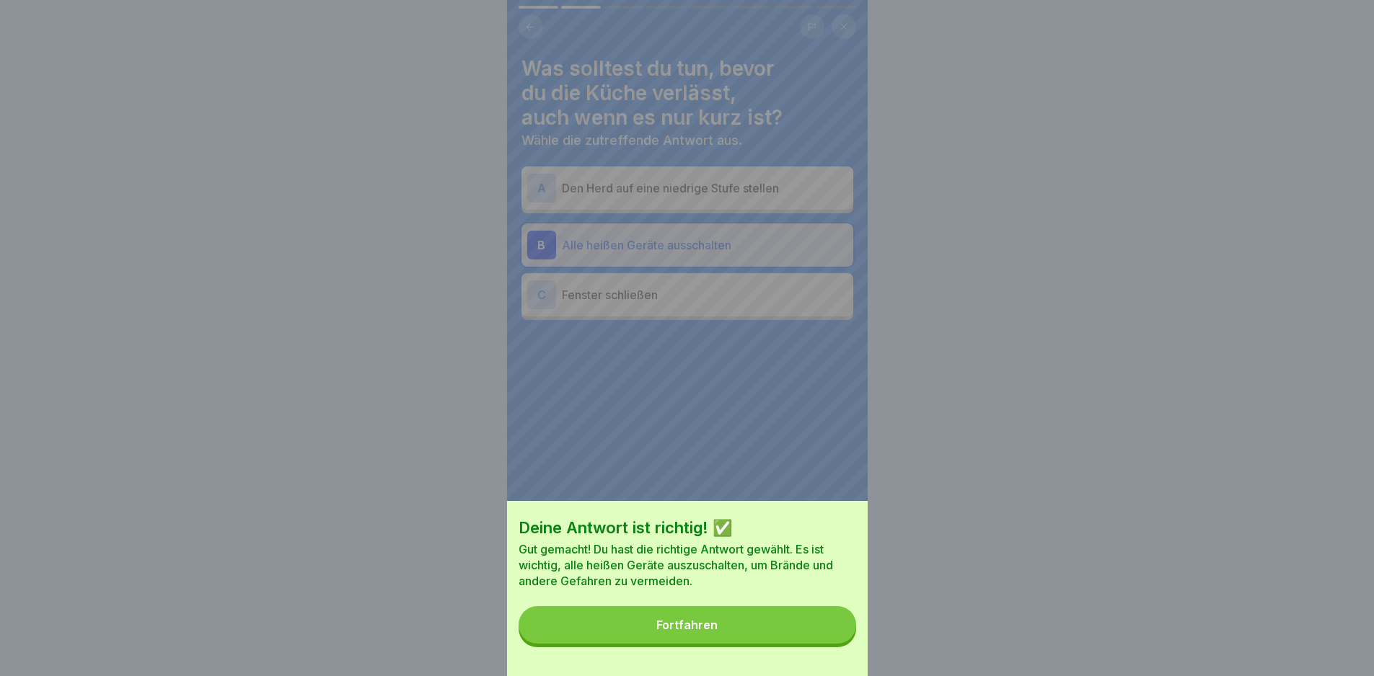
click at [827, 644] on button "Fortfahren" at bounding box center [688, 625] width 338 height 38
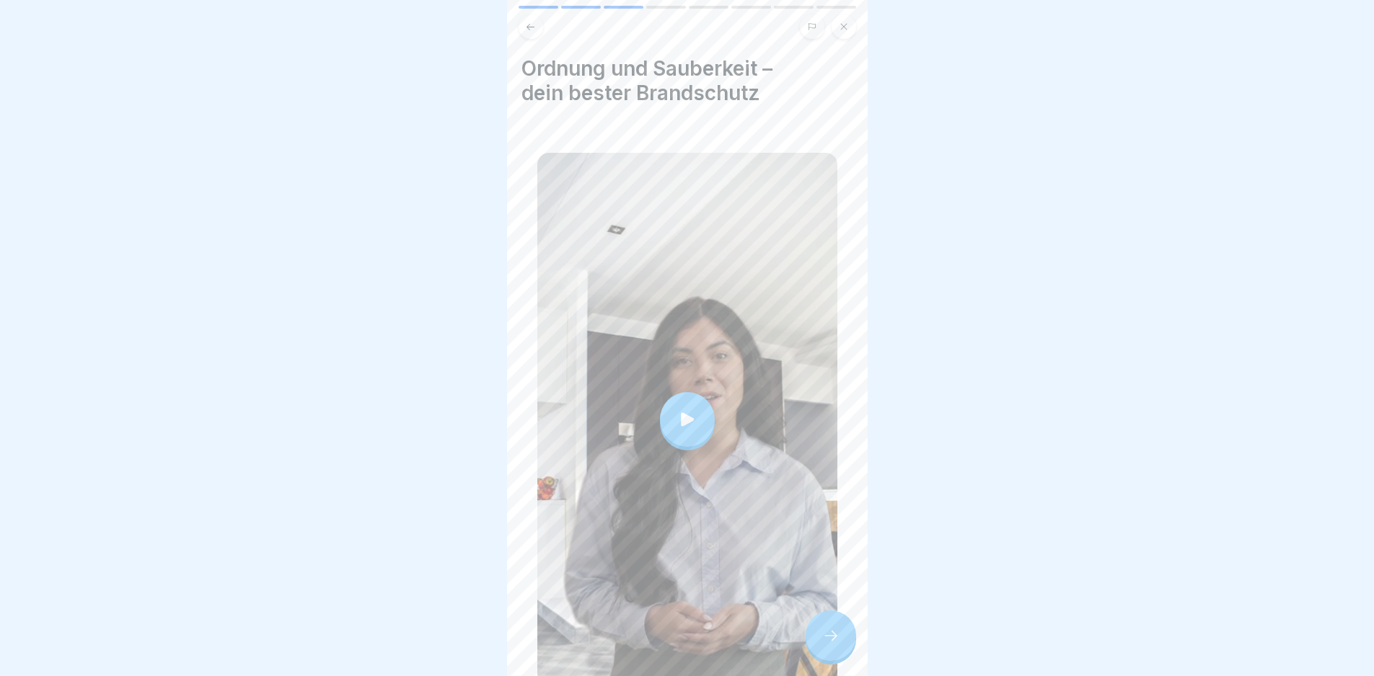
click at [758, 409] on div at bounding box center [687, 420] width 300 height 534
click at [827, 645] on icon at bounding box center [830, 635] width 17 height 17
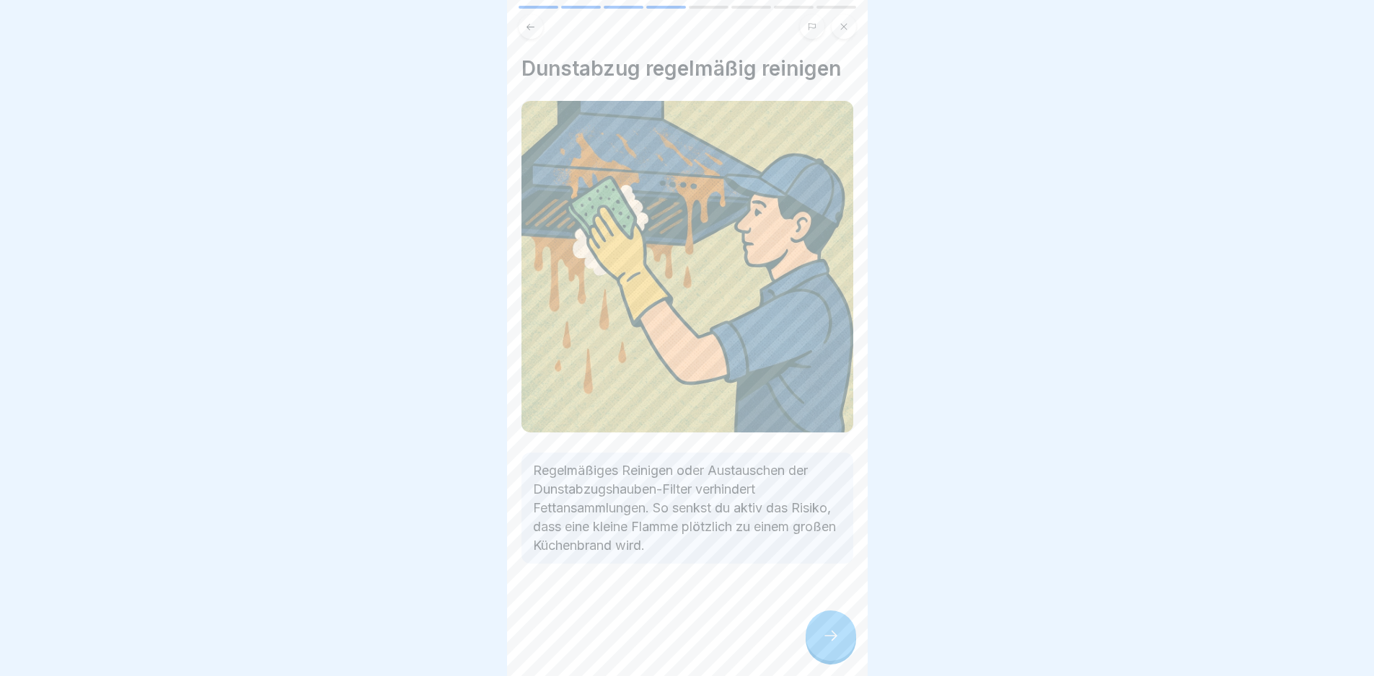
click at [827, 645] on icon at bounding box center [830, 635] width 17 height 17
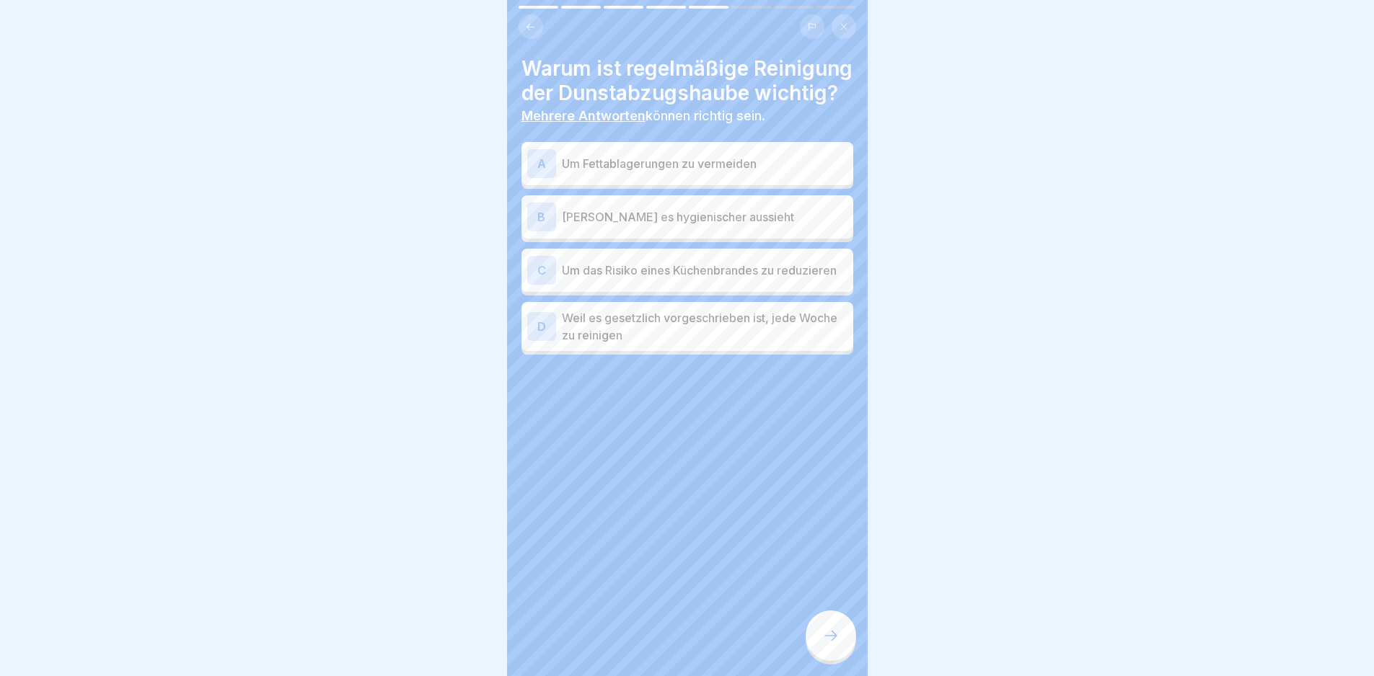
click at [684, 279] on p "Um das Risiko eines Küchenbrandes zu reduzieren" at bounding box center [705, 270] width 286 height 17
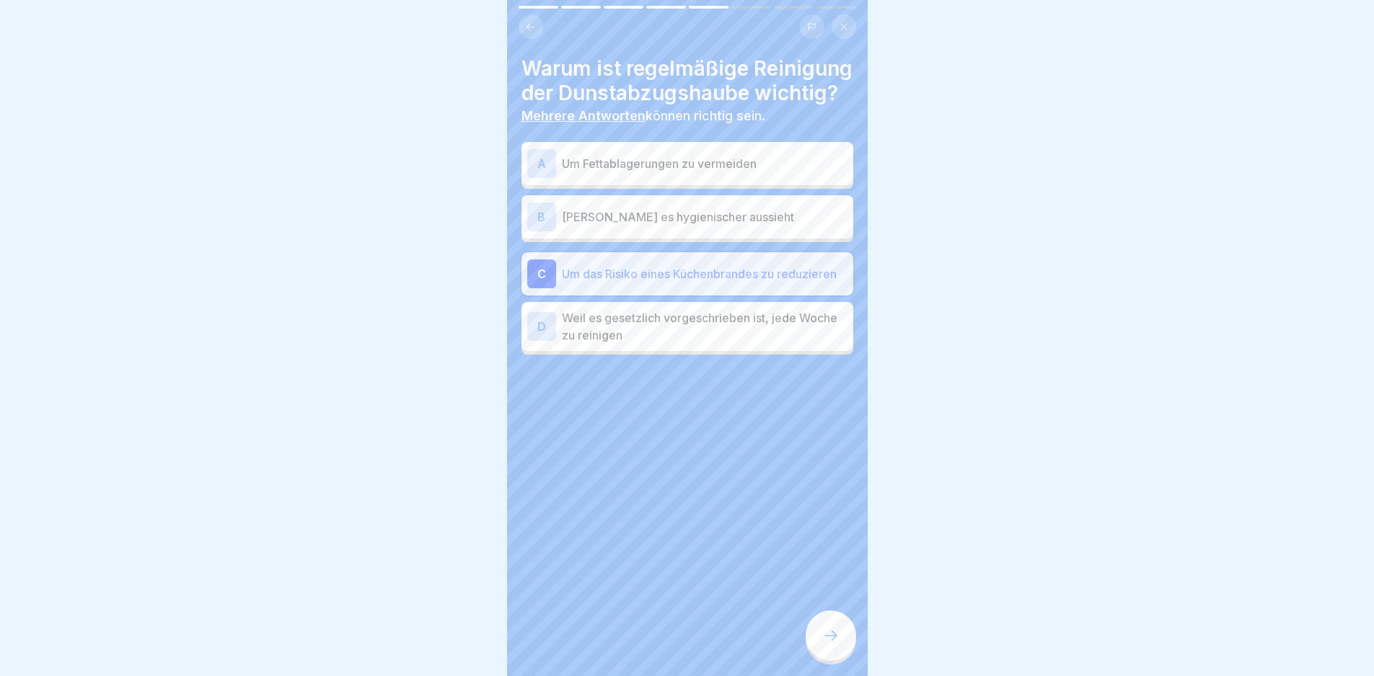
click at [652, 172] on p "Um Fettablagerungen zu vermeiden" at bounding box center [705, 163] width 286 height 17
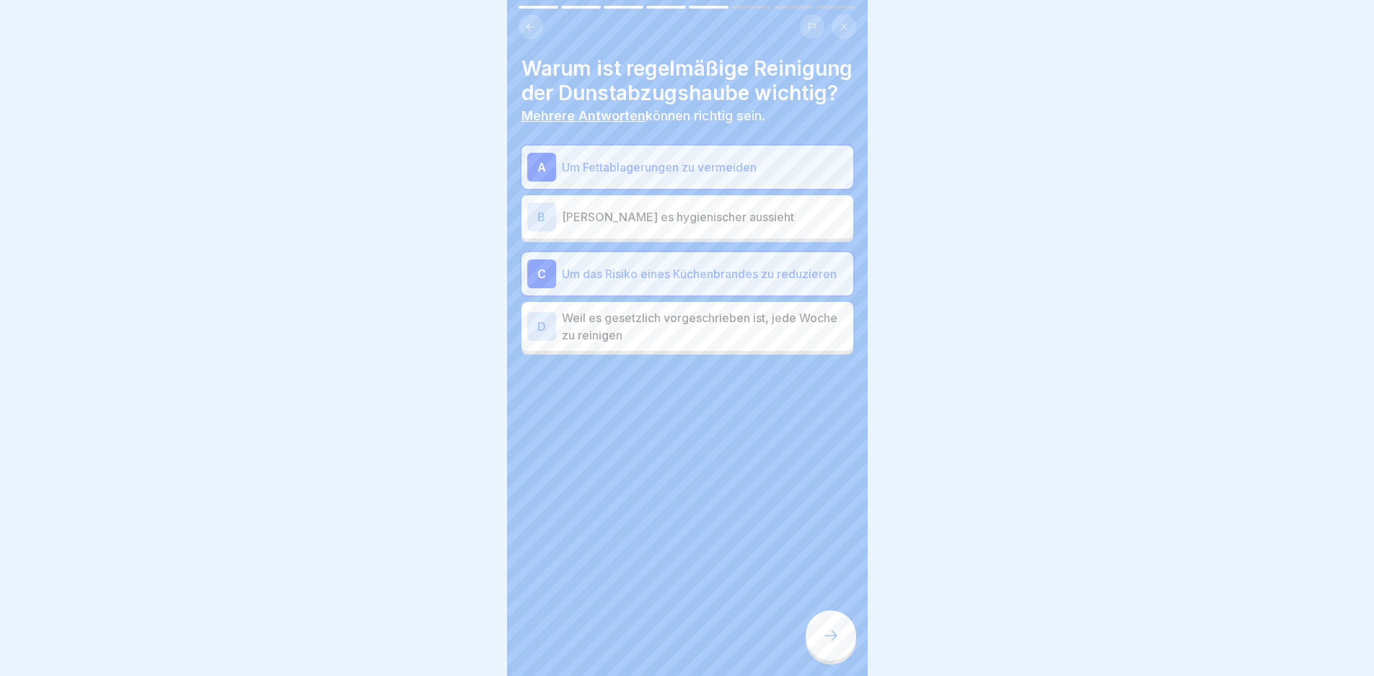
click at [829, 661] on div at bounding box center [831, 636] width 50 height 50
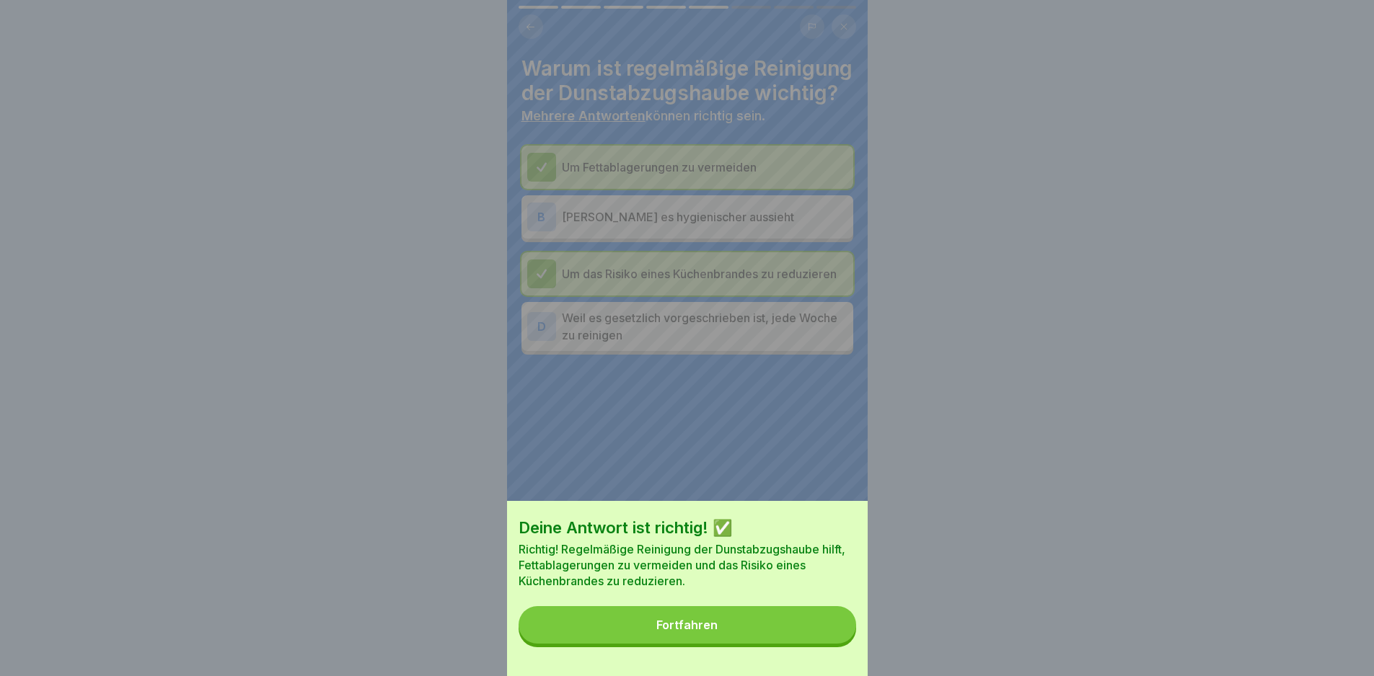
click at [824, 644] on button "Fortfahren" at bounding box center [688, 625] width 338 height 38
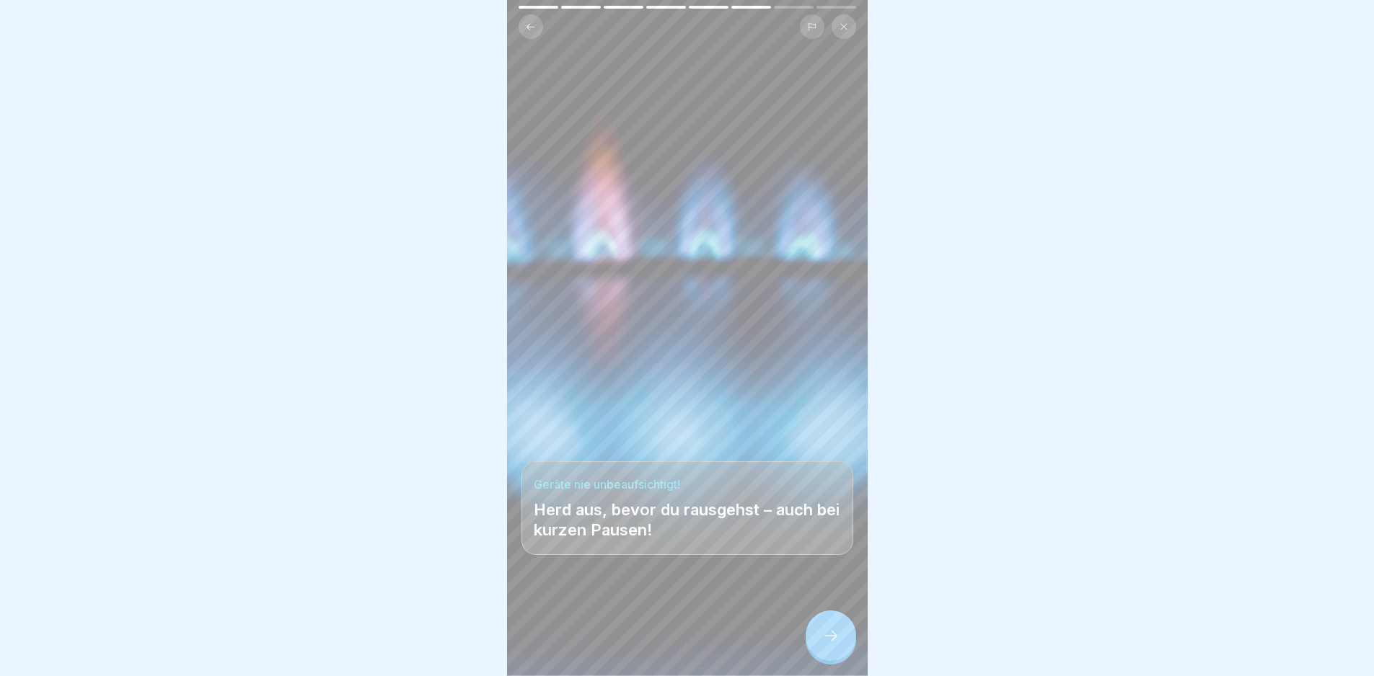
click at [824, 645] on icon at bounding box center [830, 635] width 17 height 17
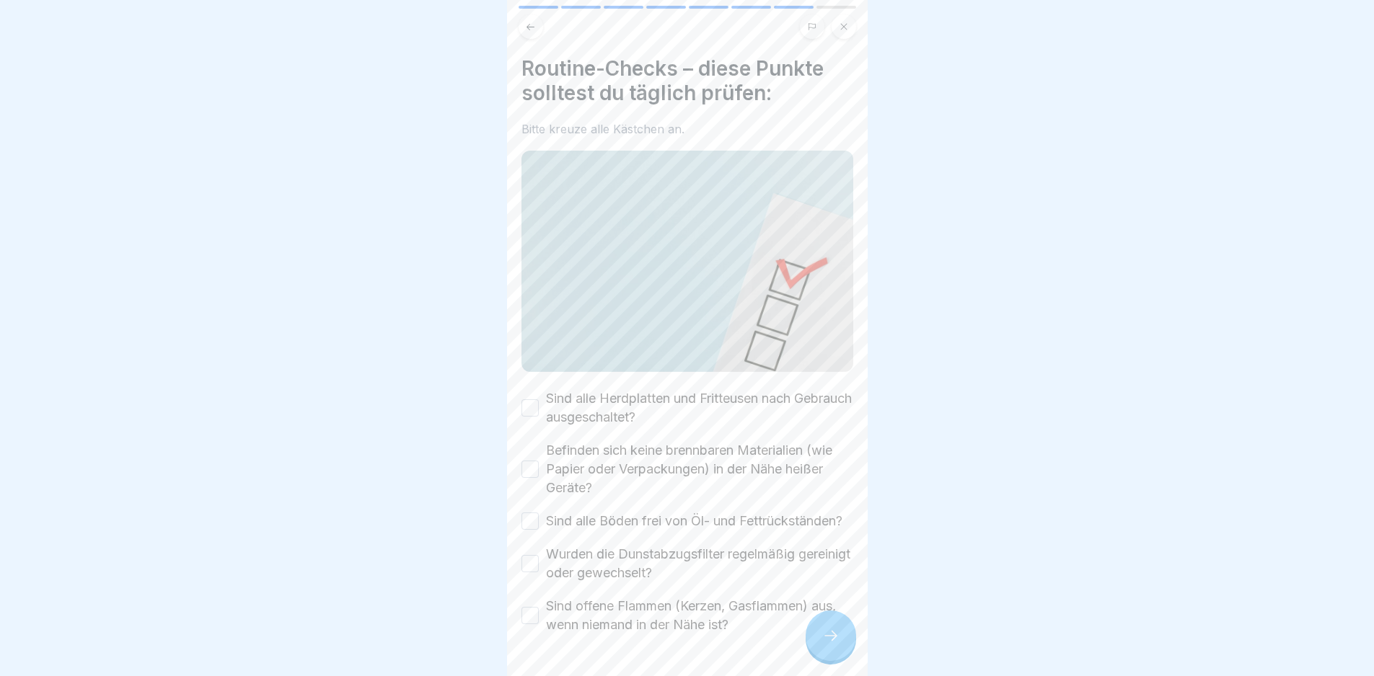
click at [687, 397] on label "Sind alle Herdplatten und Fritteusen nach Gebrauch ausgeschaltet?" at bounding box center [699, 408] width 307 height 38
click at [539, 400] on button "Sind alle Herdplatten und Fritteusen nach Gebrauch ausgeschaltet?" at bounding box center [529, 408] width 17 height 17
click at [693, 441] on label "Befinden sich keine brennbaren Materialien (wie Papier oder Verpackungen) in de…" at bounding box center [699, 469] width 307 height 56
click at [539, 461] on button "Befinden sich keine brennbaren Materialien (wie Papier oder Verpackungen) in de…" at bounding box center [529, 469] width 17 height 17
click at [715, 512] on label "Sind alle Böden frei von Öl- und Fettrückständen?" at bounding box center [694, 521] width 296 height 19
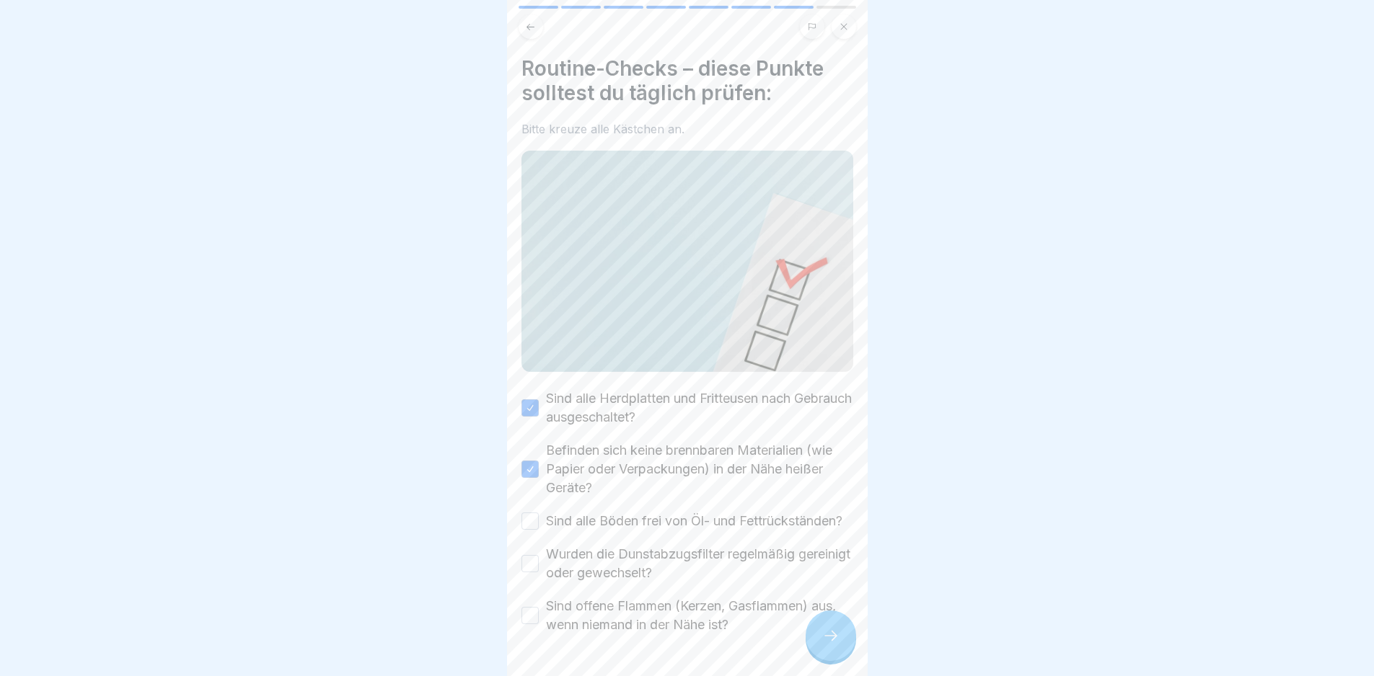
click at [539, 513] on button "Sind alle Böden frei von Öl- und Fettrückständen?" at bounding box center [529, 521] width 17 height 17
click at [737, 565] on label "Wurden die Dunstabzugsfilter regelmäßig gereinigt oder gewechselt?" at bounding box center [699, 564] width 307 height 38
click at [539, 565] on button "Wurden die Dunstabzugsfilter regelmäßig gereinigt oder gewechselt?" at bounding box center [529, 563] width 17 height 17
click at [753, 620] on label "Sind offene Flammen (Kerzen, Gasflammen) aus, wenn niemand in der Nähe ist?" at bounding box center [699, 616] width 307 height 38
click at [539, 620] on button "Sind offene Flammen (Kerzen, Gasflammen) aus, wenn niemand in der Nähe ist?" at bounding box center [529, 615] width 17 height 17
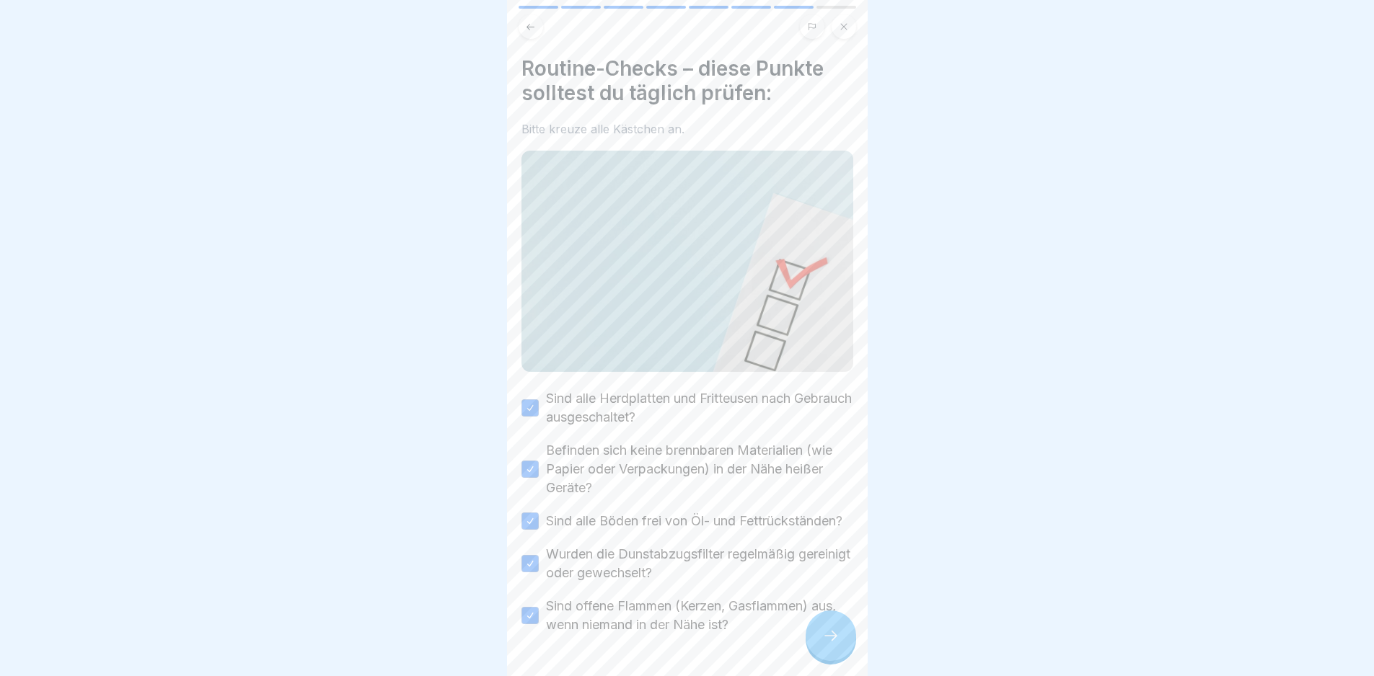
click at [815, 642] on div at bounding box center [831, 636] width 50 height 50
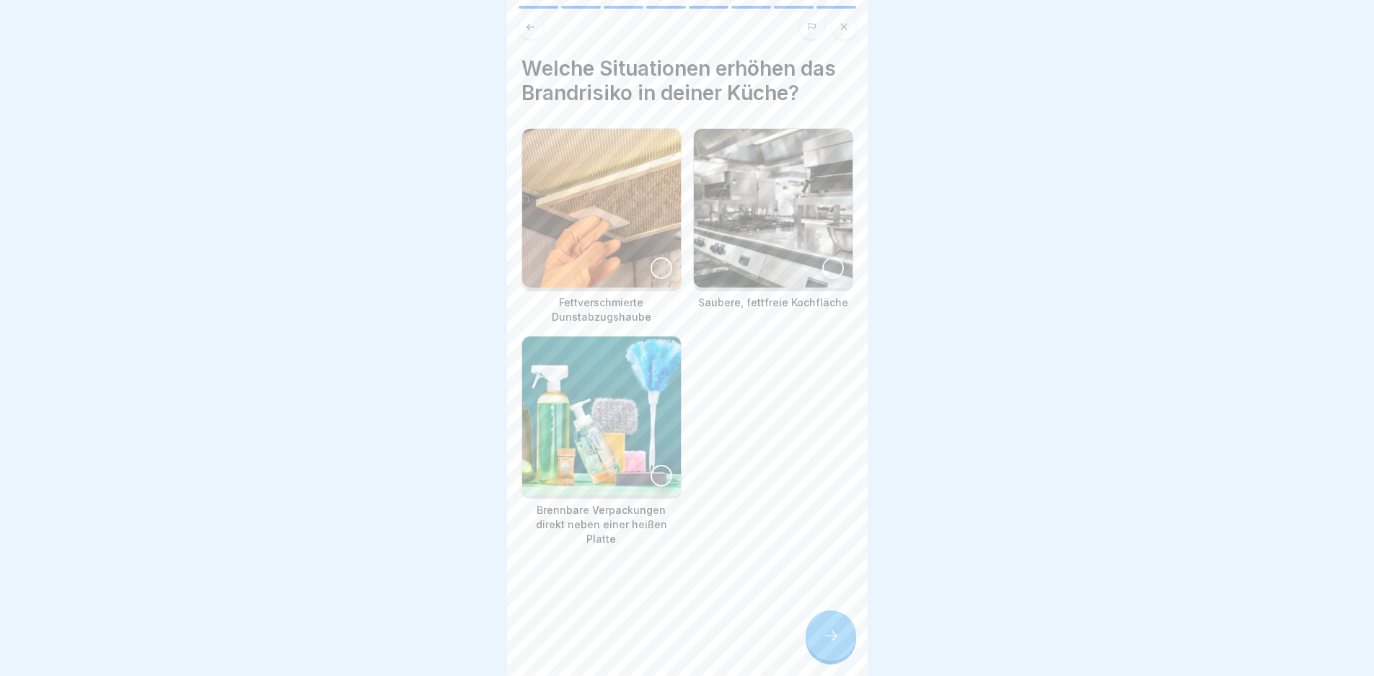
click at [653, 216] on img at bounding box center [601, 208] width 159 height 159
click at [669, 432] on img at bounding box center [601, 416] width 159 height 159
click at [829, 637] on div at bounding box center [831, 636] width 50 height 50
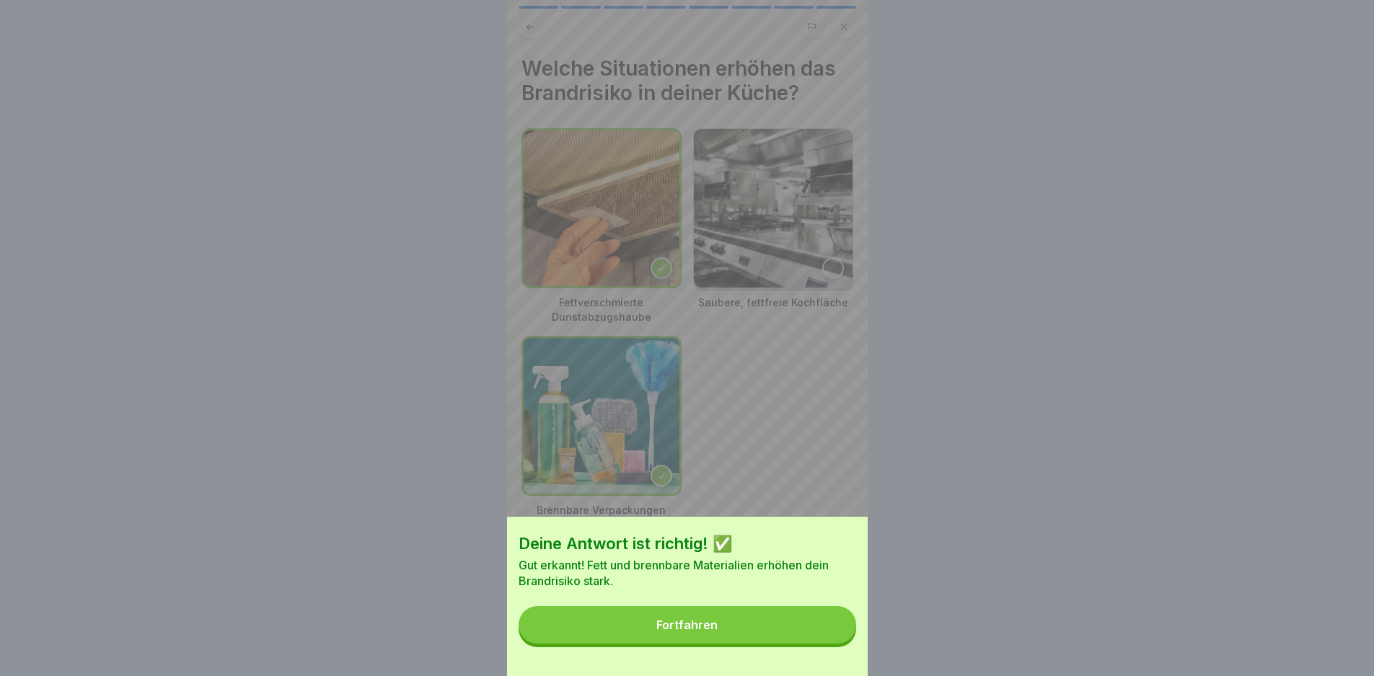
click at [829, 637] on button "Fortfahren" at bounding box center [688, 625] width 338 height 38
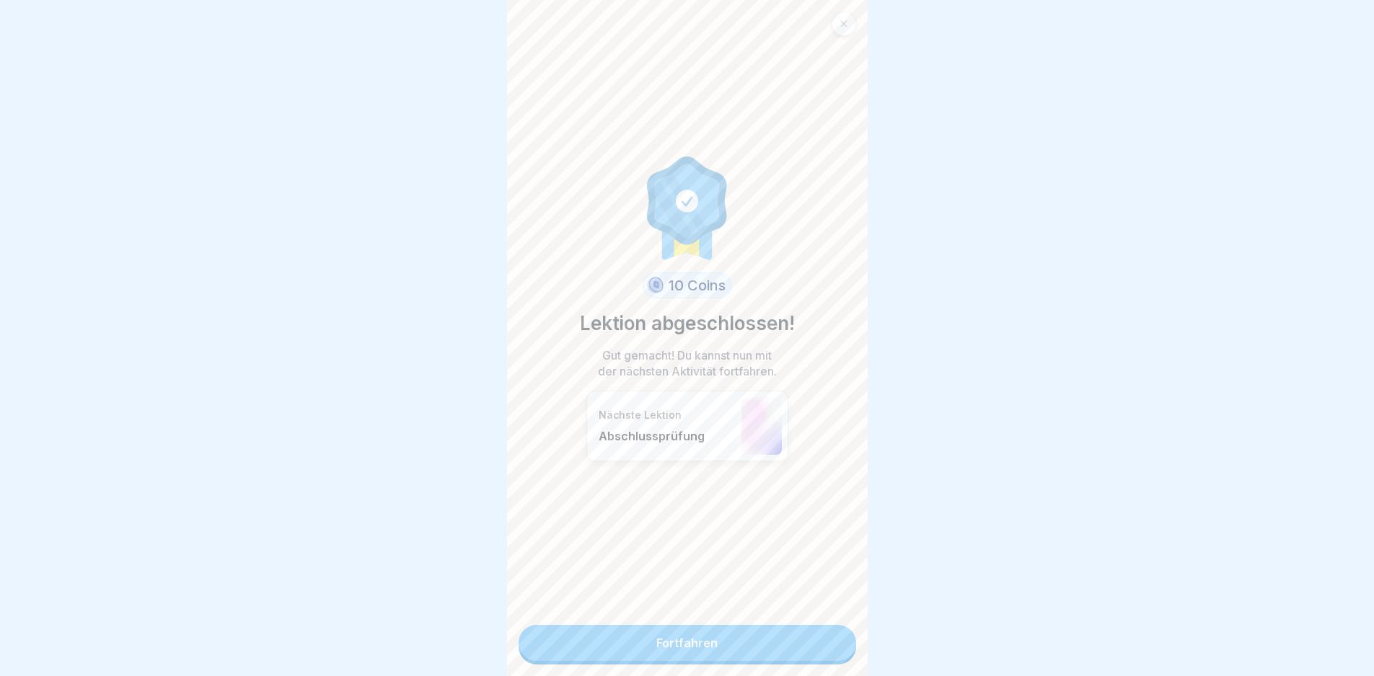
click at [818, 648] on link "Fortfahren" at bounding box center [688, 643] width 338 height 36
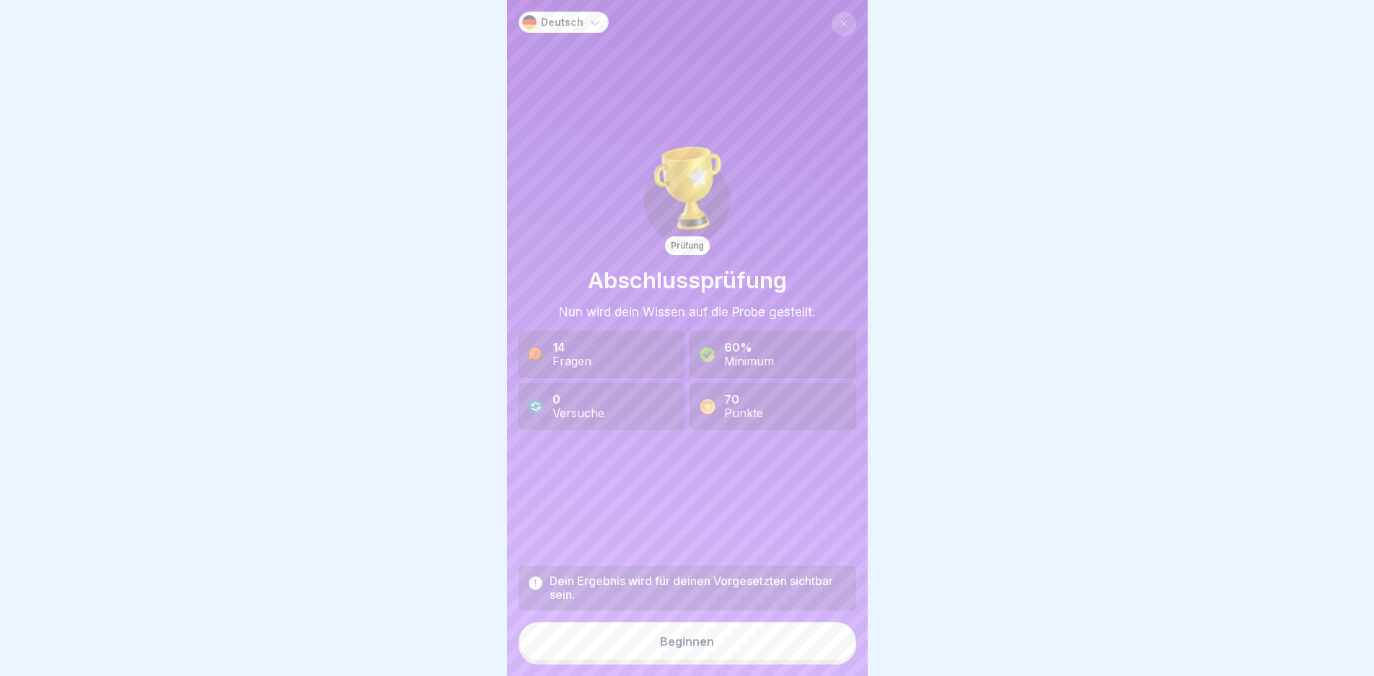
click at [800, 643] on button "Beginnen" at bounding box center [688, 641] width 338 height 39
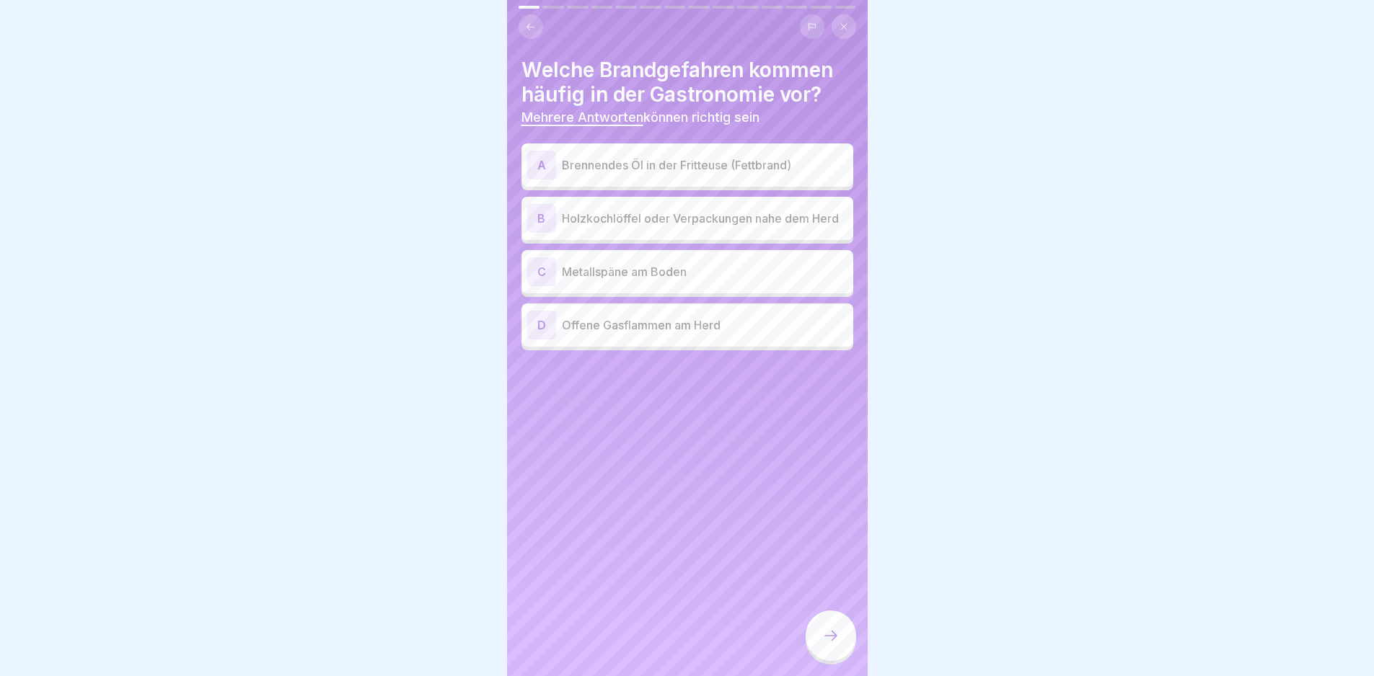
click at [749, 172] on p "Brennendes Öl in der Fritteuse (Fettbrand)" at bounding box center [705, 164] width 286 height 17
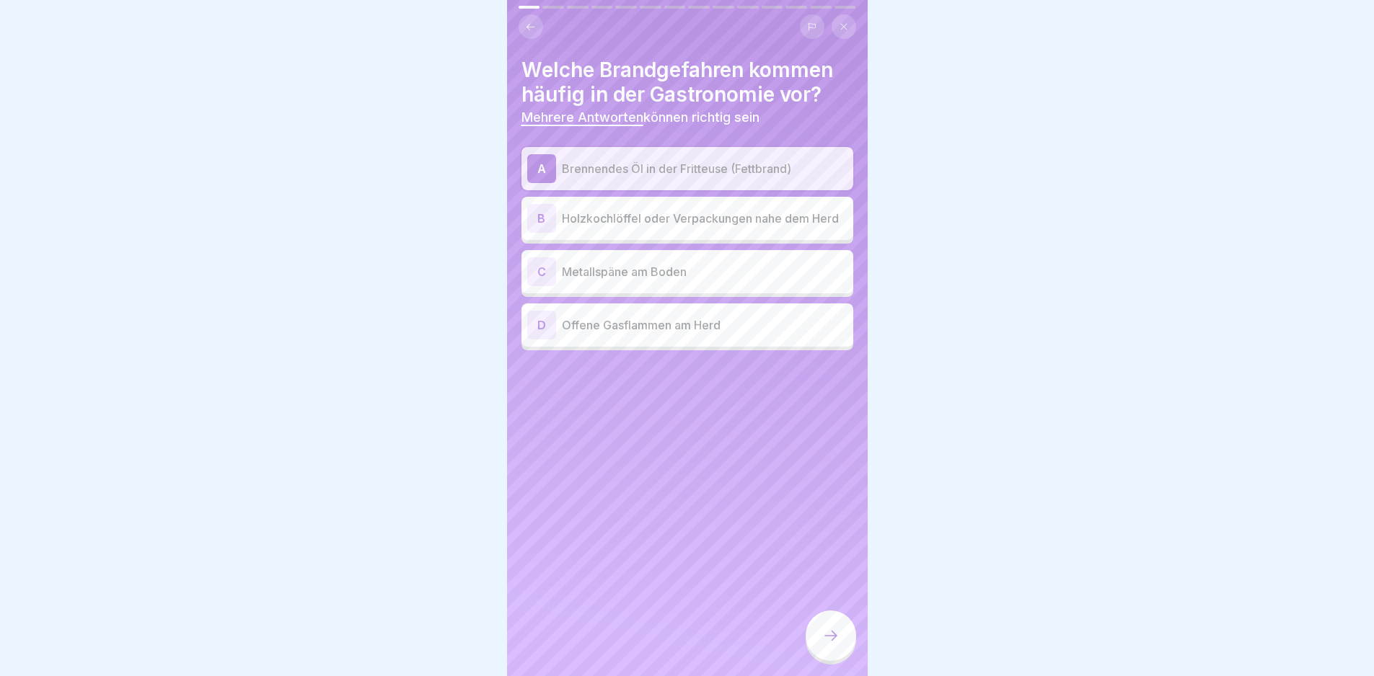
click at [722, 327] on p "Offene Gasflammen am Herd" at bounding box center [705, 325] width 286 height 17
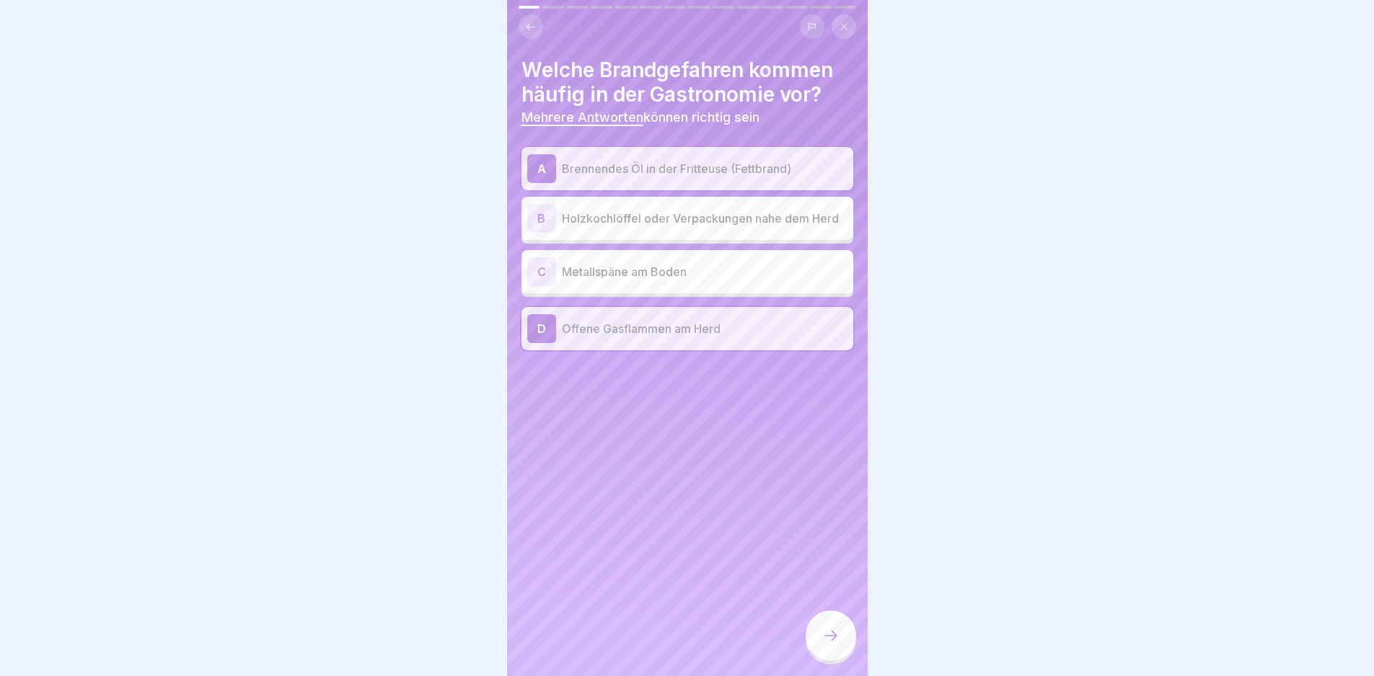
click at [773, 226] on p "Holzkochlöffel oder Verpackungen nahe dem Herd" at bounding box center [705, 218] width 286 height 17
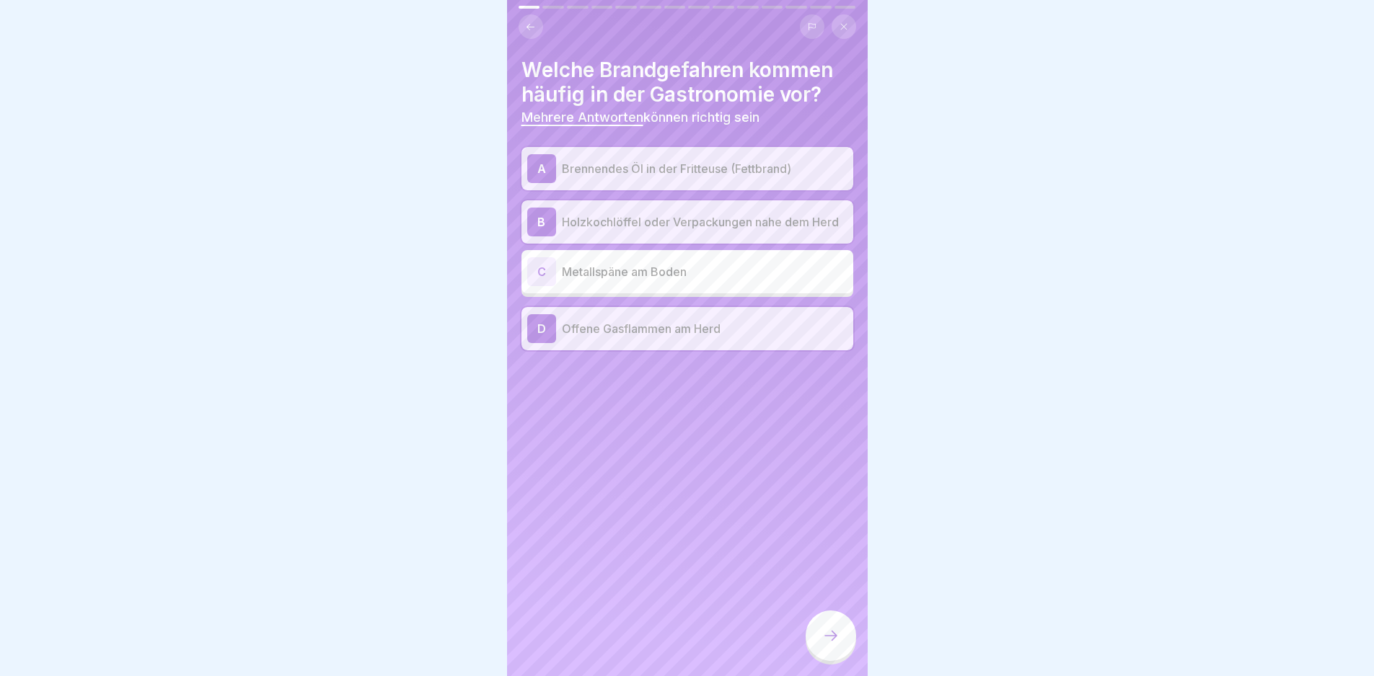
click at [731, 224] on p "Holzkochlöffel oder Verpackungen nahe dem Herd" at bounding box center [705, 221] width 286 height 17
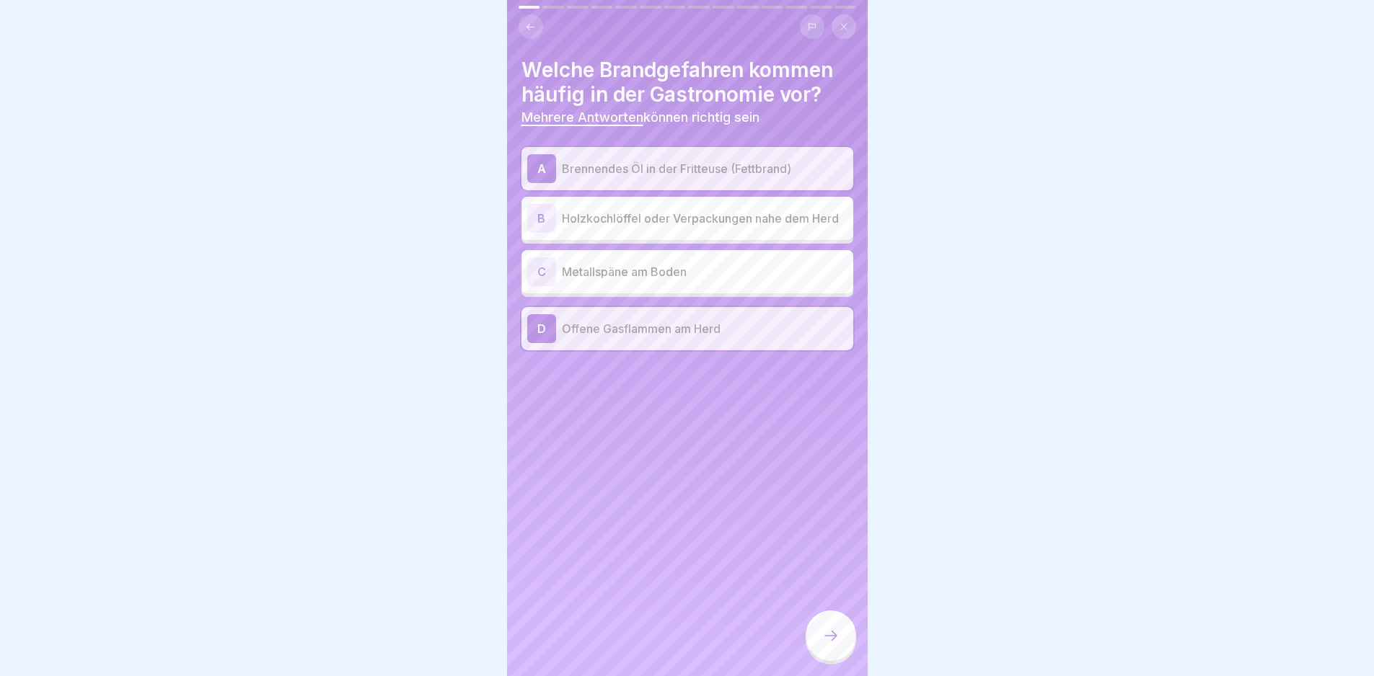
click at [840, 649] on div at bounding box center [831, 636] width 50 height 50
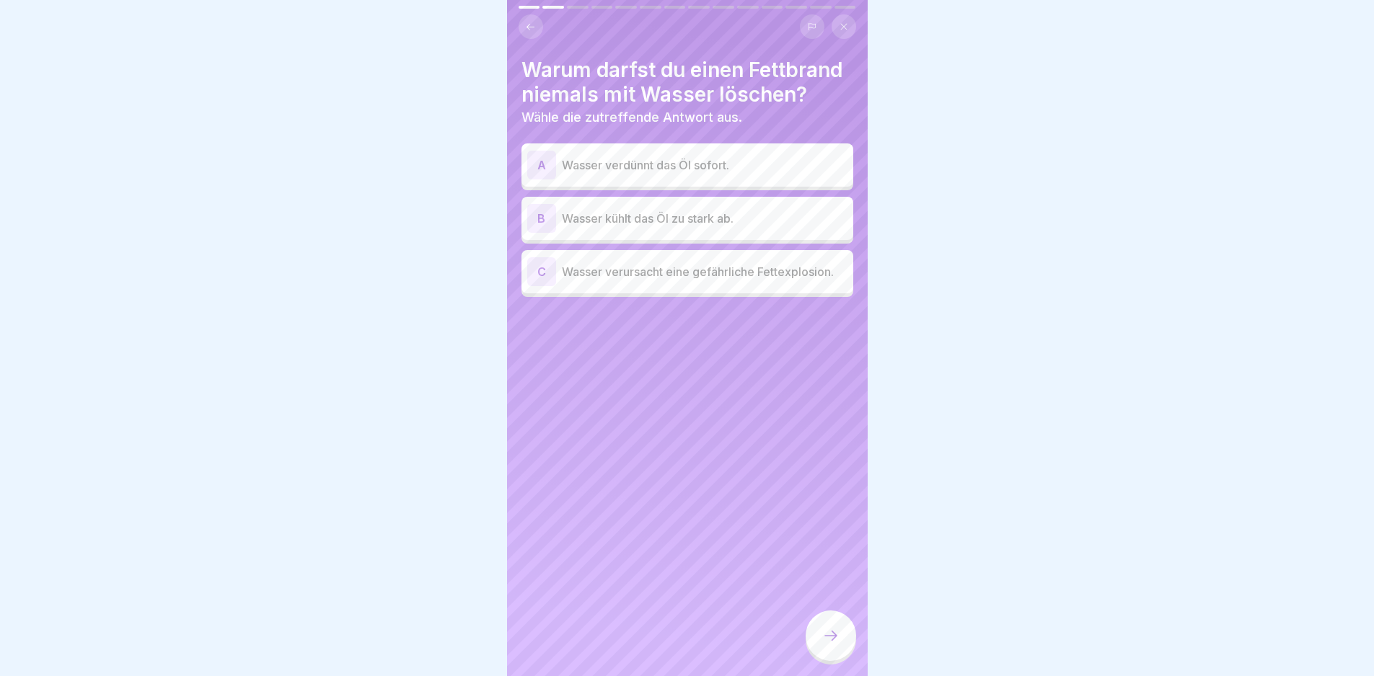
click at [755, 281] on p "Wasser verursacht eine gefährliche Fettexplosion." at bounding box center [705, 271] width 286 height 17
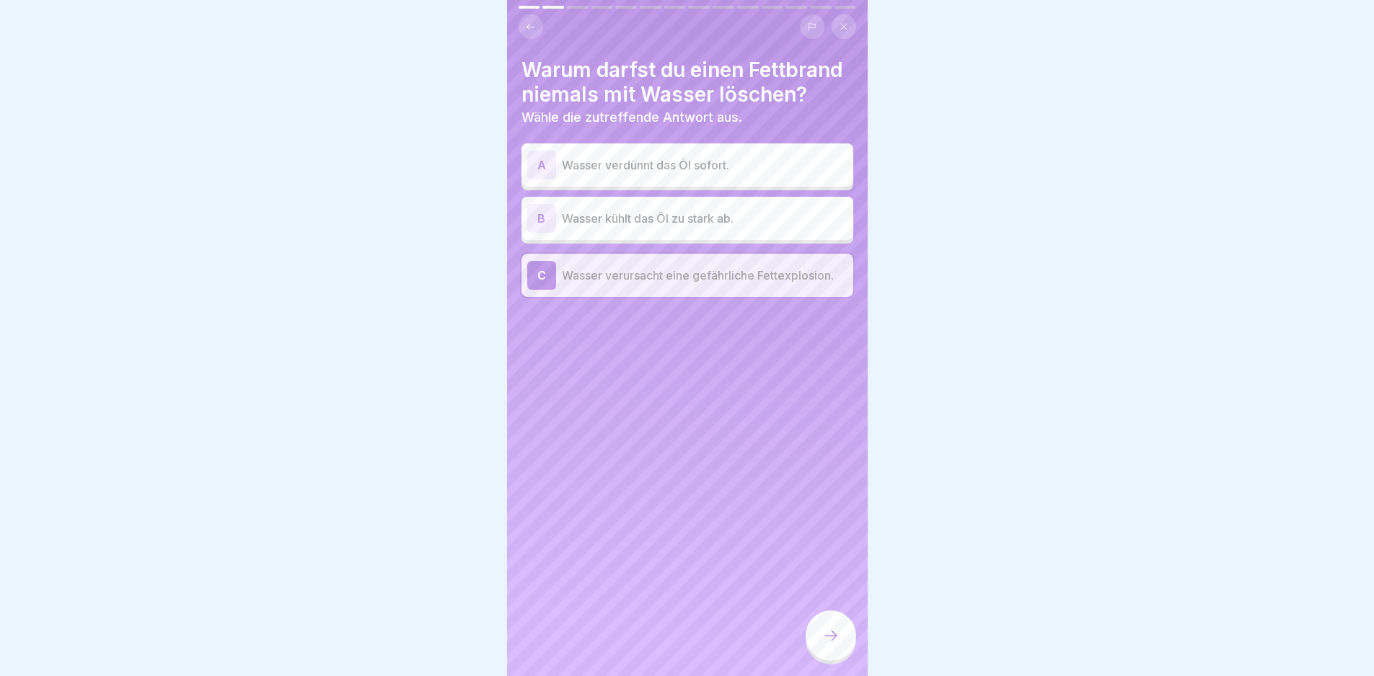
click at [829, 640] on icon at bounding box center [830, 635] width 17 height 17
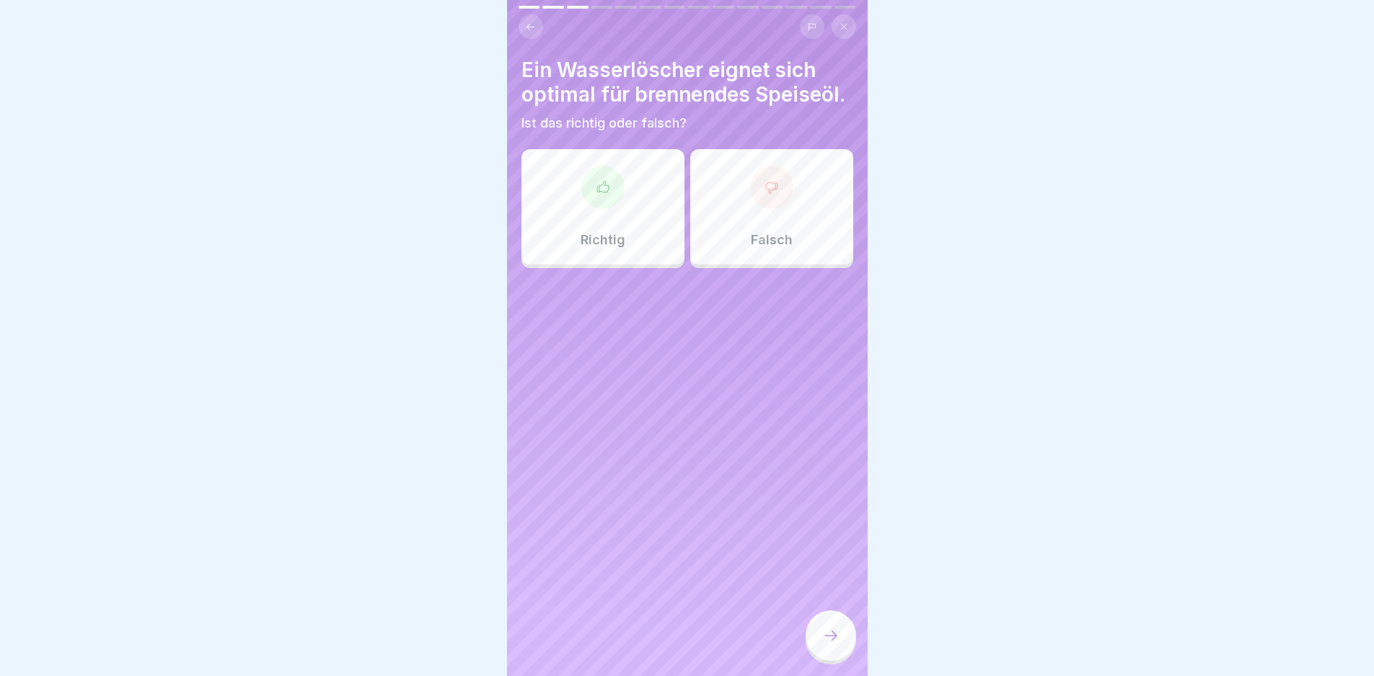
click at [764, 234] on div "Falsch" at bounding box center [771, 206] width 163 height 115
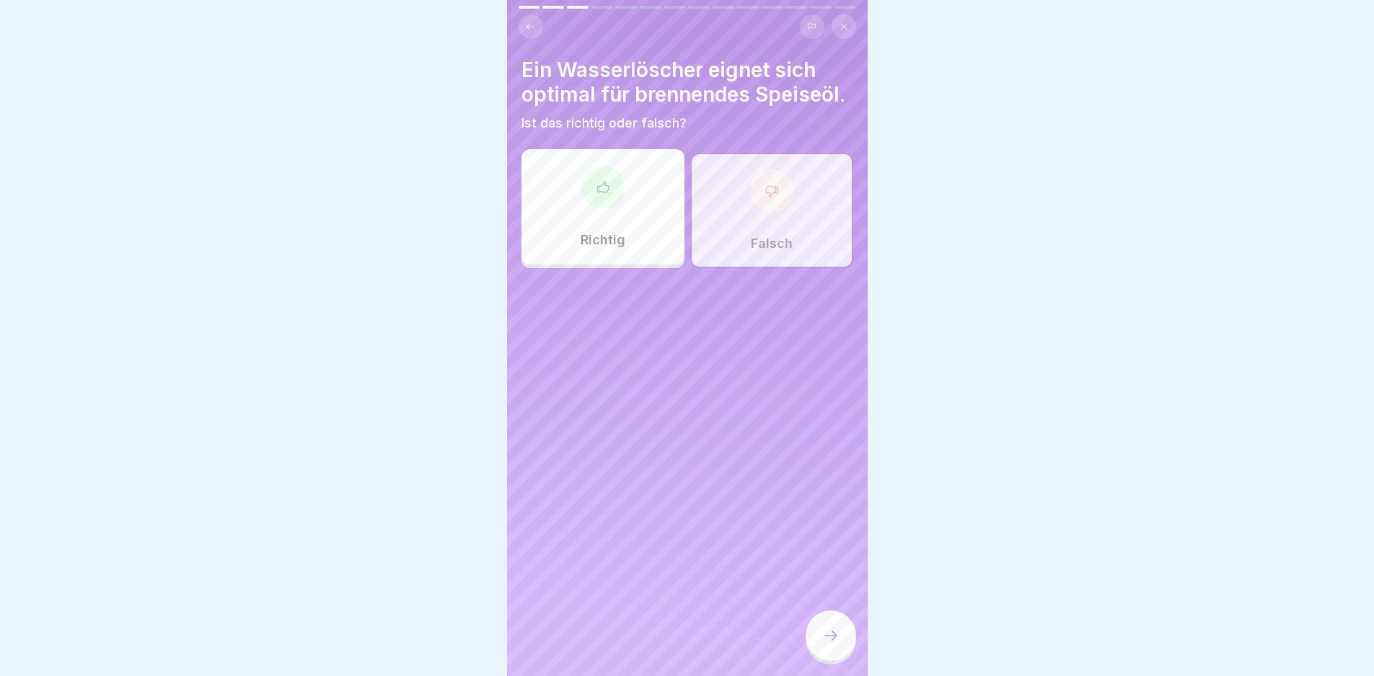
click at [826, 643] on icon at bounding box center [830, 635] width 17 height 17
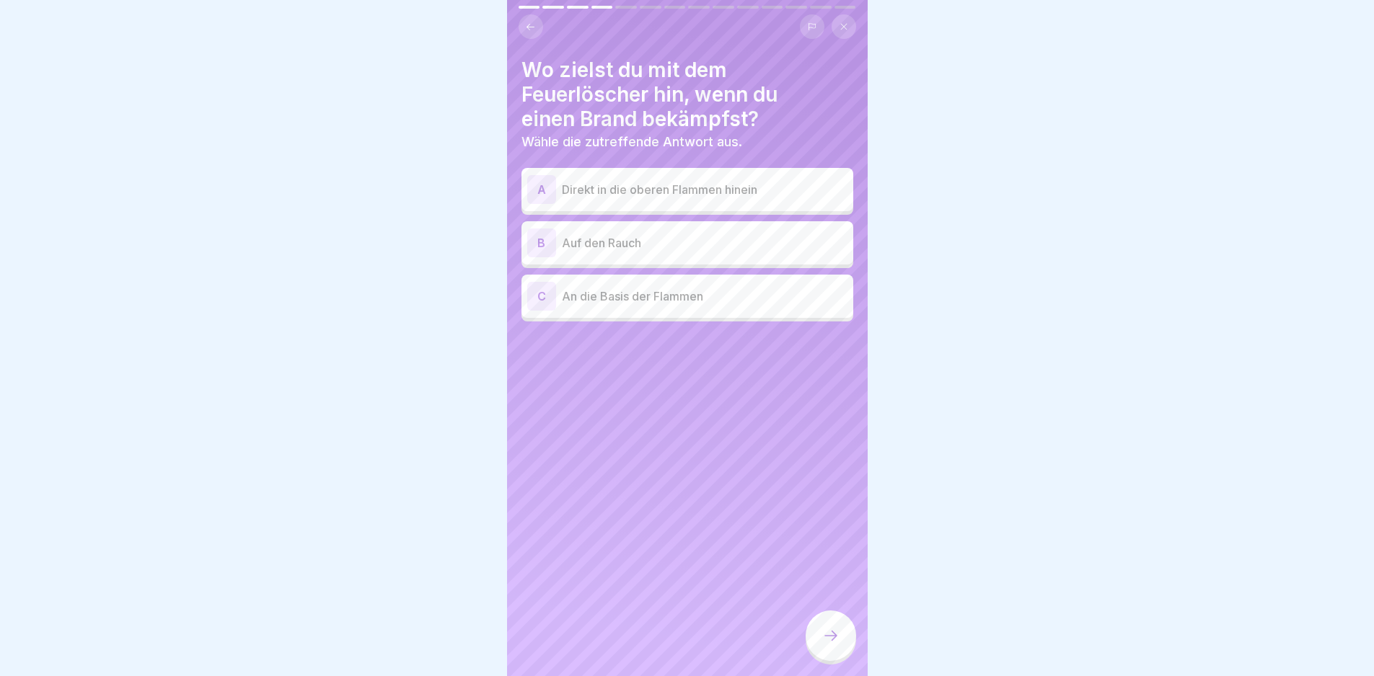
click at [707, 306] on div "C An die Basis der Flammen" at bounding box center [687, 296] width 320 height 29
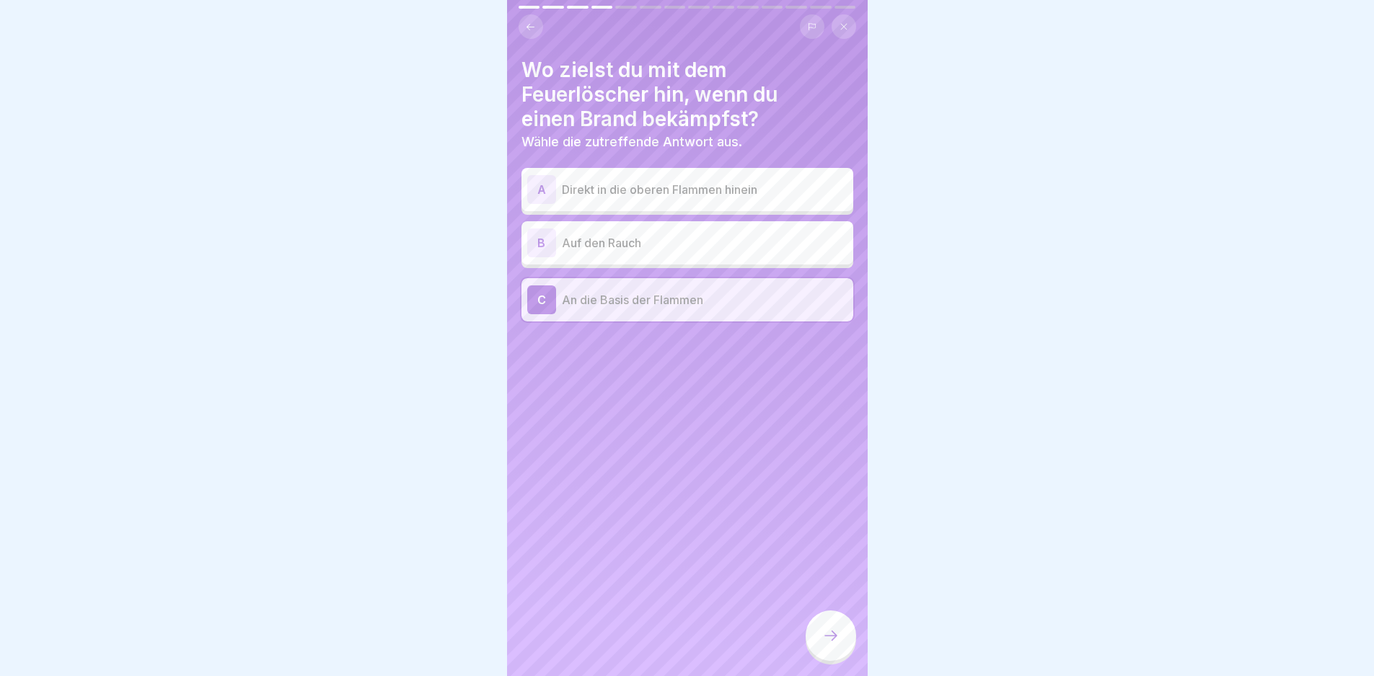
click at [834, 645] on icon at bounding box center [830, 635] width 17 height 17
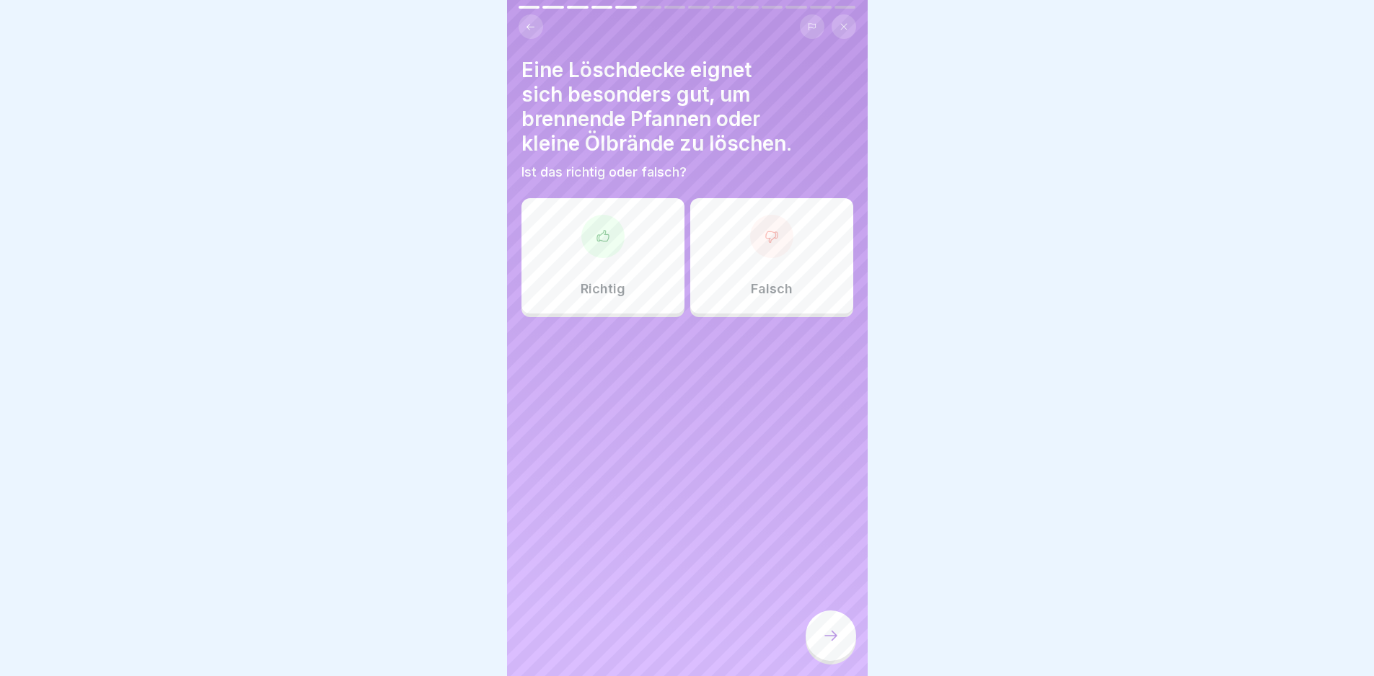
click at [587, 268] on div "Richtig" at bounding box center [602, 255] width 163 height 115
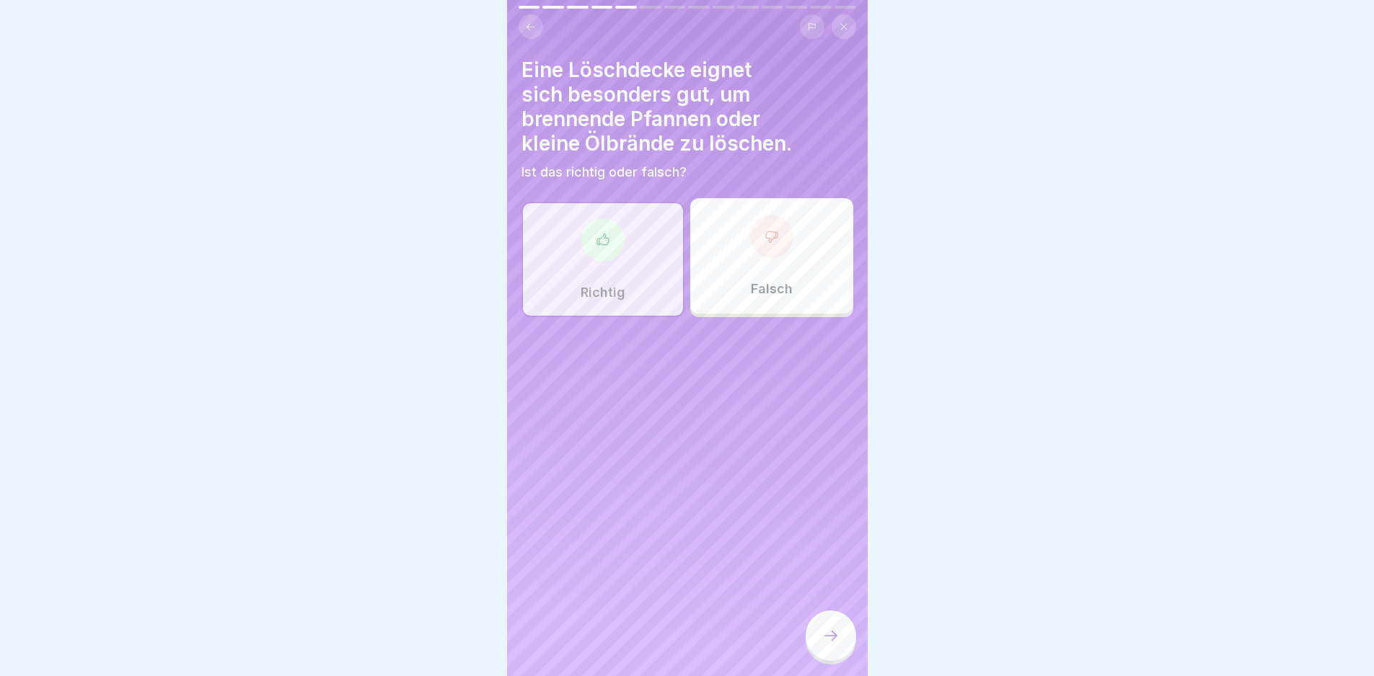
click at [832, 645] on icon at bounding box center [830, 635] width 17 height 17
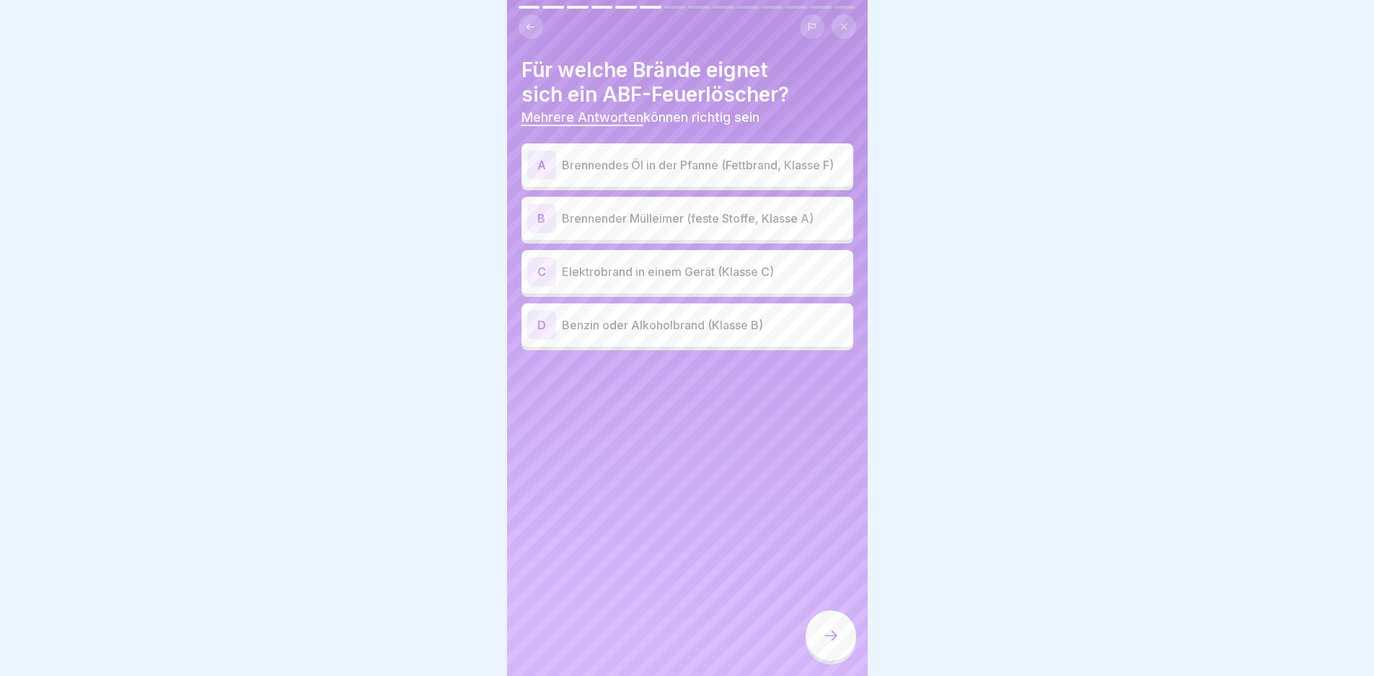
click at [715, 158] on p "Brennendes Öl in der Pfanne (Fettbrand, Klasse F)" at bounding box center [705, 164] width 286 height 17
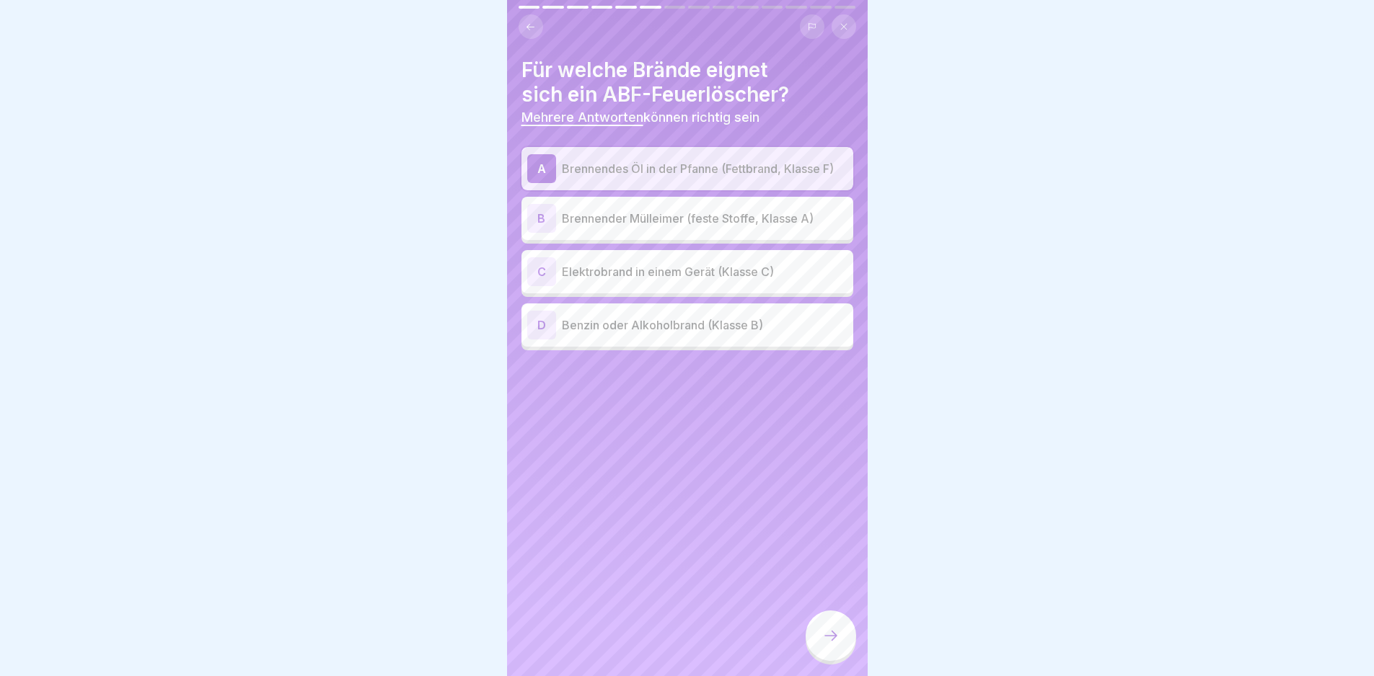
click at [738, 222] on p "Brennender Mülleimer (feste Stoffe, Klasse A)" at bounding box center [705, 218] width 286 height 17
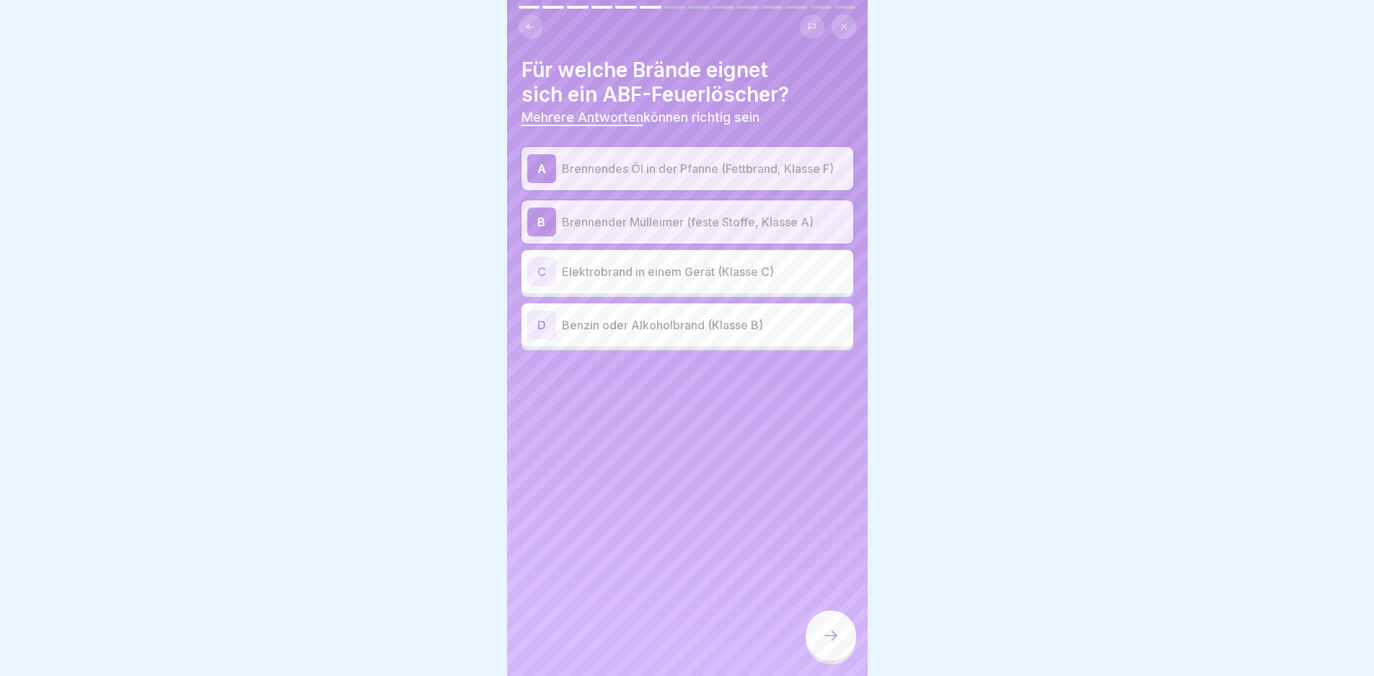
click at [764, 322] on p "Benzin oder Alkoholbrand (Klasse B)" at bounding box center [705, 325] width 286 height 17
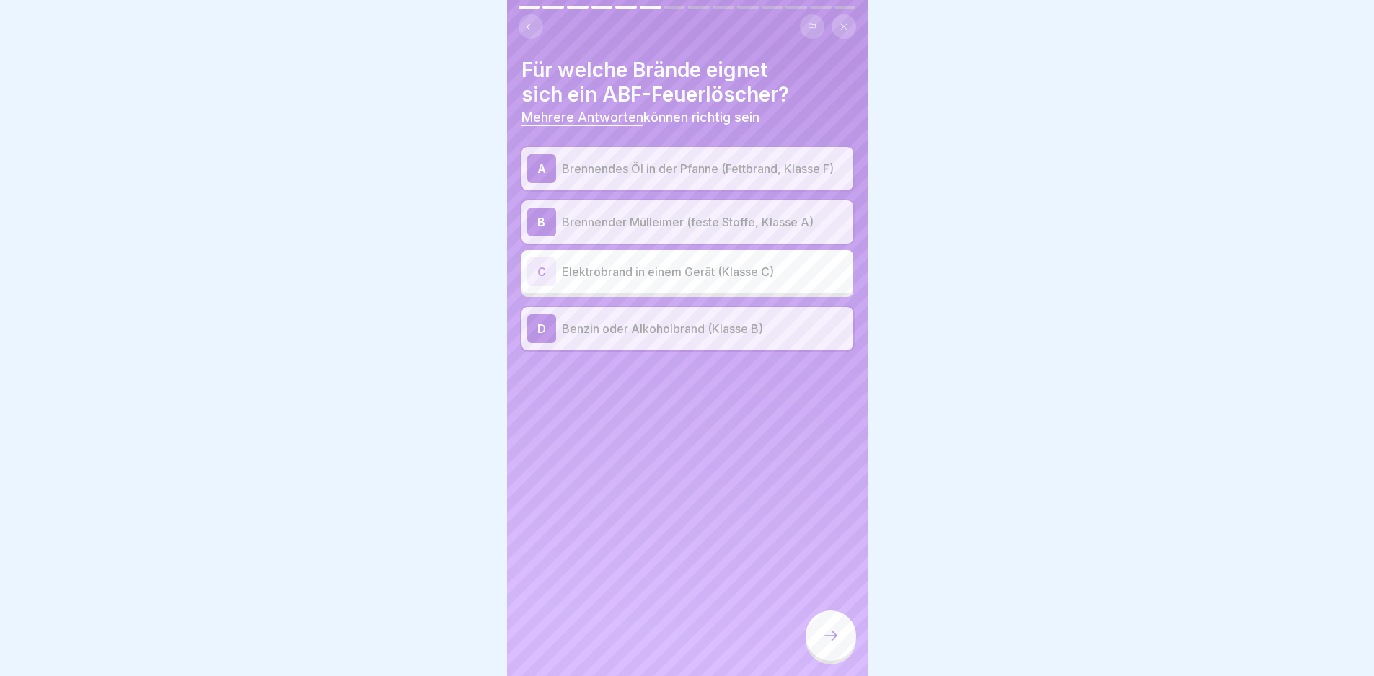
click at [841, 655] on div at bounding box center [831, 636] width 50 height 50
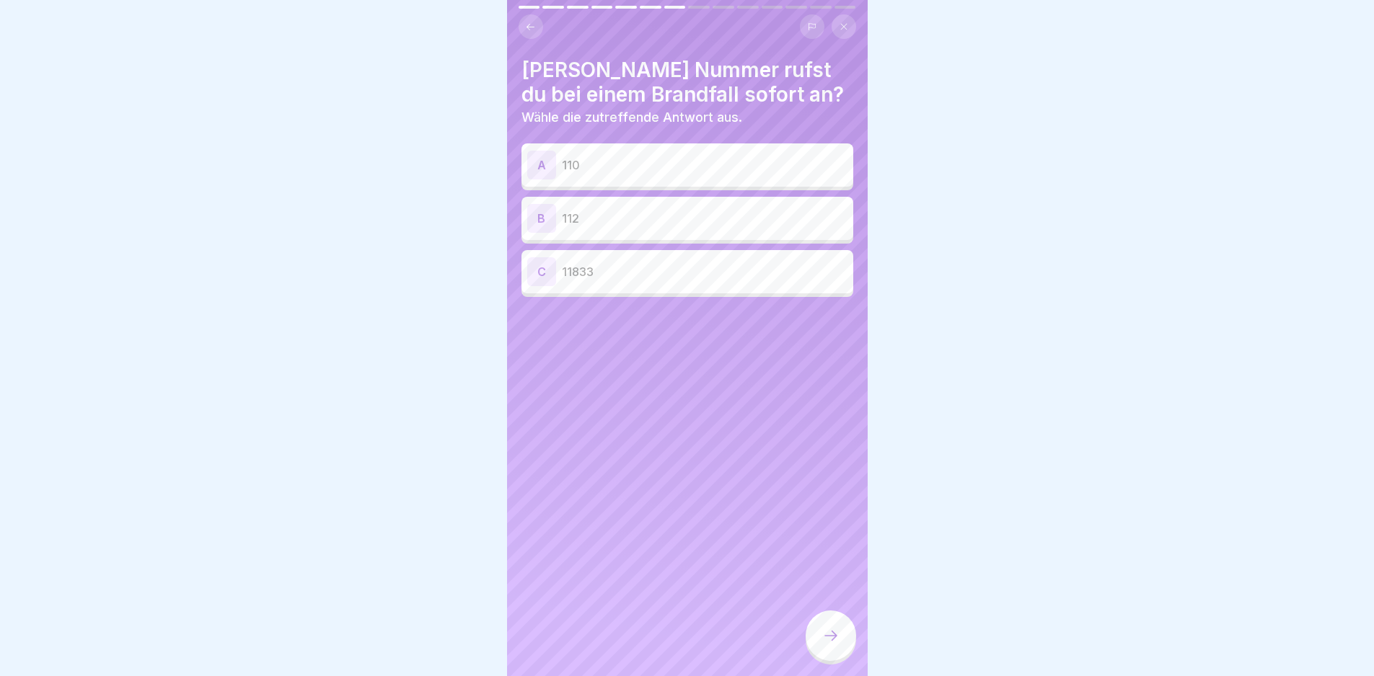
click at [654, 221] on p "112" at bounding box center [705, 218] width 286 height 17
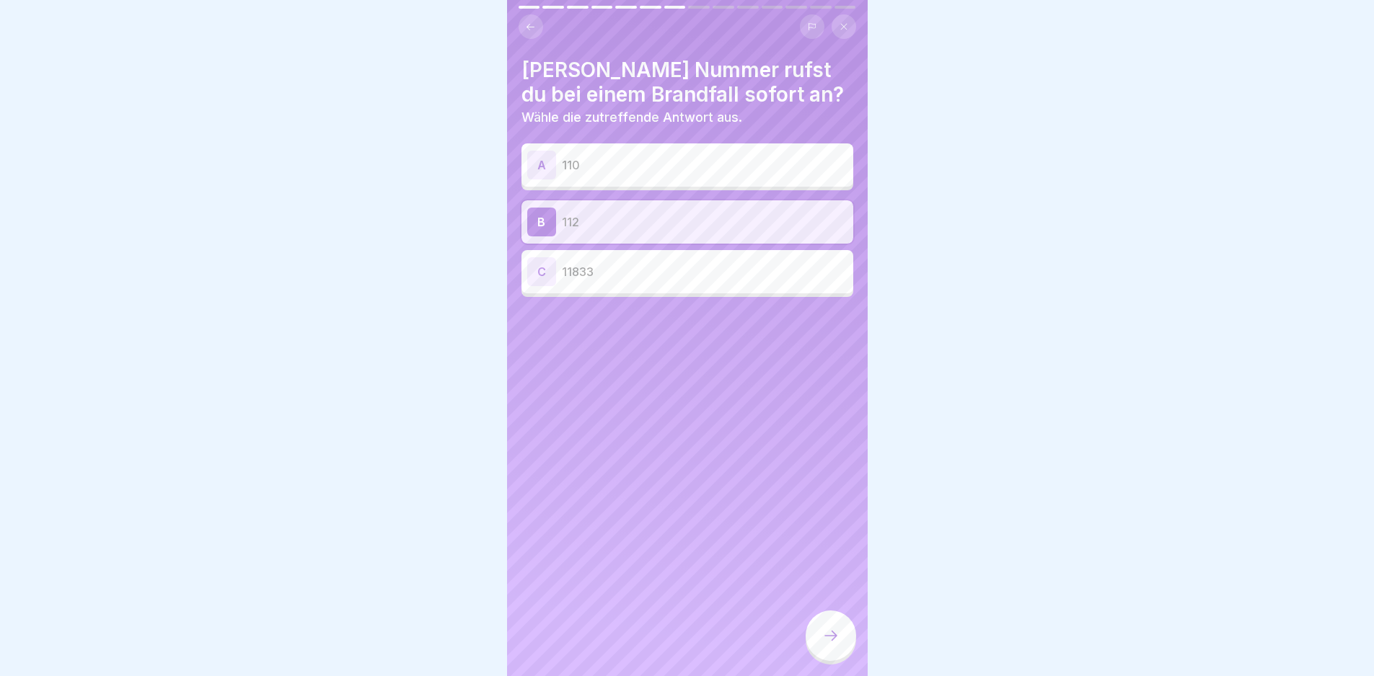
click at [826, 645] on icon at bounding box center [830, 635] width 17 height 17
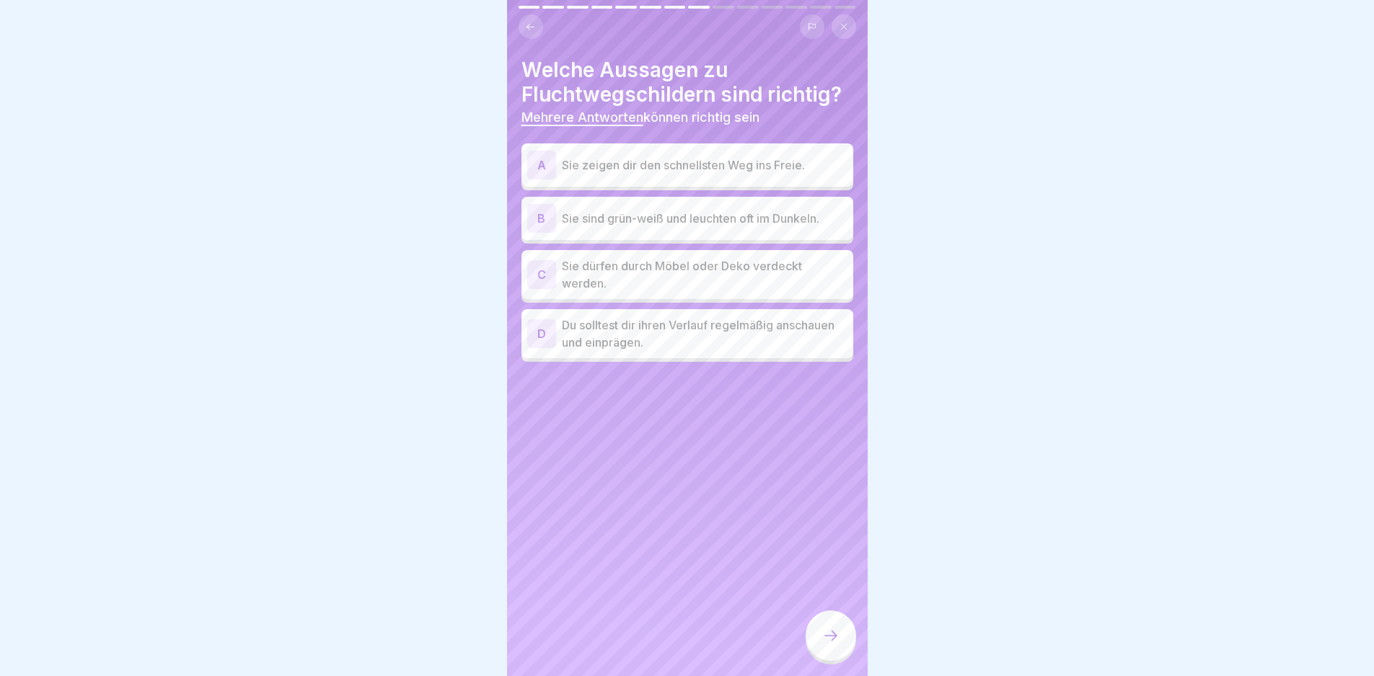
click at [667, 157] on p "Sie zeigen dir den schnellsten Weg ins Freie." at bounding box center [705, 164] width 286 height 17
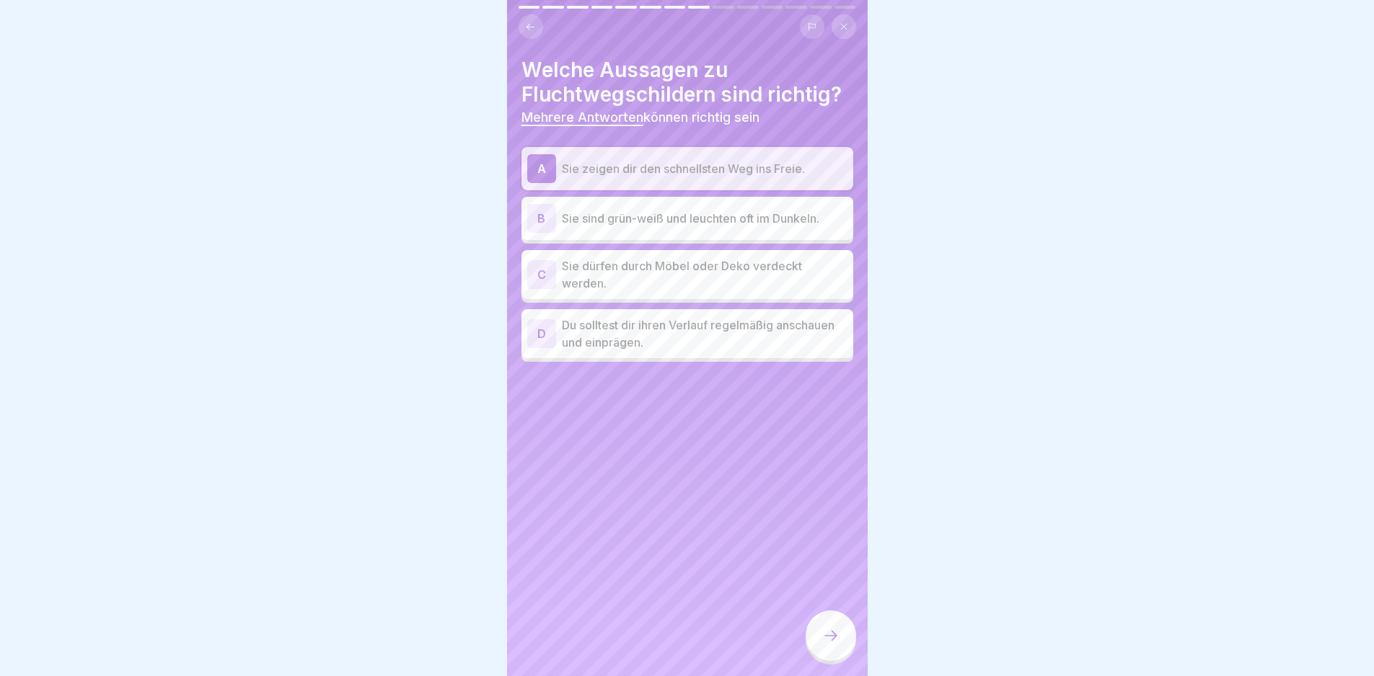
click at [683, 223] on p "Sie sind grün-weiß und leuchten oft im Dunkeln." at bounding box center [705, 218] width 286 height 17
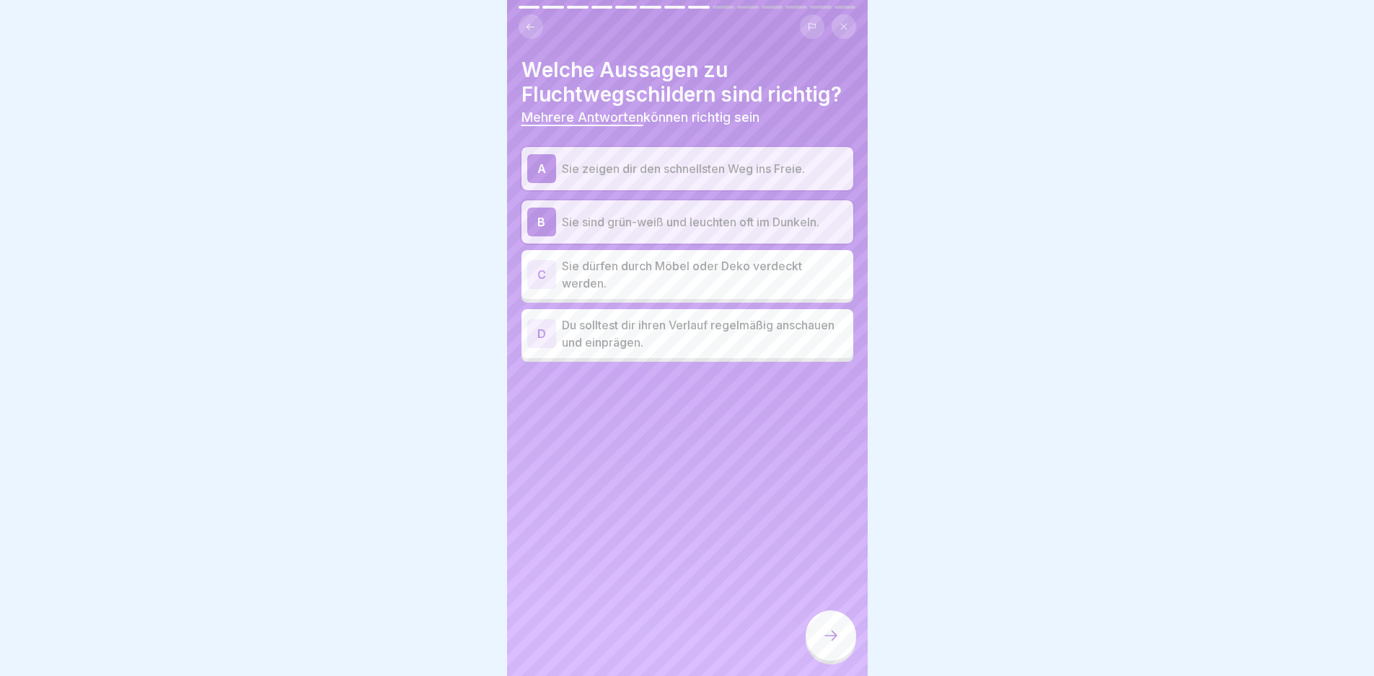
click at [728, 348] on p "Du solltest dir ihren Verlauf regelmäßig anschauen und einprägen." at bounding box center [705, 334] width 286 height 35
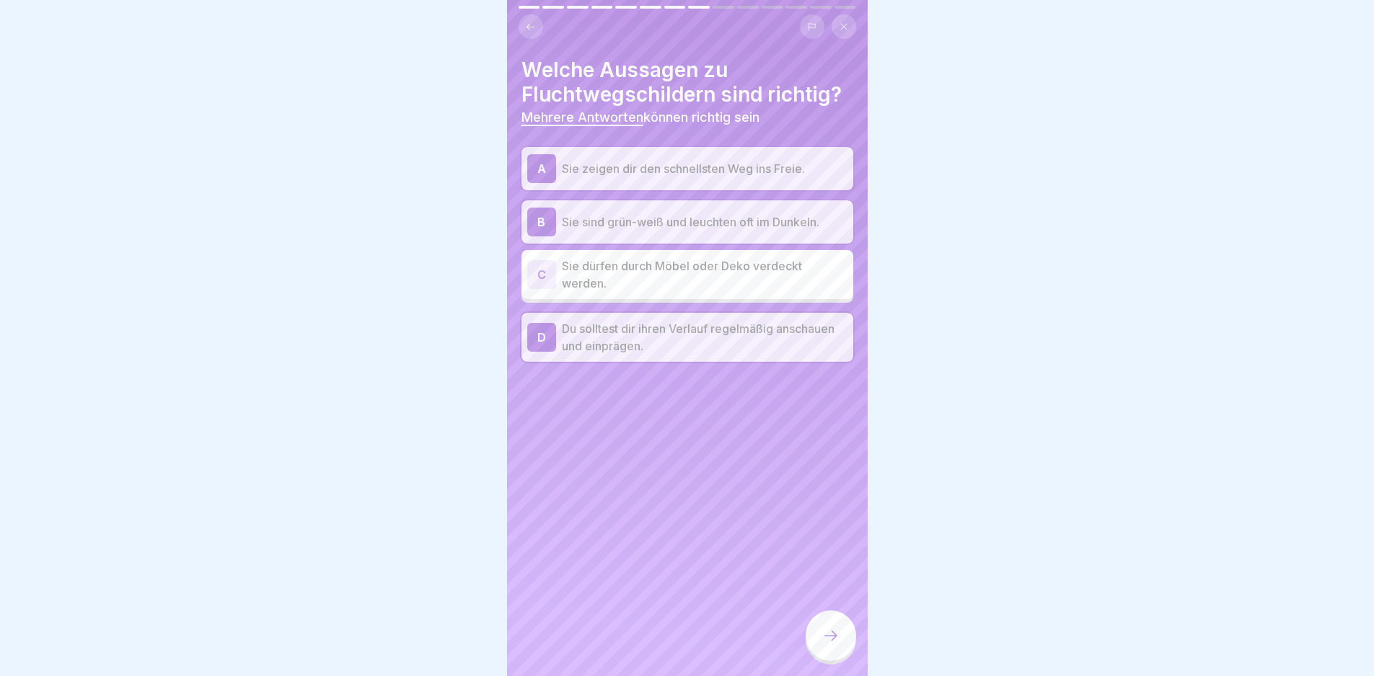
click at [838, 639] on icon at bounding box center [830, 635] width 17 height 17
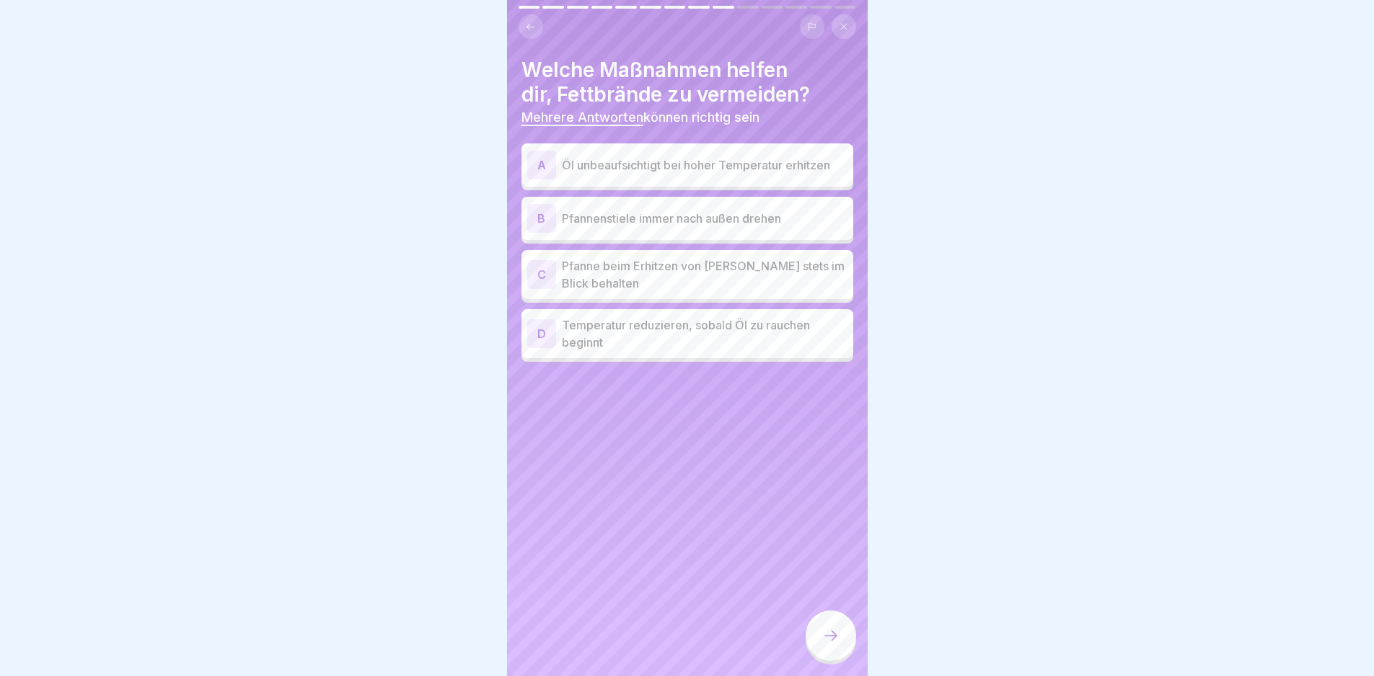
click at [730, 275] on p "Pfanne beim Erhitzen von [PERSON_NAME] stets im Blick behalten" at bounding box center [705, 274] width 286 height 35
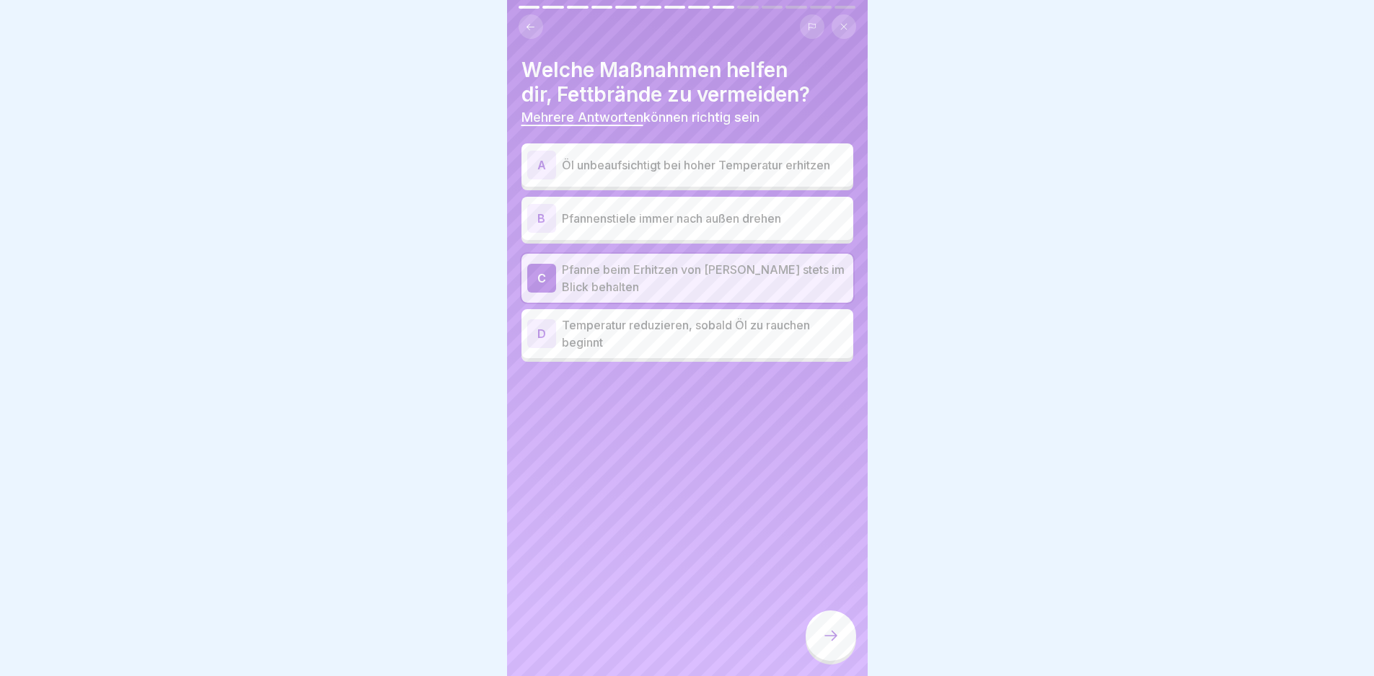
click at [729, 323] on p "Temperatur reduzieren, sobald Öl zu rauchen beginnt" at bounding box center [705, 334] width 286 height 35
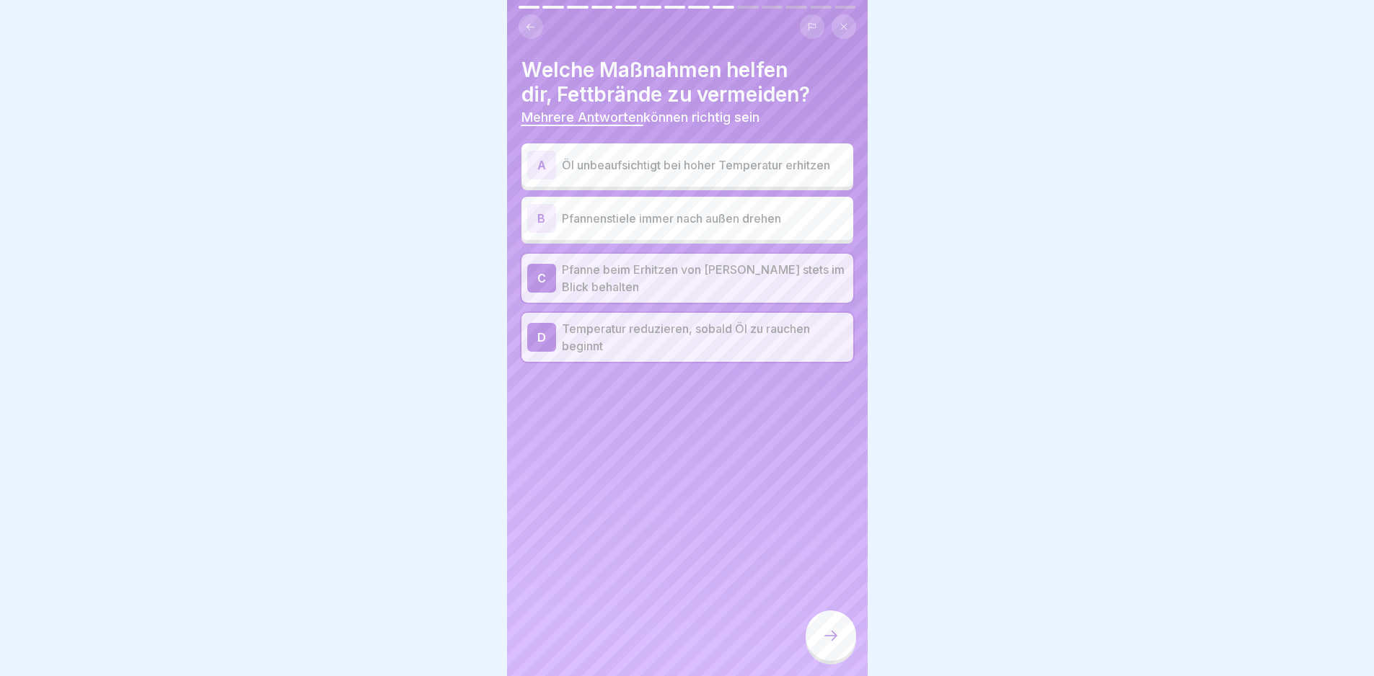
click at [841, 643] on div at bounding box center [831, 636] width 50 height 50
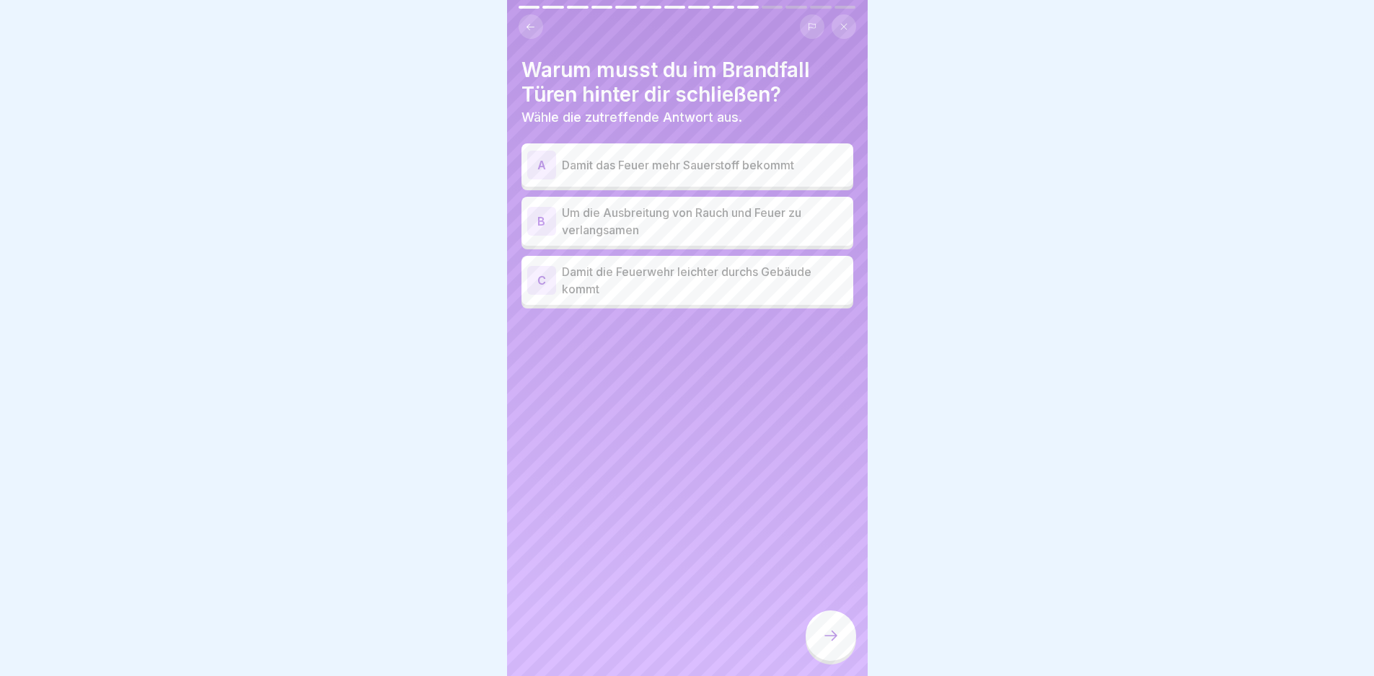
click at [686, 218] on p "Um die Ausbreitung von Rauch und Feuer zu verlangsamen" at bounding box center [705, 221] width 286 height 35
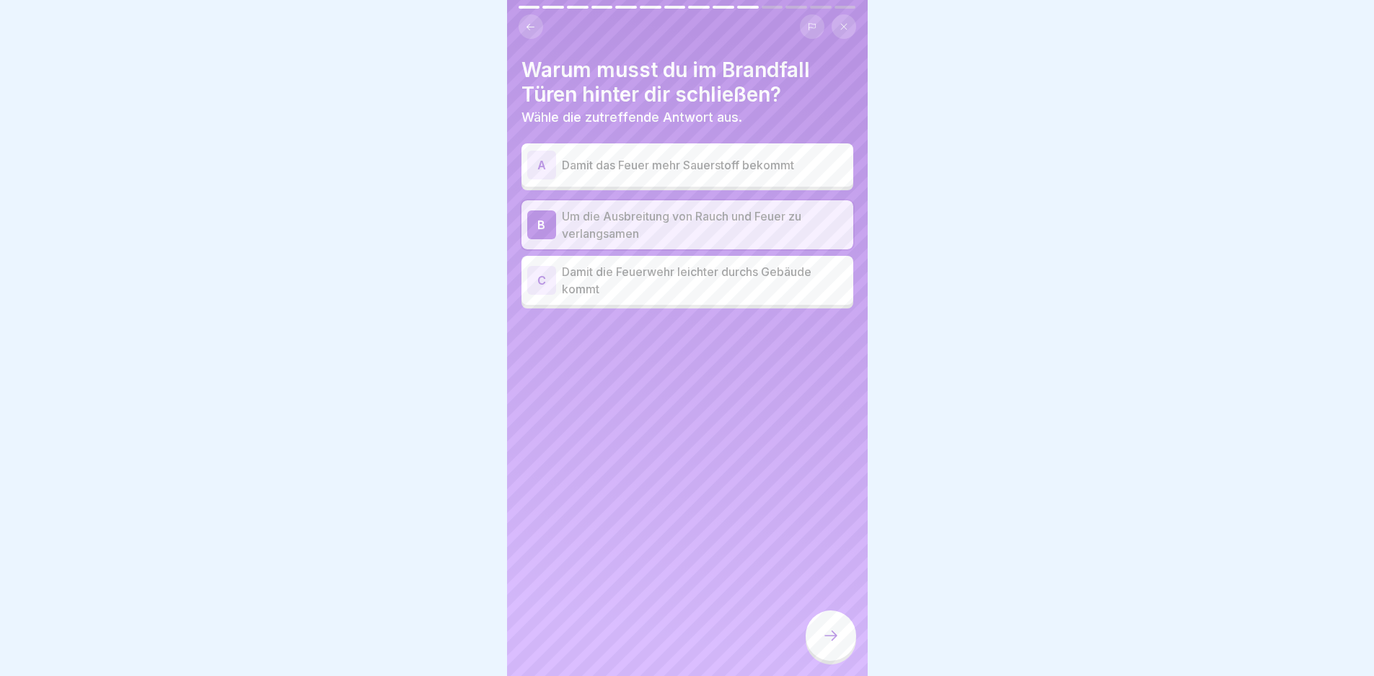
click at [824, 627] on div at bounding box center [831, 636] width 50 height 50
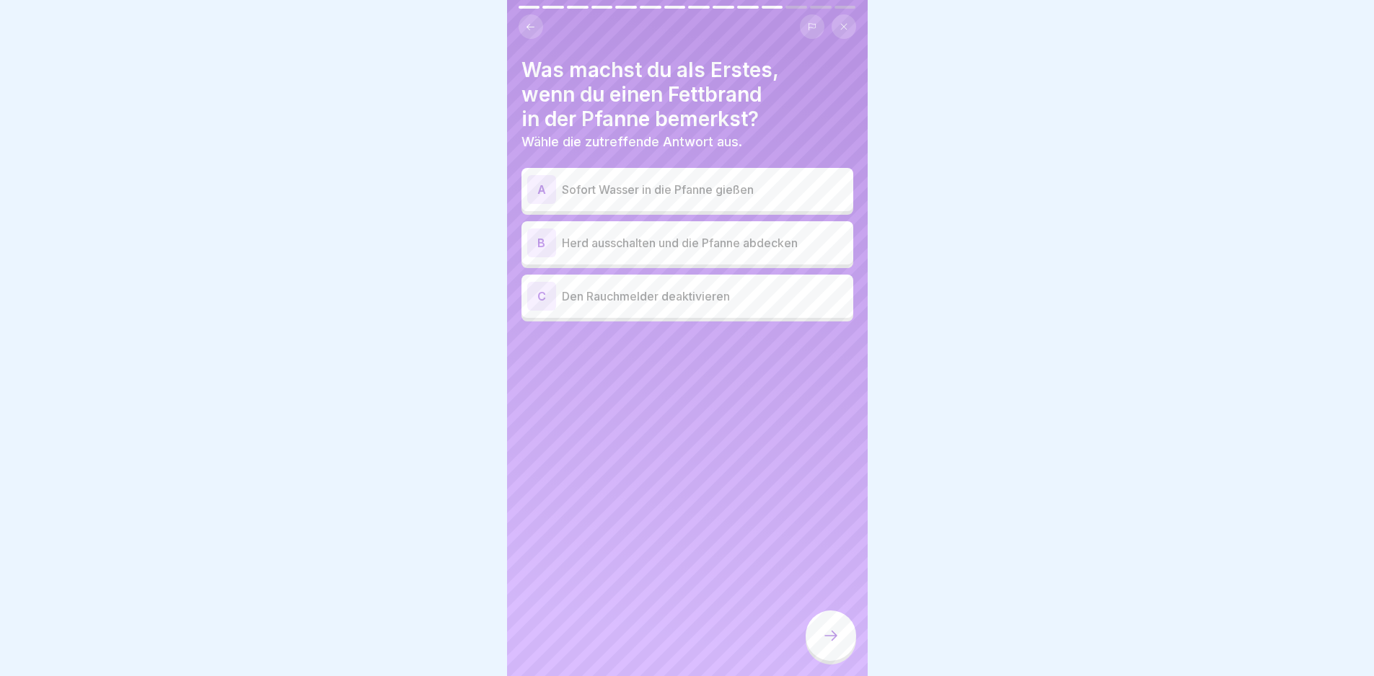
click at [718, 246] on p "Herd ausschalten und die Pfanne abdecken" at bounding box center [705, 242] width 286 height 17
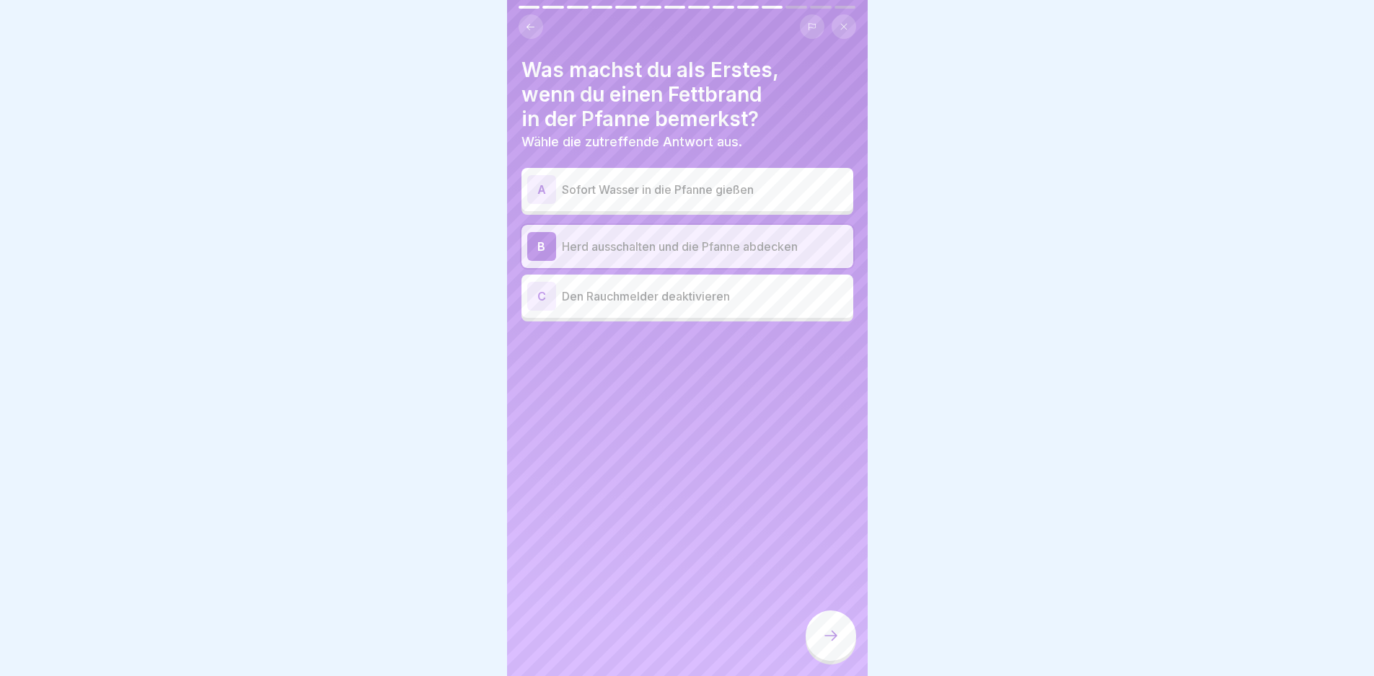
click at [832, 645] on icon at bounding box center [830, 635] width 17 height 17
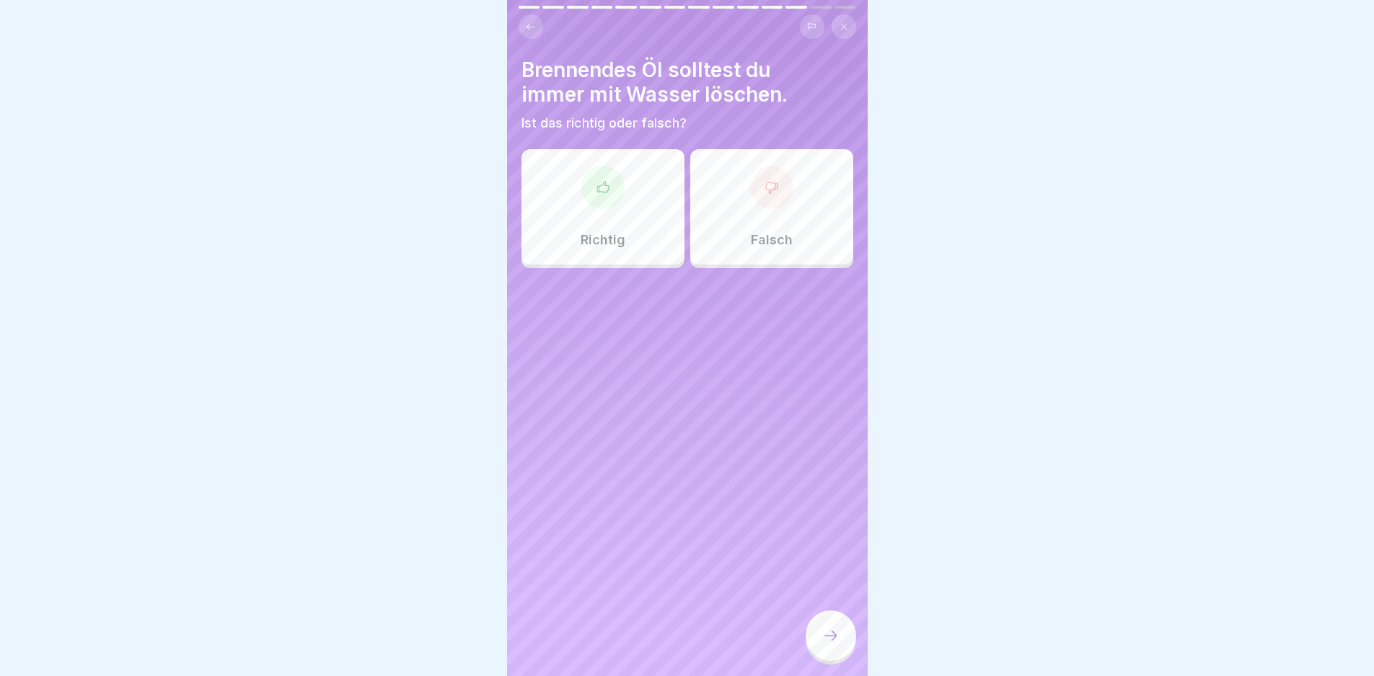
click at [648, 208] on div "Richtig" at bounding box center [602, 206] width 163 height 115
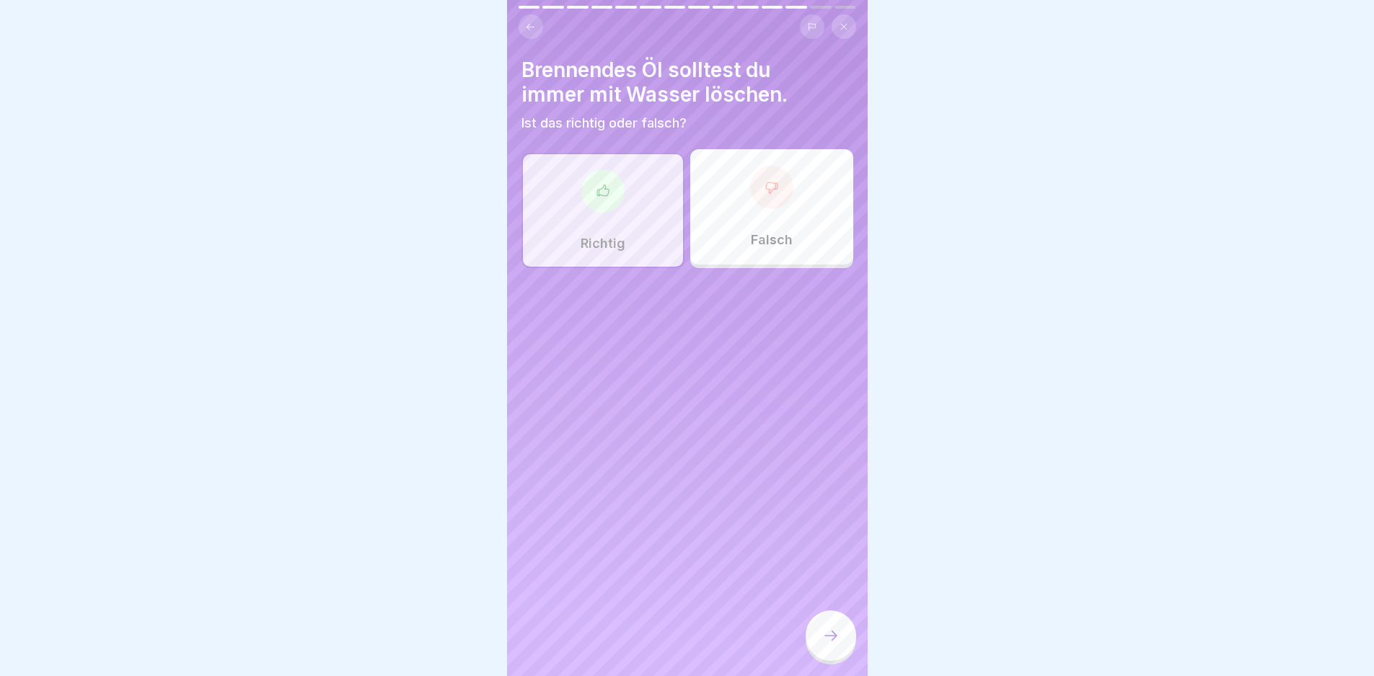
click at [776, 207] on div "Falsch" at bounding box center [771, 206] width 163 height 115
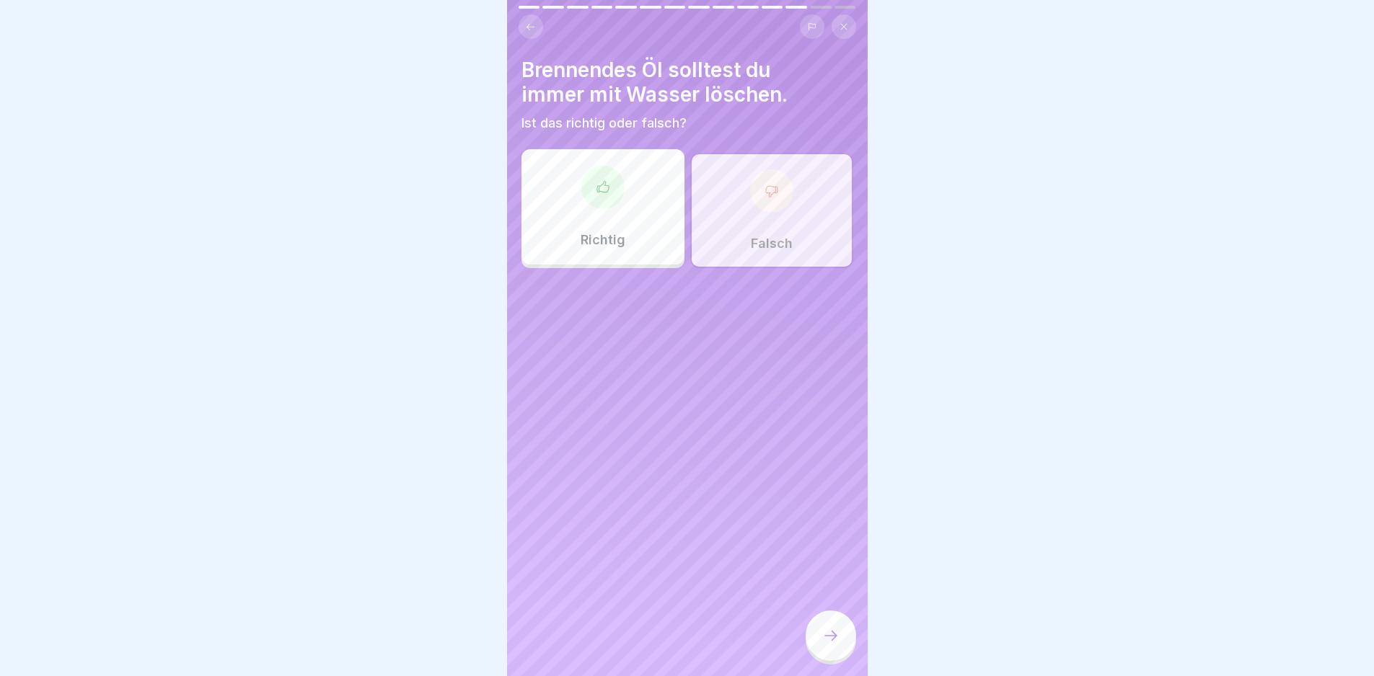
click at [826, 645] on icon at bounding box center [830, 635] width 17 height 17
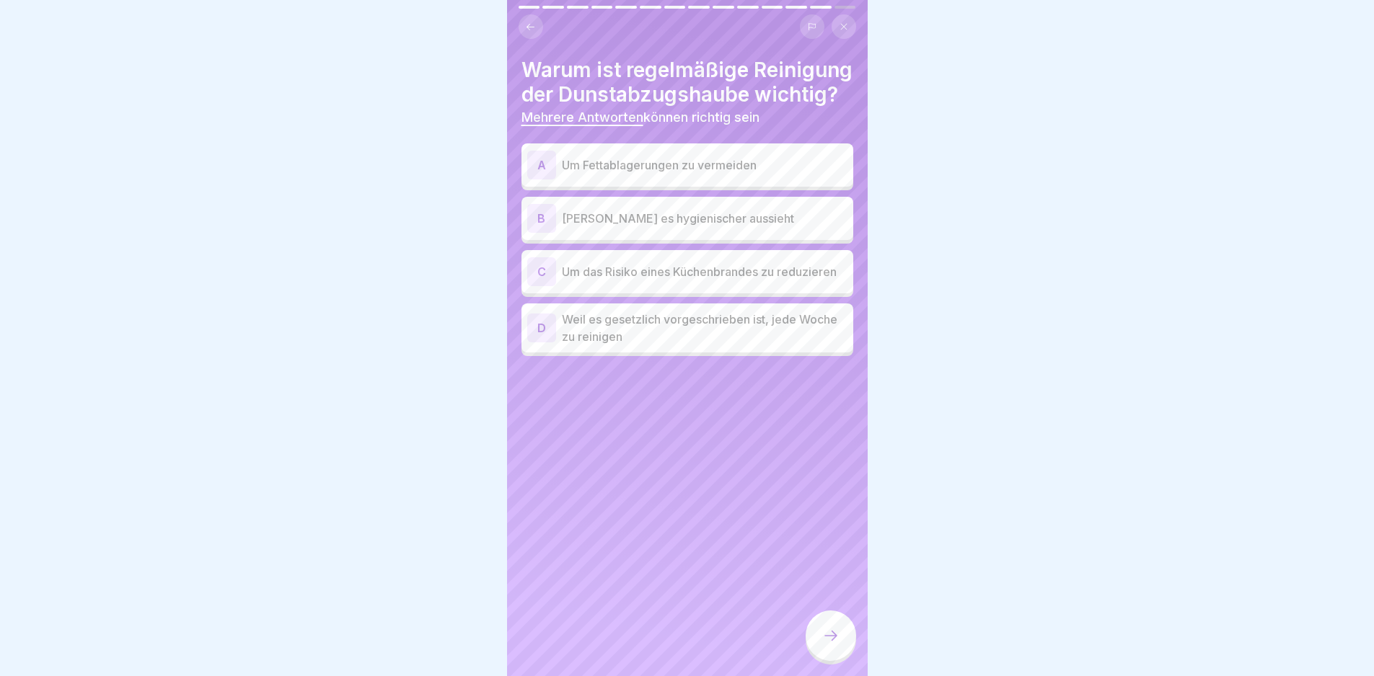
click at [684, 180] on div "A Um Fettablagerungen zu vermeiden" at bounding box center [687, 165] width 320 height 29
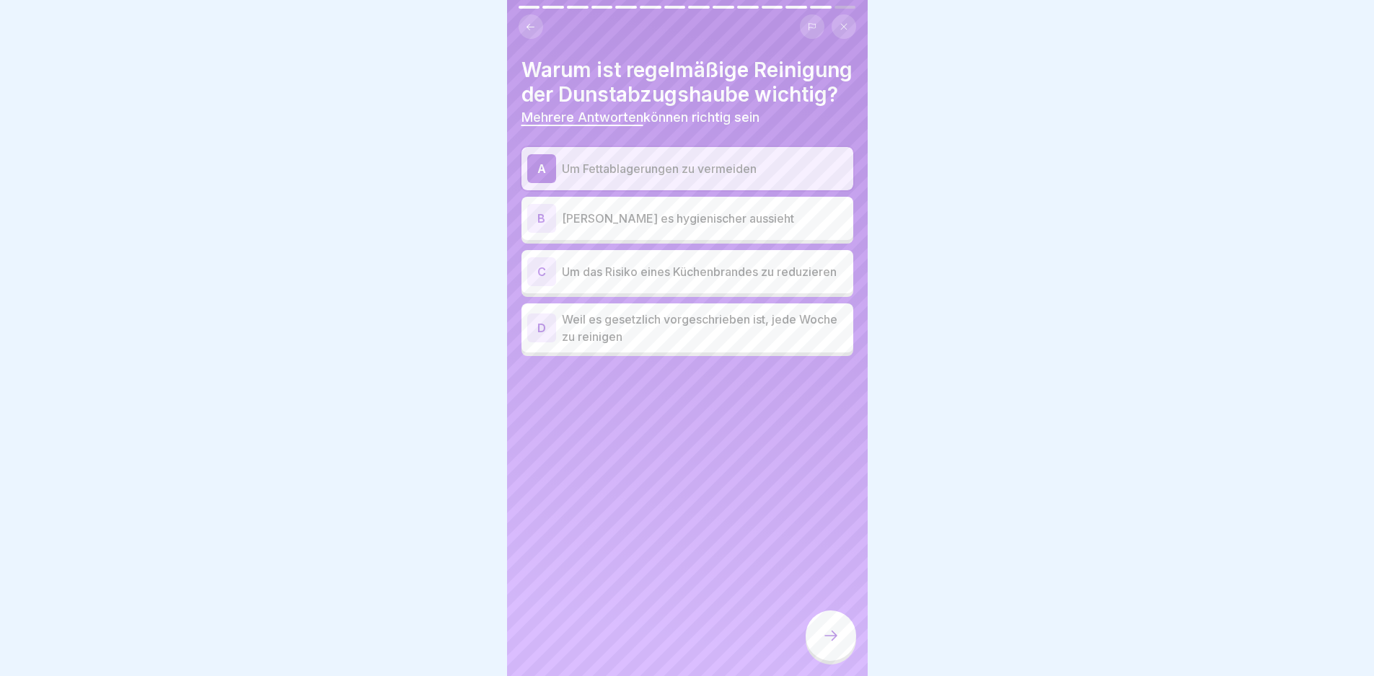
click at [694, 281] on p "Um das Risiko eines Küchenbrandes zu reduzieren" at bounding box center [705, 271] width 286 height 17
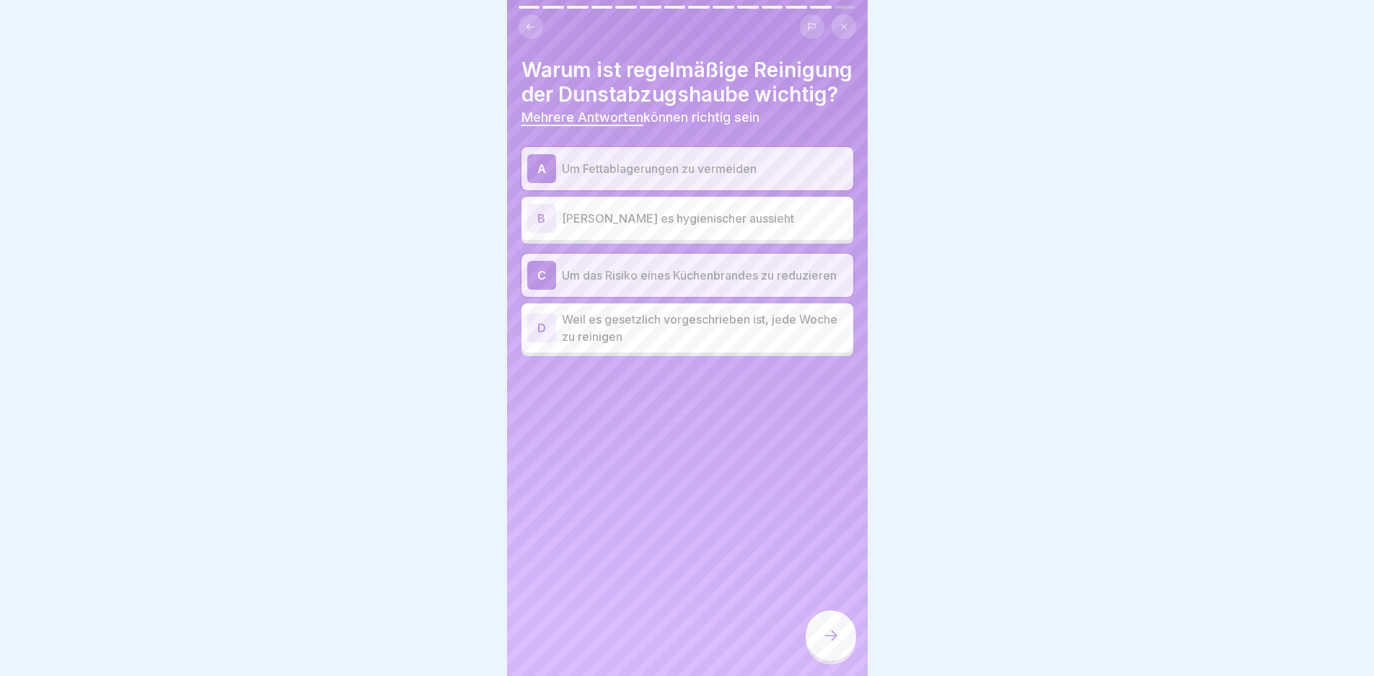
click at [822, 643] on icon at bounding box center [830, 635] width 17 height 17
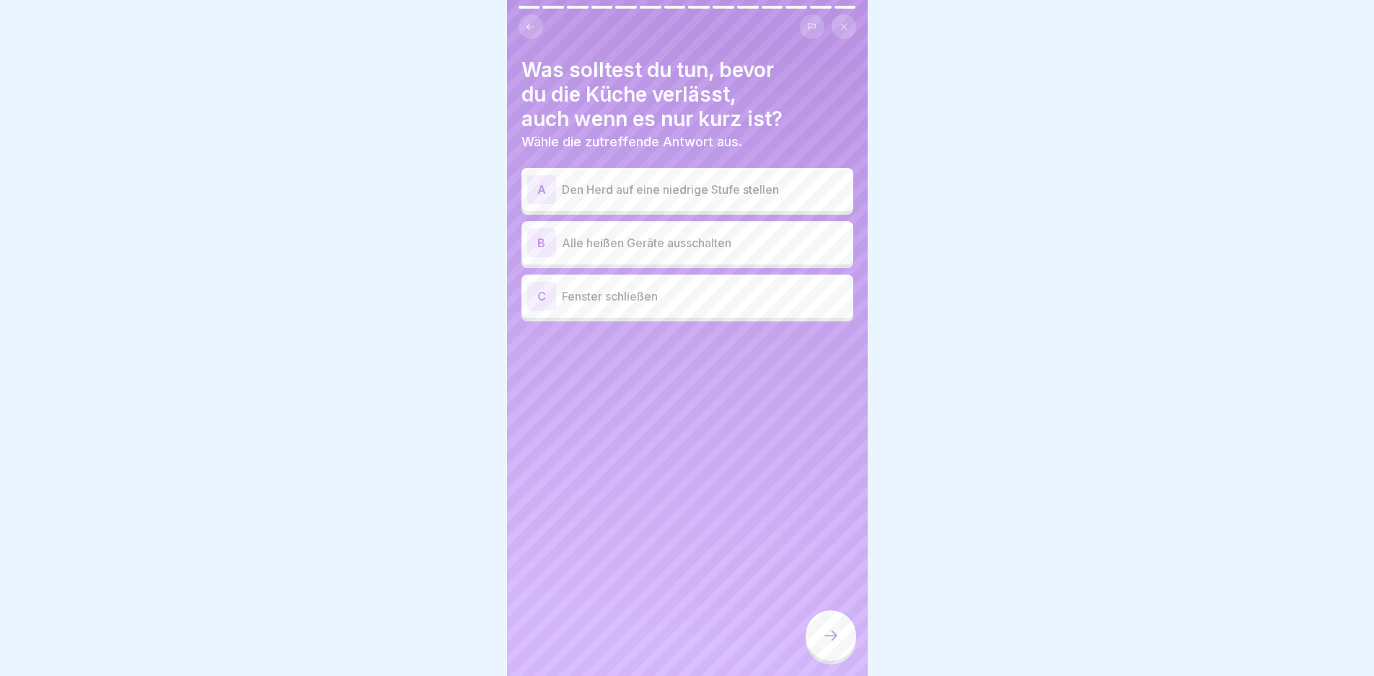
click at [638, 242] on p "Alle heißen Geräte ausschalten" at bounding box center [705, 242] width 286 height 17
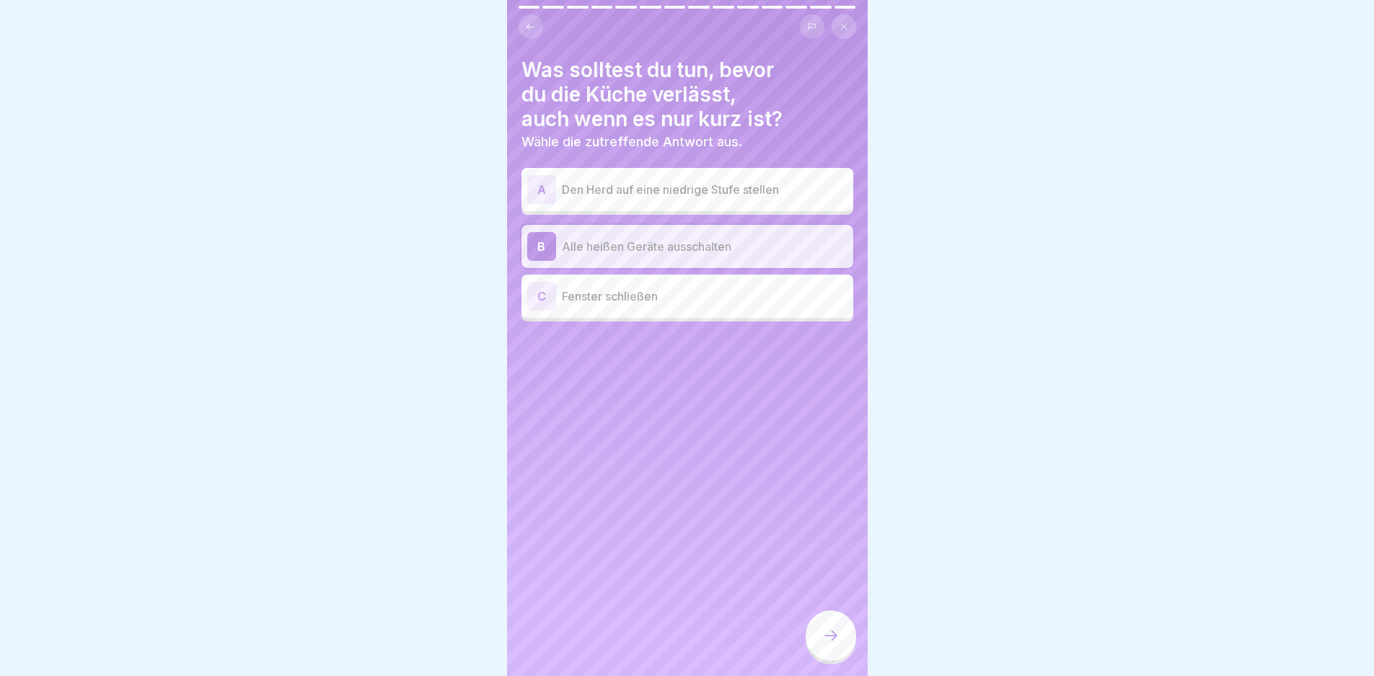
click at [845, 665] on div at bounding box center [831, 638] width 50 height 54
click at [829, 645] on icon at bounding box center [830, 635] width 17 height 17
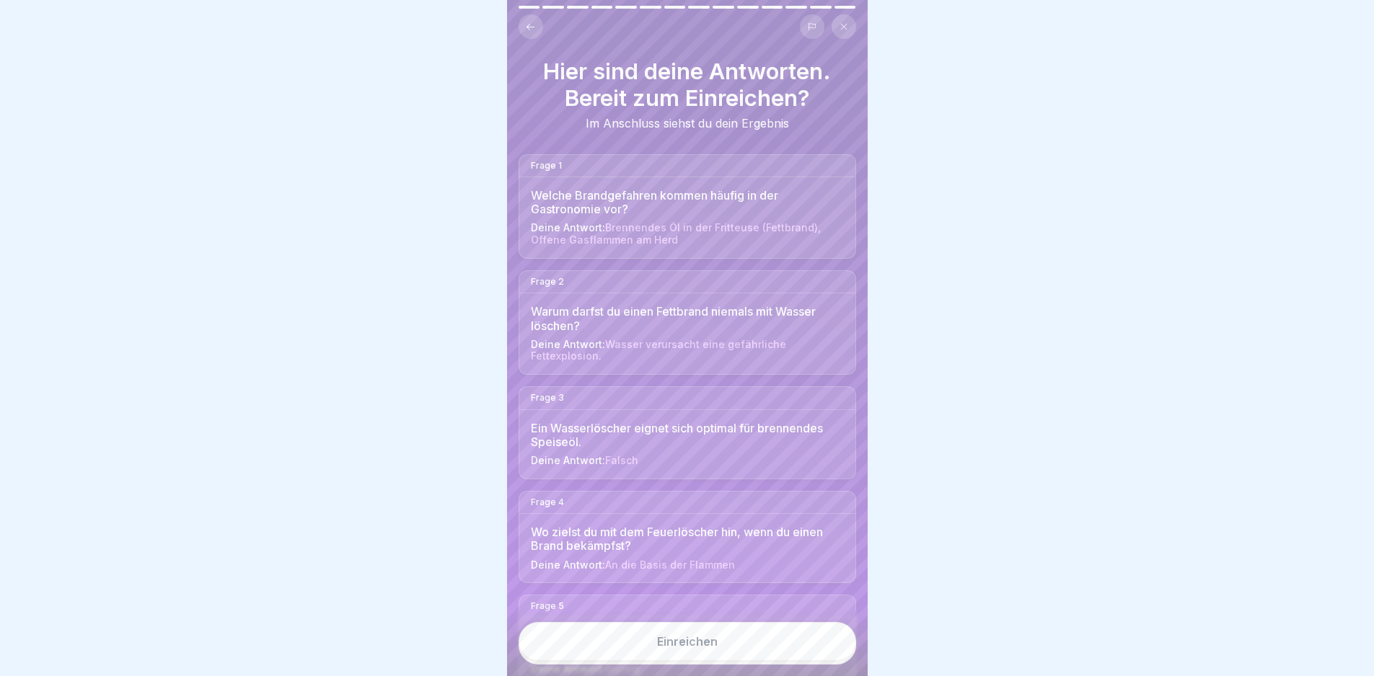
click at [795, 656] on button "Einreichen" at bounding box center [688, 641] width 338 height 39
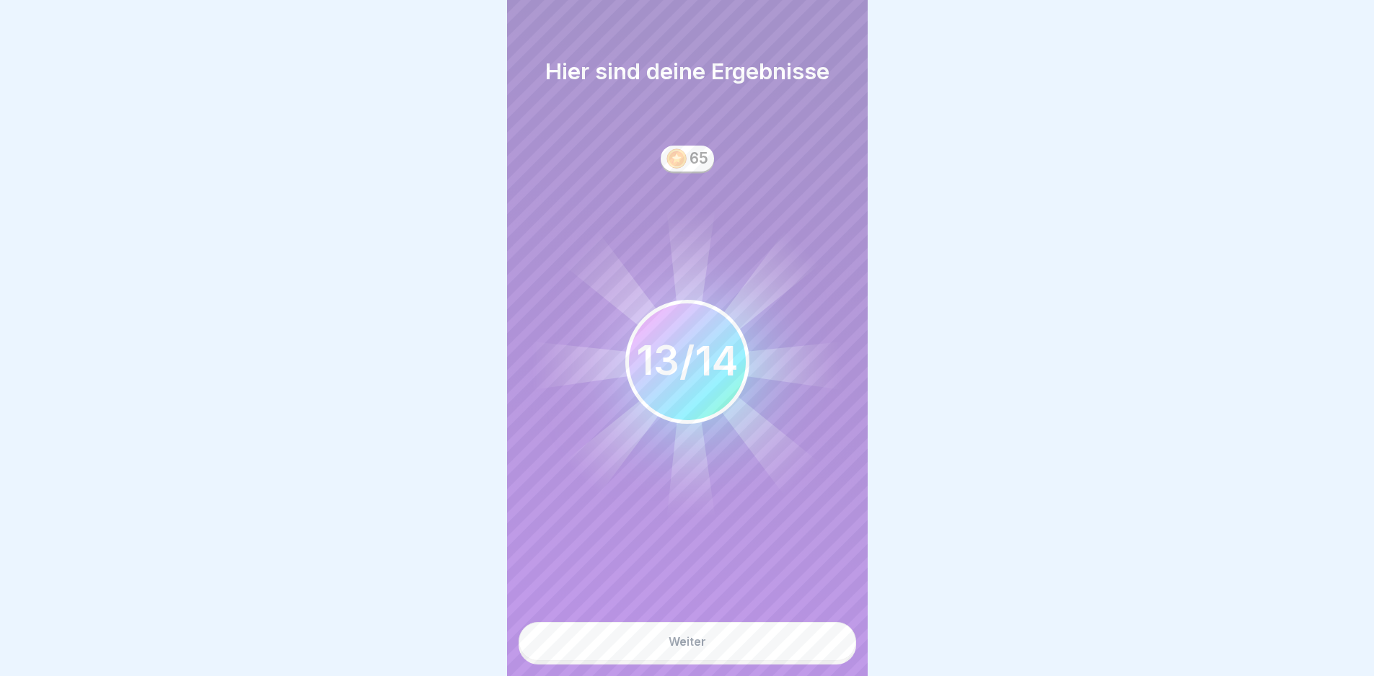
click at [811, 642] on button "Weiter" at bounding box center [688, 641] width 338 height 39
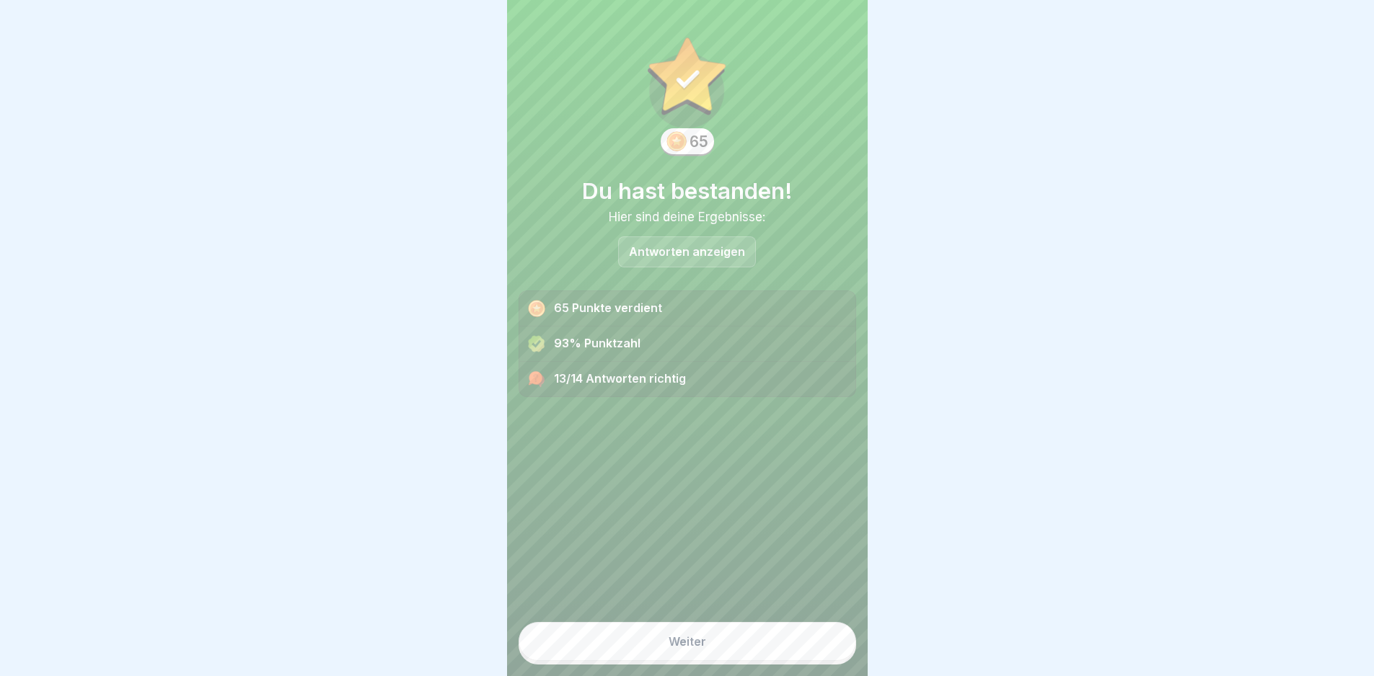
click at [772, 645] on button "Weiter" at bounding box center [688, 641] width 338 height 39
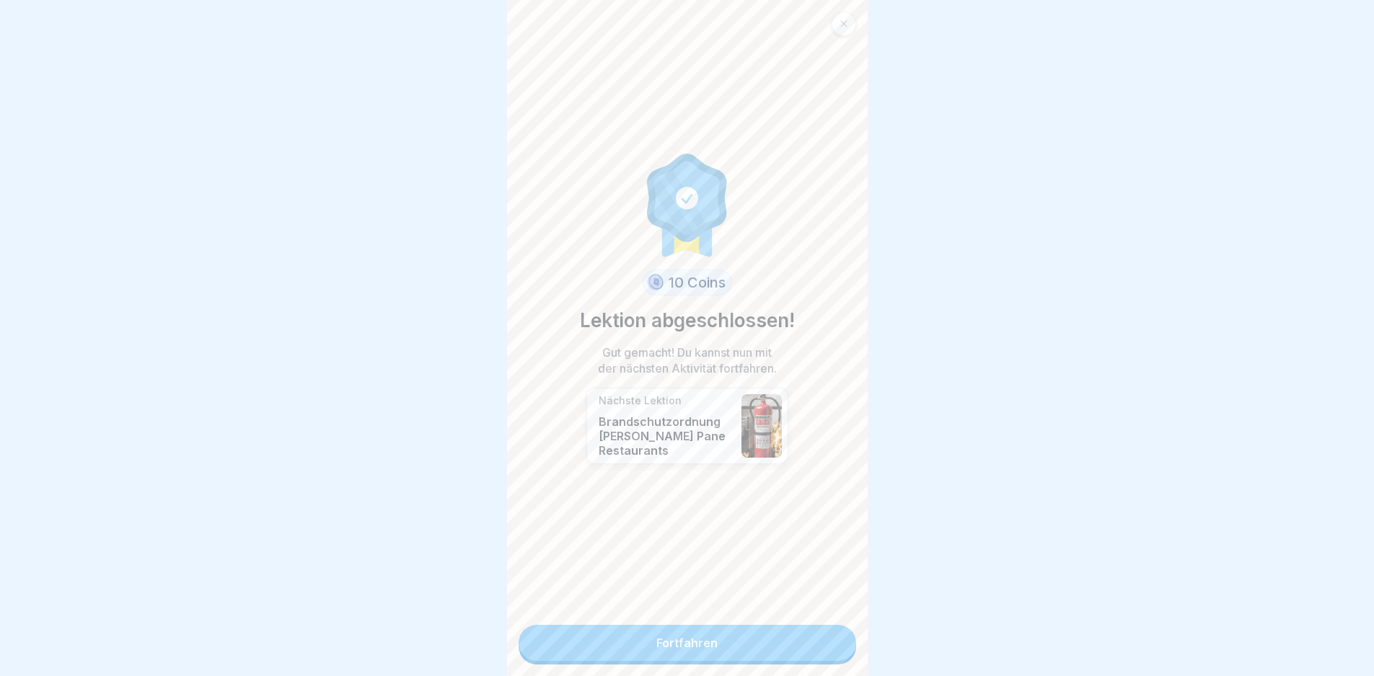
click at [772, 645] on link "Fortfahren" at bounding box center [688, 643] width 338 height 36
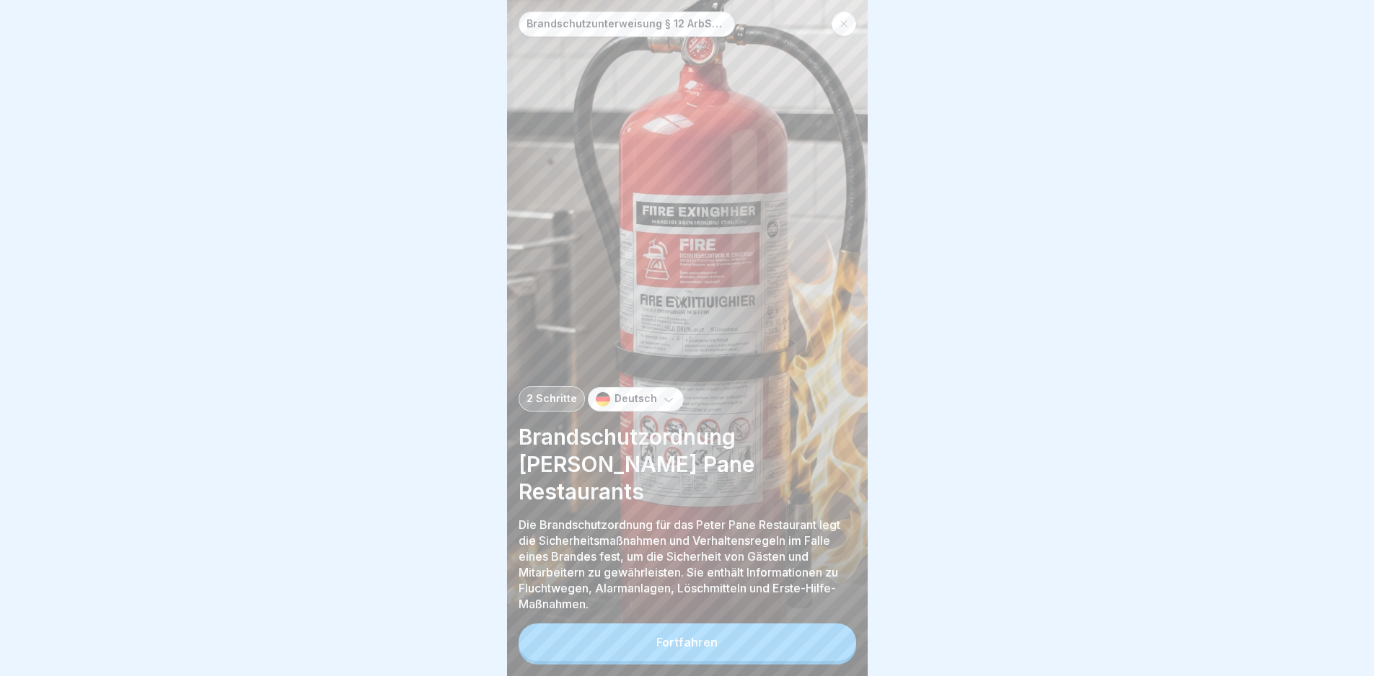
click at [762, 654] on button "Fortfahren" at bounding box center [688, 643] width 338 height 38
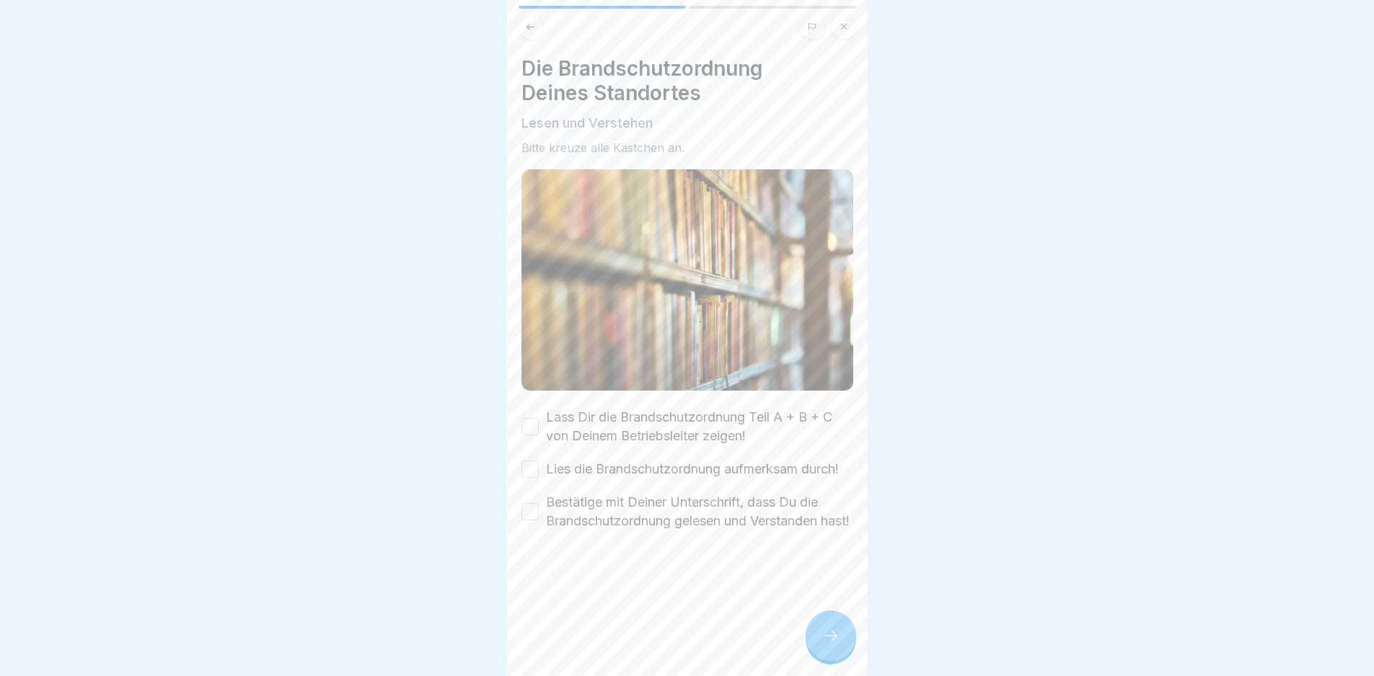
click at [671, 416] on label "Lass Dir die Brandschutzordnung Teil A + B + C von Deinem Betriebsleiter zeigen!" at bounding box center [699, 427] width 307 height 38
click at [539, 418] on button "Lass Dir die Brandschutzordnung Teil A + B + C von Deinem Betriebsleiter zeigen!" at bounding box center [529, 426] width 17 height 17
click at [660, 452] on div "Lass Dir die Brandschutzordnung Teil A + B + C von Deinem Betriebsleiter zeigen…" at bounding box center [687, 469] width 332 height 123
click at [665, 460] on label "Lies die Brandschutzordnung aufmerksam durch!" at bounding box center [692, 469] width 293 height 19
click at [539, 461] on button "Lies die Brandschutzordnung aufmerksam durch!" at bounding box center [529, 469] width 17 height 17
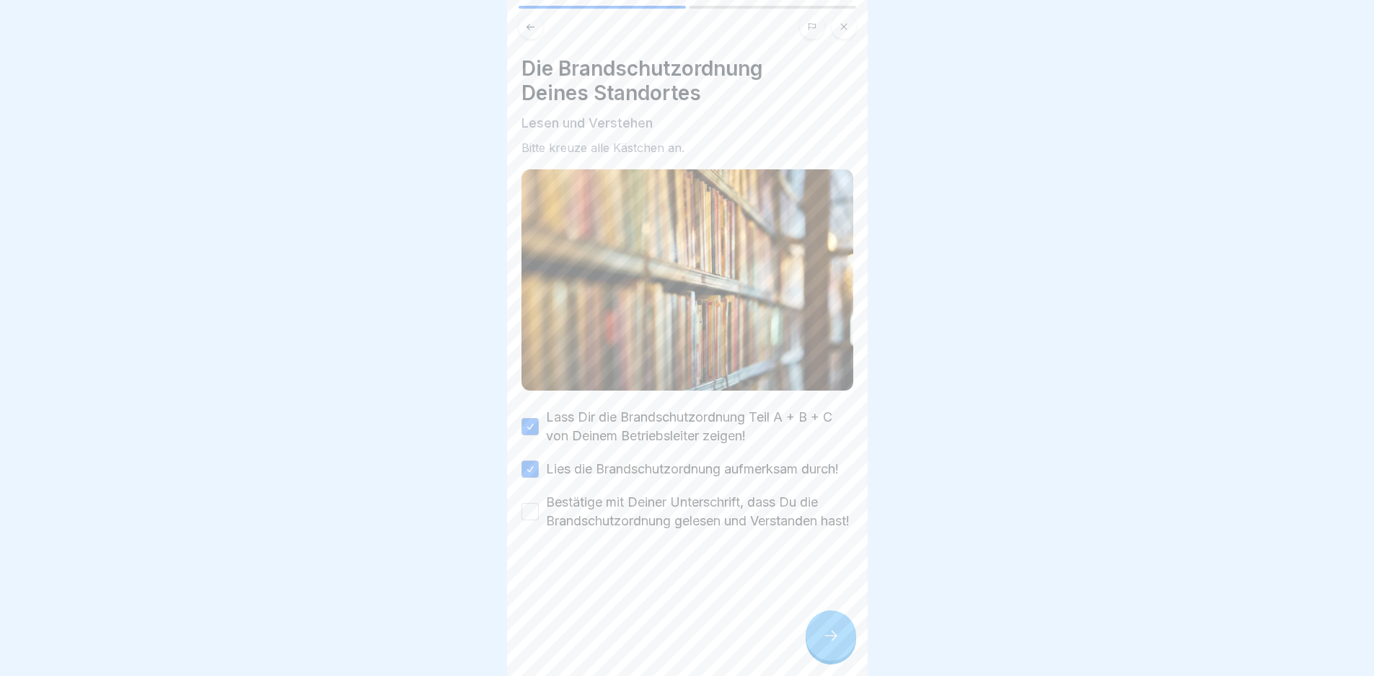
click at [713, 516] on label "Bestätige mit Deiner Unterschrift, dass Du die Brandschutzordnung gelesen und V…" at bounding box center [699, 512] width 307 height 38
click at [539, 516] on button "Bestätige mit Deiner Unterschrift, dass Du die Brandschutzordnung gelesen und V…" at bounding box center [529, 511] width 17 height 17
click at [835, 645] on icon at bounding box center [830, 635] width 17 height 17
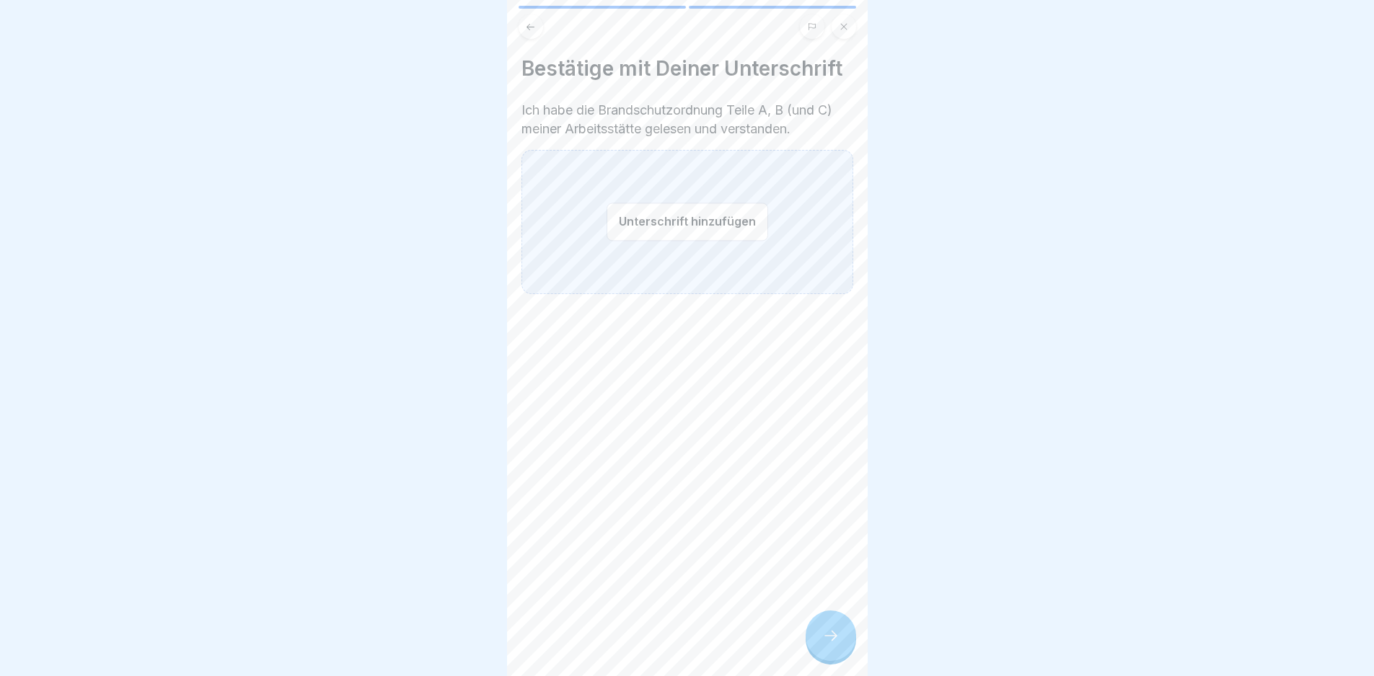
click at [618, 223] on button "Unterschrift hinzufügen" at bounding box center [687, 222] width 162 height 38
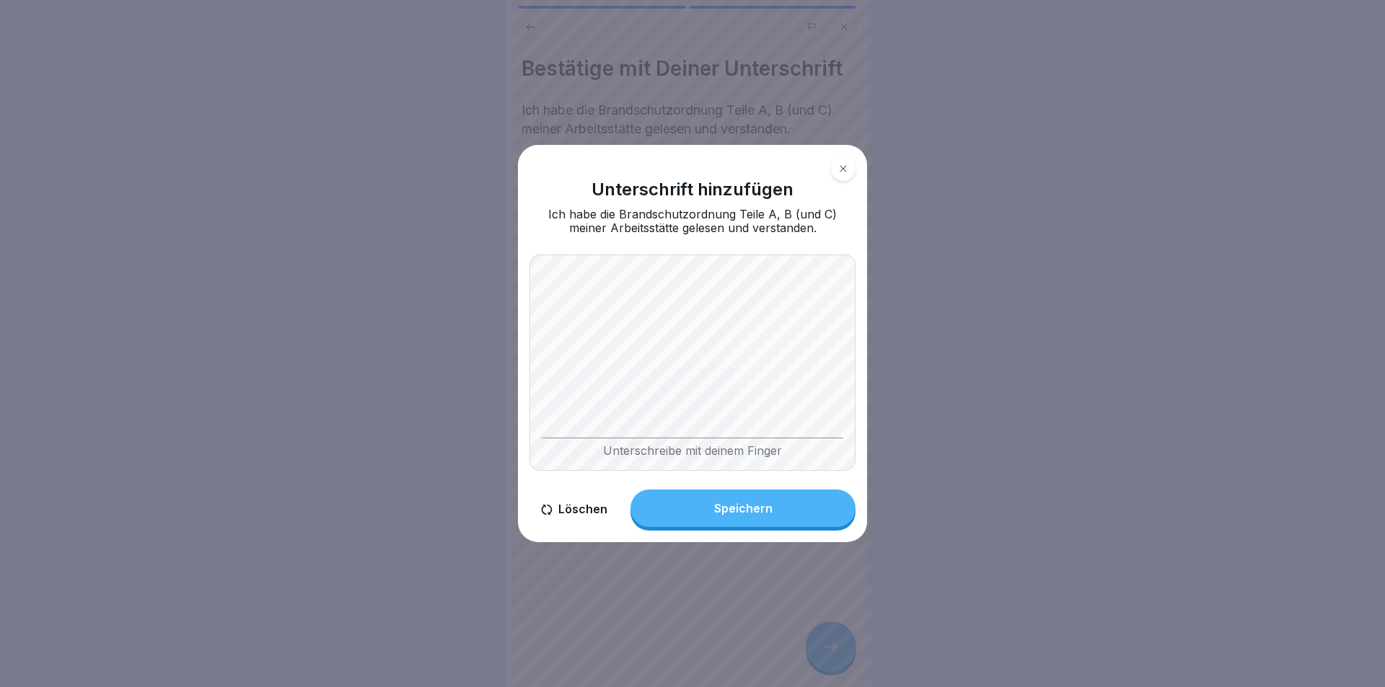
click at [984, 423] on body "Brandschutzunterweisung § 12 ArbSchG 2 Schritte Deutsch Brandschutzordnung [PER…" at bounding box center [687, 343] width 1374 height 687
click at [800, 526] on button "Speichern" at bounding box center [742, 509] width 225 height 38
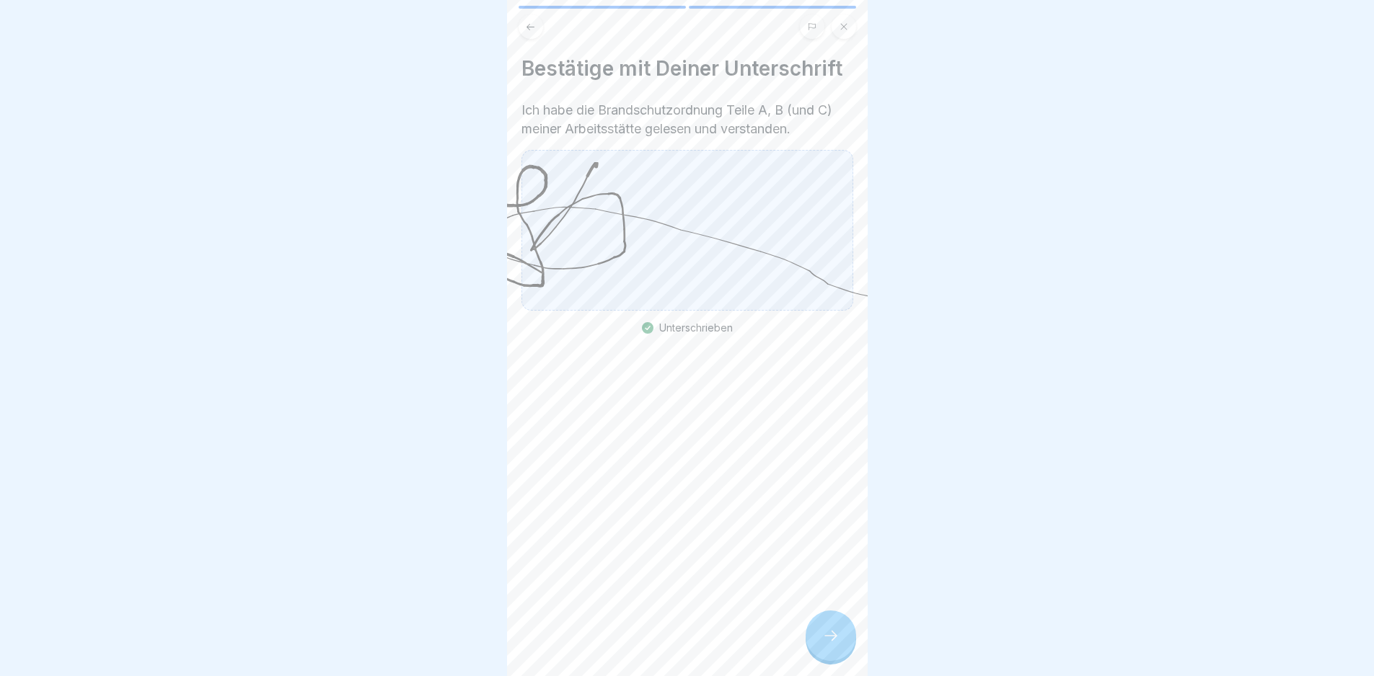
click at [832, 627] on div at bounding box center [831, 636] width 50 height 50
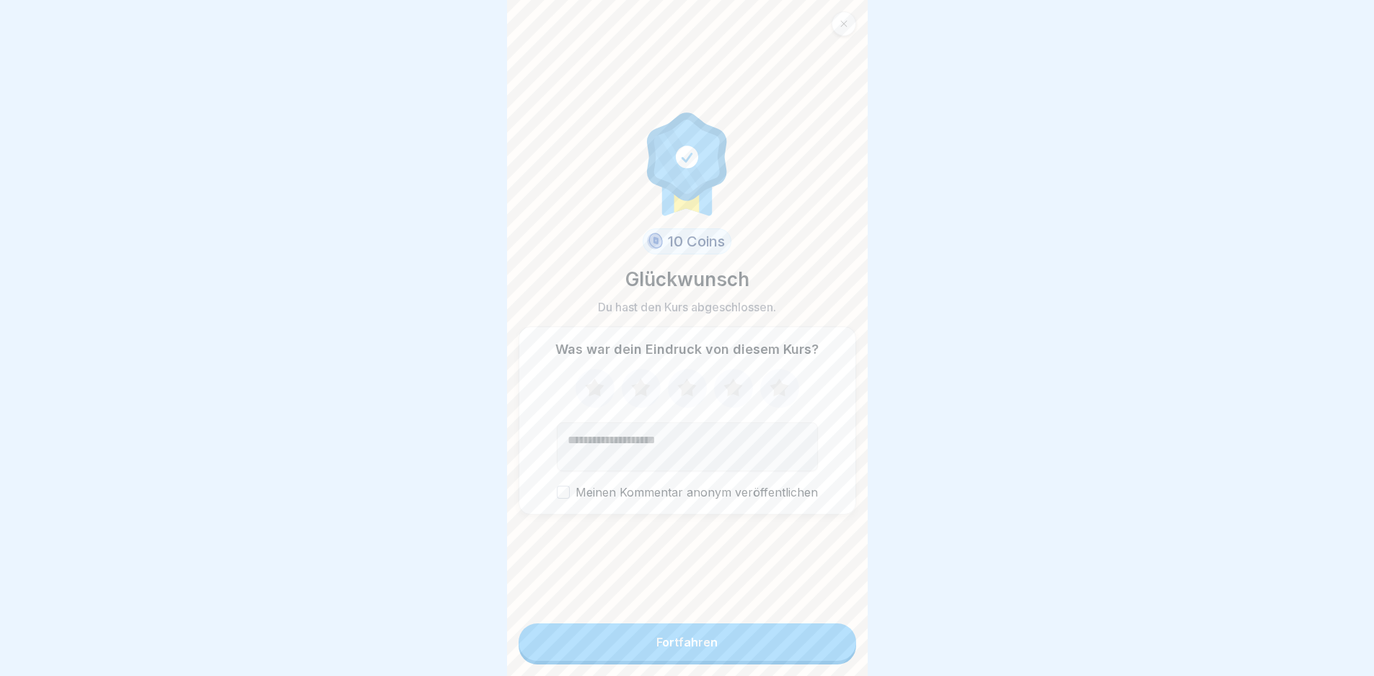
click at [777, 650] on button "Fortfahren" at bounding box center [688, 643] width 338 height 38
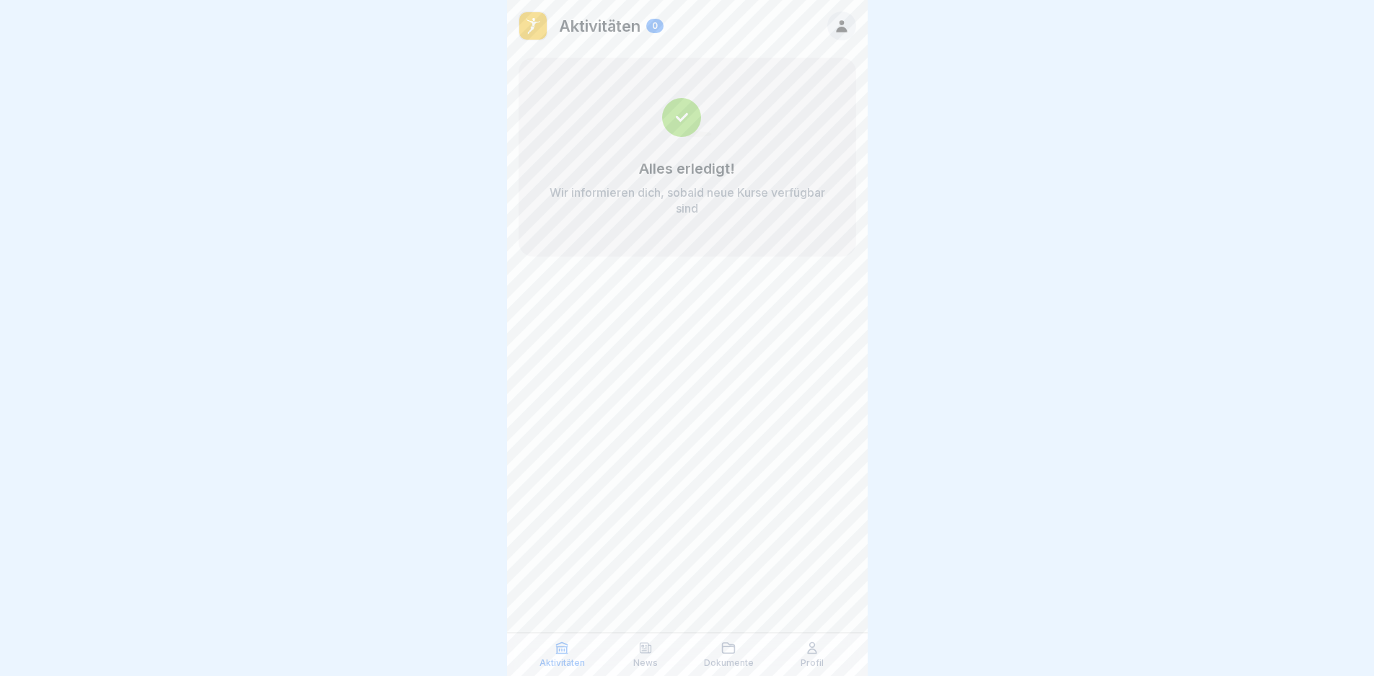
click at [813, 658] on p "Profil" at bounding box center [811, 663] width 23 height 10
